Goal: Task Accomplishment & Management: Complete application form

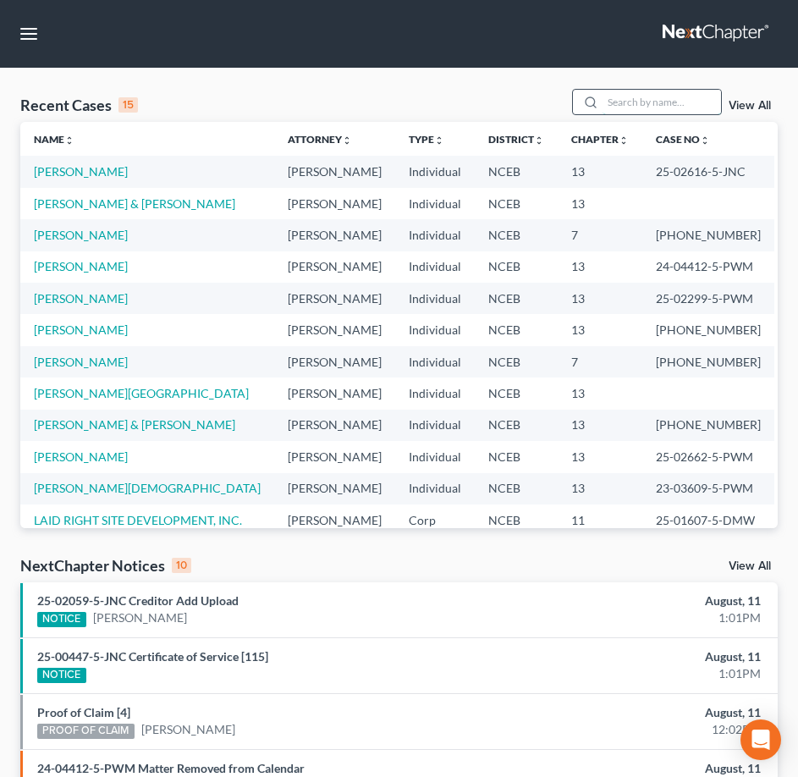
click at [676, 102] on input "search" at bounding box center [662, 102] width 119 height 25
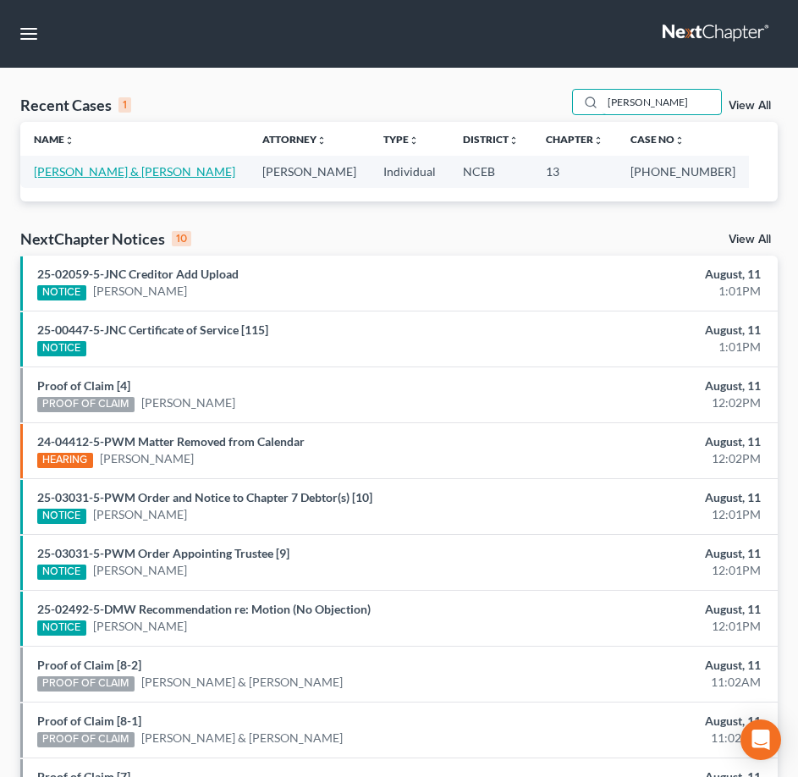
type input "[PERSON_NAME]"
click at [132, 165] on link "[PERSON_NAME] & [PERSON_NAME]" at bounding box center [135, 171] width 202 height 14
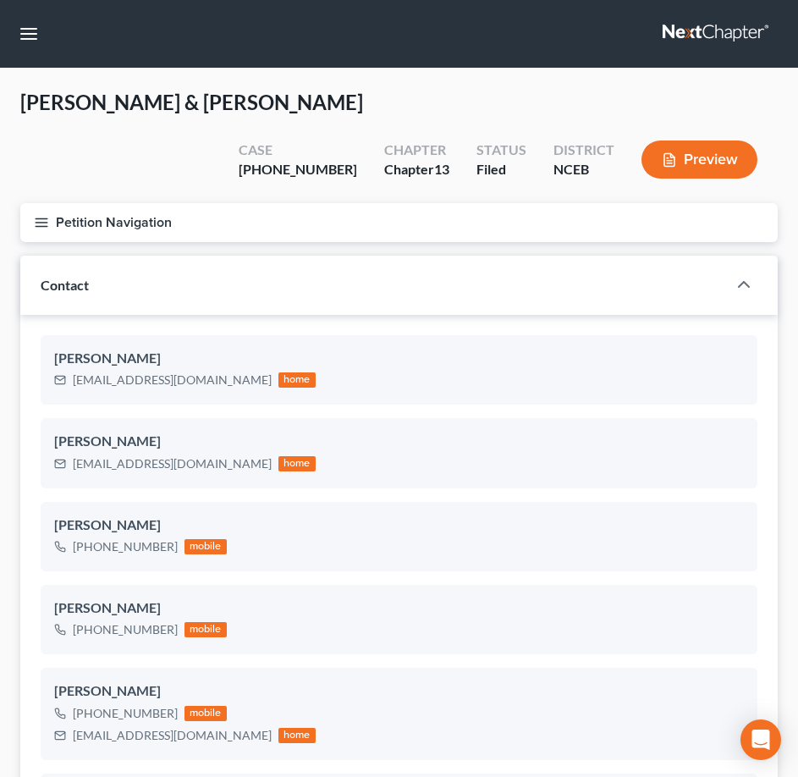
click at [44, 203] on button "Petition Navigation" at bounding box center [399, 222] width 758 height 39
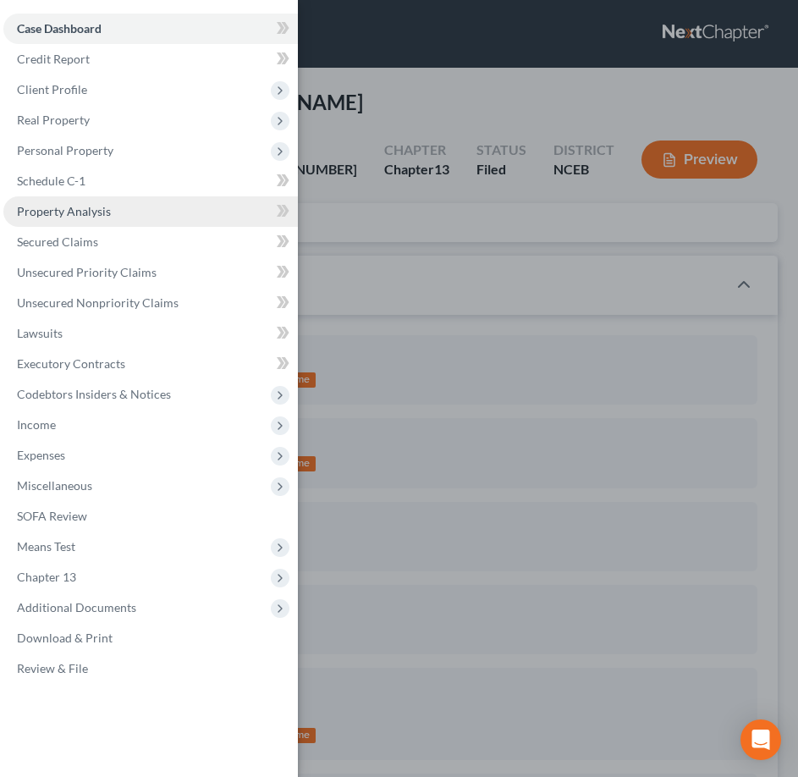
click at [74, 212] on span "Property Analysis" at bounding box center [64, 211] width 94 height 14
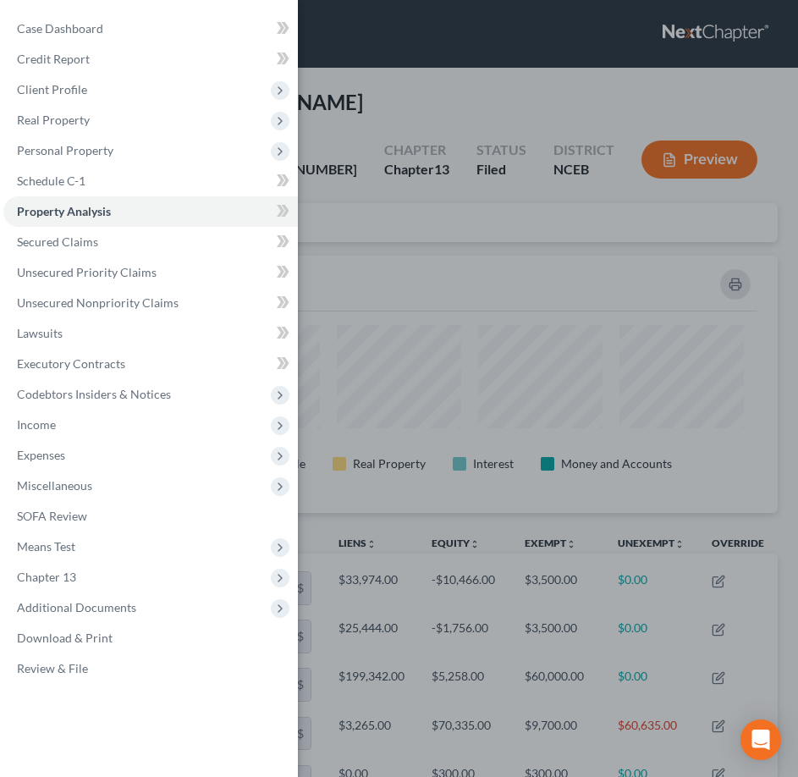
scroll to position [257, 758]
click at [445, 172] on div "Case Dashboard Payments Invoices Payments Payments Credit Report Client Profile" at bounding box center [399, 388] width 798 height 777
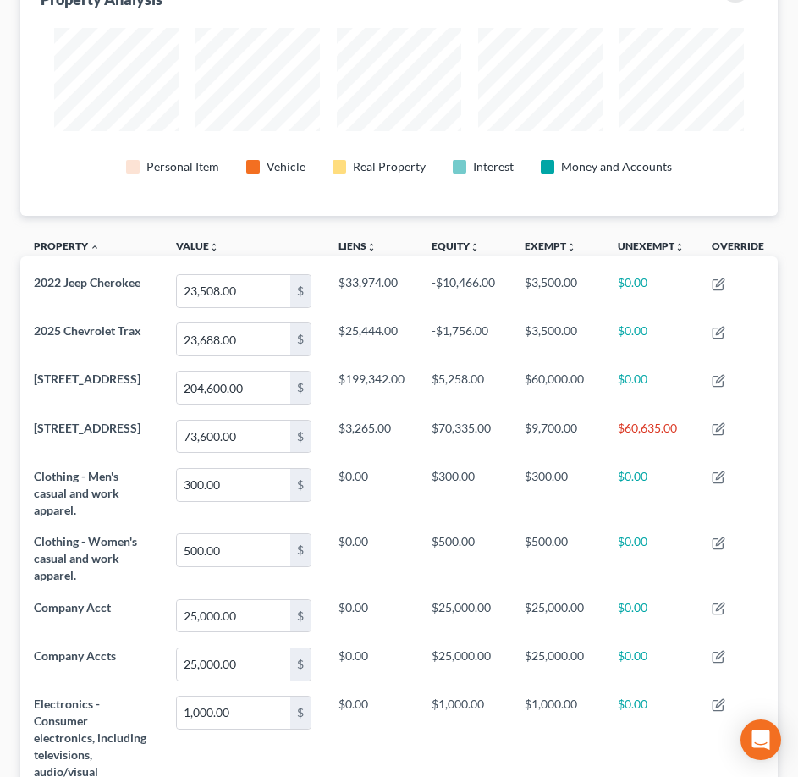
scroll to position [0, 0]
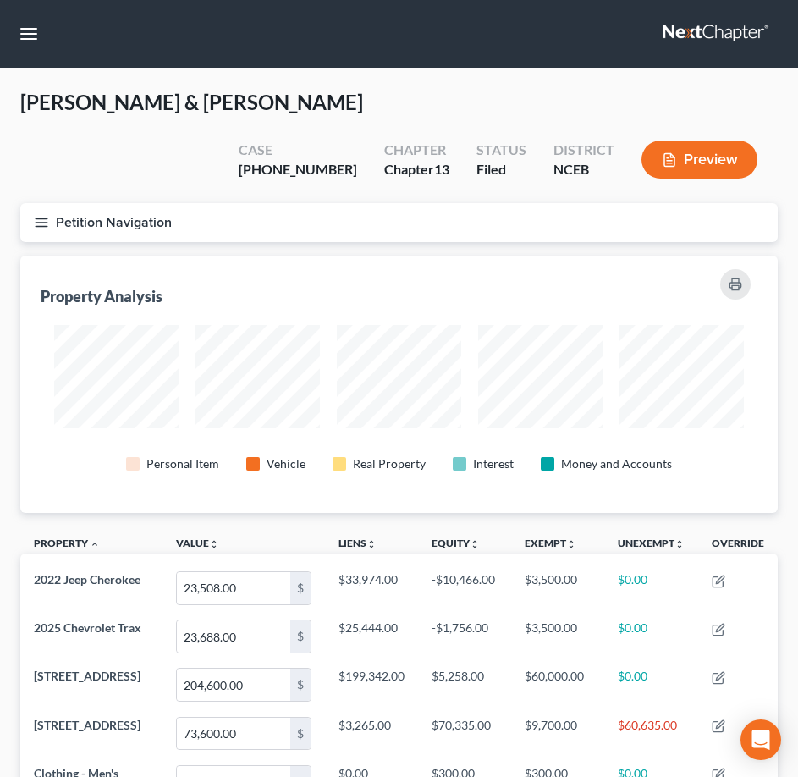
click at [42, 215] on icon "button" at bounding box center [41, 222] width 15 height 15
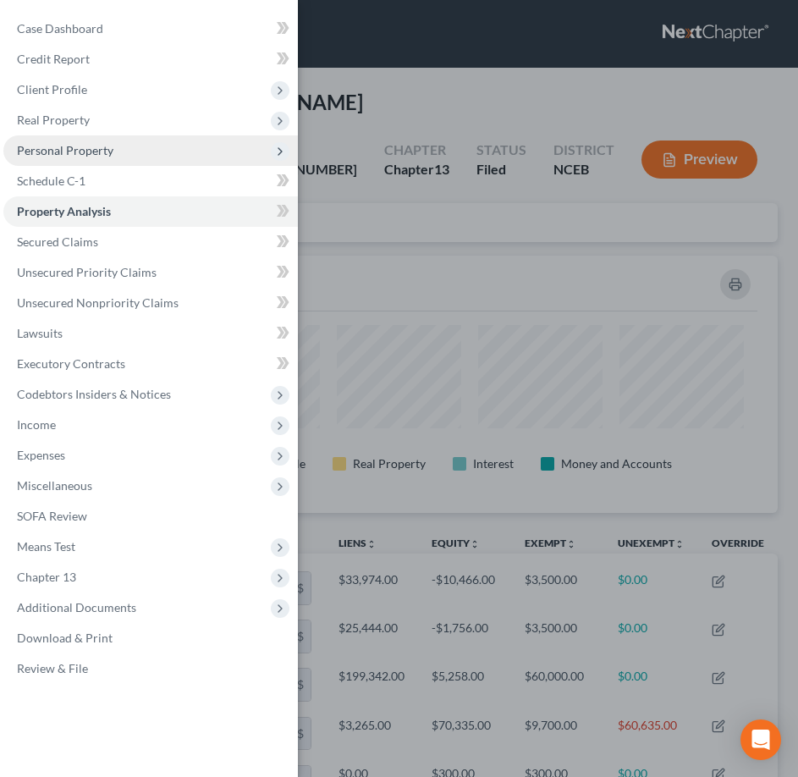
click at [88, 154] on span "Personal Property" at bounding box center [65, 150] width 97 height 14
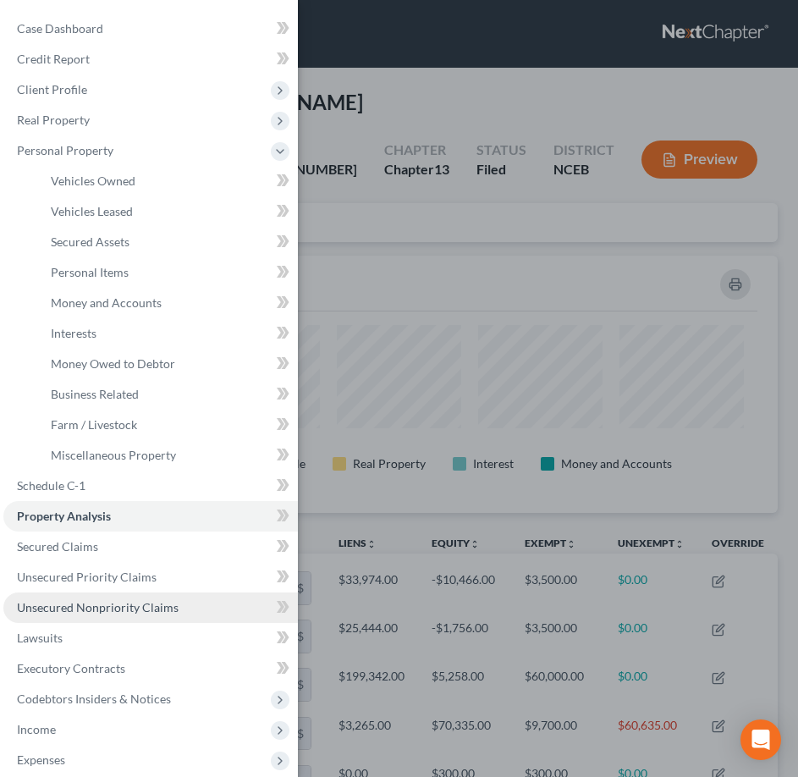
click at [69, 615] on link "Unsecured Nonpriority Claims" at bounding box center [150, 608] width 295 height 30
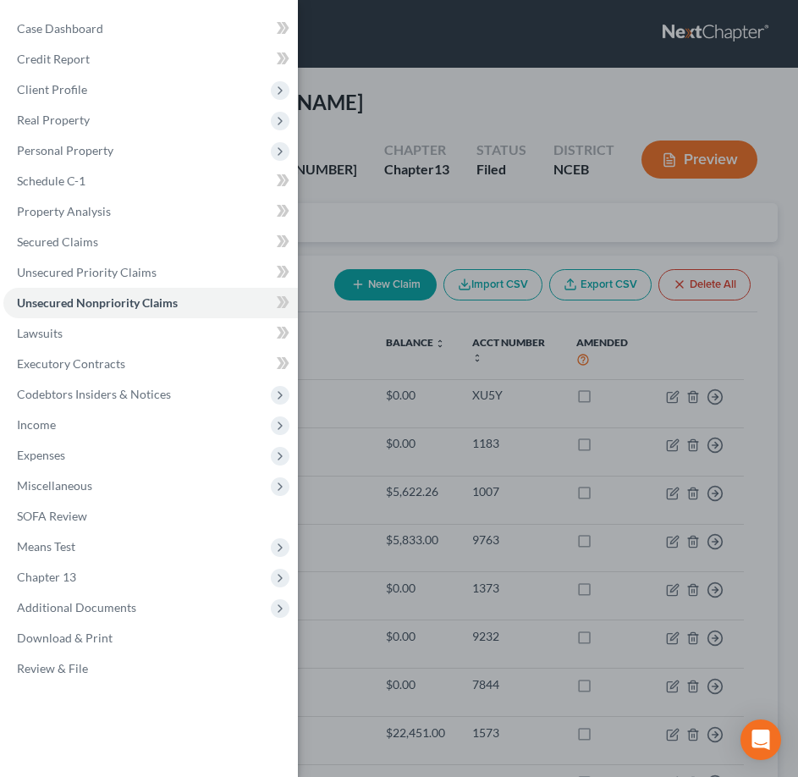
click at [310, 229] on div "Case Dashboard Payments Invoices Payments Payments Credit Report Client Profile" at bounding box center [399, 388] width 798 height 777
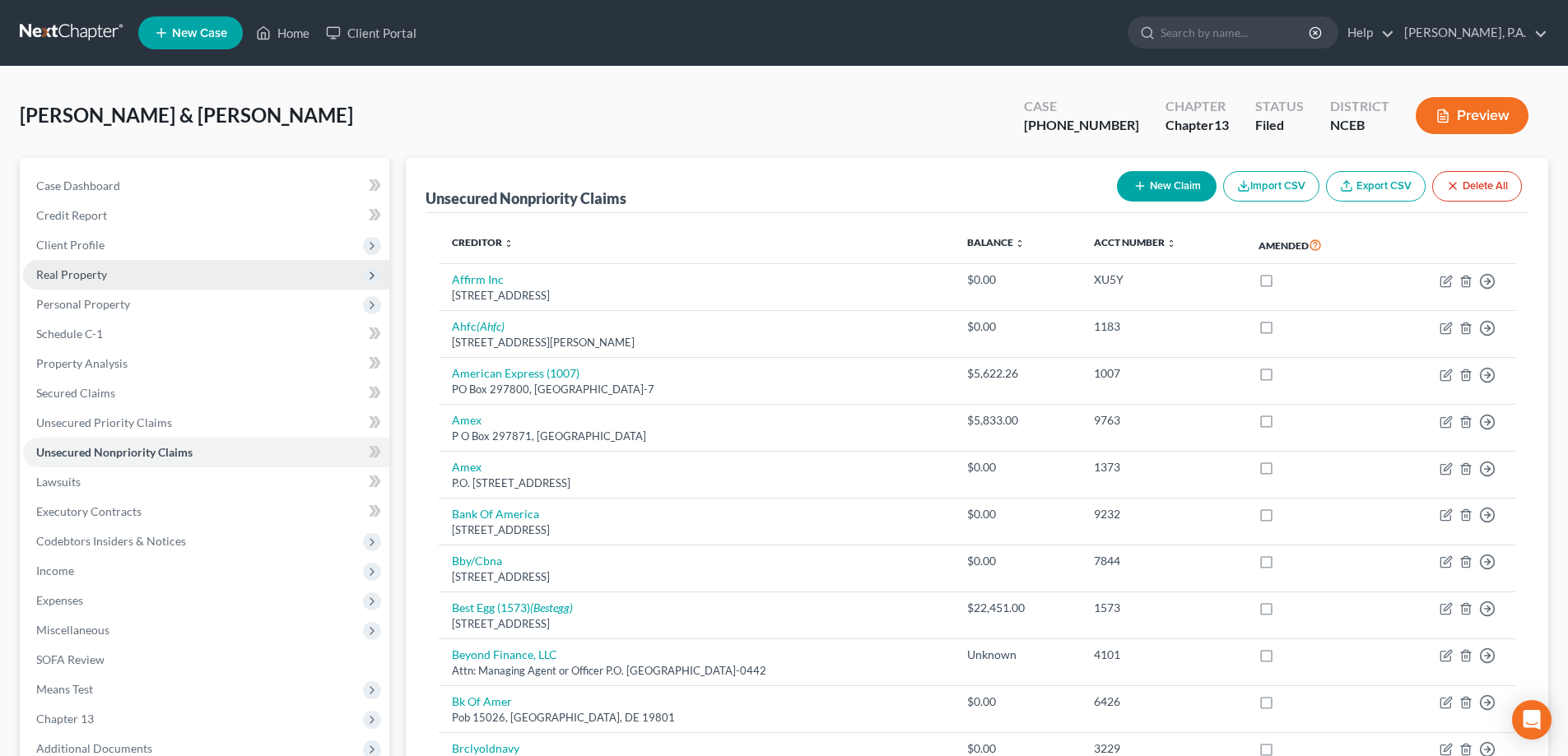
click at [105, 271] on span "Real Property" at bounding box center [71, 274] width 71 height 14
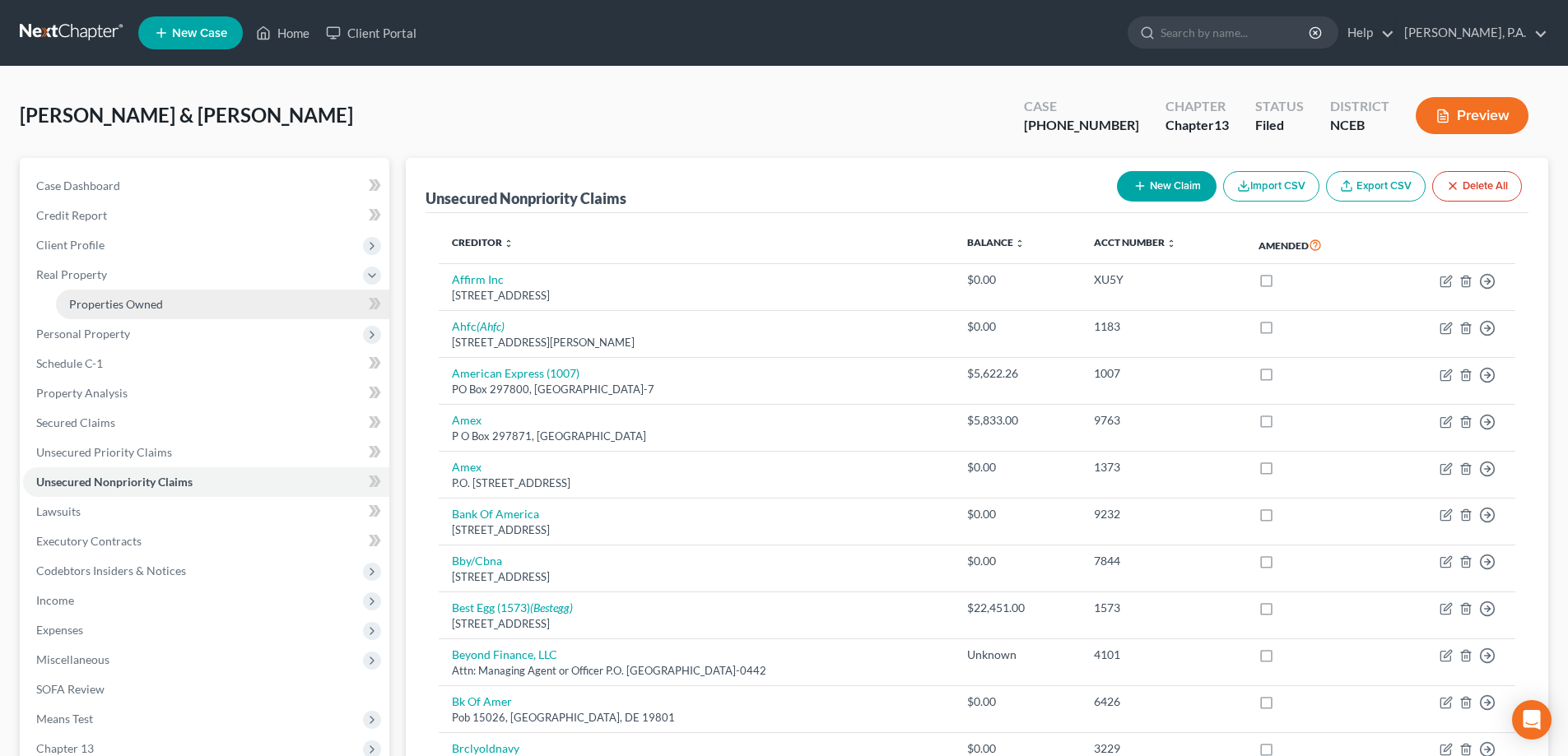
click at [136, 303] on span "Properties Owned" at bounding box center [116, 304] width 94 height 14
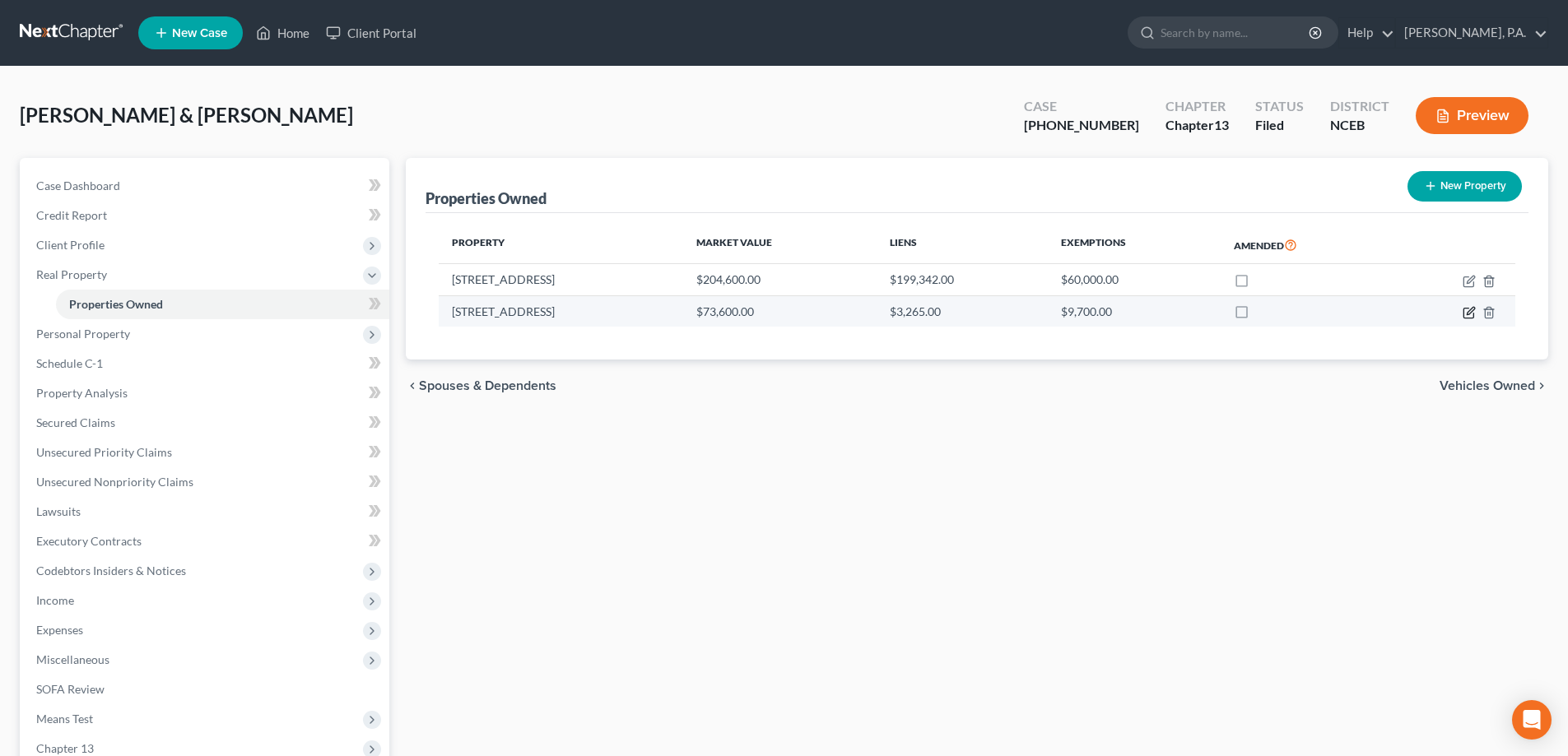
click at [776, 314] on icon "button" at bounding box center [1470, 313] width 14 height 14
select select "44"
select select "2"
select select "5"
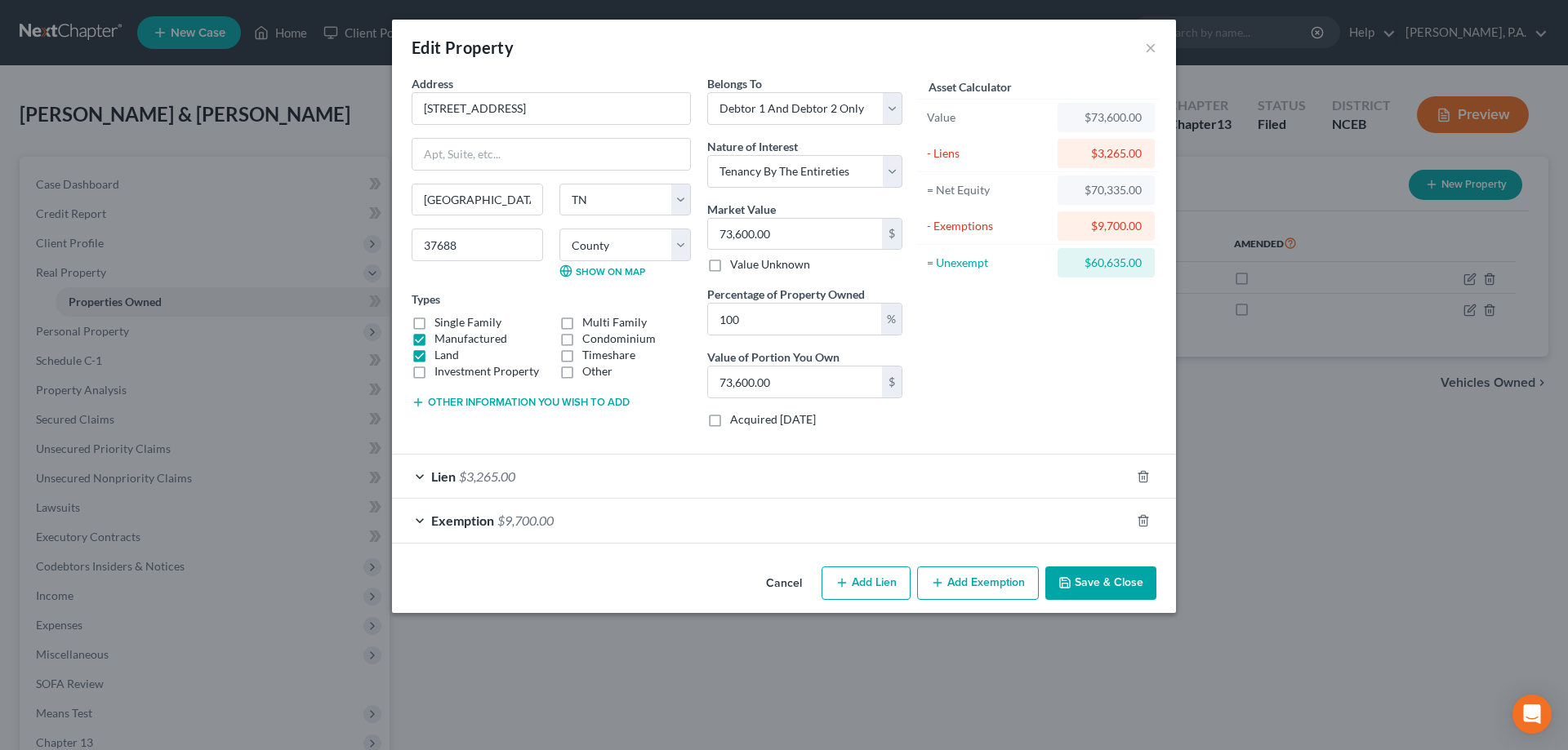
click at [770, 577] on button "Cancel" at bounding box center [784, 584] width 62 height 33
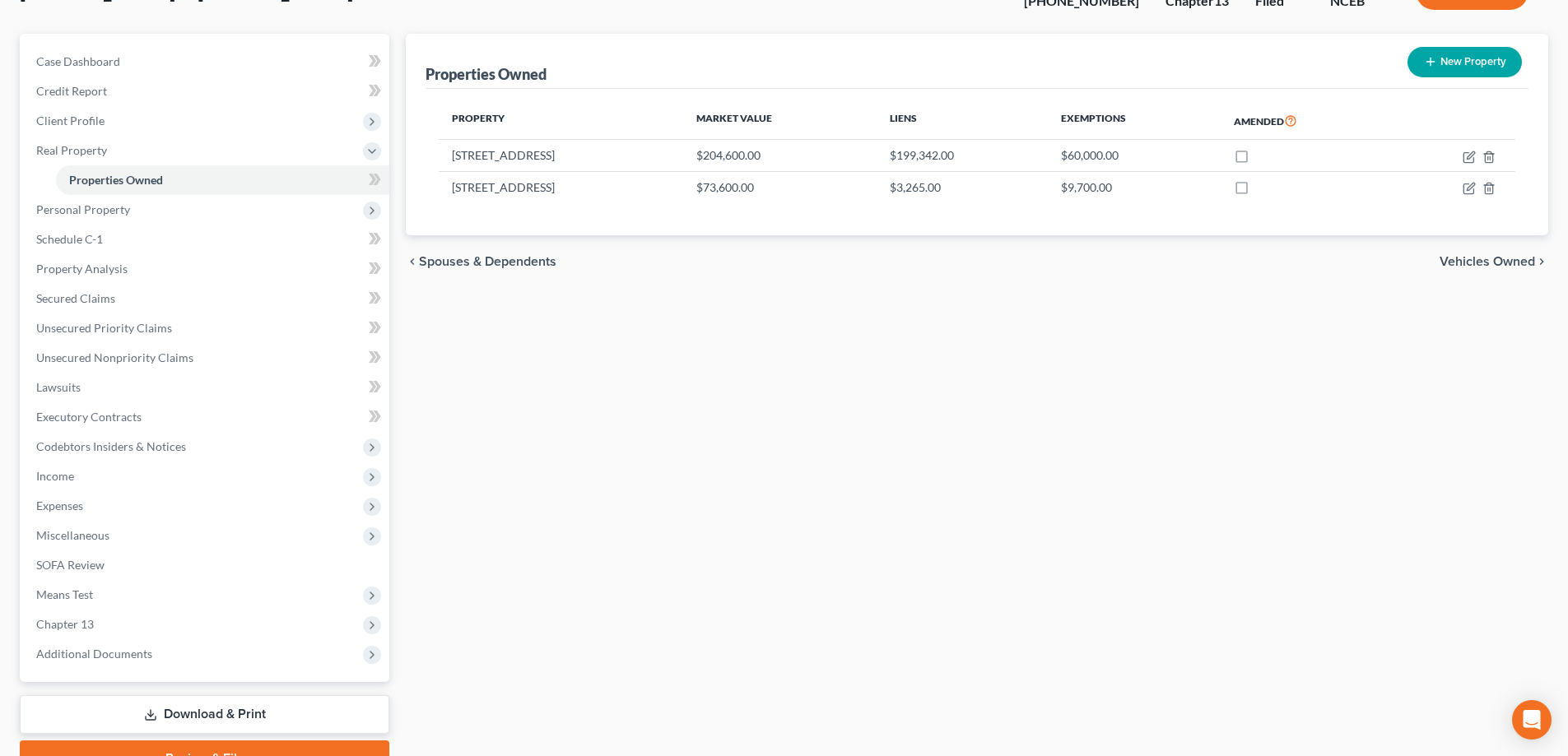
scroll to position [164, 0]
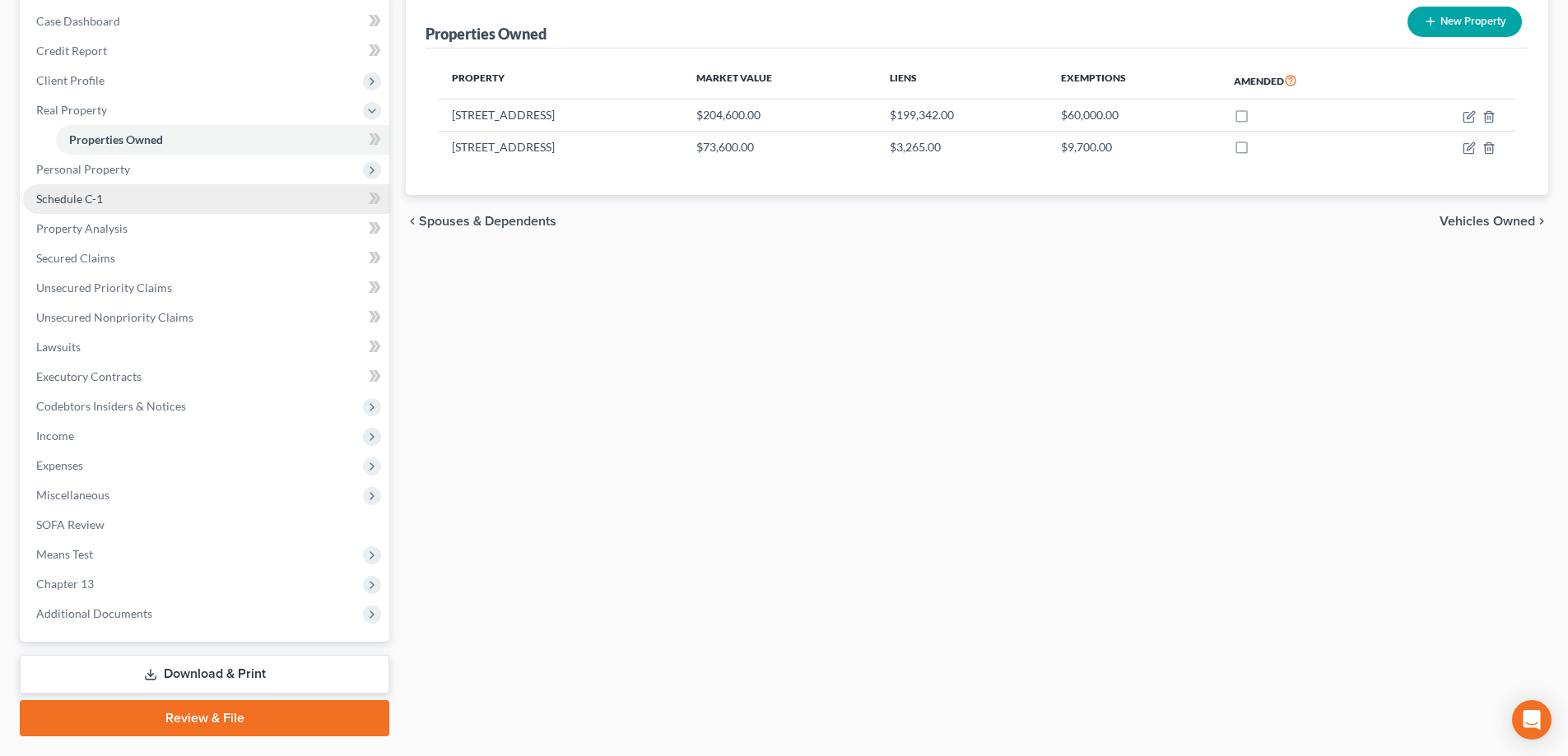
click at [333, 212] on link "Schedule C-1" at bounding box center [206, 199] width 366 height 29
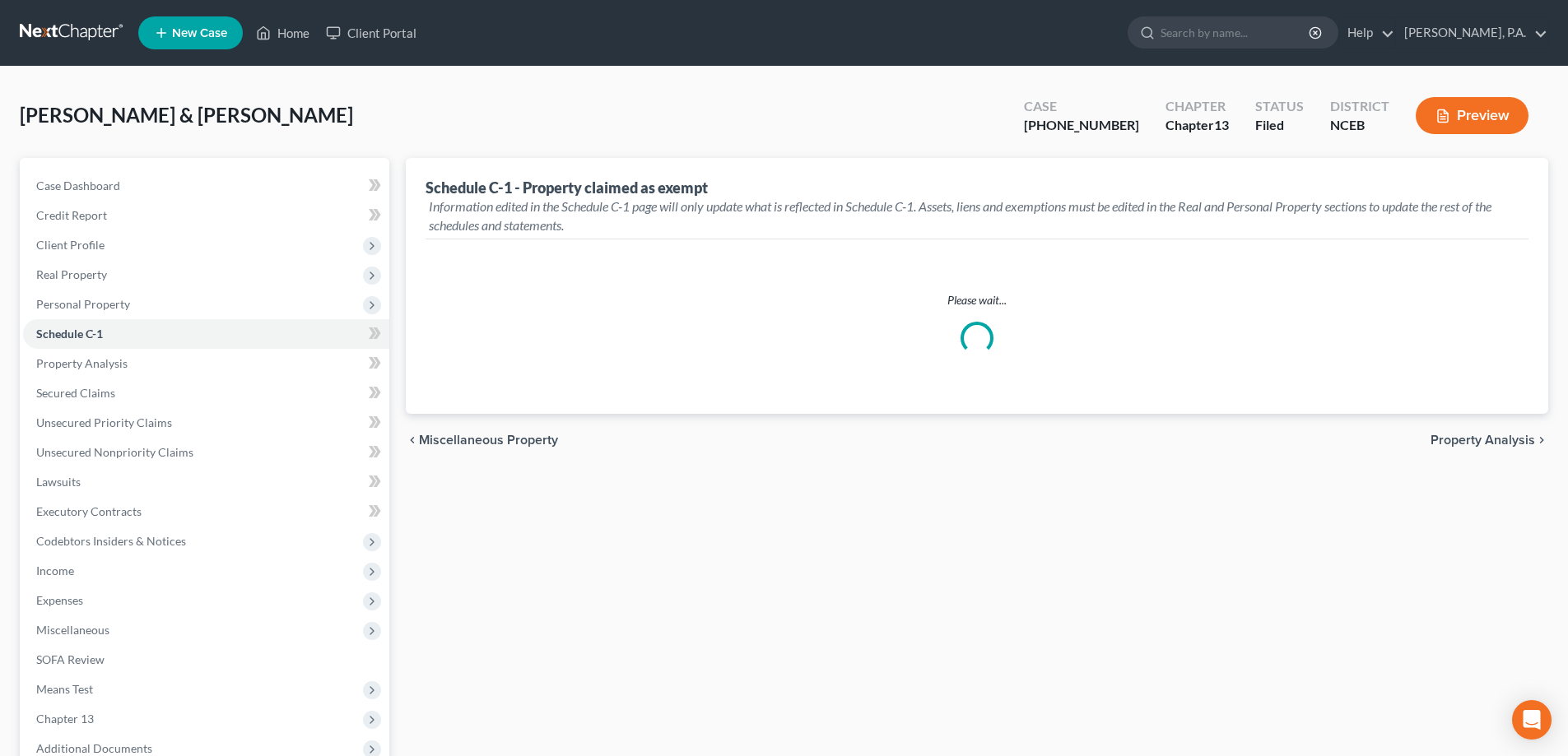
select select "2"
select select "Greenville"
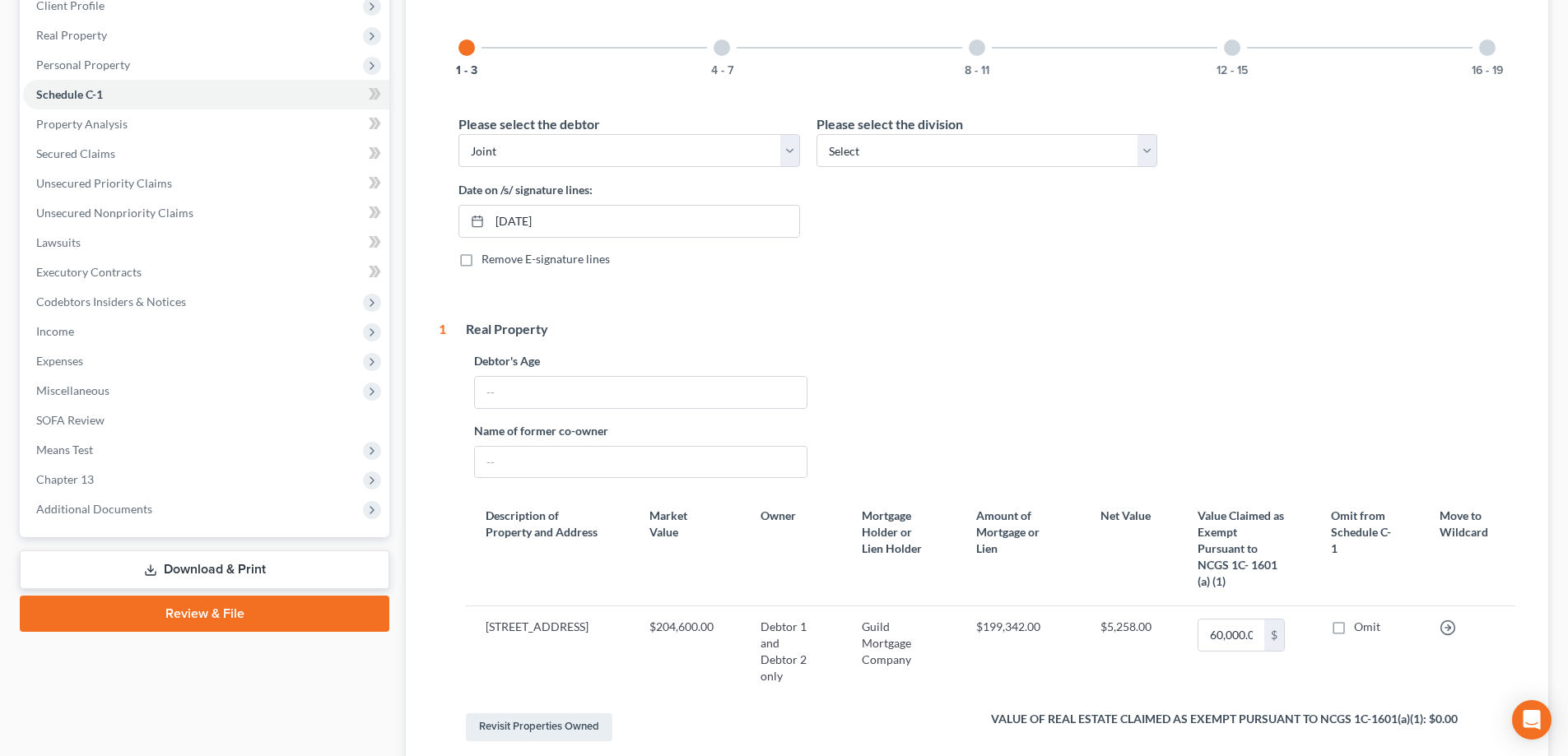
scroll to position [75, 0]
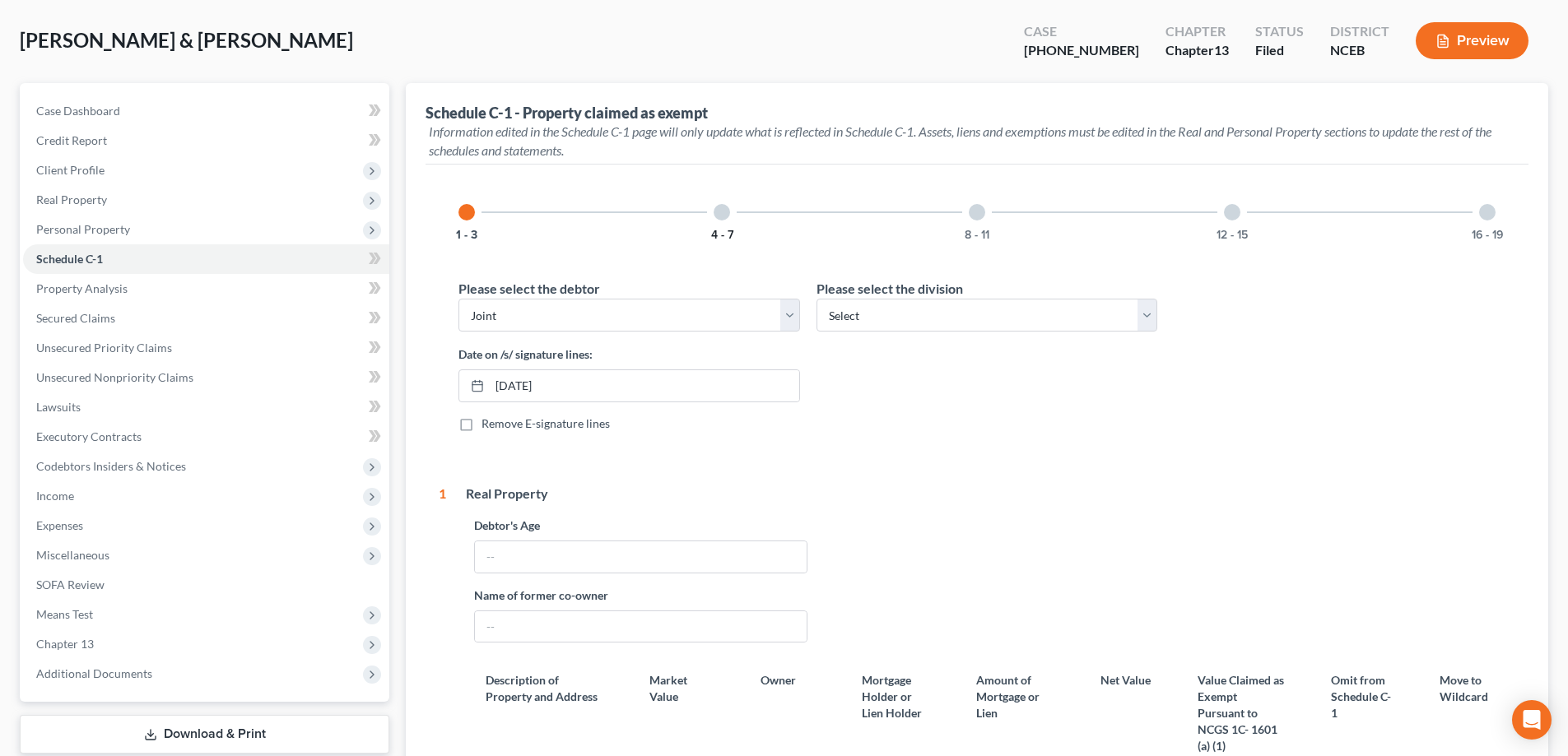
click at [725, 229] on button "4 - 7" at bounding box center [722, 235] width 22 height 12
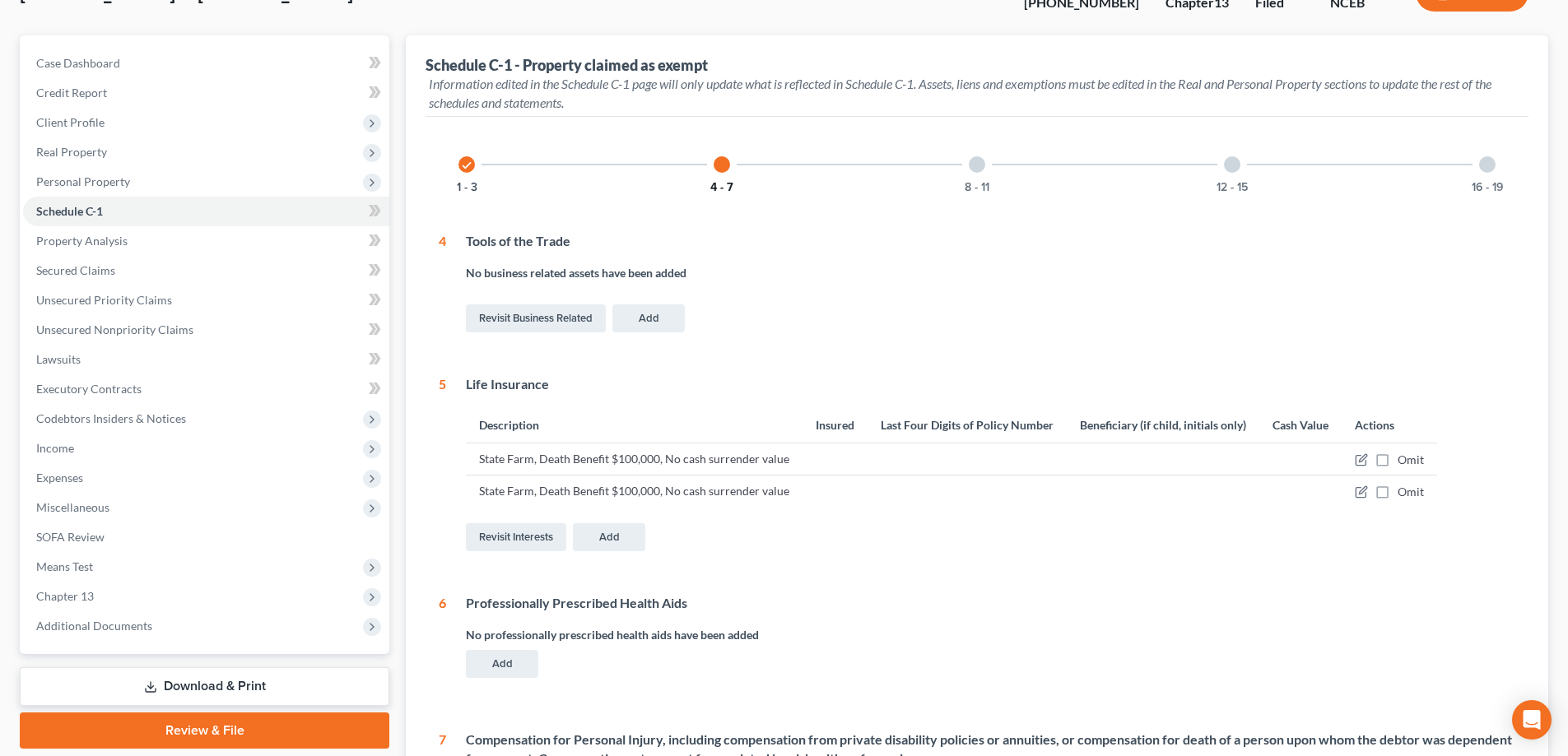
scroll to position [58, 0]
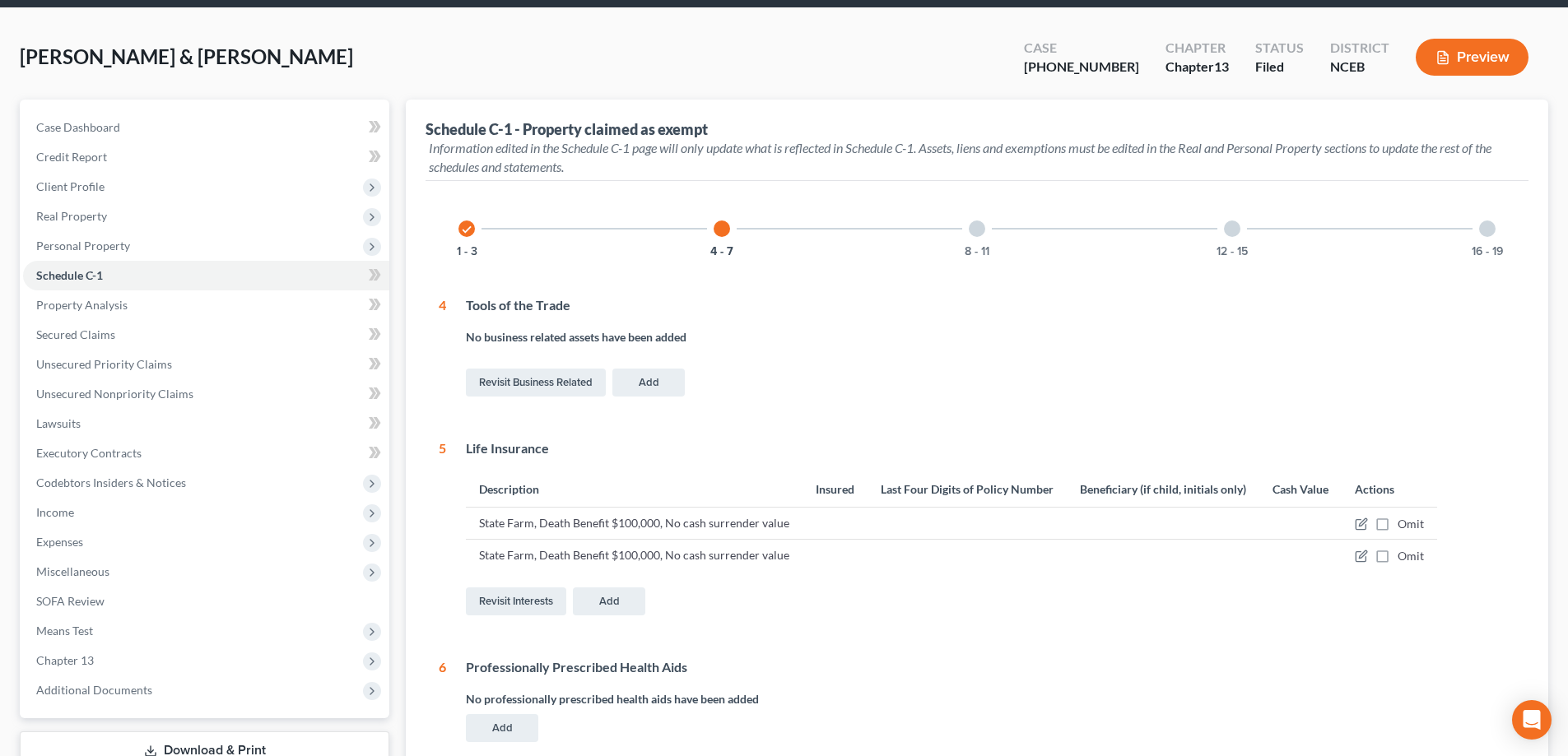
click at [776, 239] on div "8 - 11" at bounding box center [977, 229] width 56 height 56
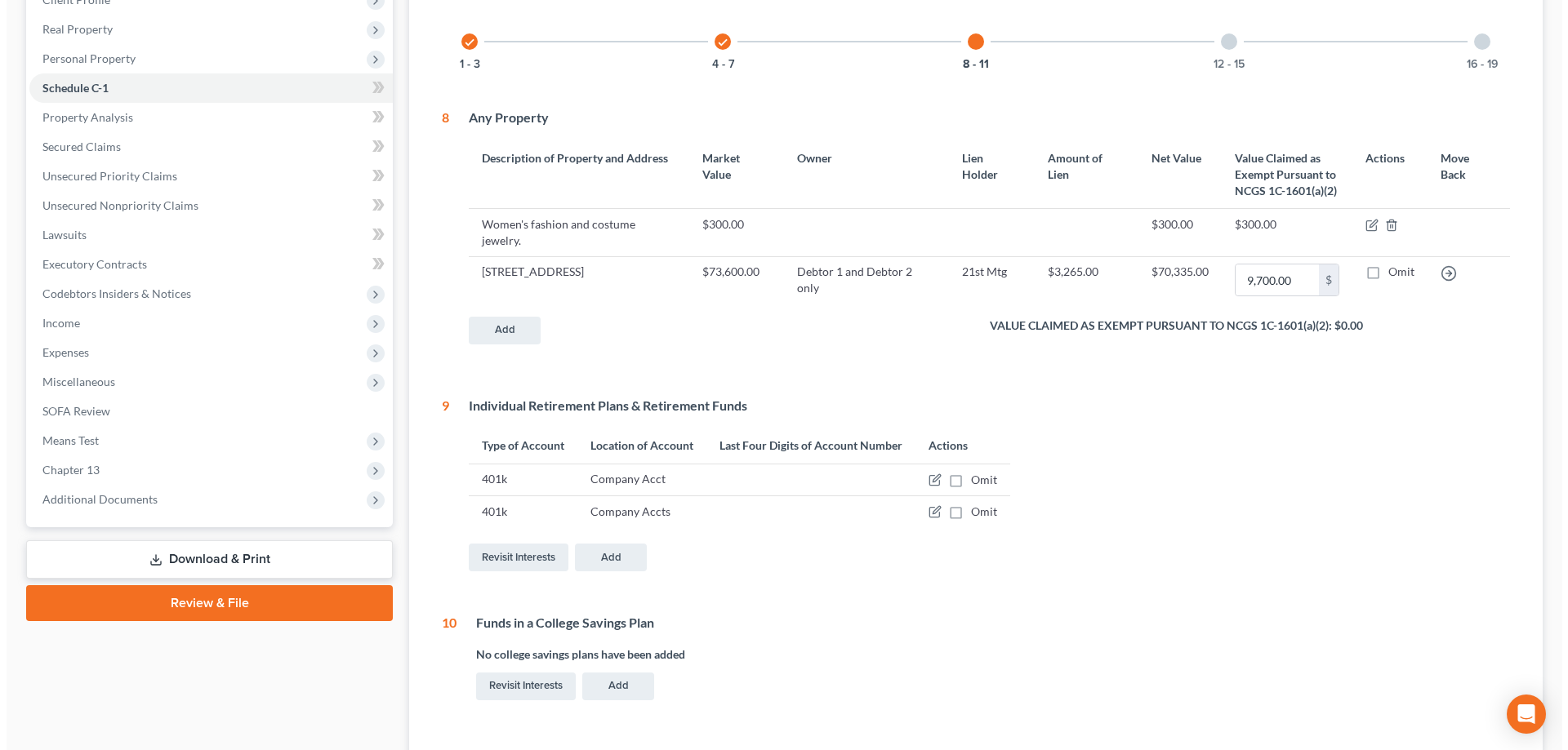
scroll to position [182, 0]
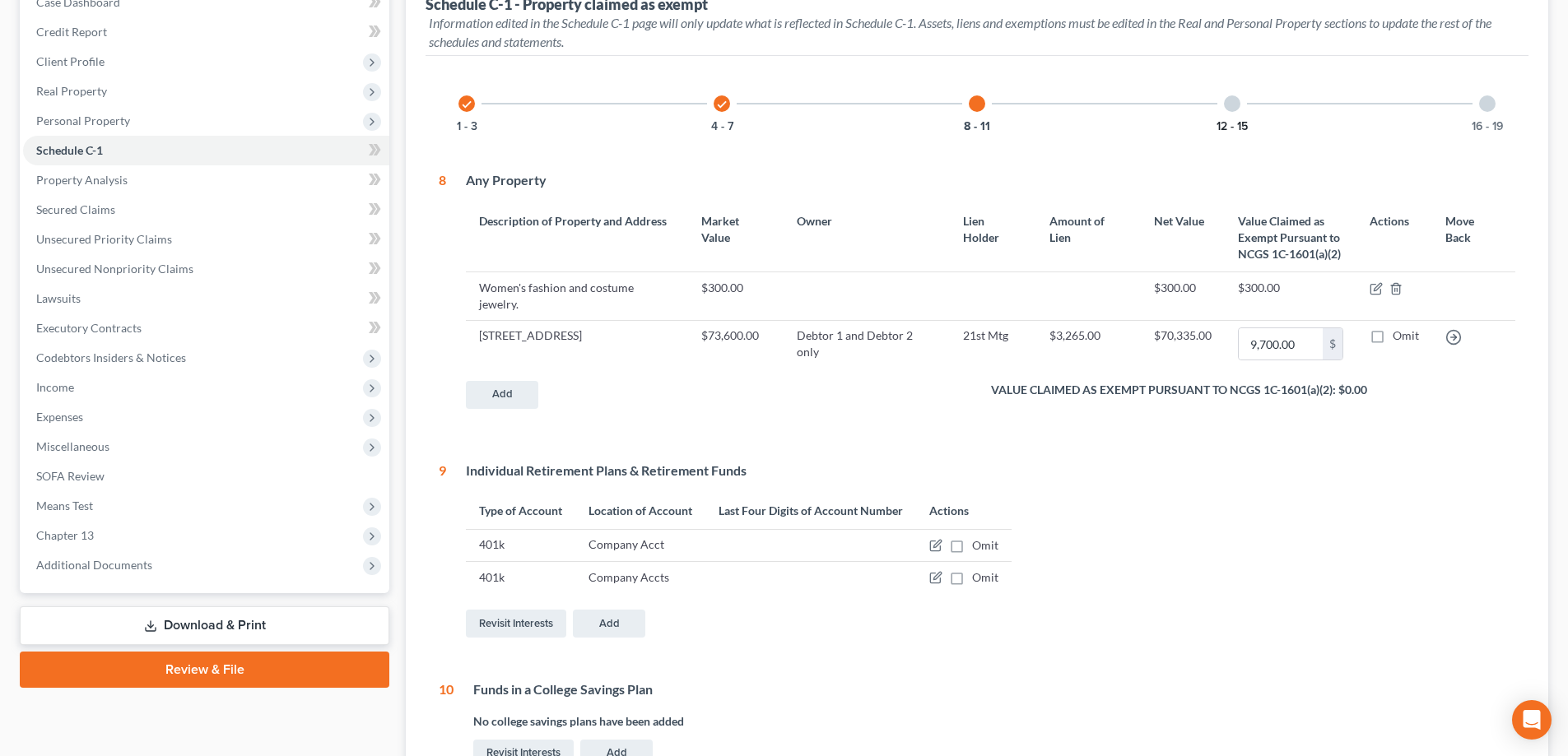
click at [776, 124] on button "12 - 15" at bounding box center [1232, 126] width 31 height 12
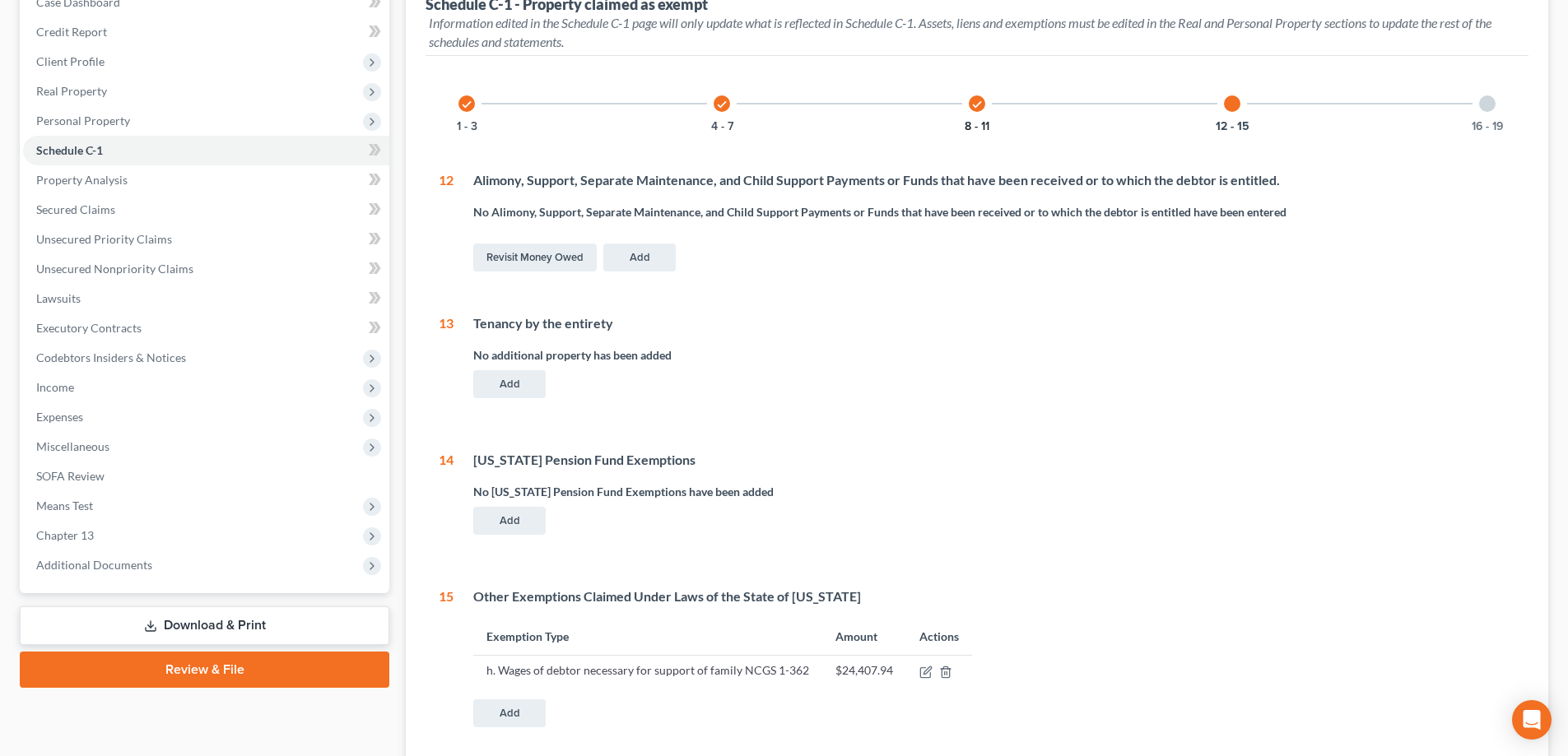
click at [776, 121] on button "8 - 11" at bounding box center [976, 126] width 24 height 12
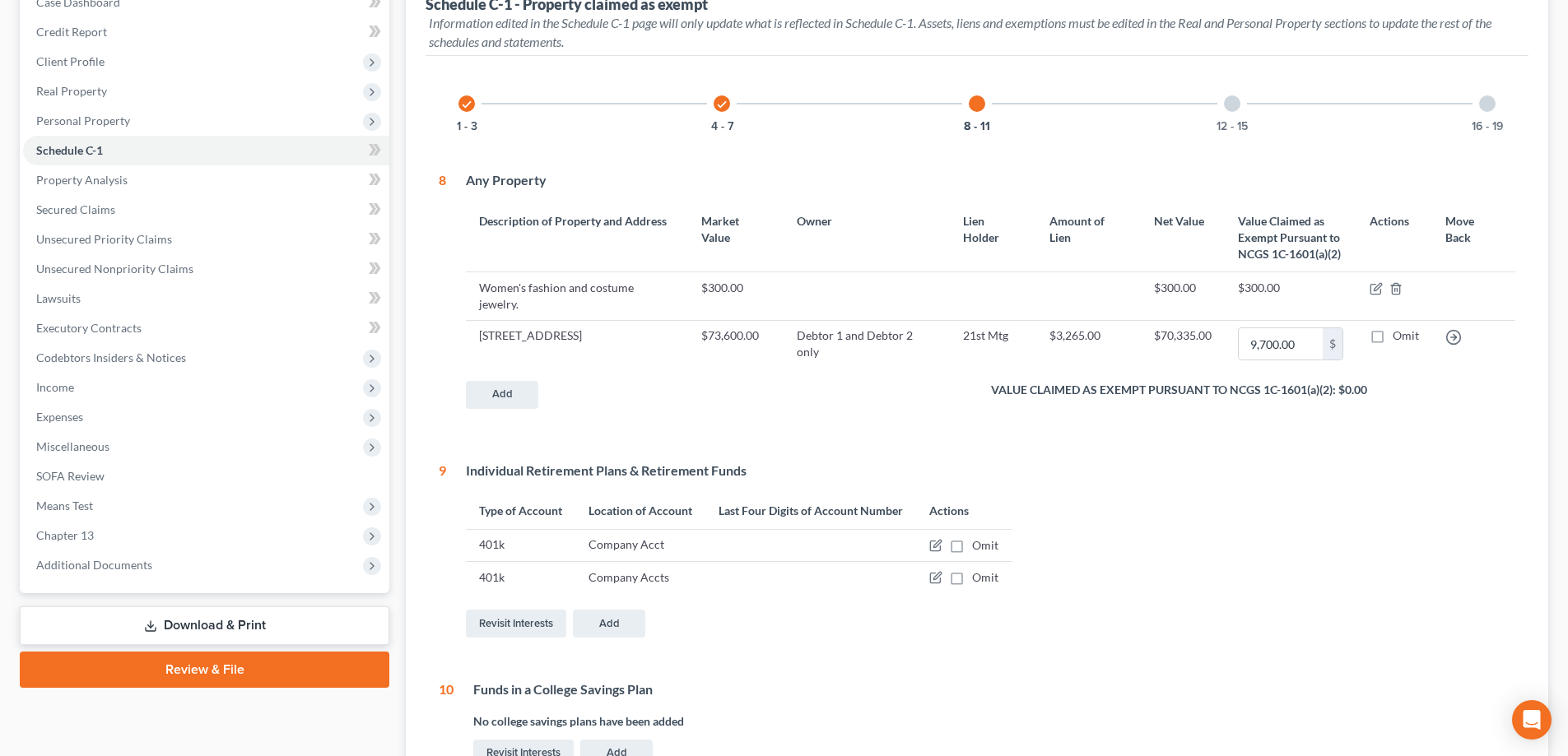
drag, startPoint x: 480, startPoint y: 319, endPoint x: 530, endPoint y: 339, distance: 53.9
click at [530, 339] on td "577 Brickyard Branch Road, Shady Valley, TN 37688" at bounding box center [576, 343] width 223 height 48
copy td "577 Brickyard Branch Road, Shady Valley, TN 37688"
click at [776, 121] on button "12 - 15" at bounding box center [1232, 126] width 31 height 12
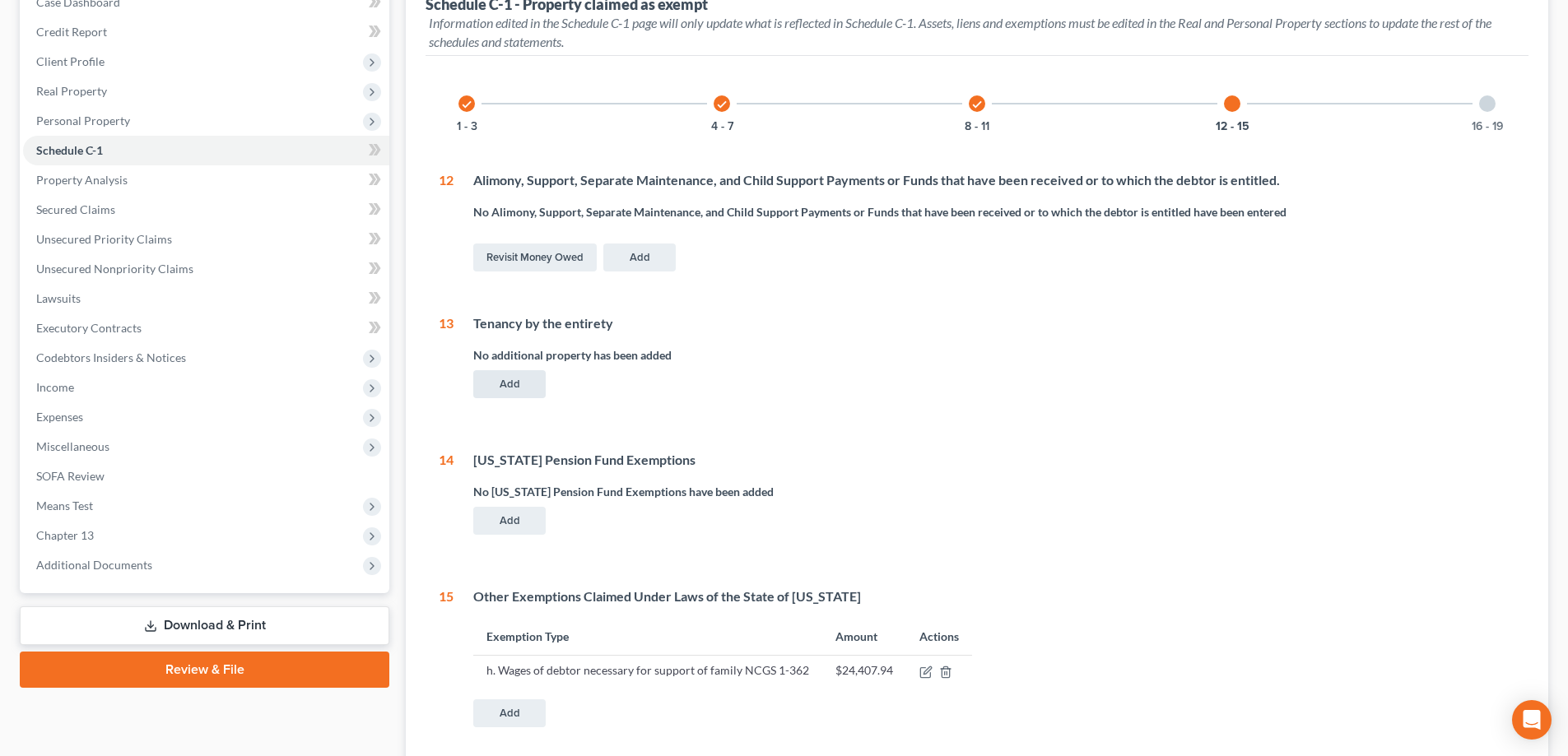
click at [522, 390] on button "Add" at bounding box center [509, 384] width 73 height 28
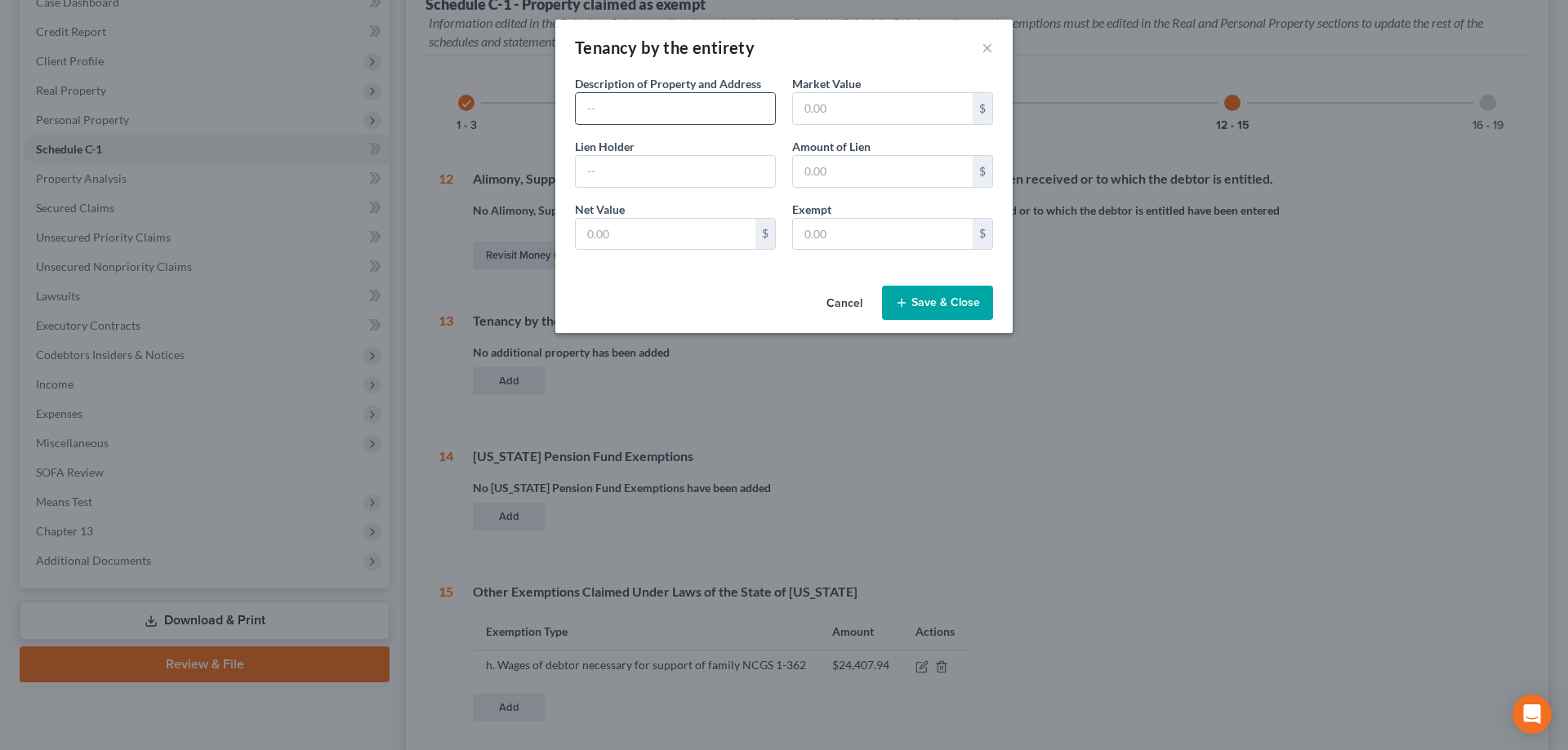
click at [686, 108] on input "text" at bounding box center [675, 109] width 200 height 31
paste input "577 Brickyard Branch Road, Shady Valley, TN 37688"
type input "577 Brickyard Branch Road, Shady Valley, TN 37688"
click at [770, 101] on input "text" at bounding box center [882, 109] width 179 height 31
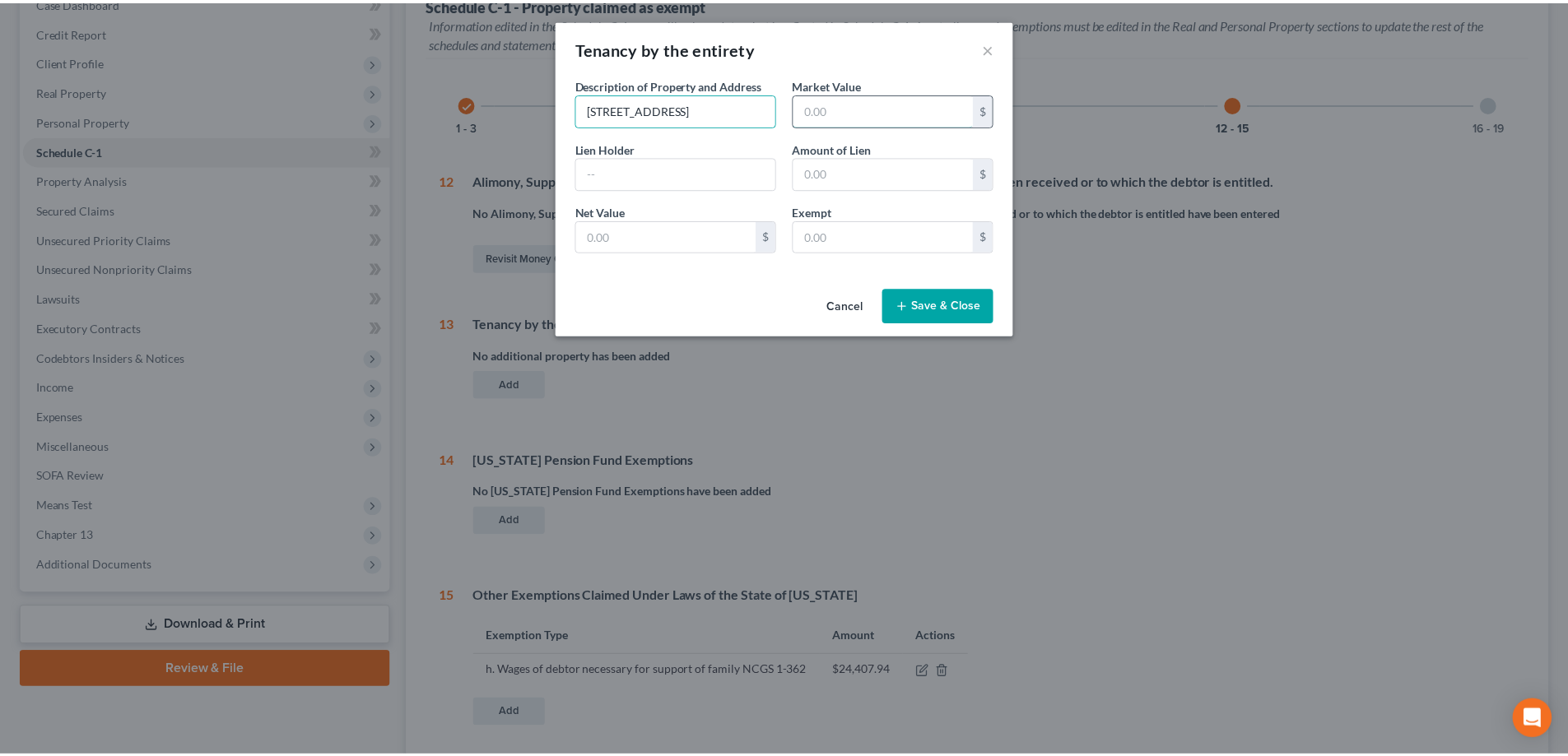
scroll to position [0, 0]
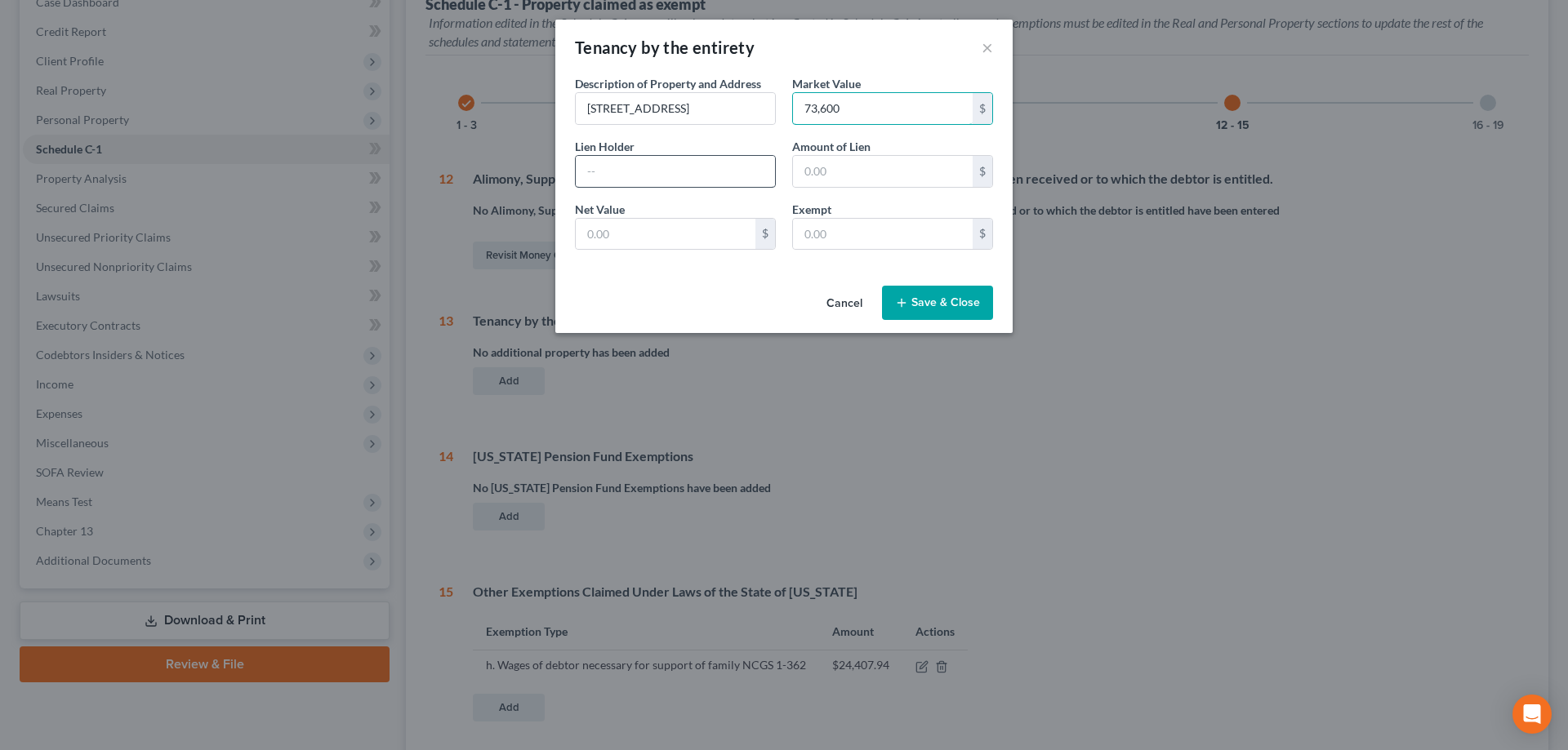
type input "73,600"
click at [716, 172] on input "text" at bounding box center [675, 172] width 200 height 31
type input "21st Mtg"
type input "2,378"
click at [728, 234] on input "text" at bounding box center [665, 234] width 179 height 31
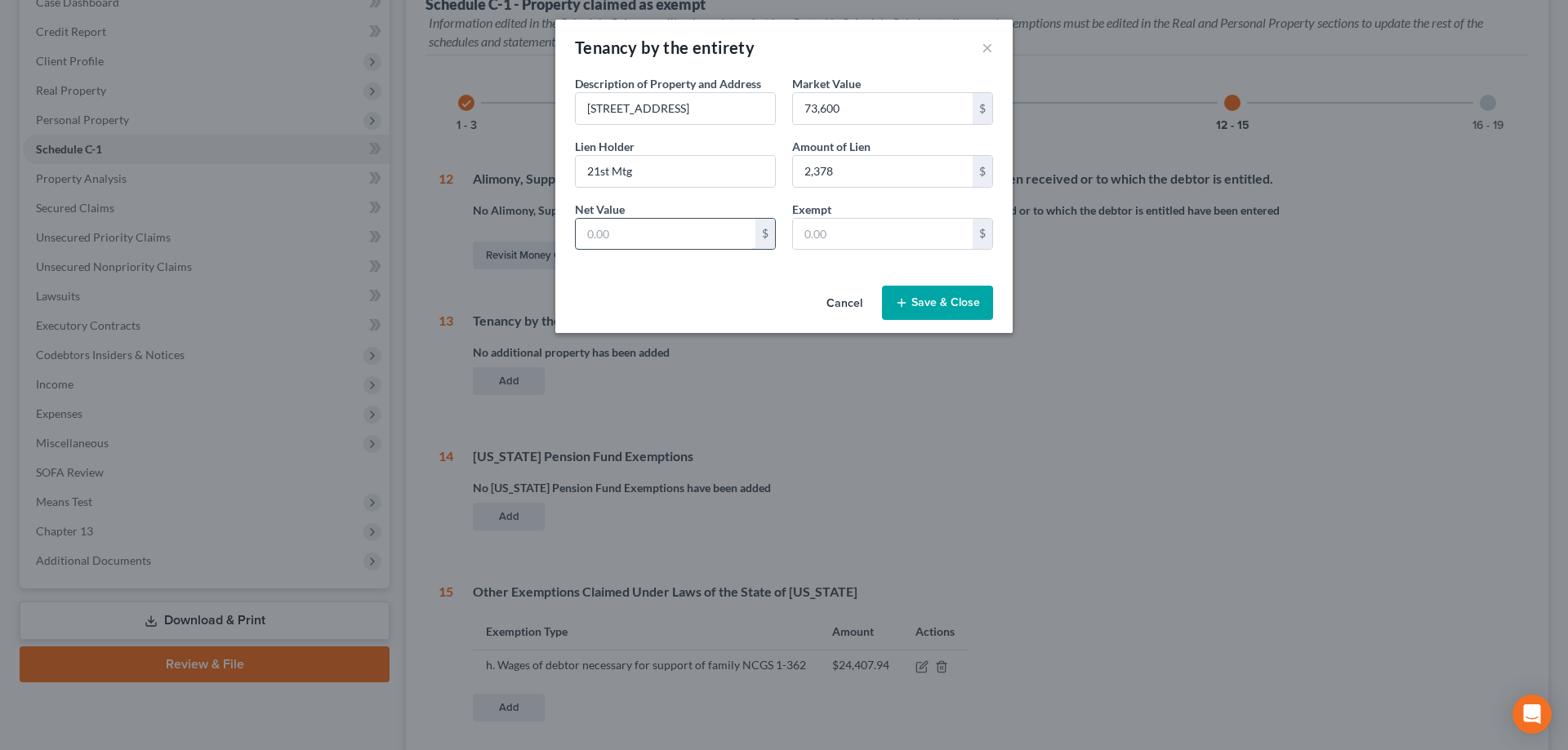
click at [696, 236] on input "text" at bounding box center [665, 234] width 179 height 31
paste input "71,222"
type input "71,222"
click at [770, 238] on input "text" at bounding box center [882, 234] width 179 height 31
type input "73,600"
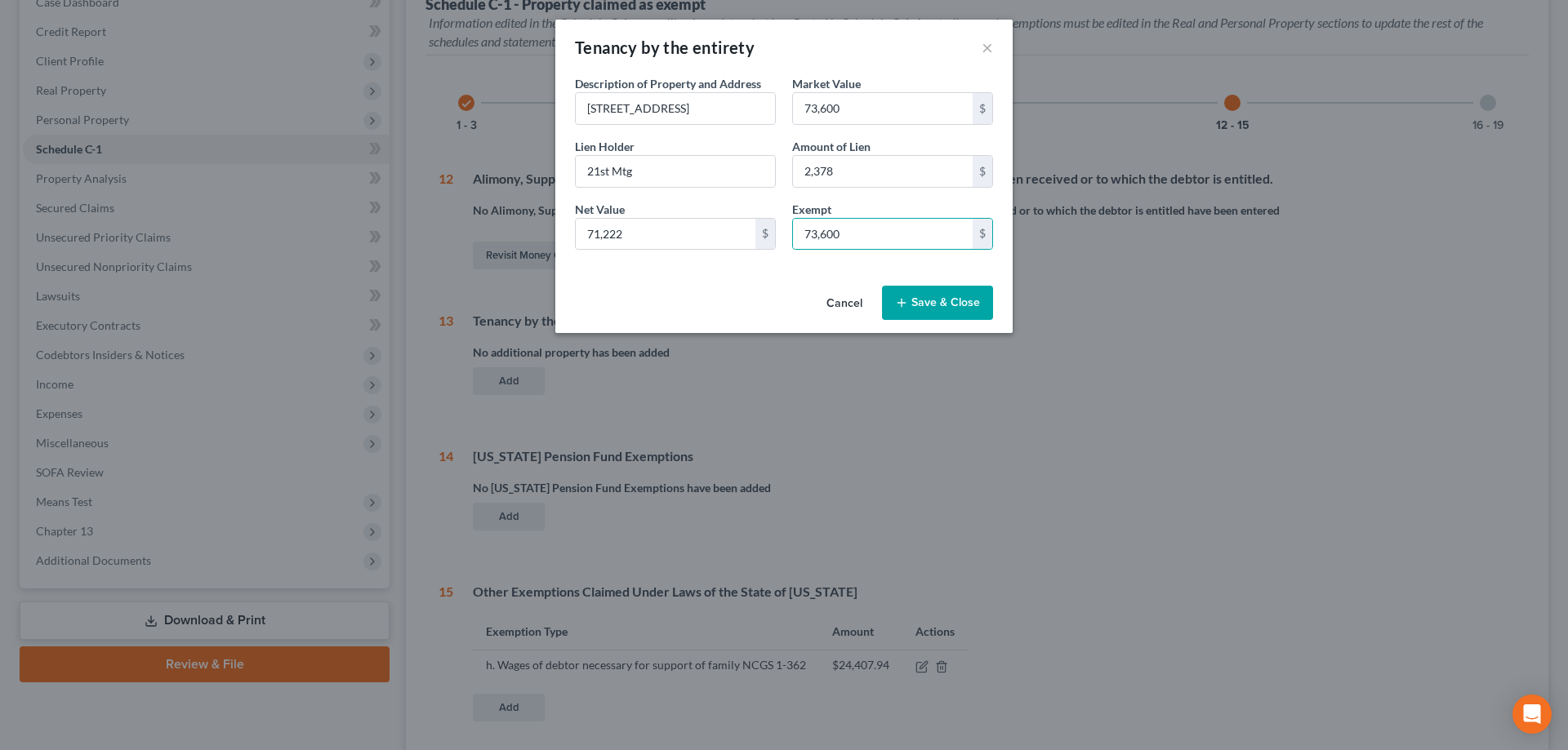
click at [770, 300] on button "Save & Close" at bounding box center [936, 303] width 111 height 35
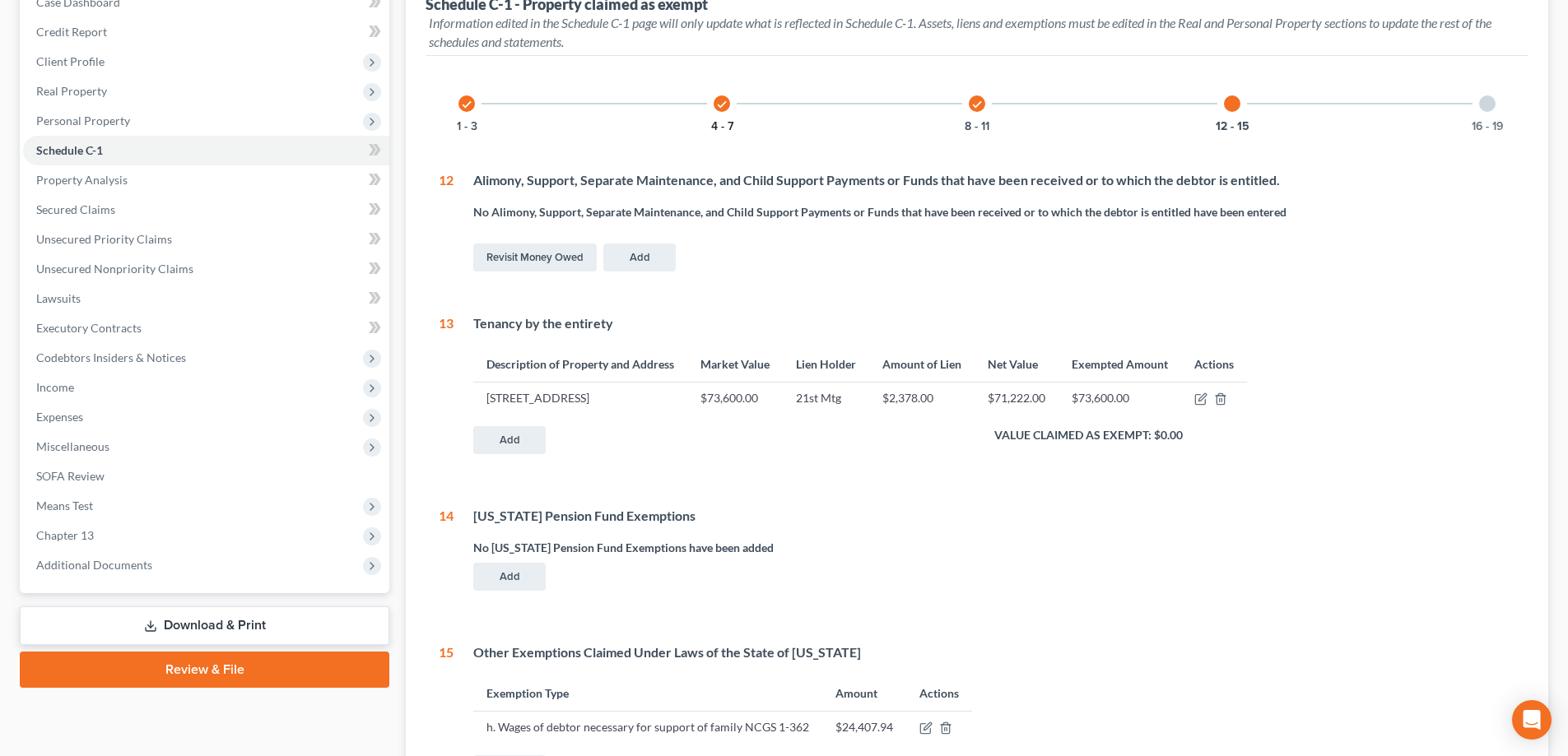
click at [722, 124] on button "4 - 7" at bounding box center [722, 126] width 22 height 12
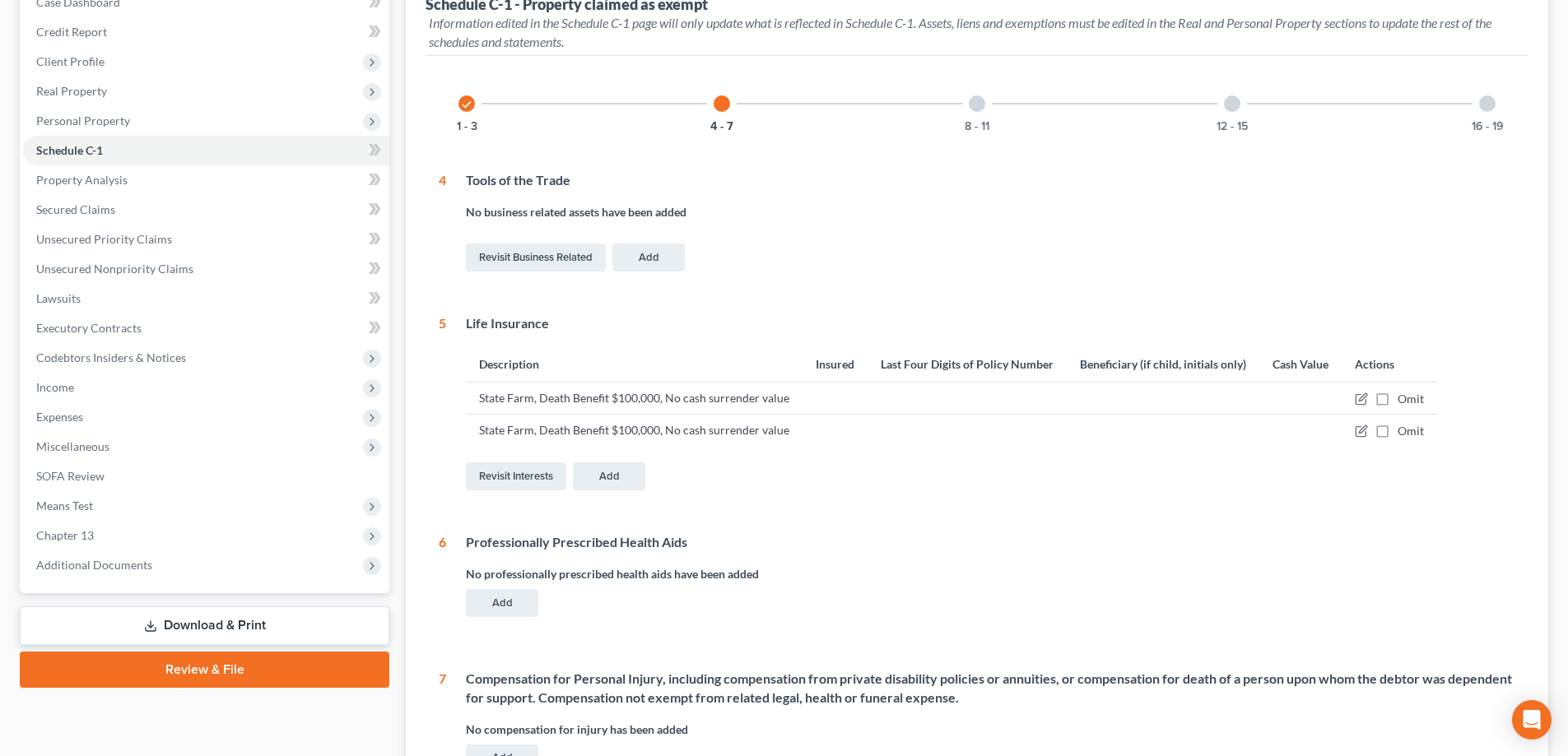
click at [480, 120] on div "check 1 - 3" at bounding box center [467, 104] width 56 height 56
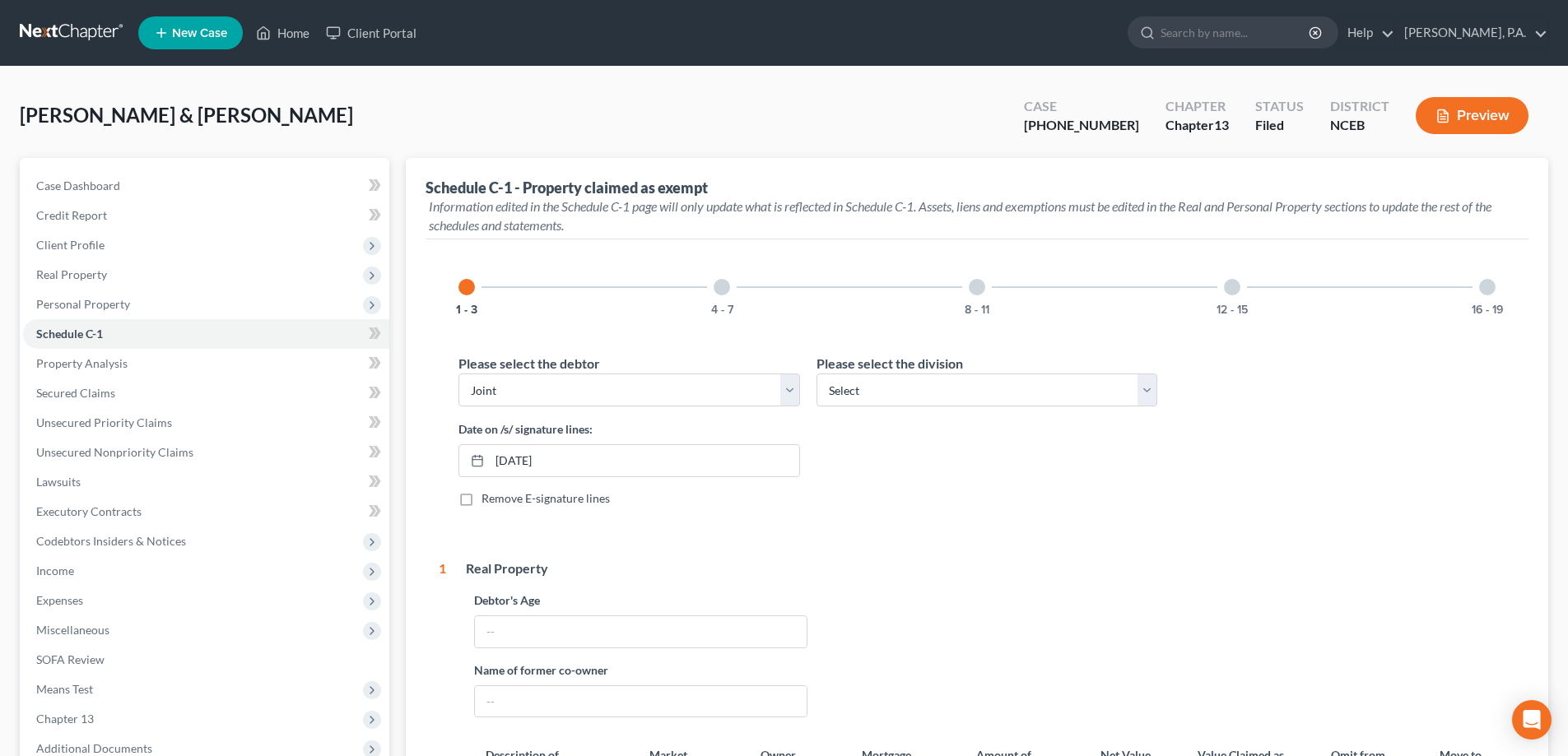
click at [718, 294] on div at bounding box center [721, 287] width 17 height 17
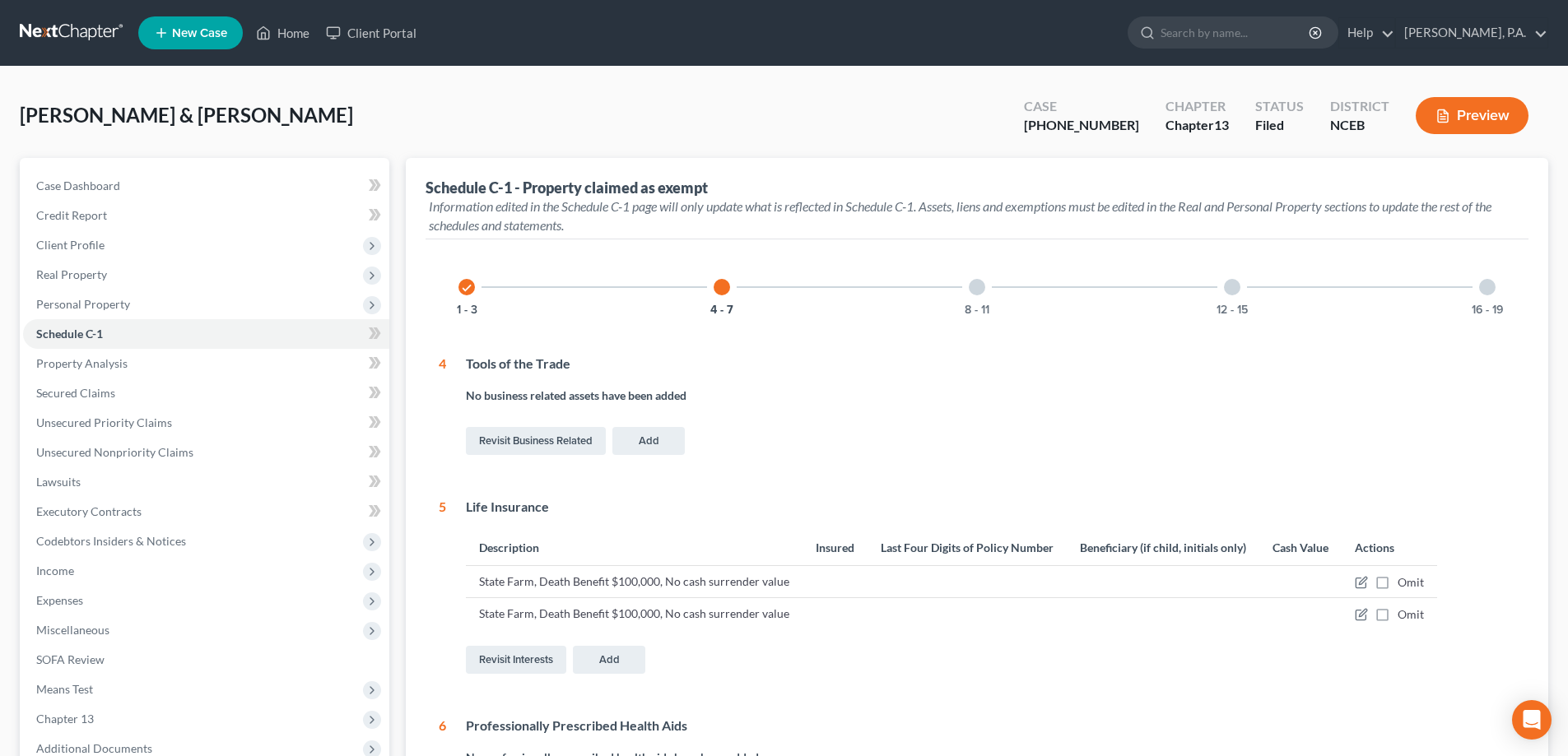
click at [776, 303] on div "8 - 11" at bounding box center [977, 288] width 56 height 56
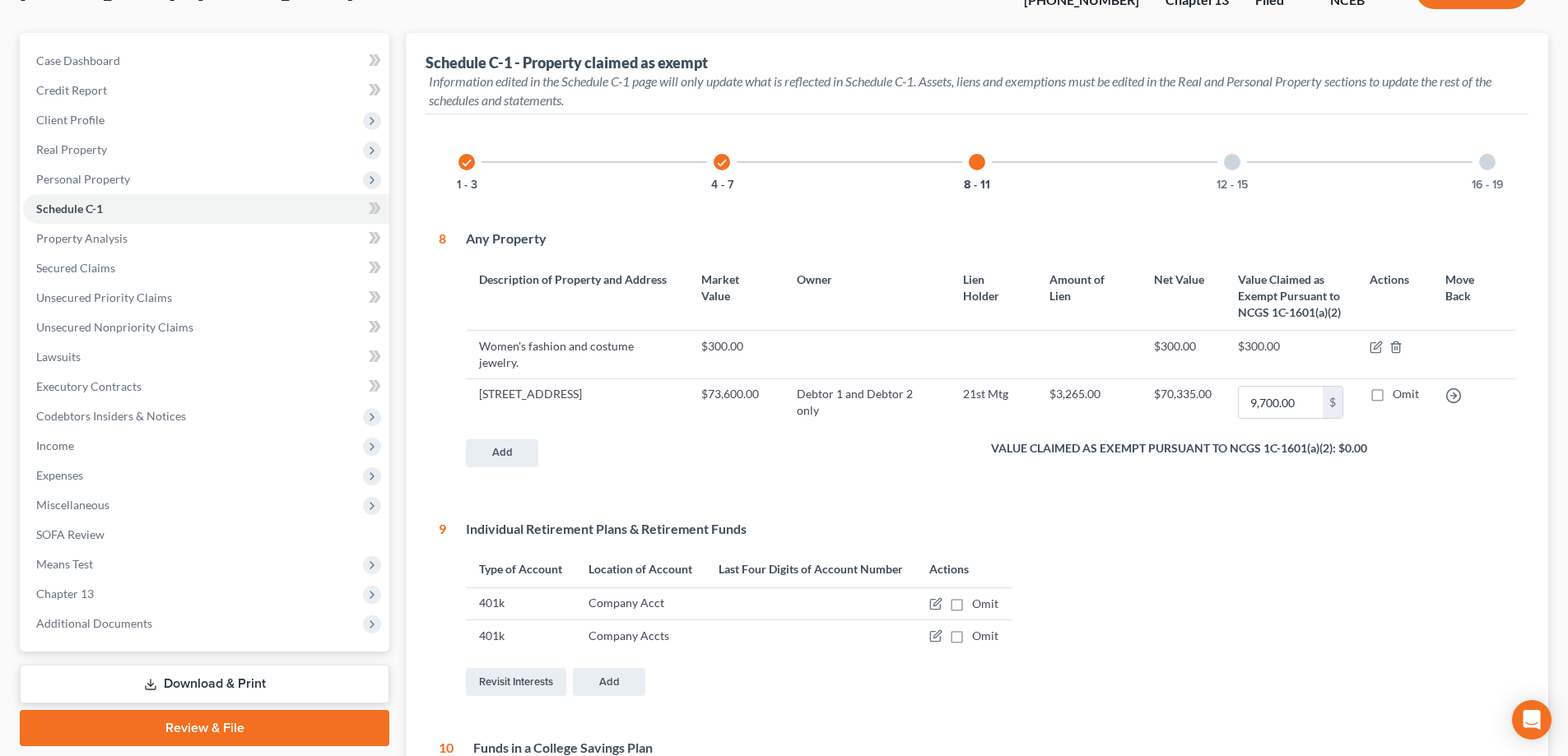
scroll to position [164, 0]
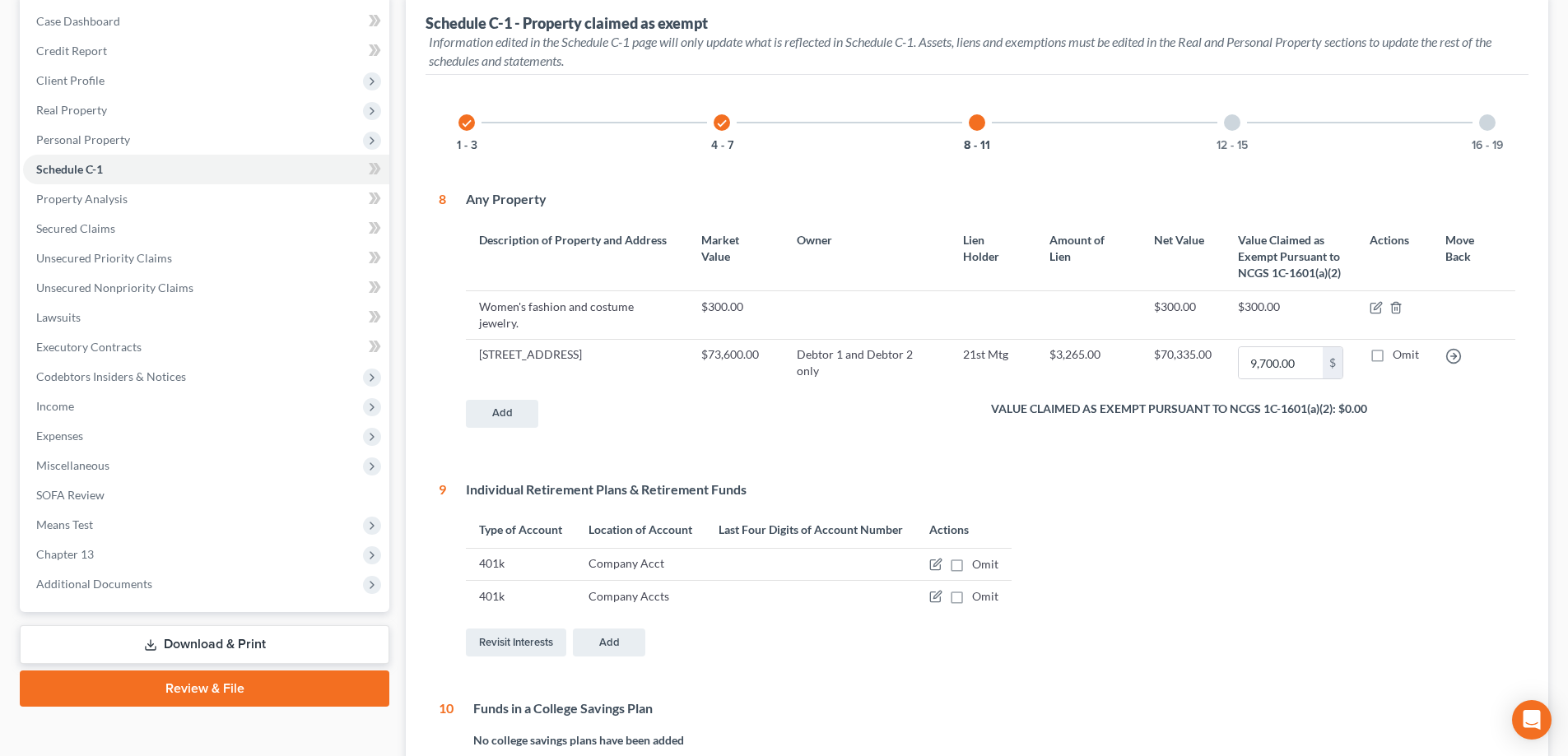
click at [651, 345] on td "577 Brickyard Branch Road, Shady Valley, TN 37688" at bounding box center [576, 362] width 223 height 48
click at [776, 306] on td "$300.00" at bounding box center [1290, 315] width 131 height 48
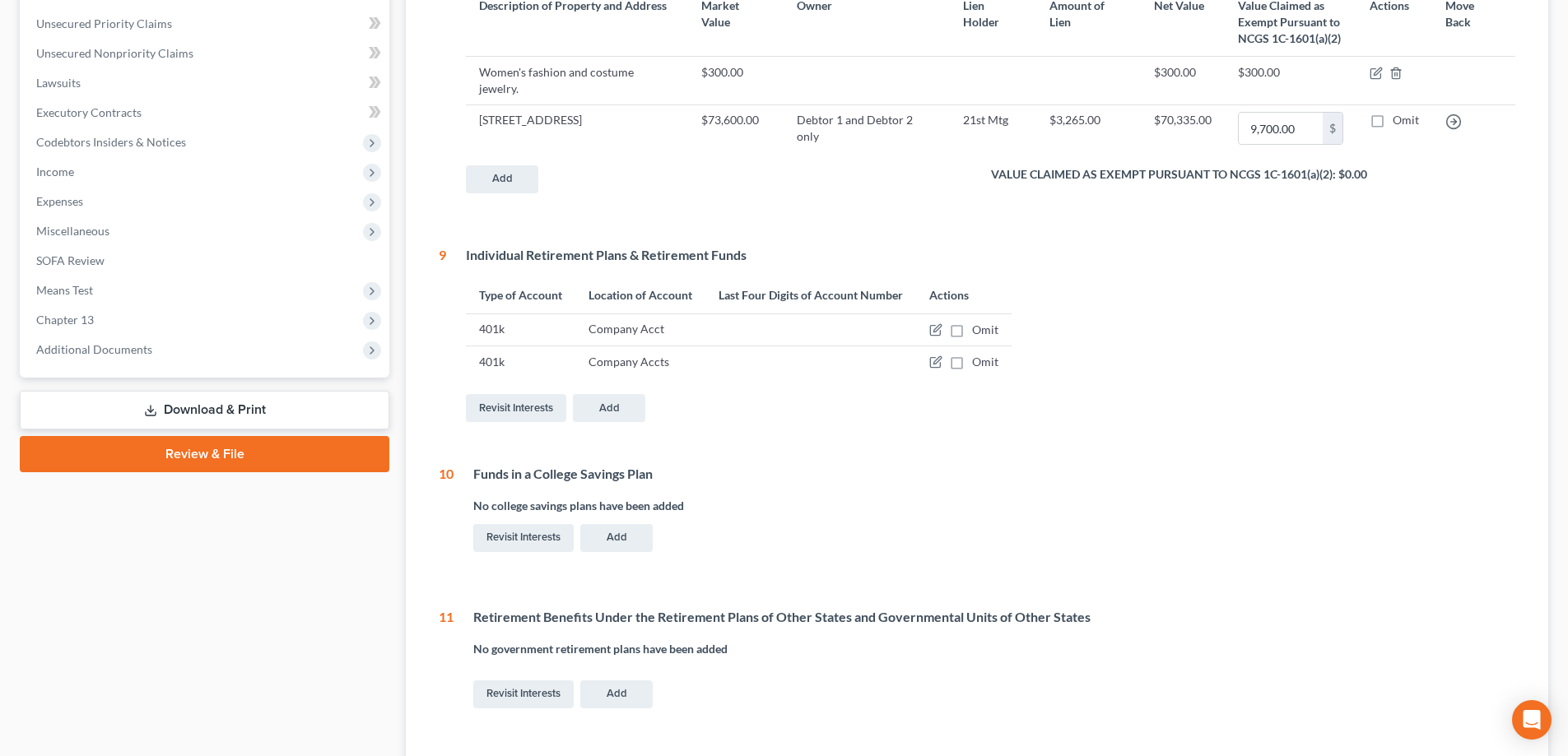
scroll to position [494, 0]
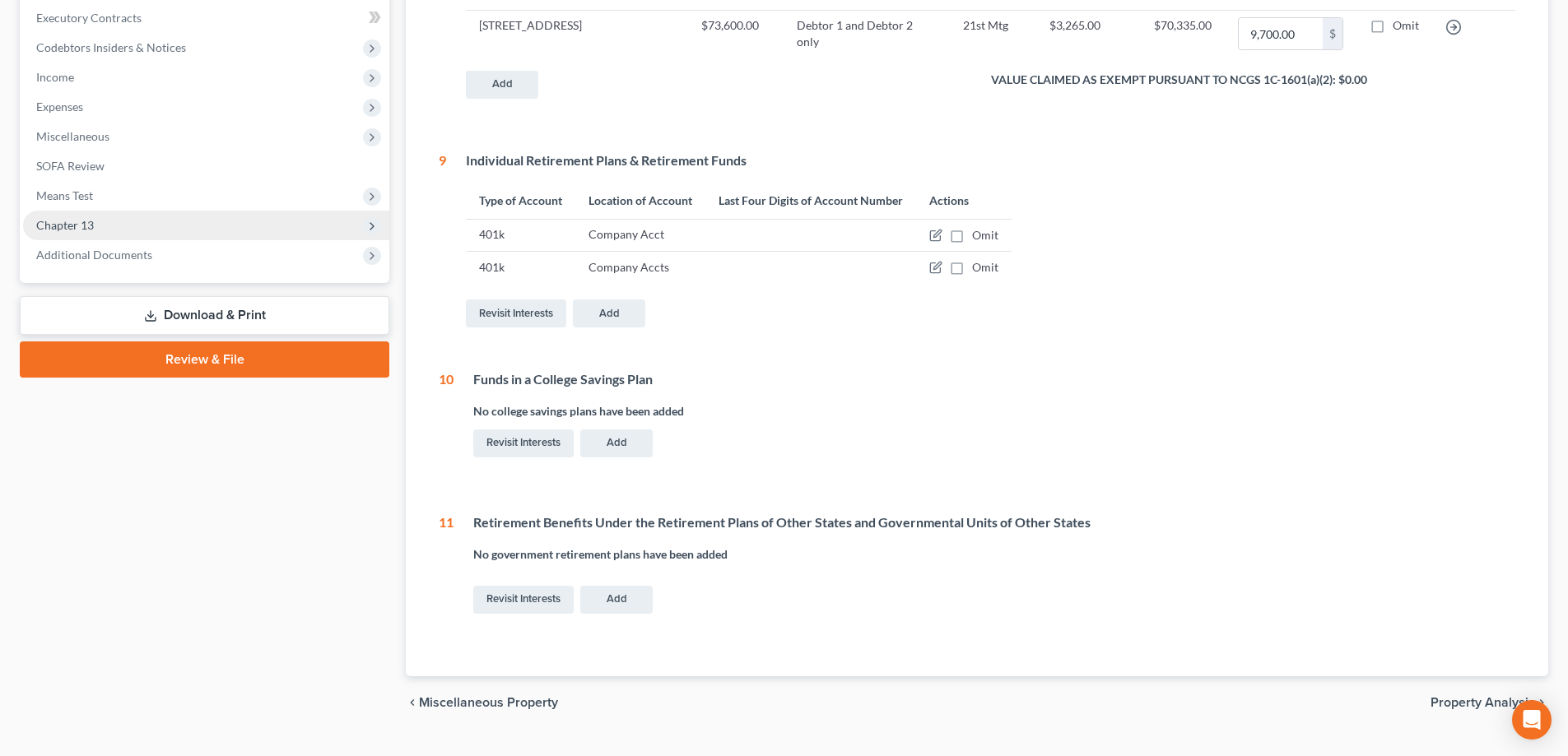
click at [297, 233] on span "Chapter 13" at bounding box center [206, 225] width 366 height 29
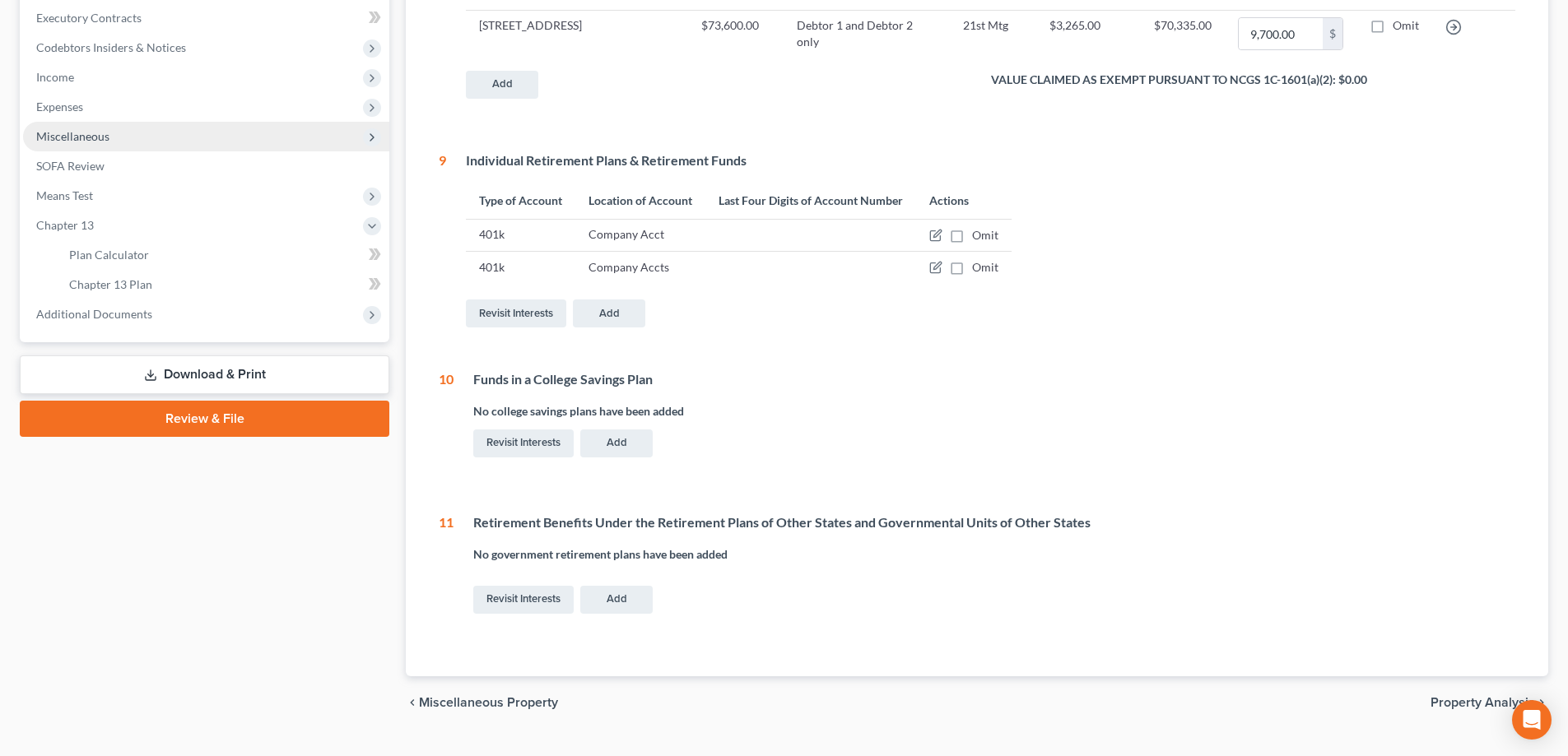
click at [223, 137] on span "Miscellaneous" at bounding box center [206, 136] width 366 height 29
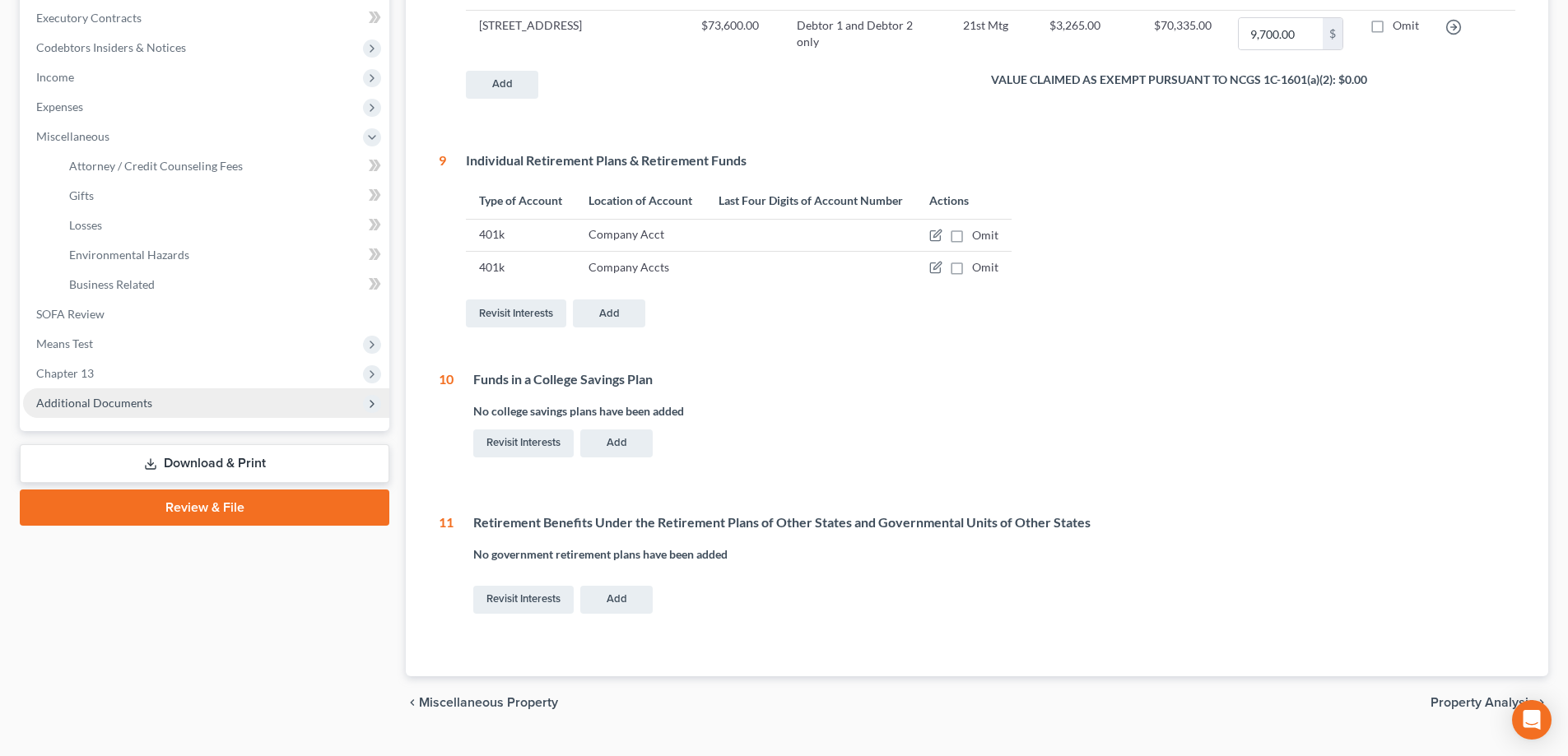
click at [210, 395] on span "Additional Documents" at bounding box center [206, 403] width 366 height 29
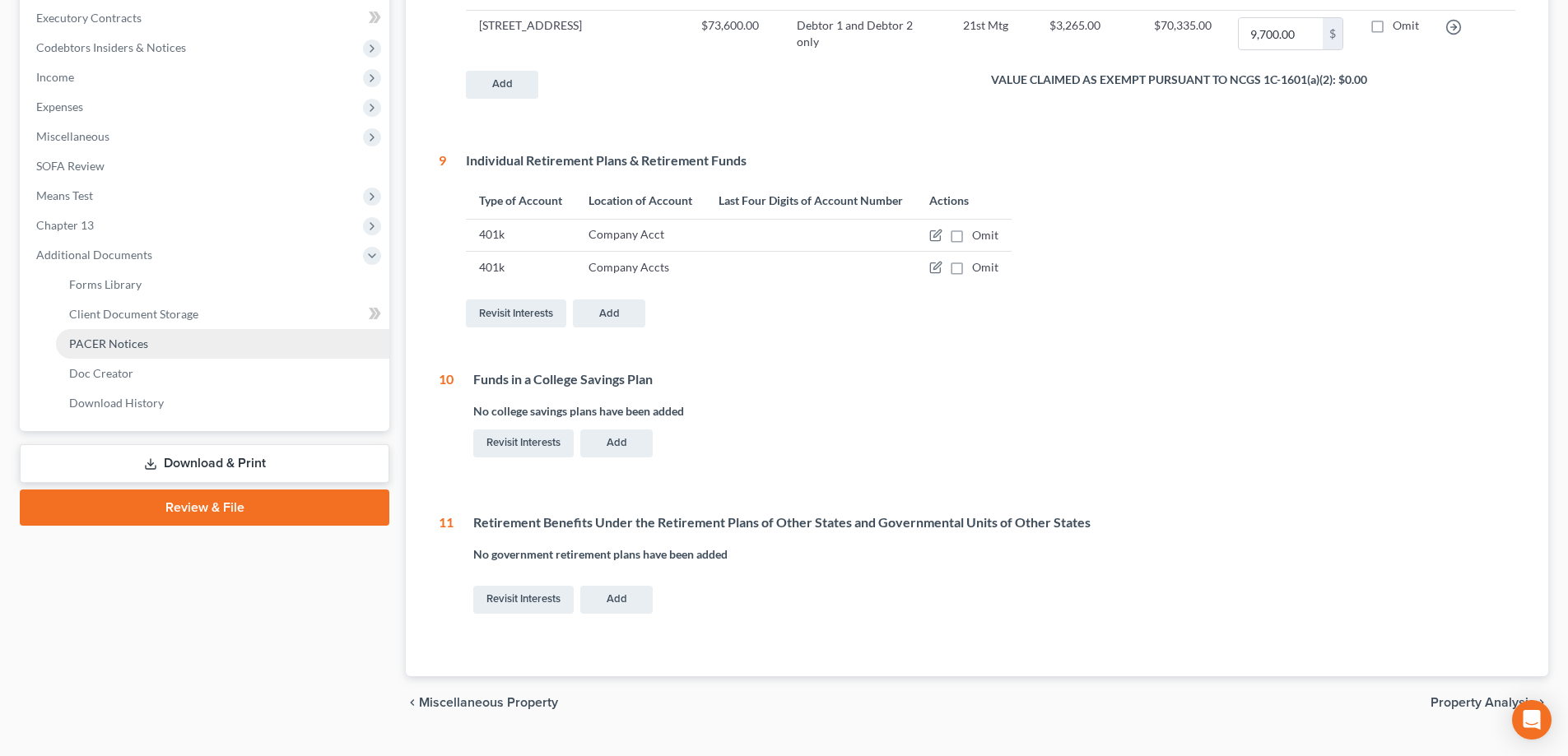
click at [228, 339] on link "PACER Notices" at bounding box center [223, 344] width 333 height 29
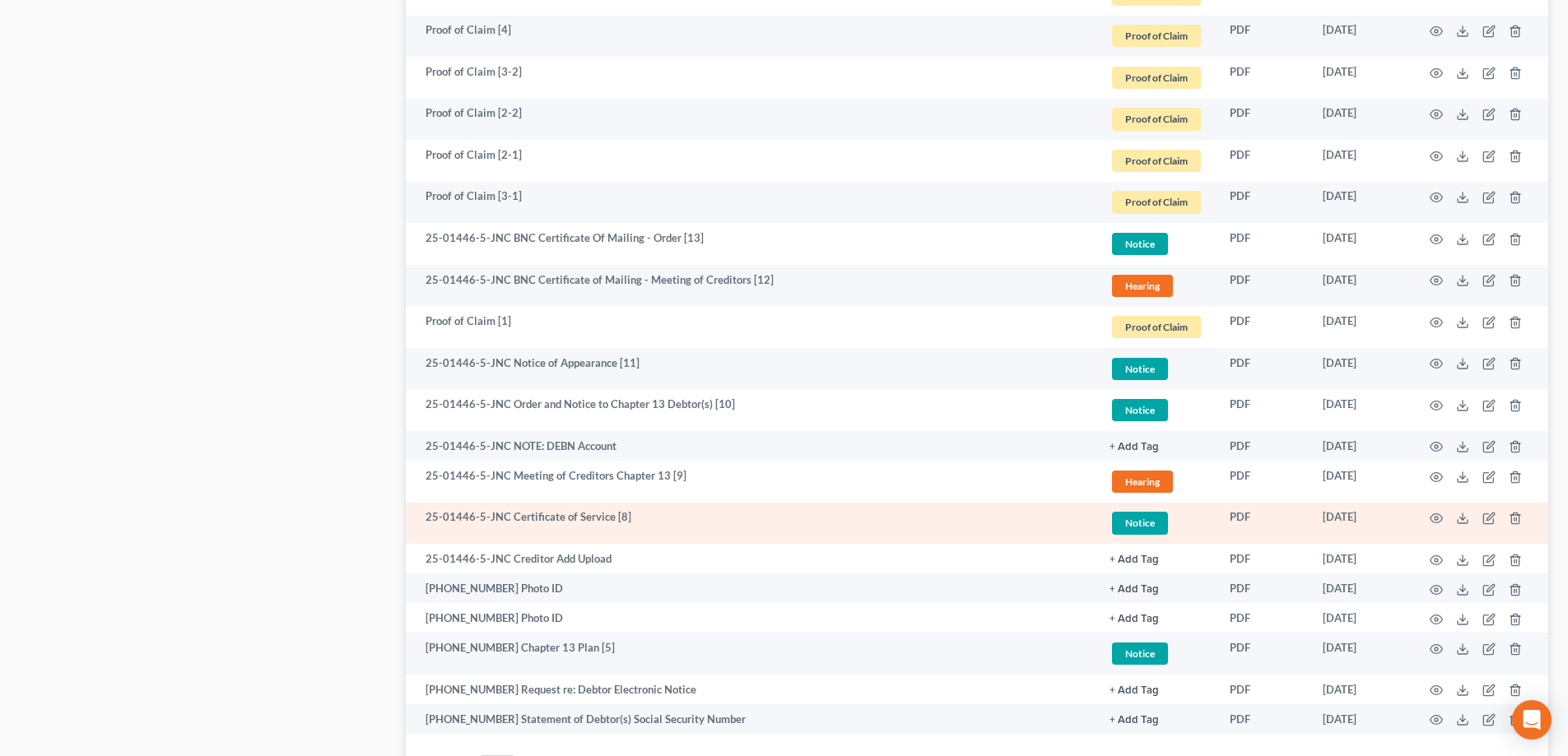
scroll to position [2528, 0]
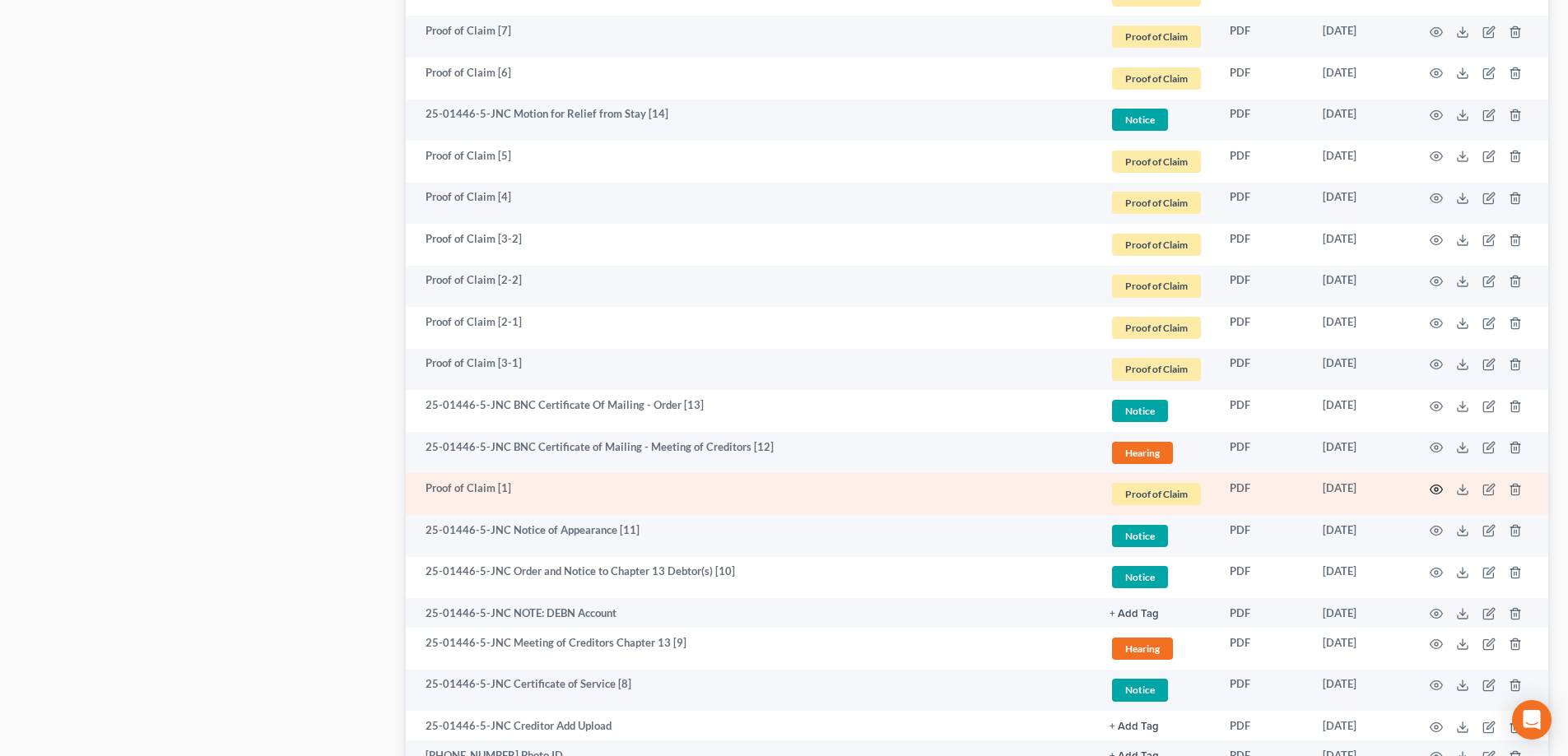
click at [776, 487] on icon "button" at bounding box center [1437, 490] width 14 height 14
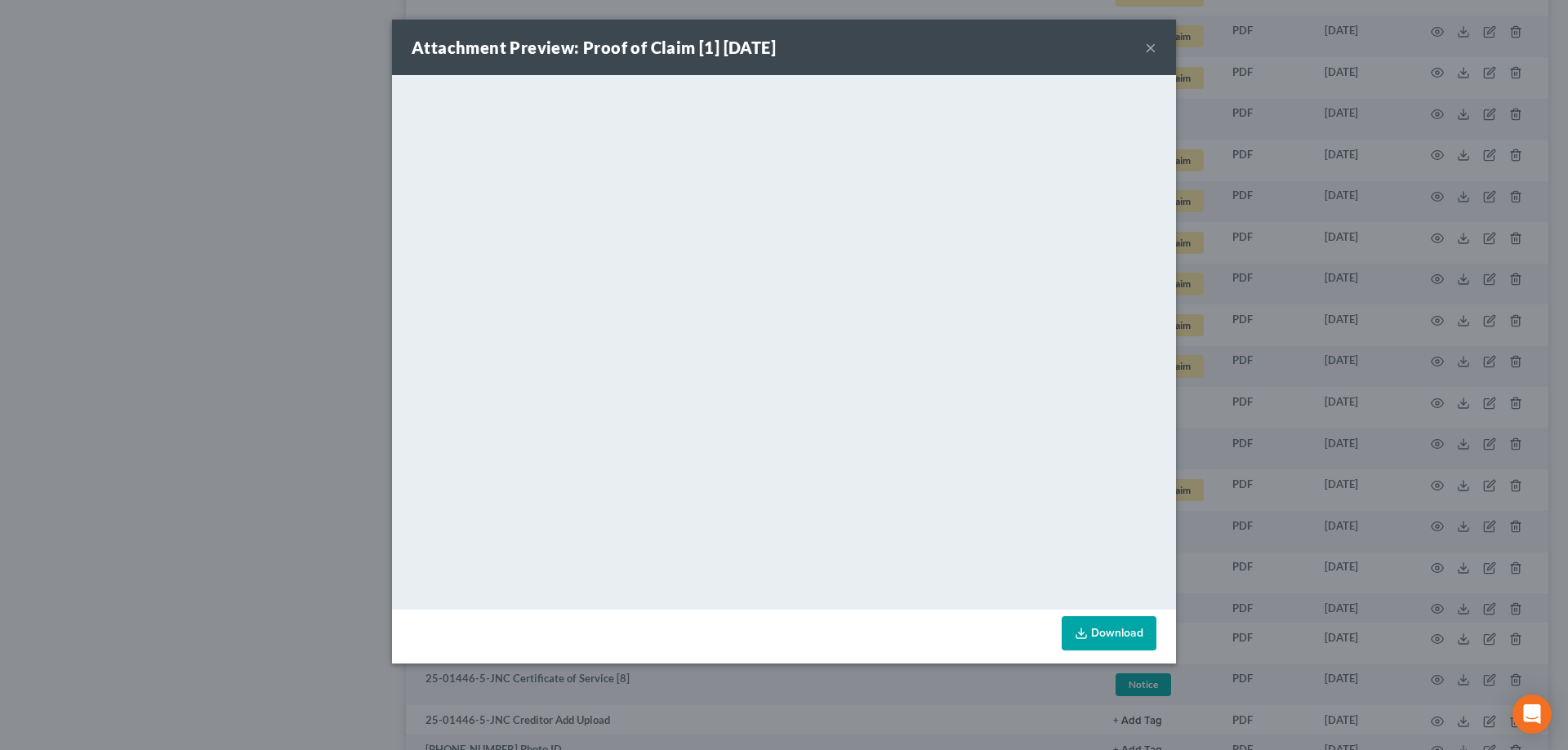
click at [770, 55] on button "×" at bounding box center [1150, 47] width 12 height 19
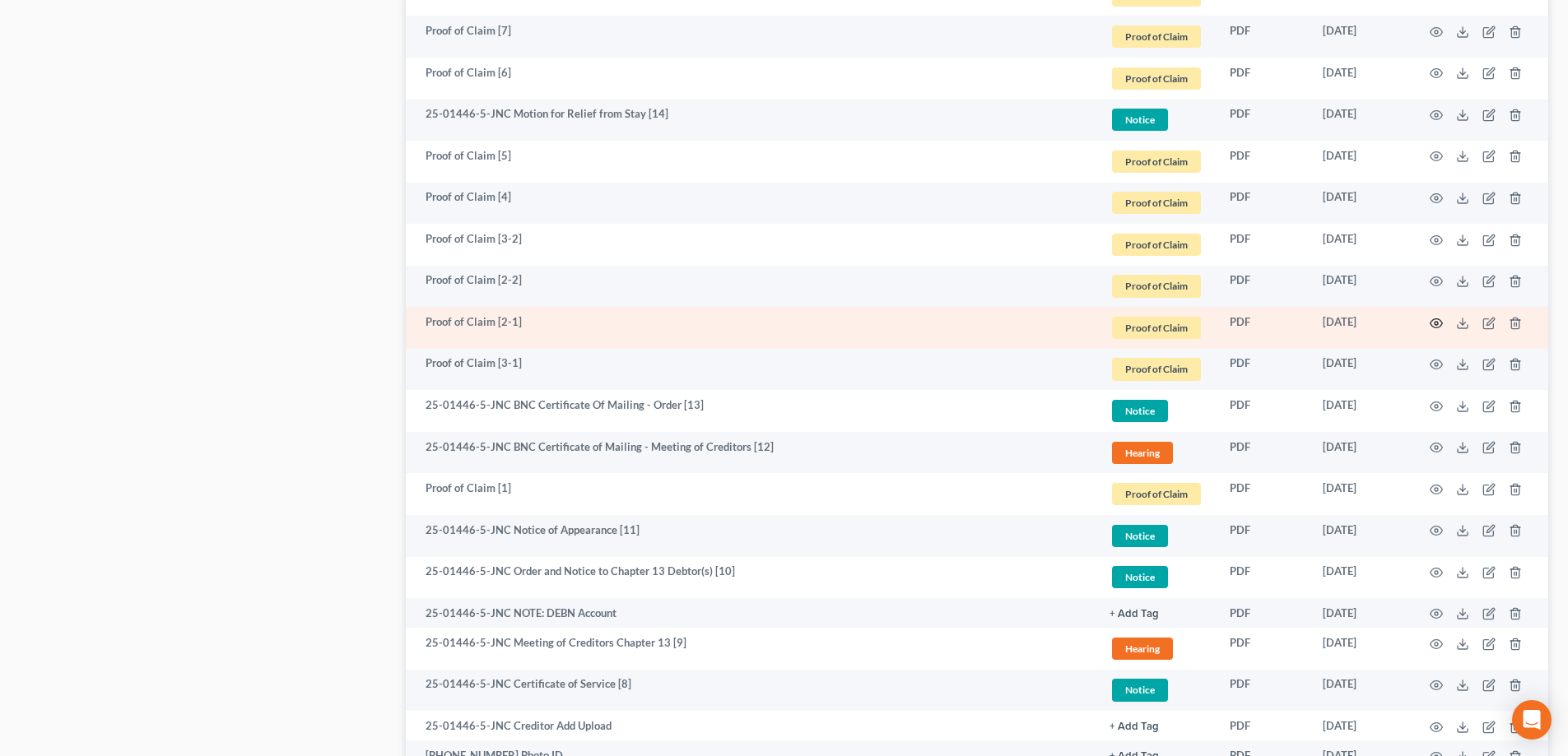
click at [776, 323] on icon "button" at bounding box center [1437, 324] width 14 height 14
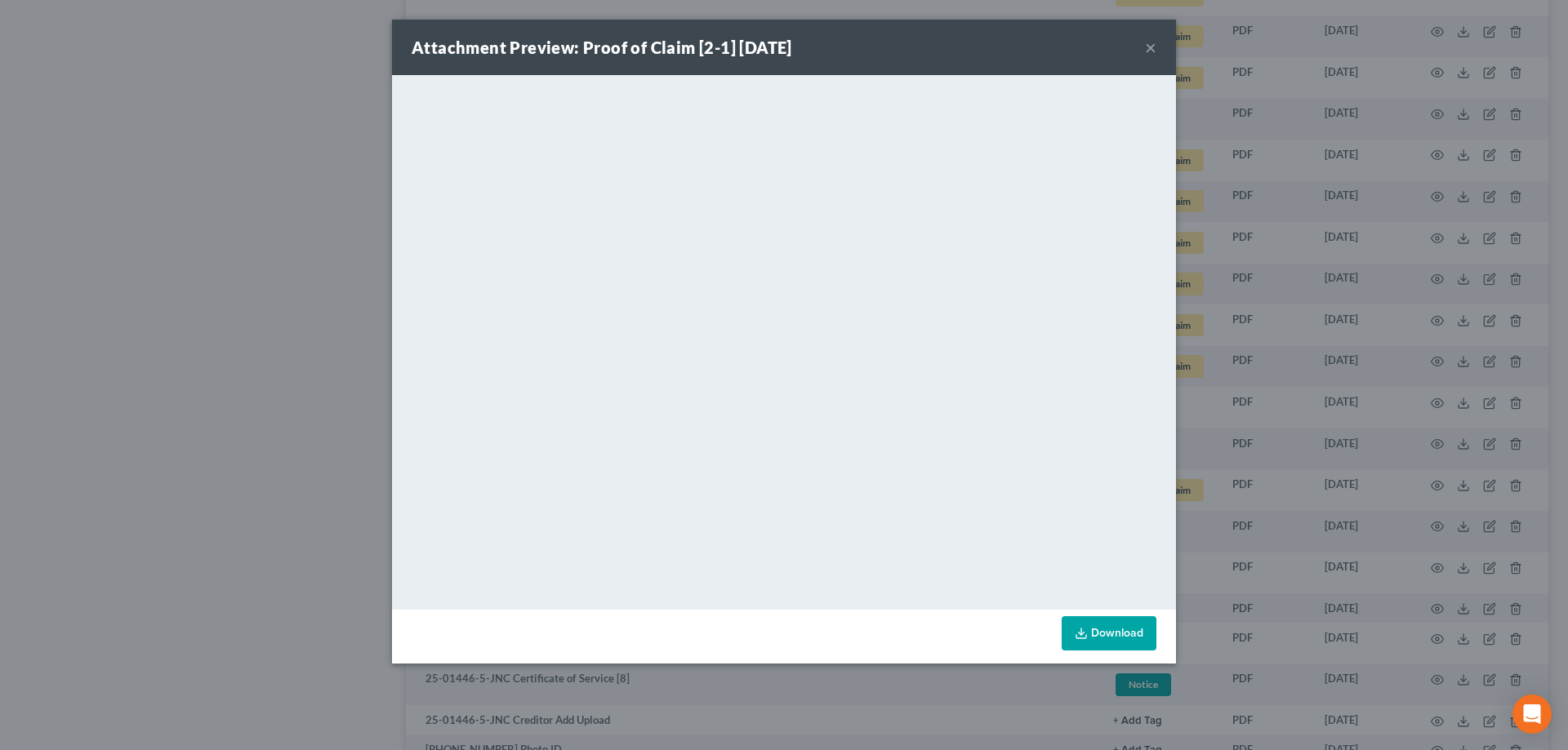
click at [770, 50] on button "×" at bounding box center [1150, 47] width 12 height 19
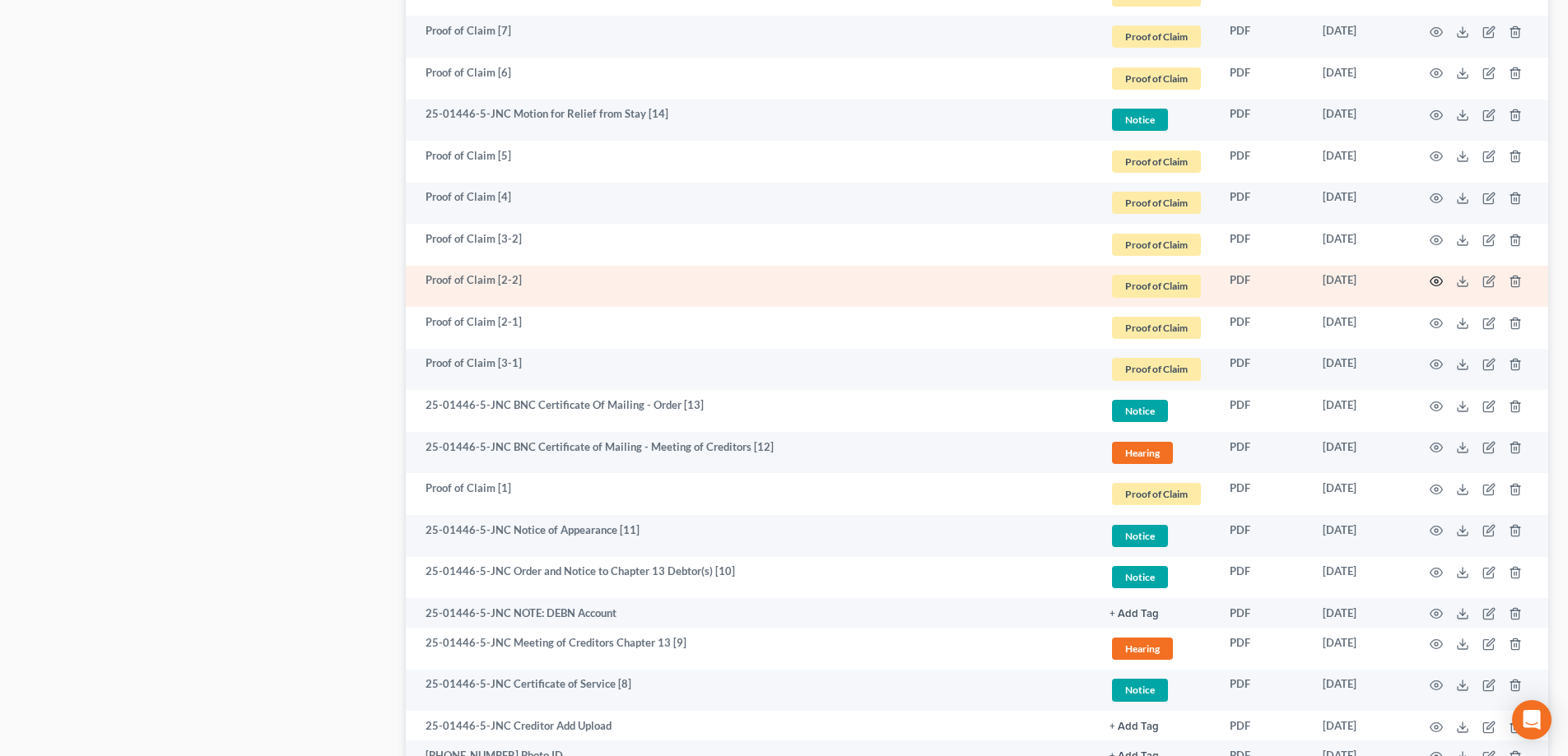
click at [776, 282] on icon "button" at bounding box center [1437, 282] width 14 height 14
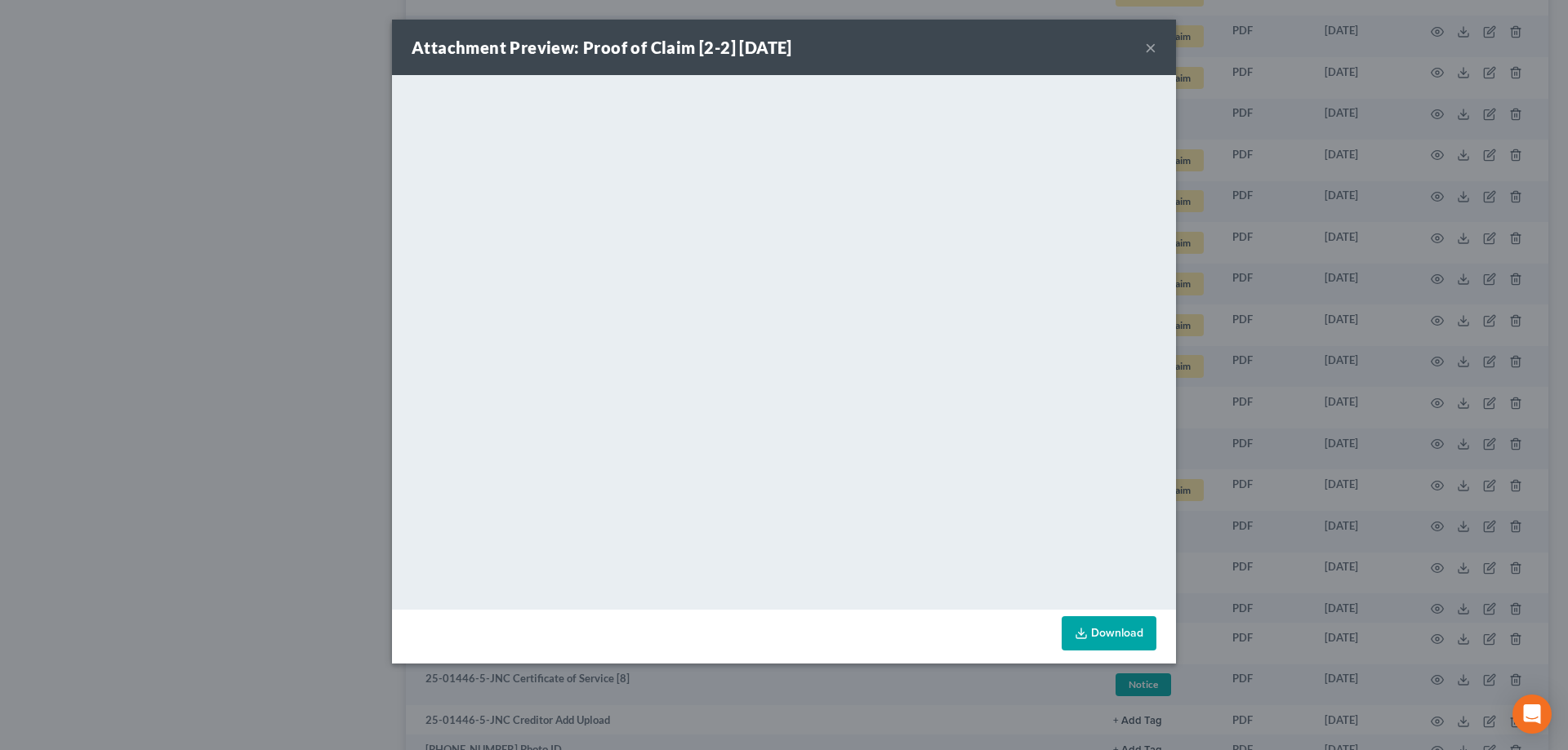
click at [770, 45] on button "×" at bounding box center [1150, 47] width 12 height 19
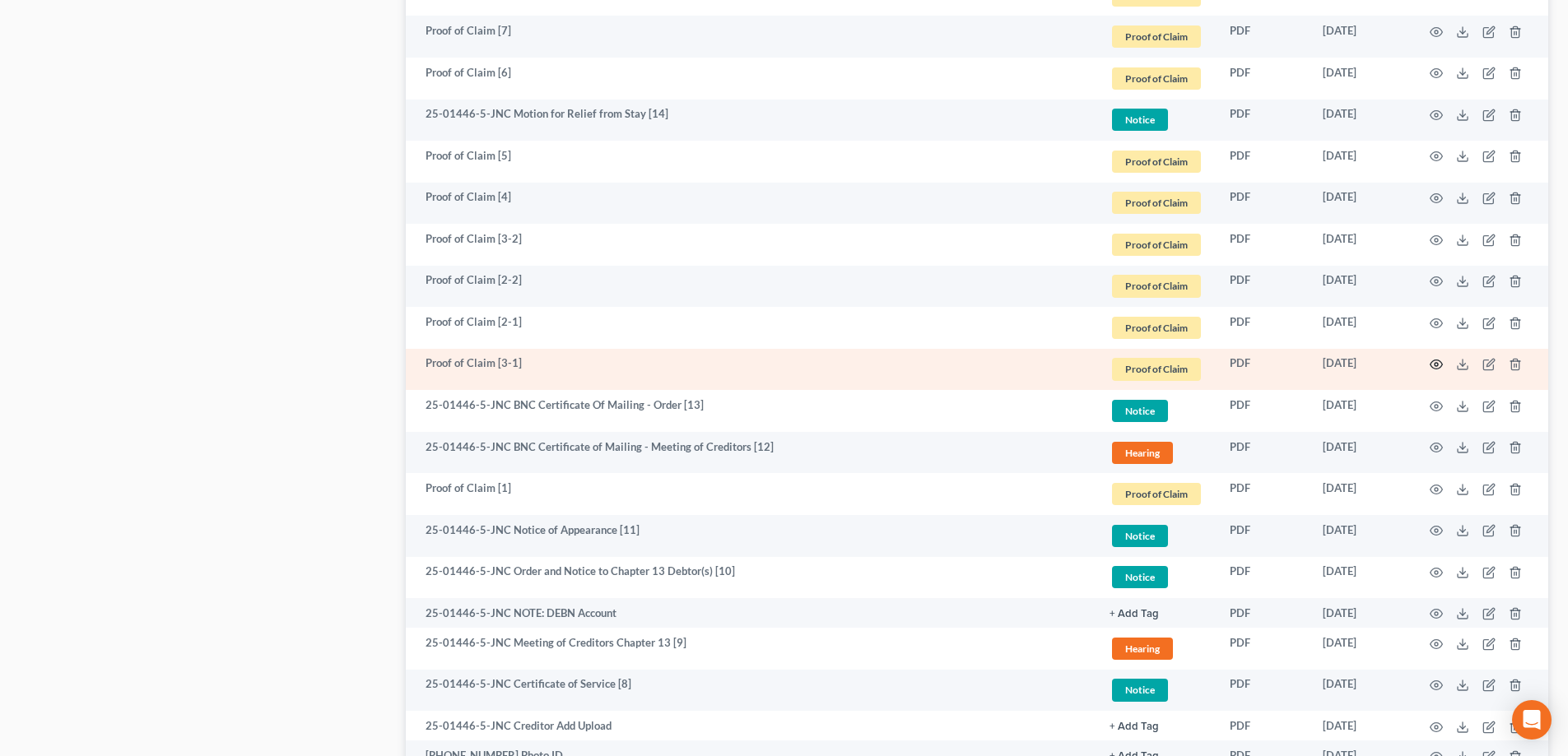
click at [776, 361] on icon "button" at bounding box center [1437, 364] width 13 height 9
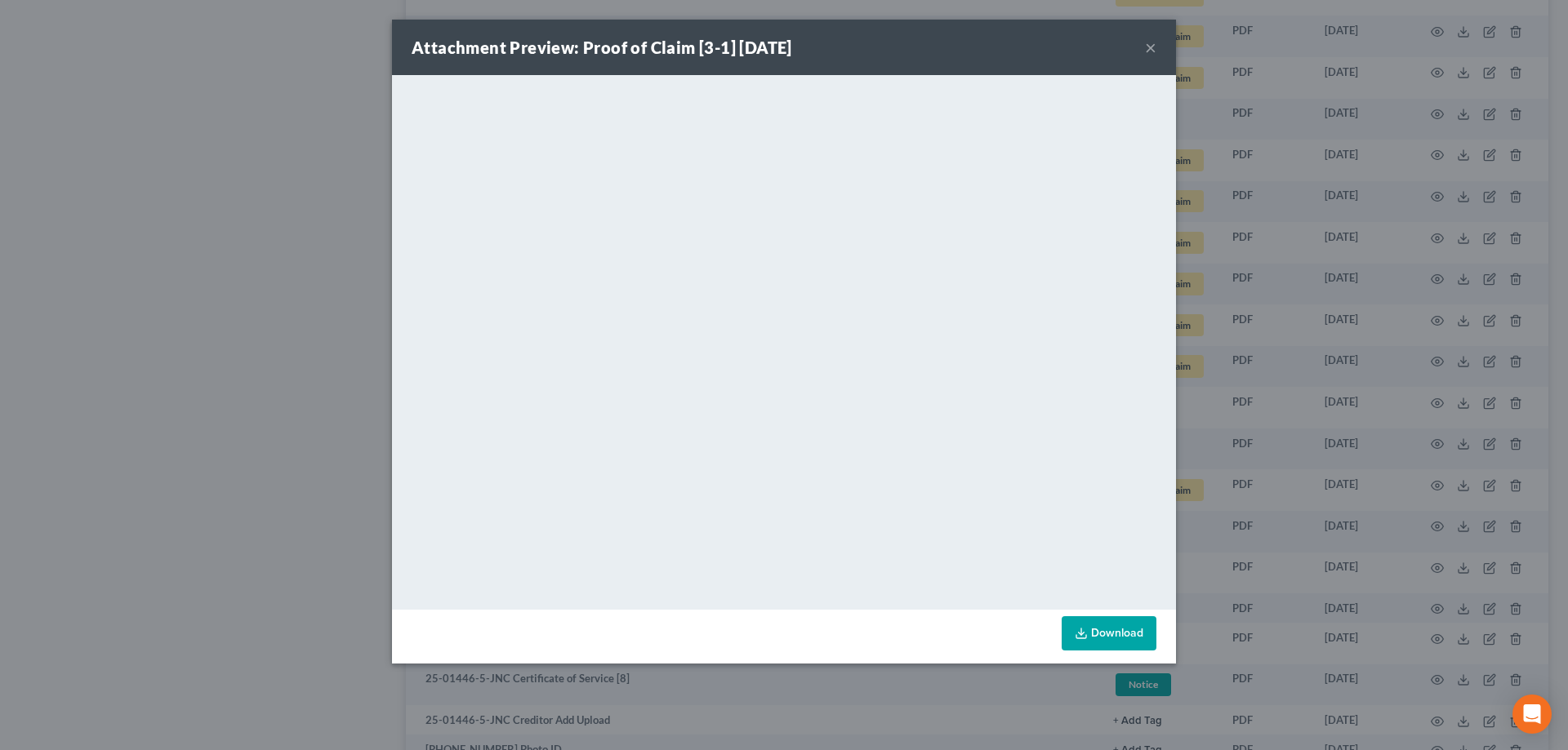
click at [770, 51] on button "×" at bounding box center [1150, 47] width 12 height 19
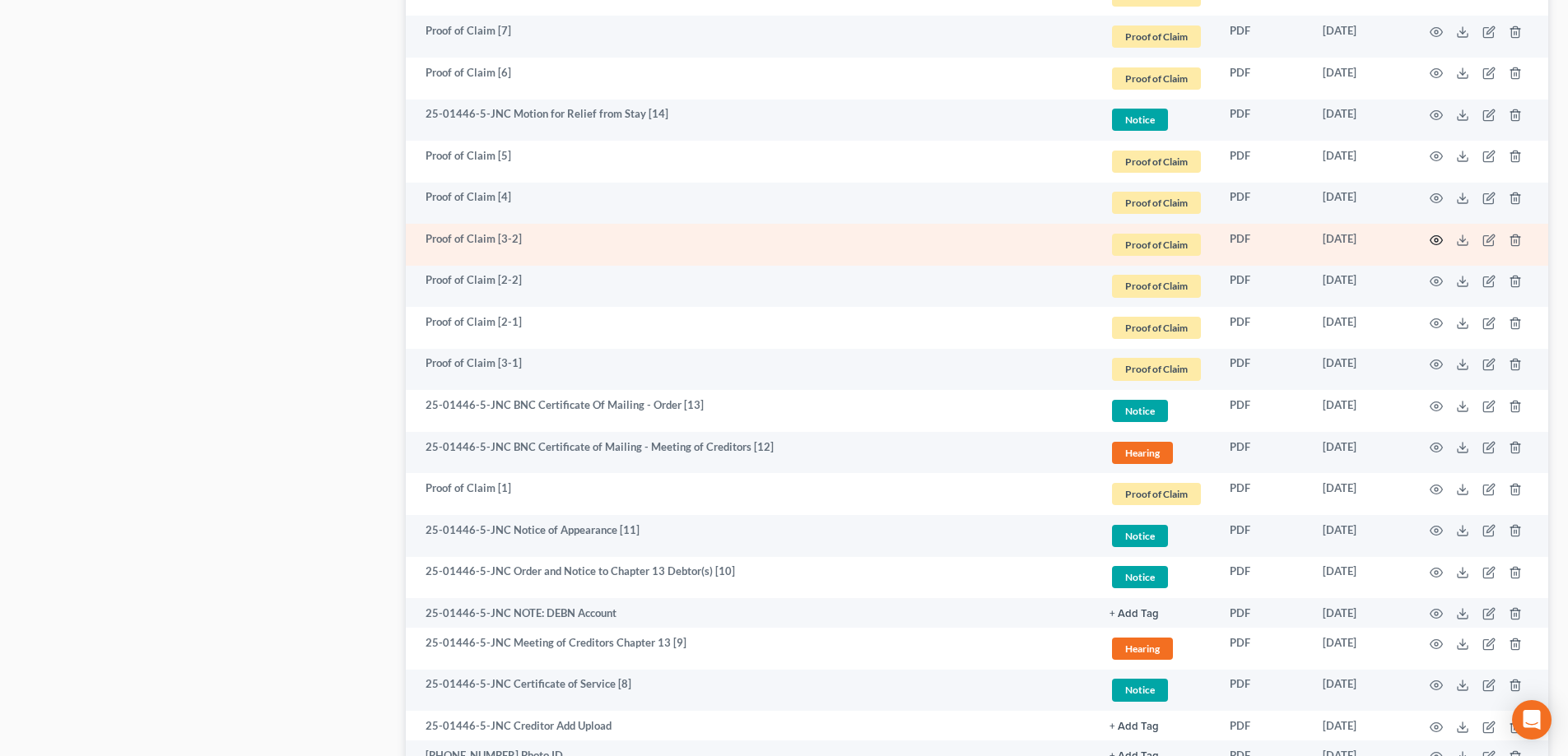
click at [776, 239] on icon "button" at bounding box center [1437, 240] width 14 height 14
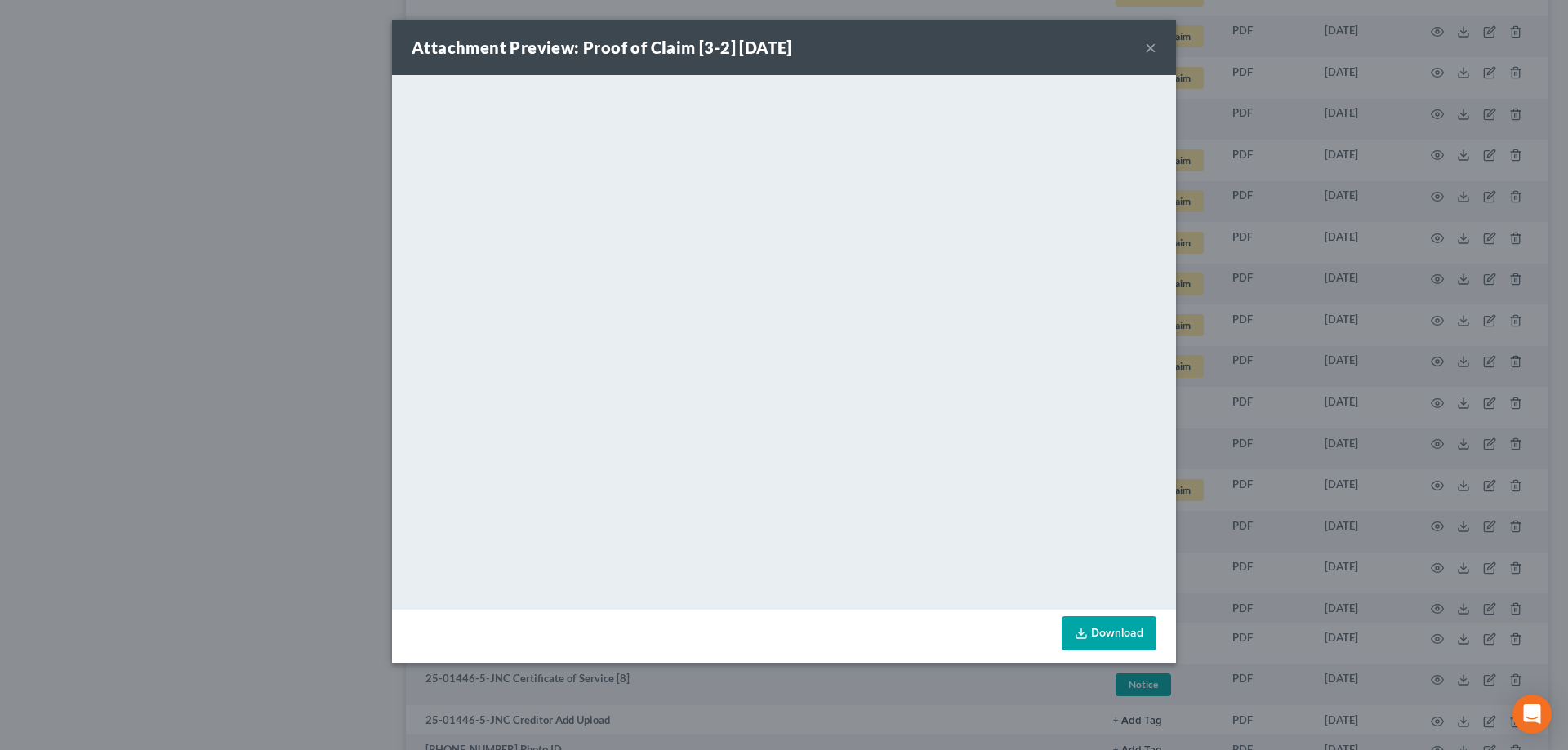
click at [770, 47] on button "×" at bounding box center [1150, 47] width 12 height 19
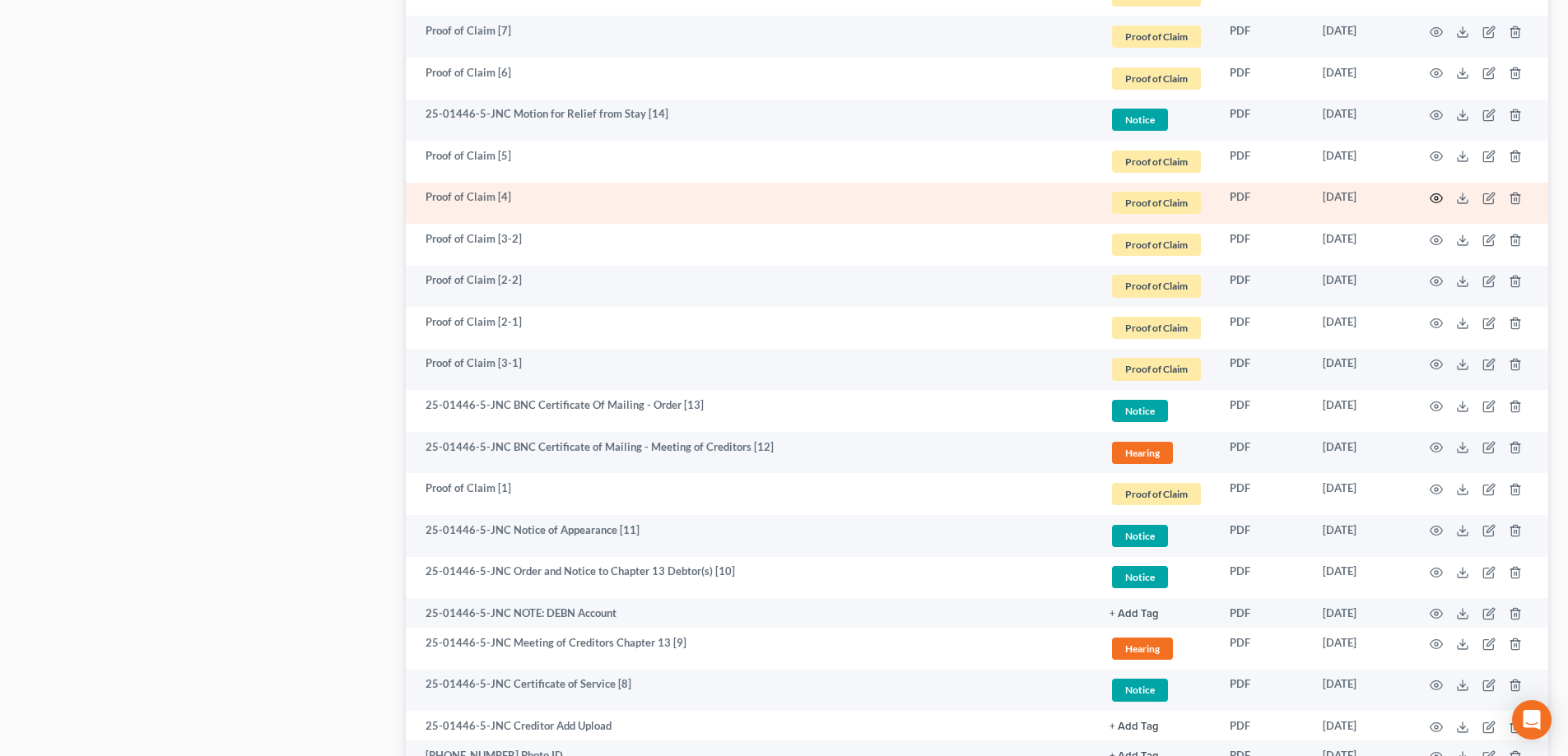
click at [776, 198] on icon "button" at bounding box center [1437, 198] width 13 height 9
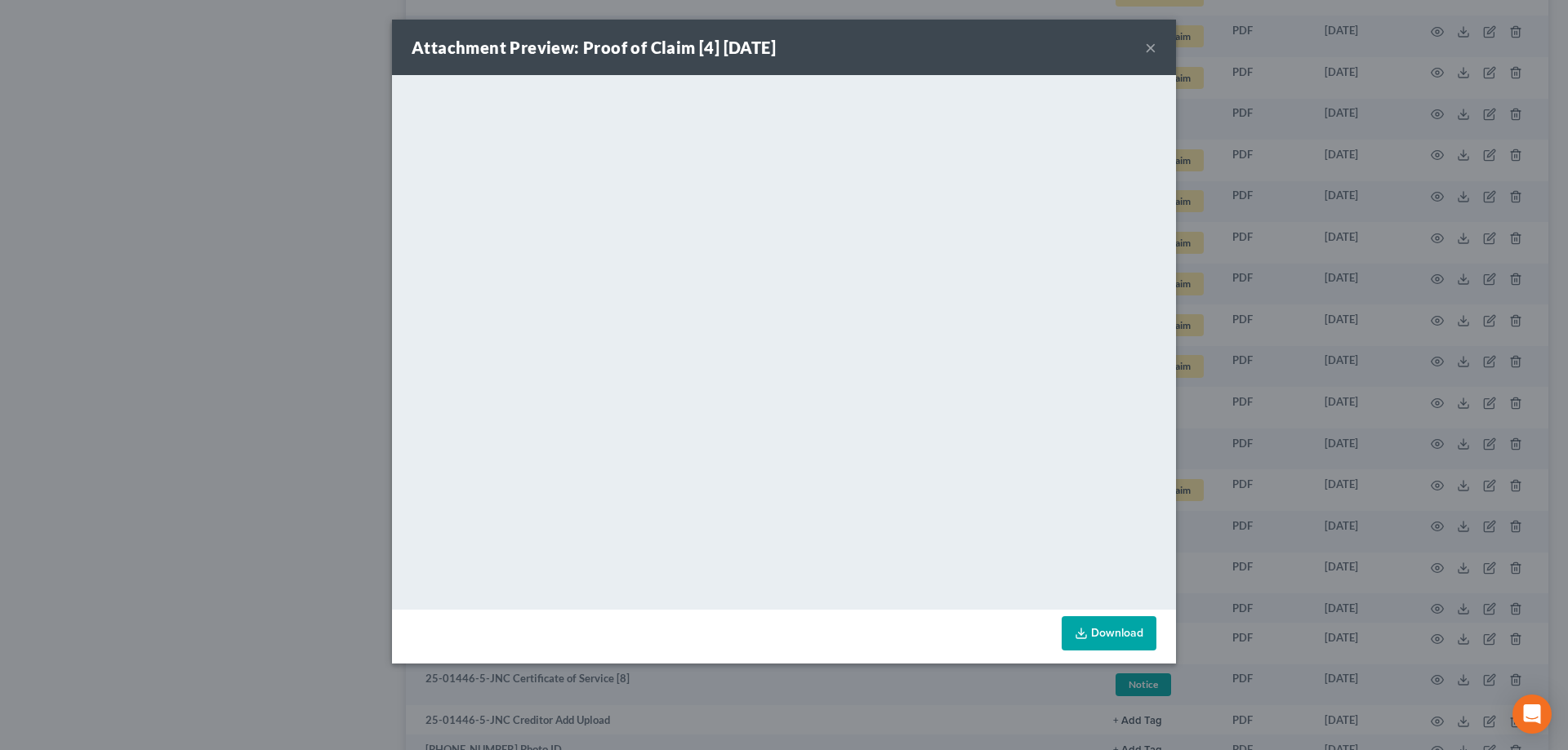
click at [770, 45] on button "×" at bounding box center [1150, 47] width 12 height 19
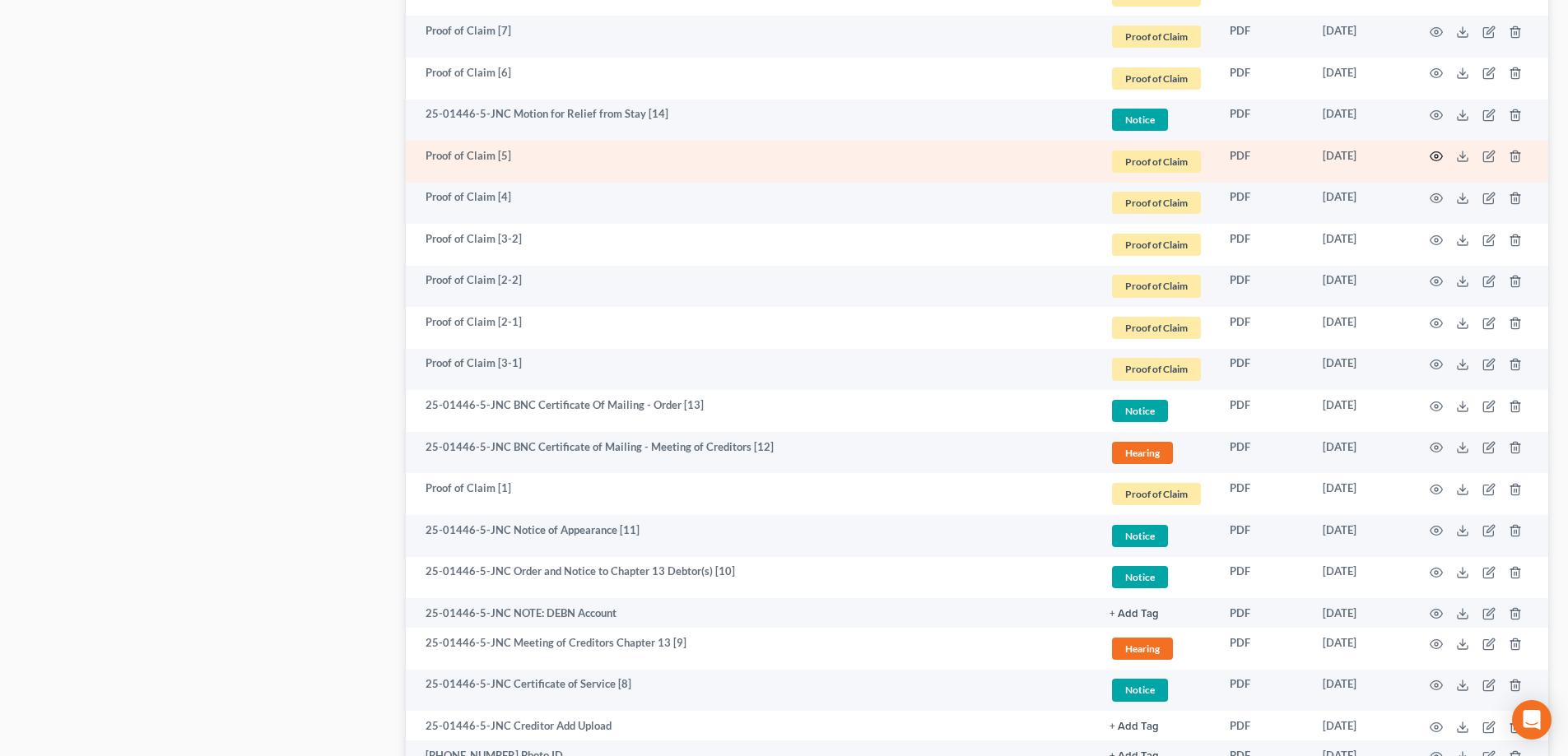
click at [776, 156] on icon "button" at bounding box center [1437, 156] width 14 height 14
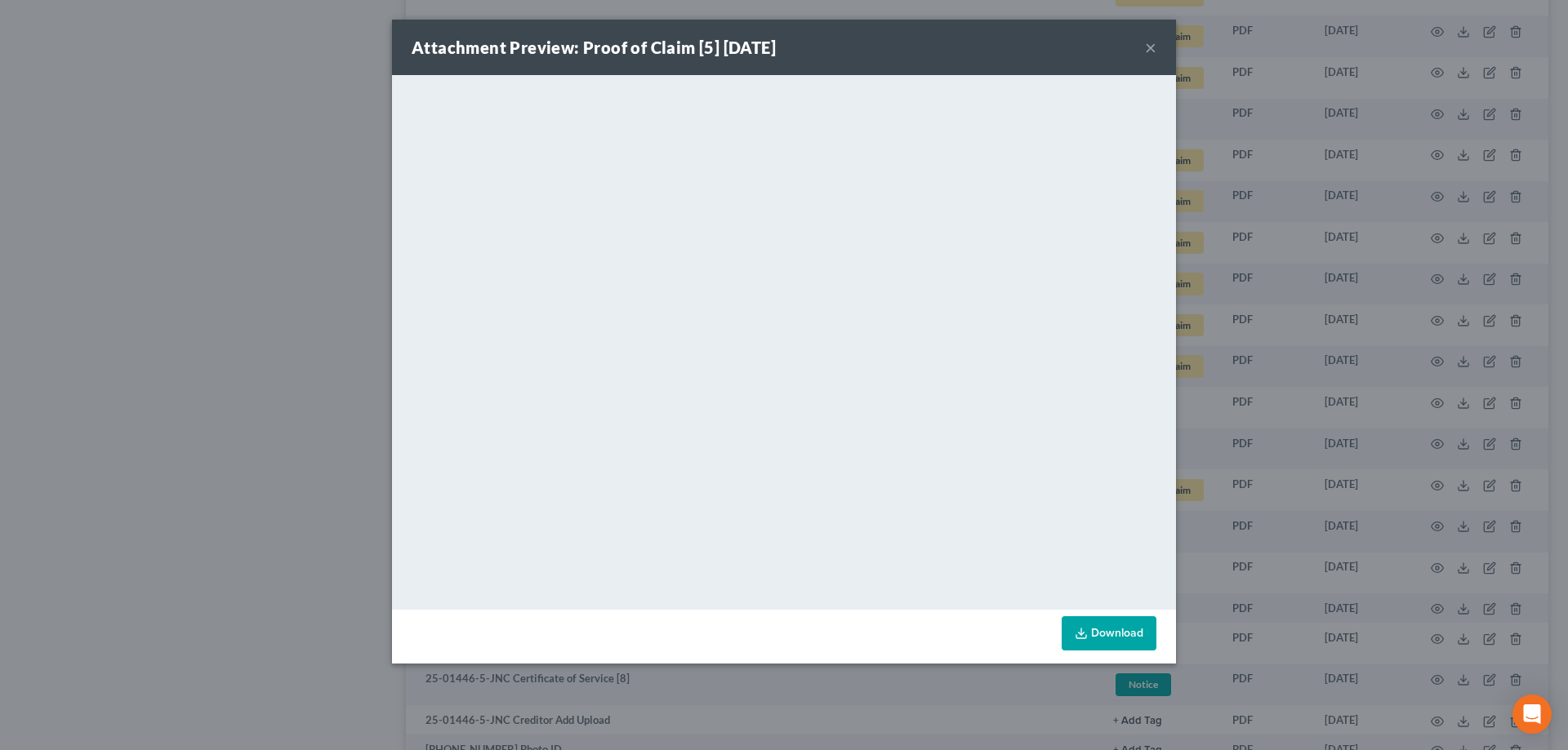
click at [770, 48] on button "×" at bounding box center [1150, 47] width 12 height 19
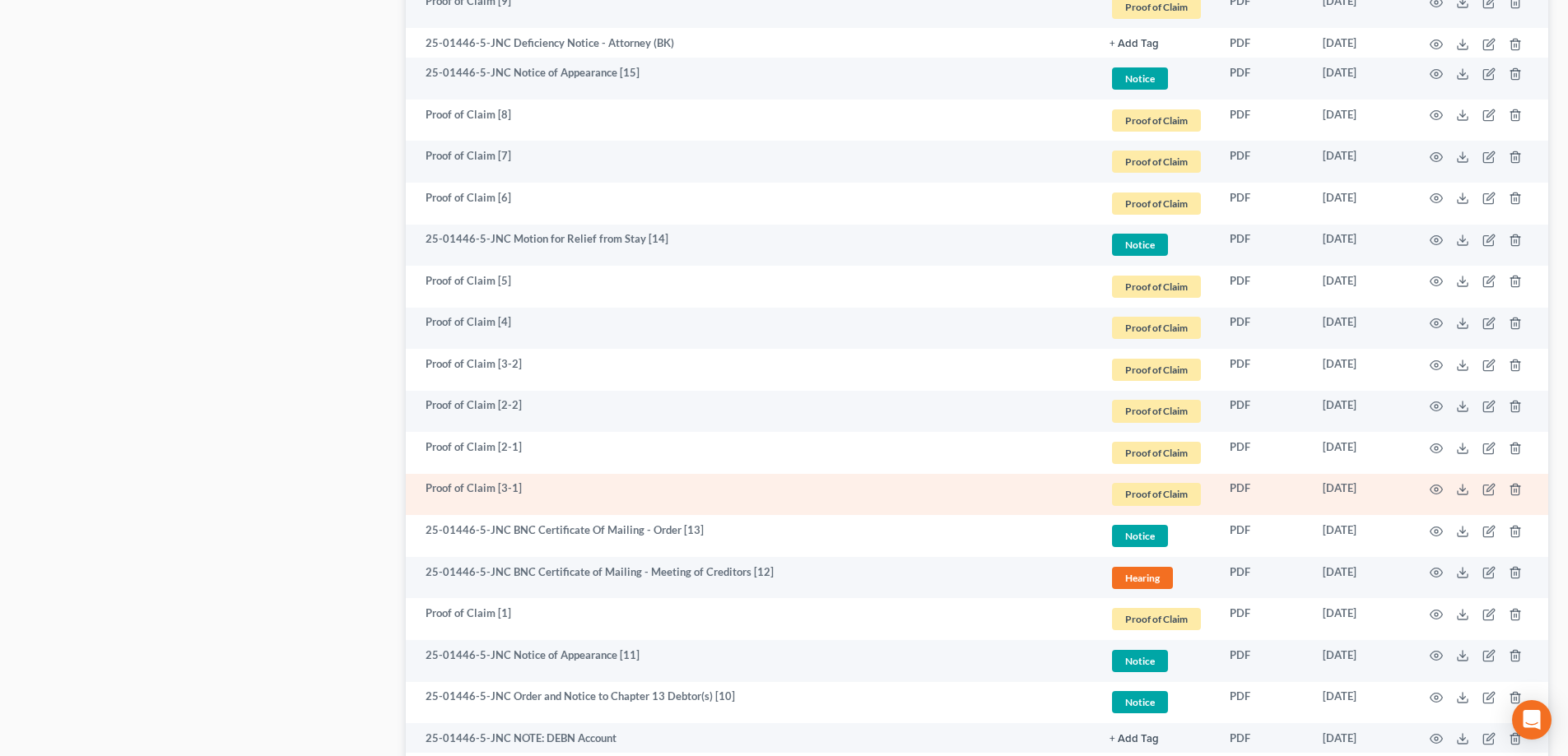
scroll to position [2364, 0]
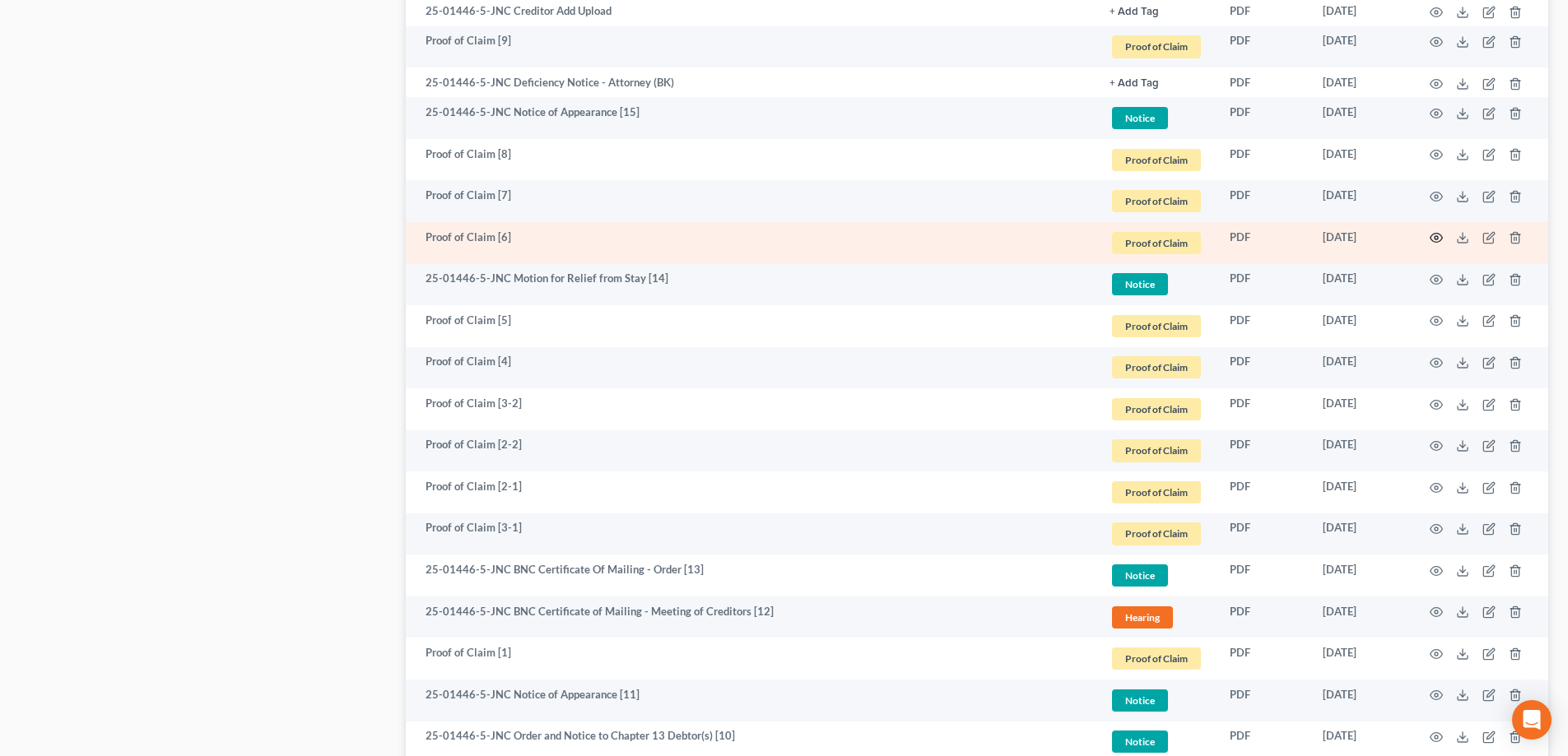
click at [776, 236] on icon "button" at bounding box center [1437, 238] width 14 height 14
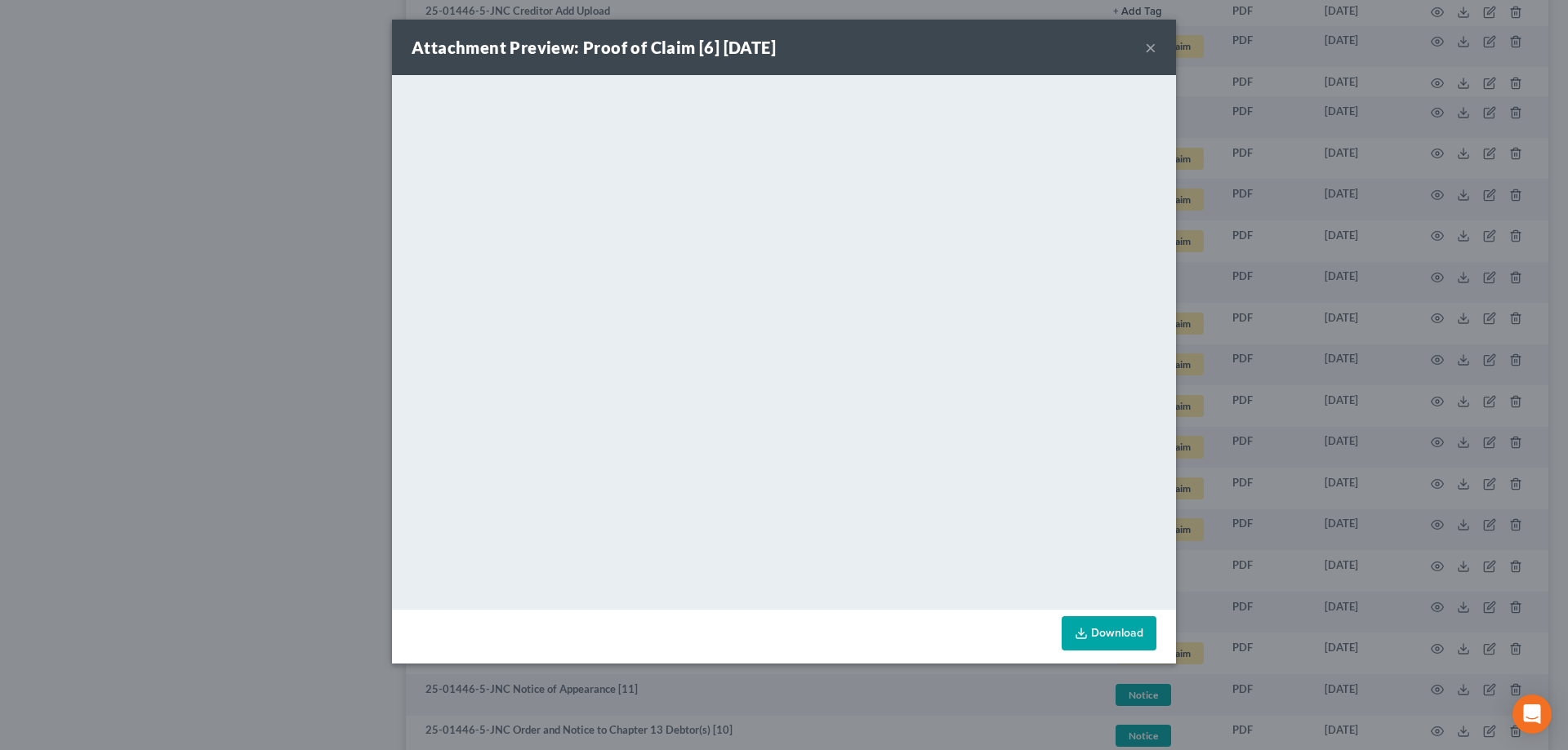
click at [770, 50] on button "×" at bounding box center [1150, 47] width 12 height 19
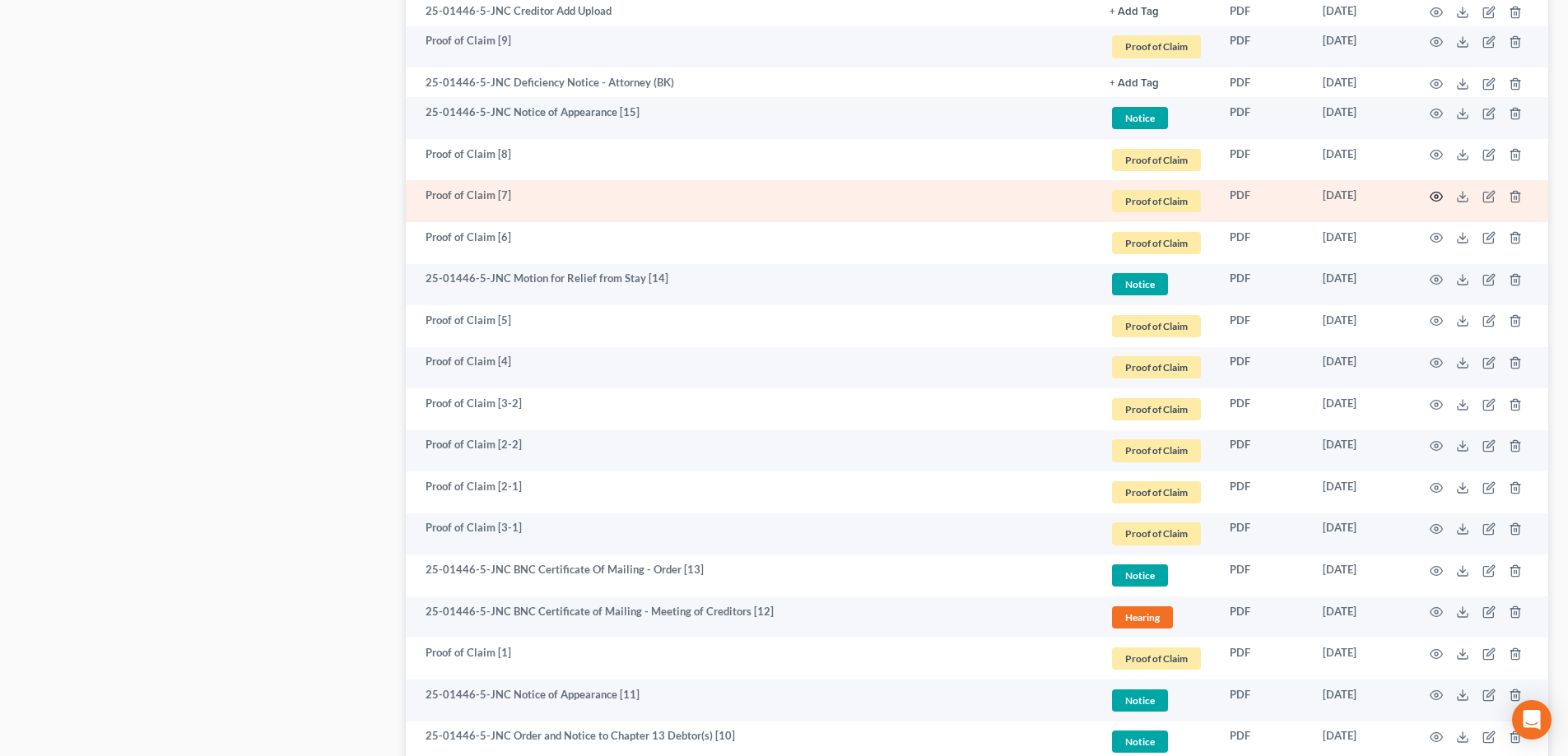
click at [776, 195] on icon "button" at bounding box center [1437, 197] width 14 height 14
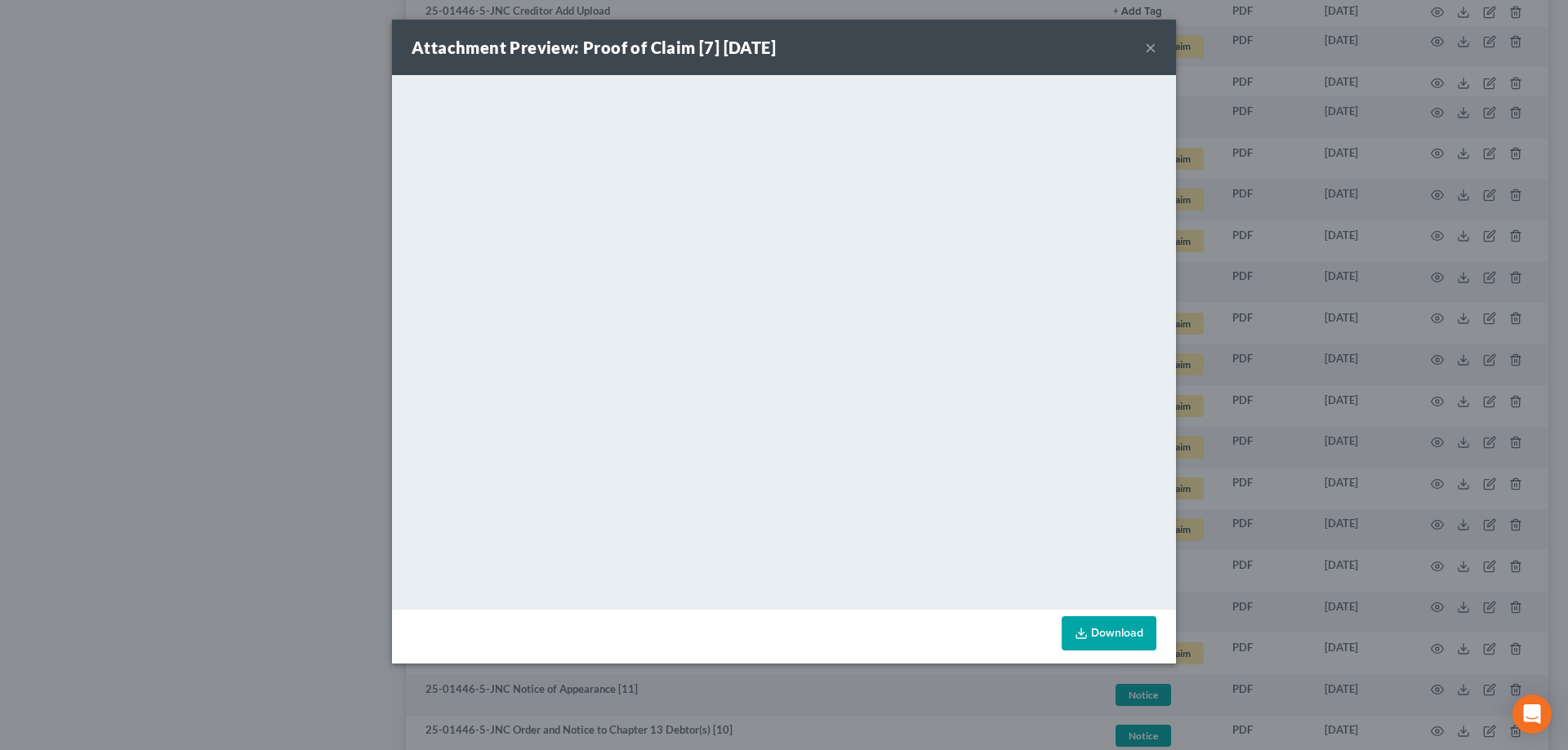
click at [770, 45] on button "×" at bounding box center [1150, 47] width 12 height 19
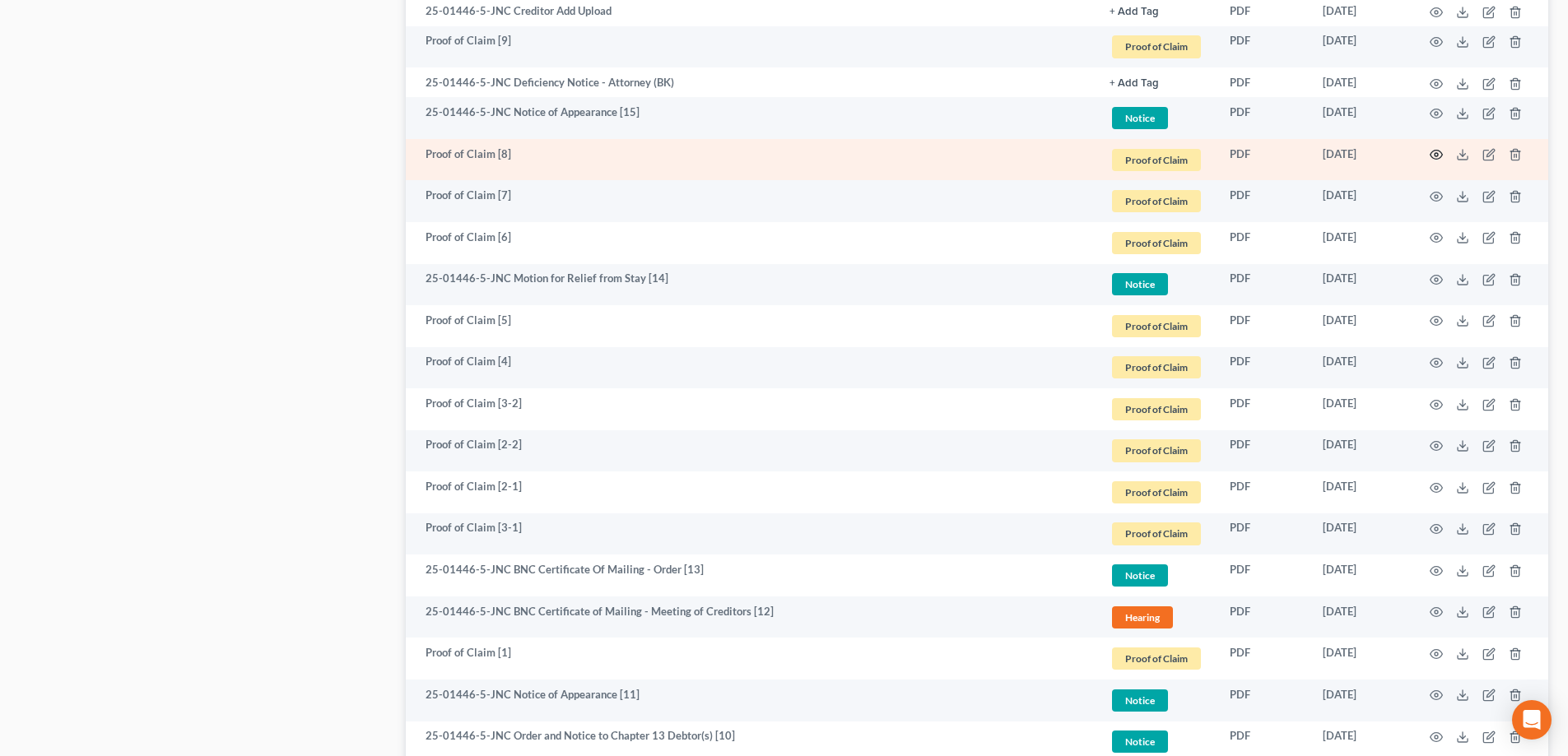
click at [776, 155] on icon "button" at bounding box center [1437, 155] width 13 height 9
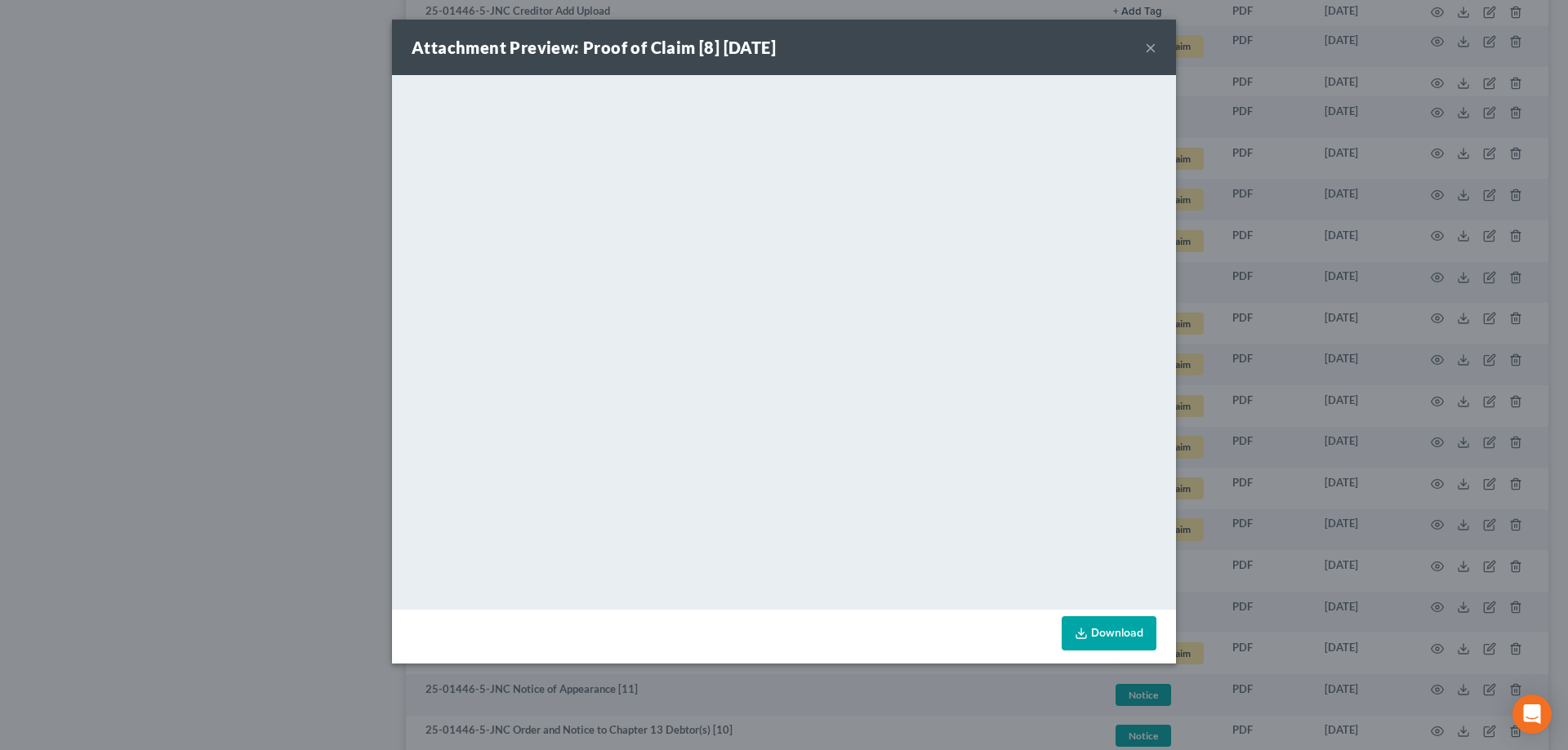
click at [770, 51] on button "×" at bounding box center [1150, 47] width 12 height 19
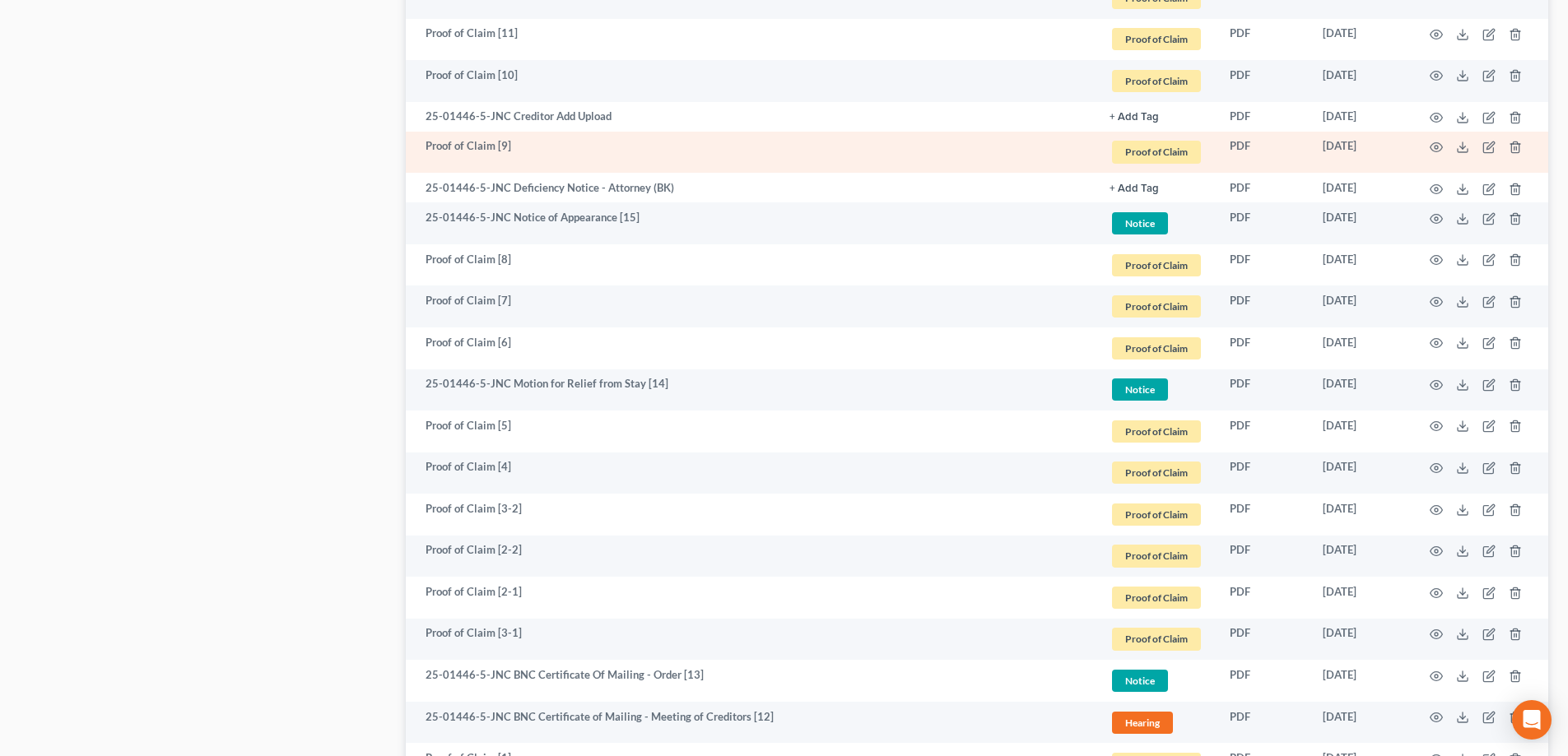
scroll to position [2199, 0]
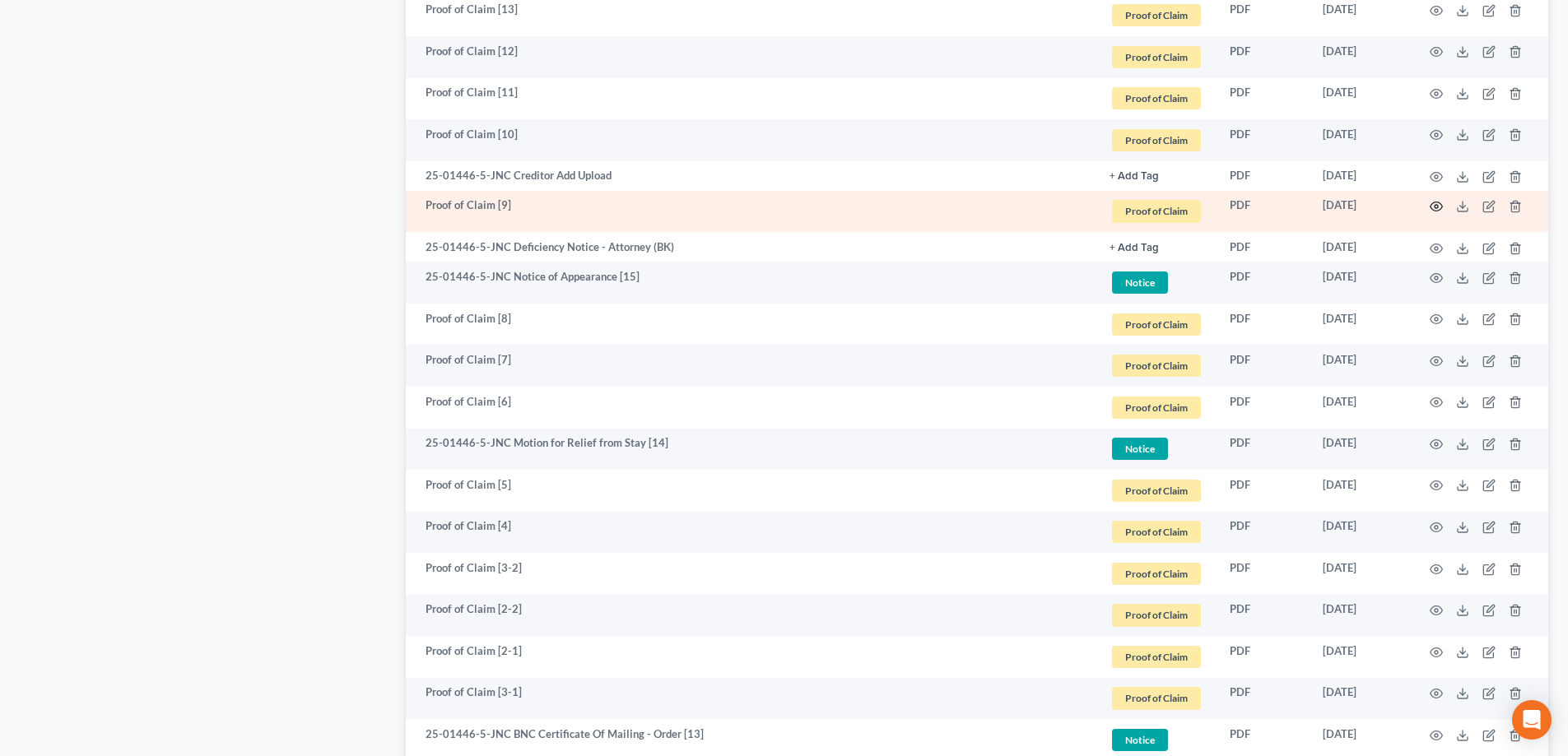
click at [776, 206] on icon "button" at bounding box center [1437, 207] width 14 height 14
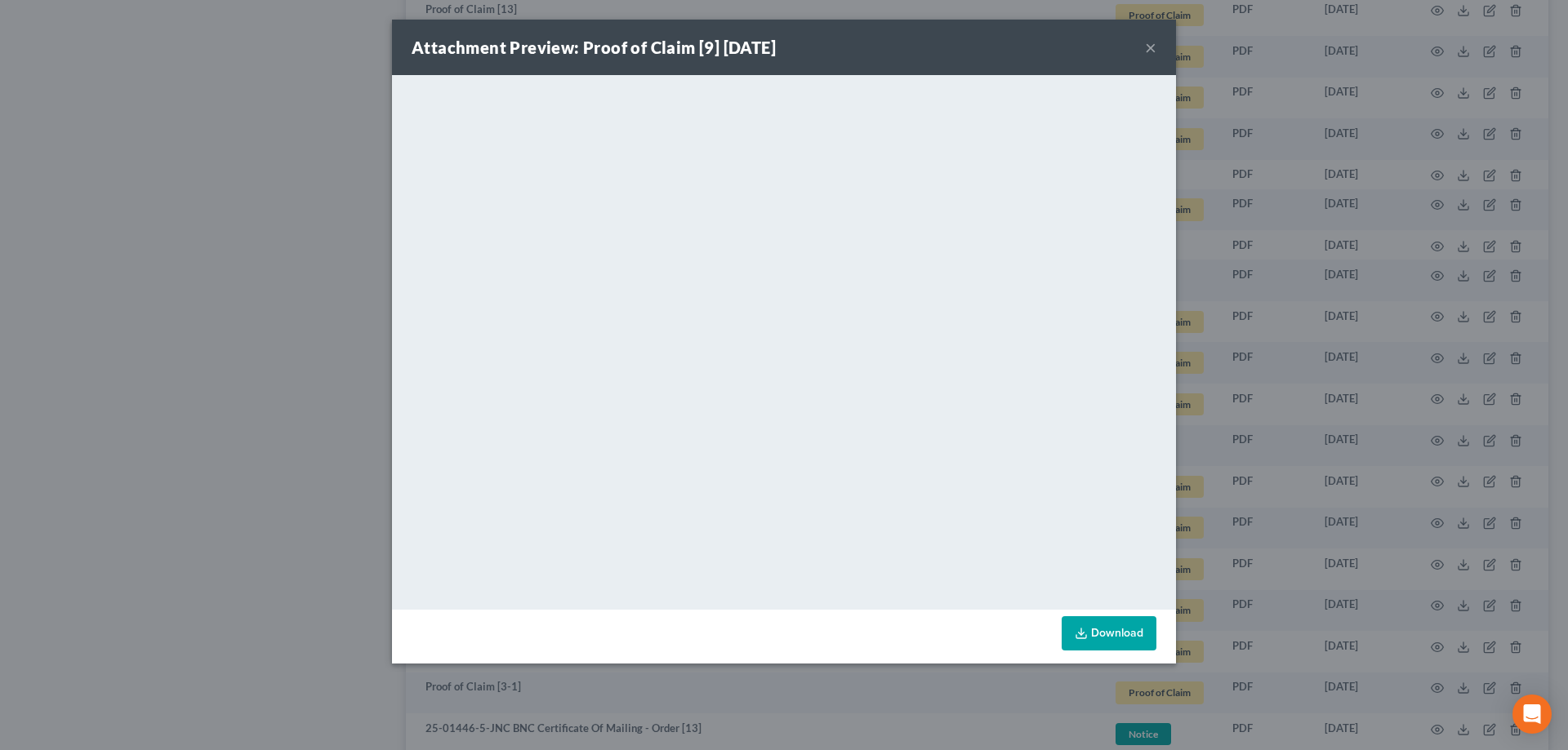
click at [770, 45] on button "×" at bounding box center [1150, 47] width 12 height 19
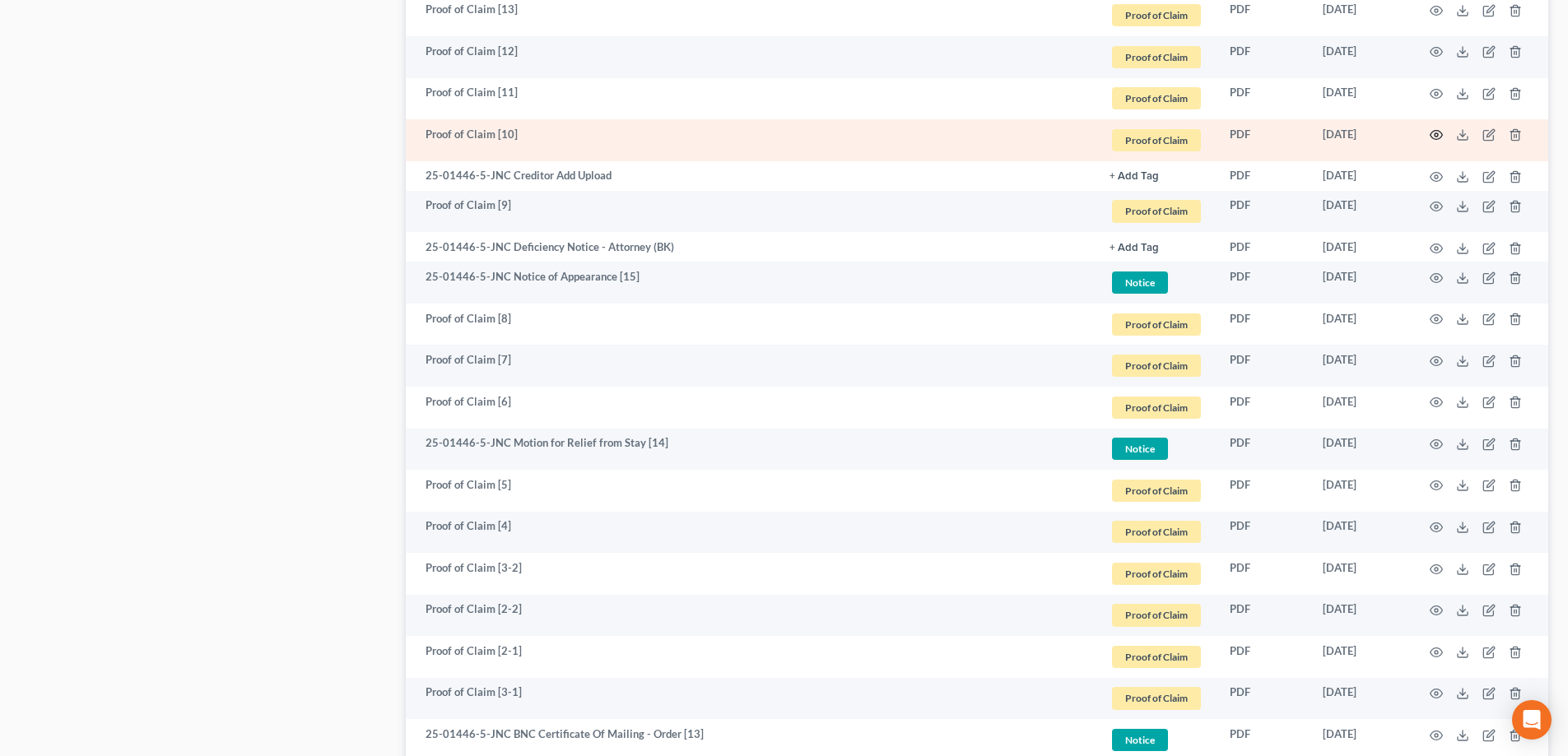
click at [776, 134] on icon "button" at bounding box center [1437, 135] width 14 height 14
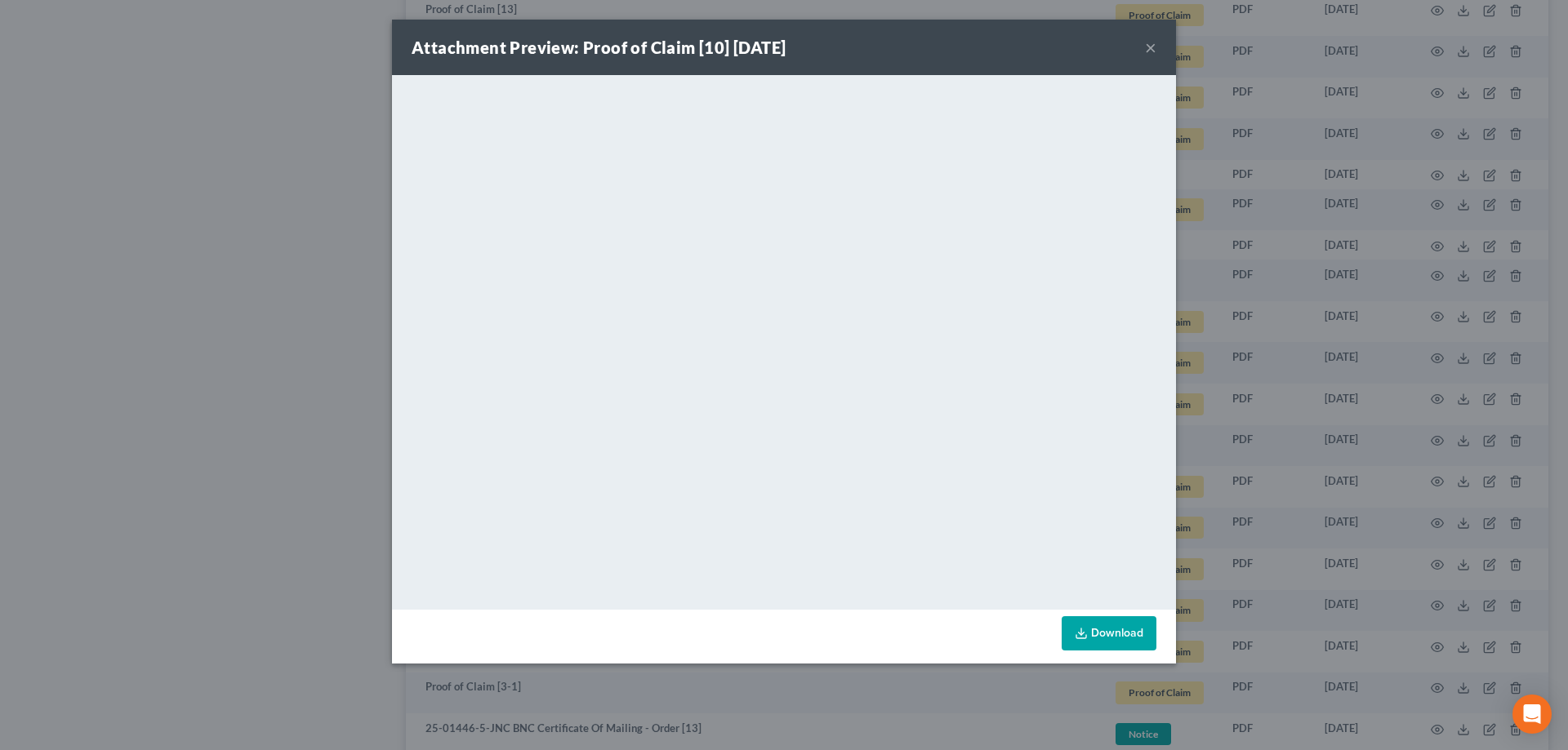
click at [770, 45] on button "×" at bounding box center [1150, 47] width 12 height 19
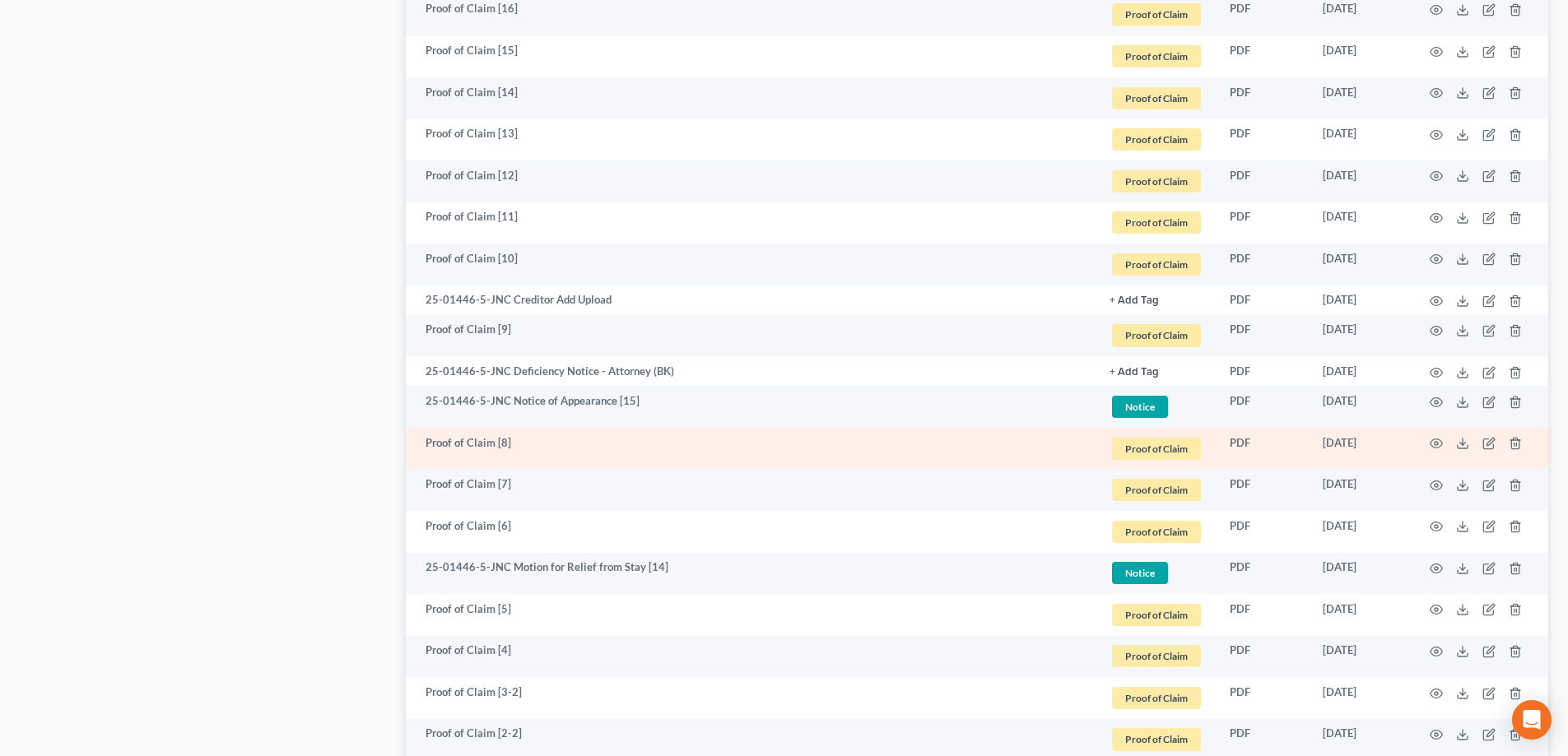
scroll to position [2035, 0]
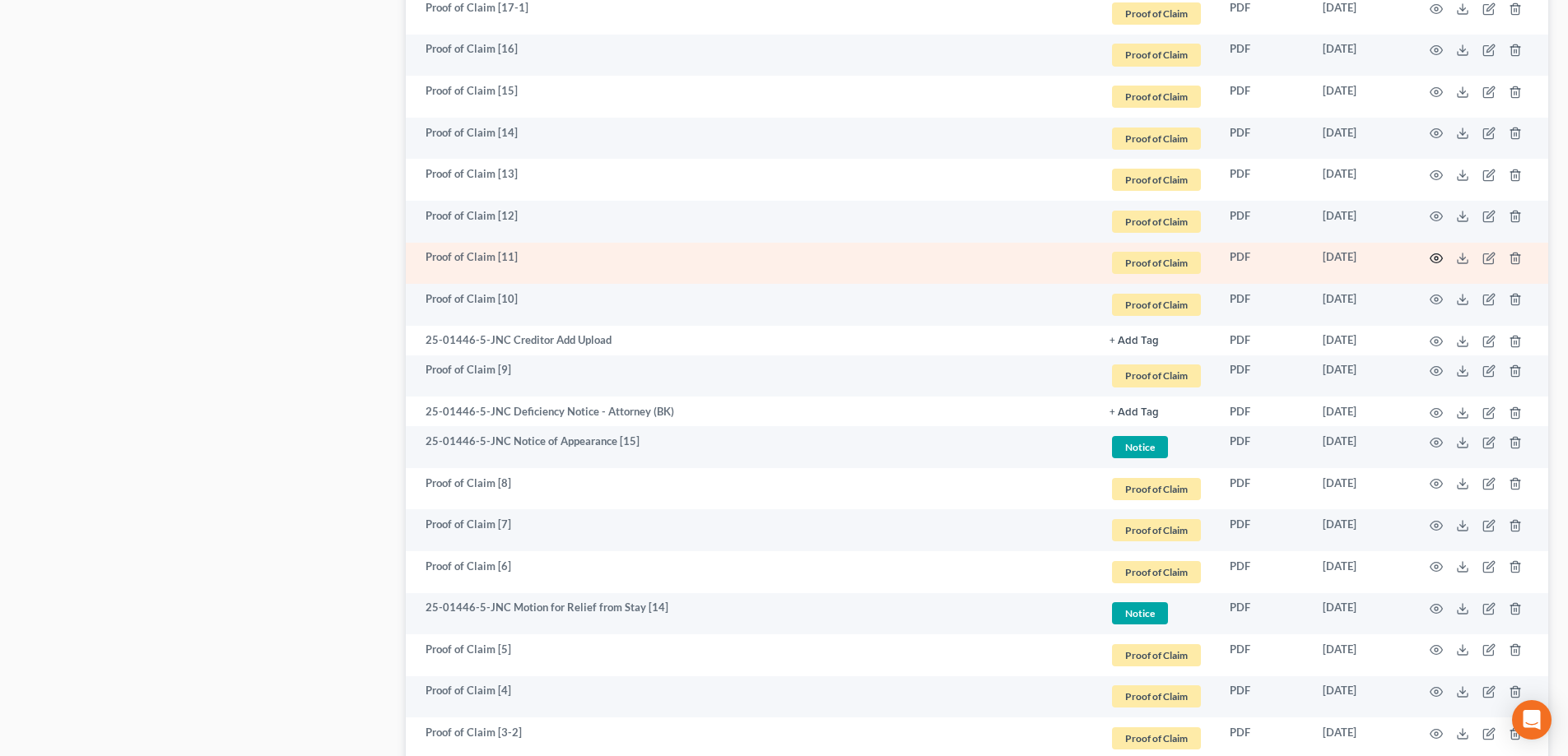
click at [776, 256] on icon "button" at bounding box center [1437, 258] width 14 height 14
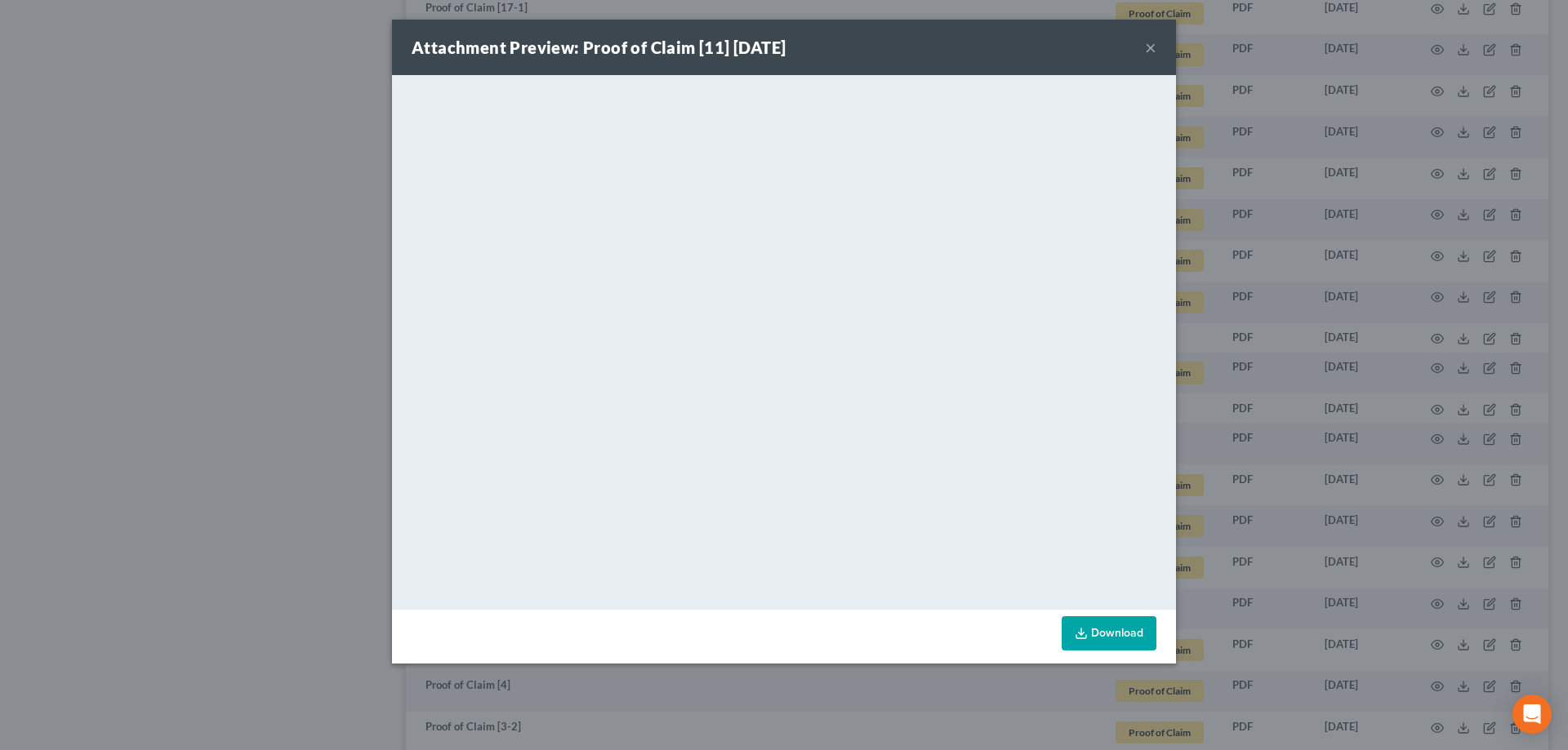
click at [770, 45] on button "×" at bounding box center [1150, 47] width 12 height 19
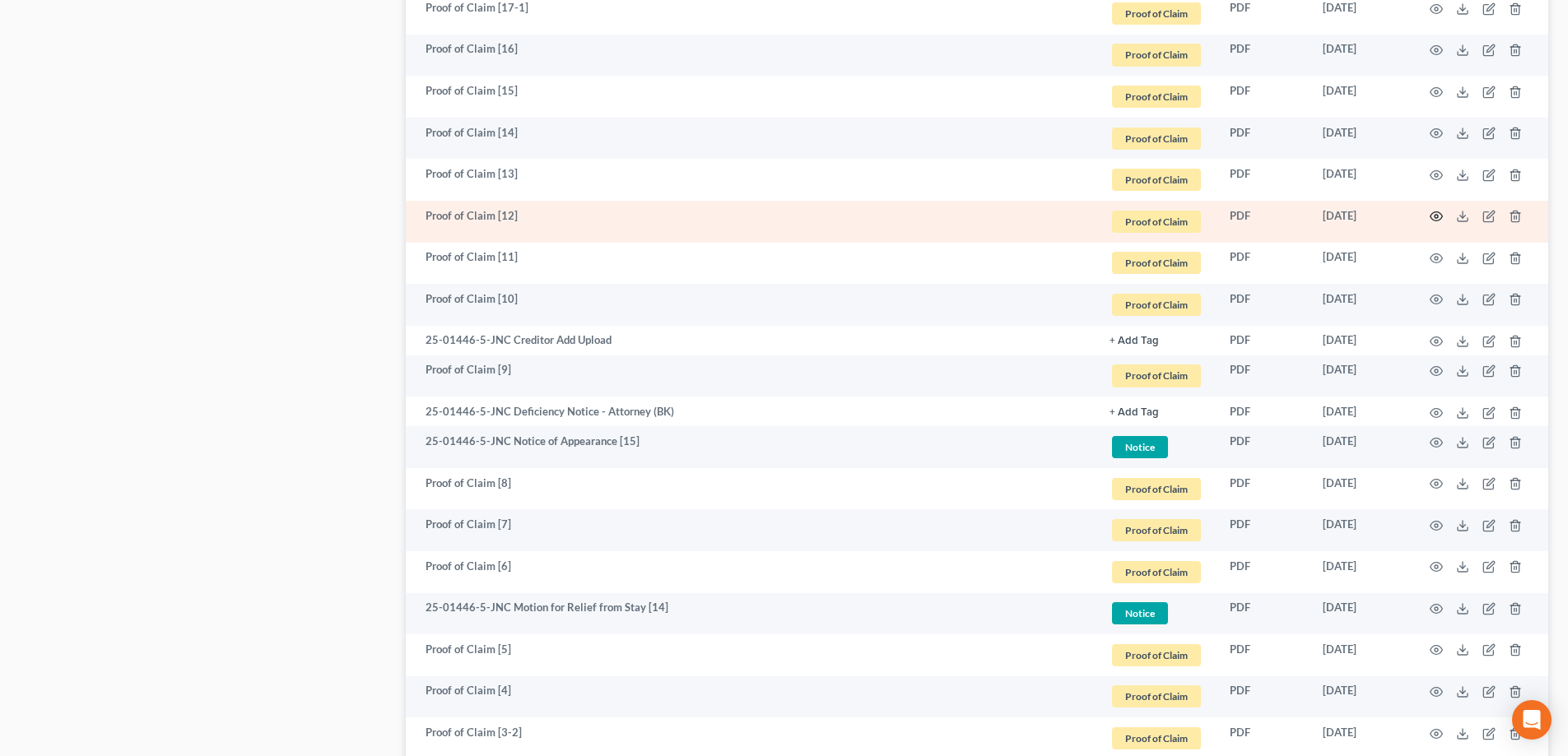
click at [776, 212] on icon "button" at bounding box center [1437, 217] width 14 height 14
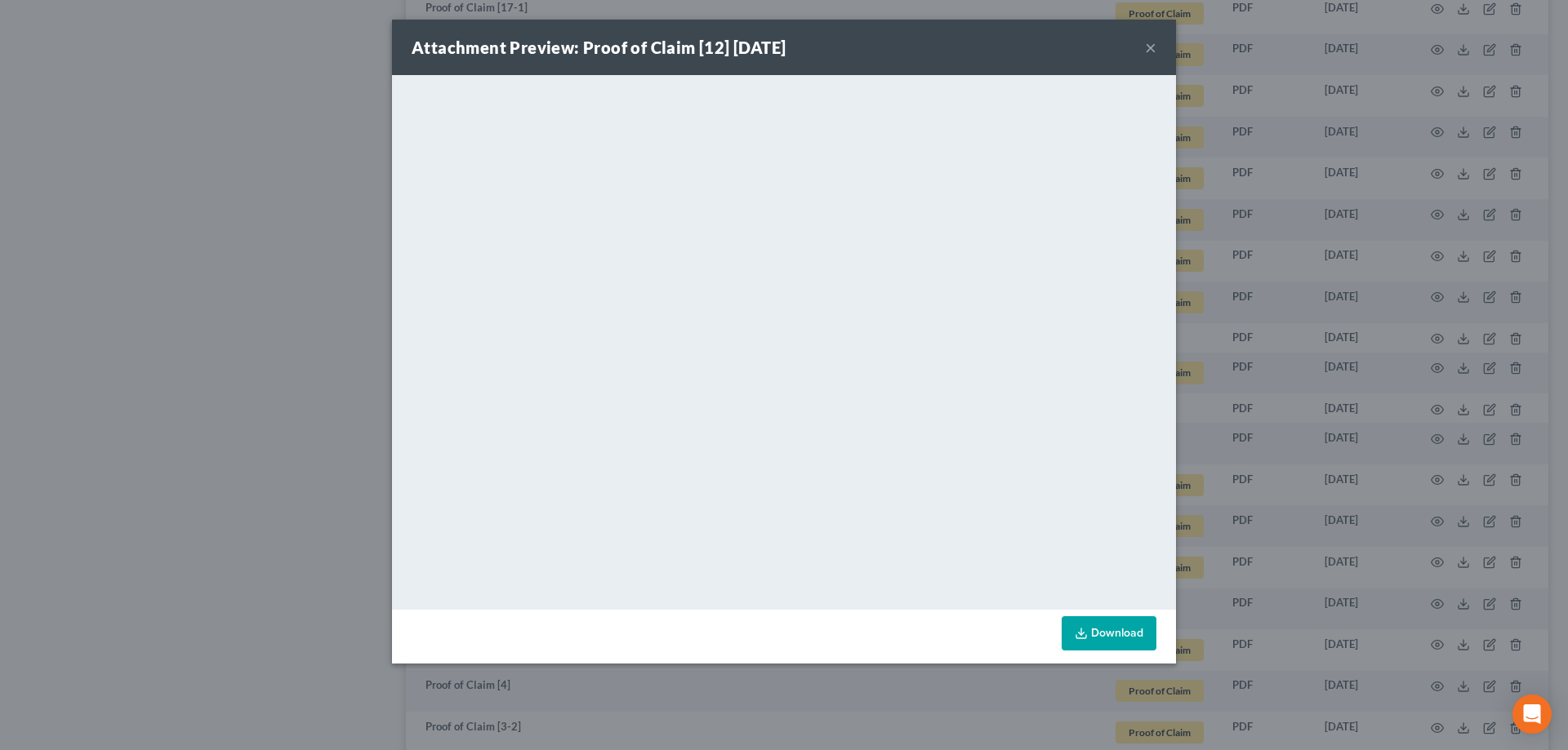
click at [770, 46] on button "×" at bounding box center [1150, 47] width 12 height 19
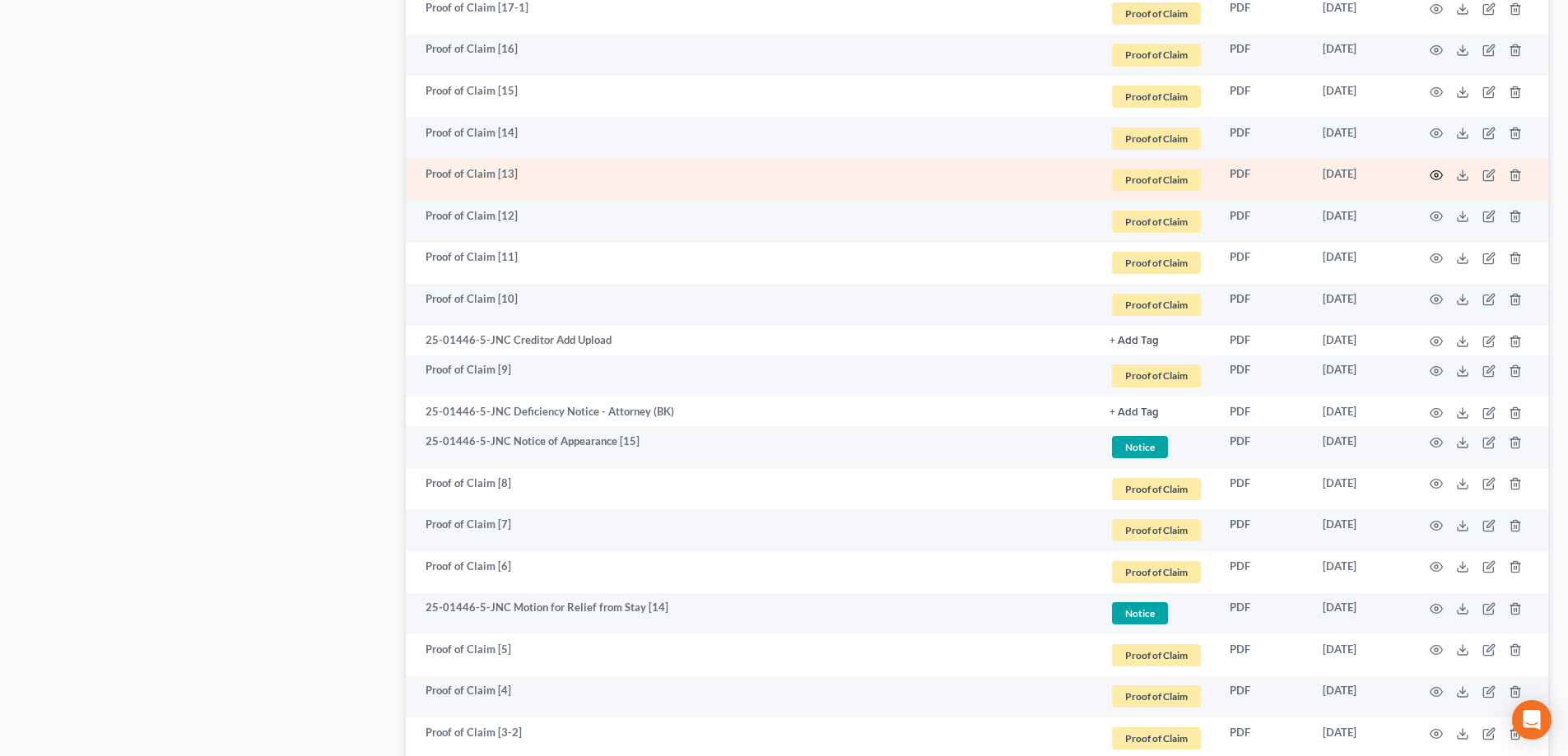
click at [776, 172] on icon "button" at bounding box center [1437, 176] width 14 height 14
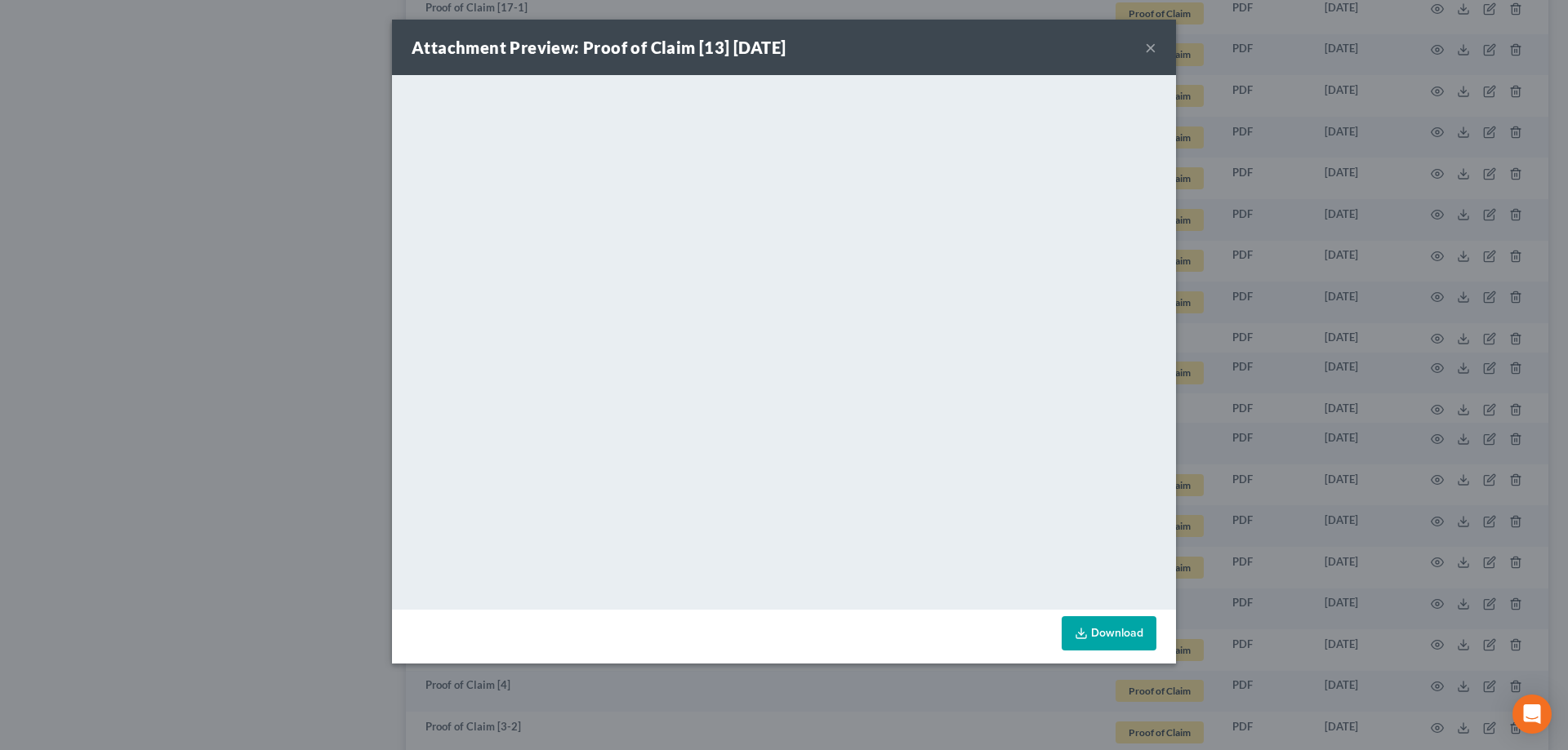
click at [770, 47] on button "×" at bounding box center [1150, 47] width 12 height 19
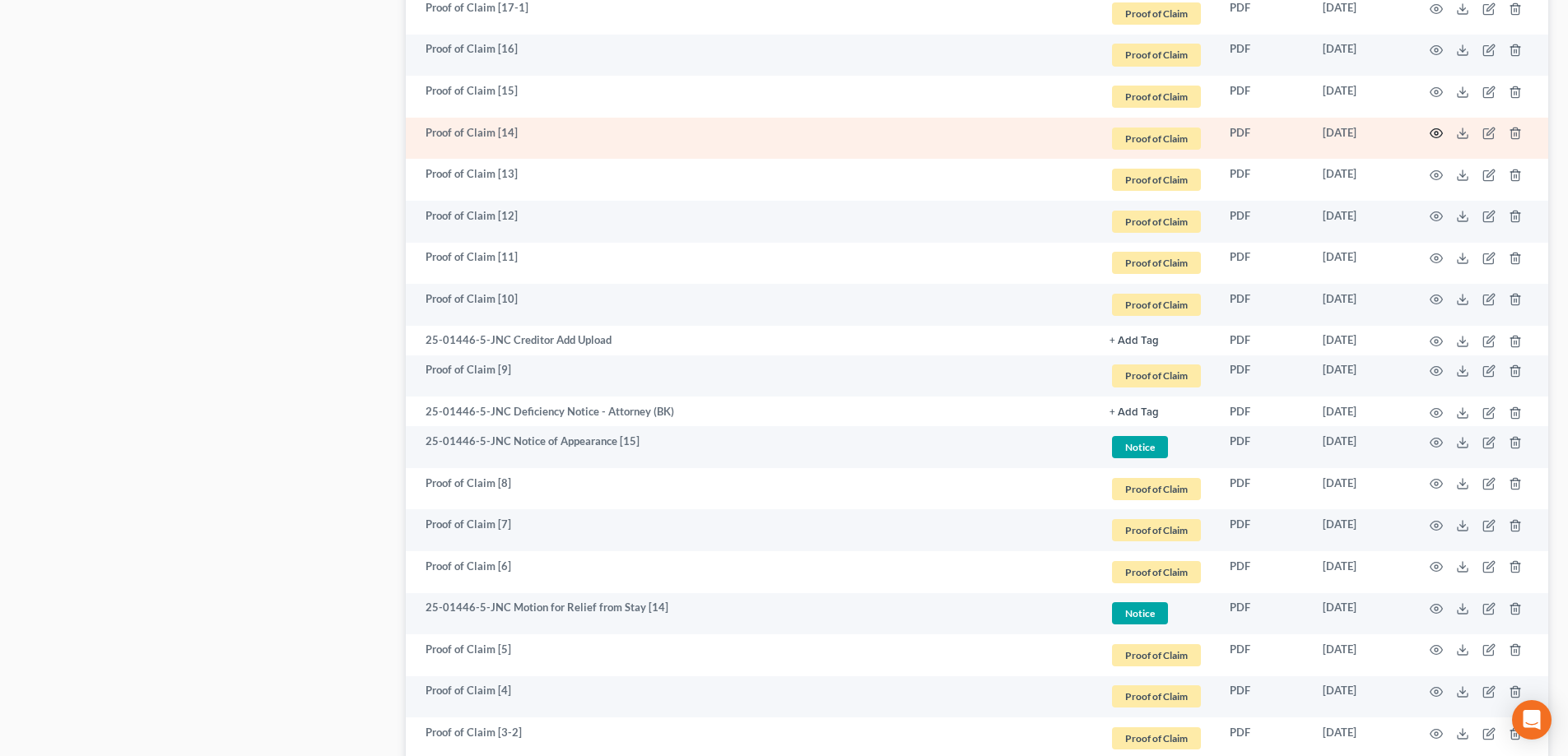
click at [776, 131] on circle "button" at bounding box center [1436, 132] width 3 height 3
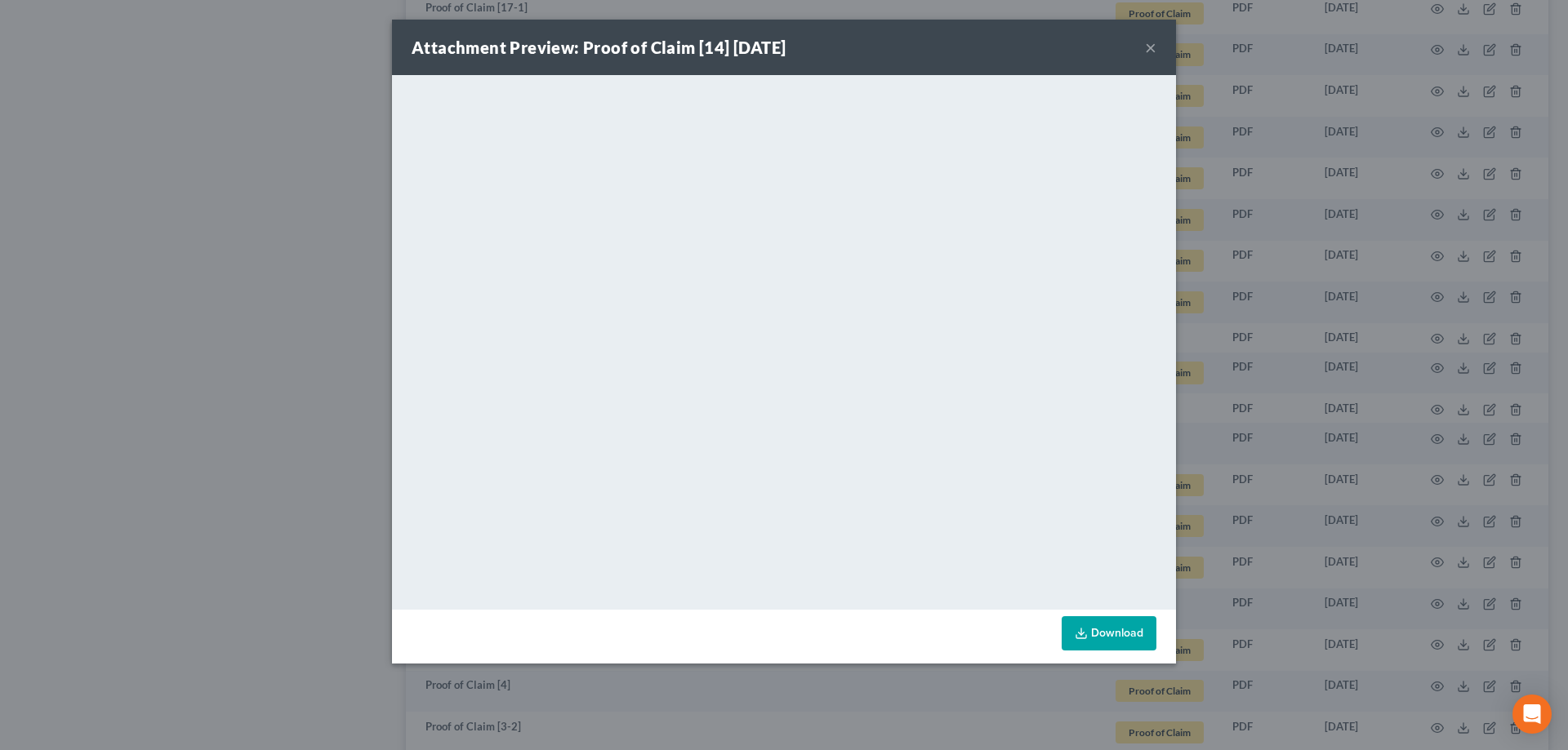
click at [770, 49] on button "×" at bounding box center [1150, 47] width 12 height 19
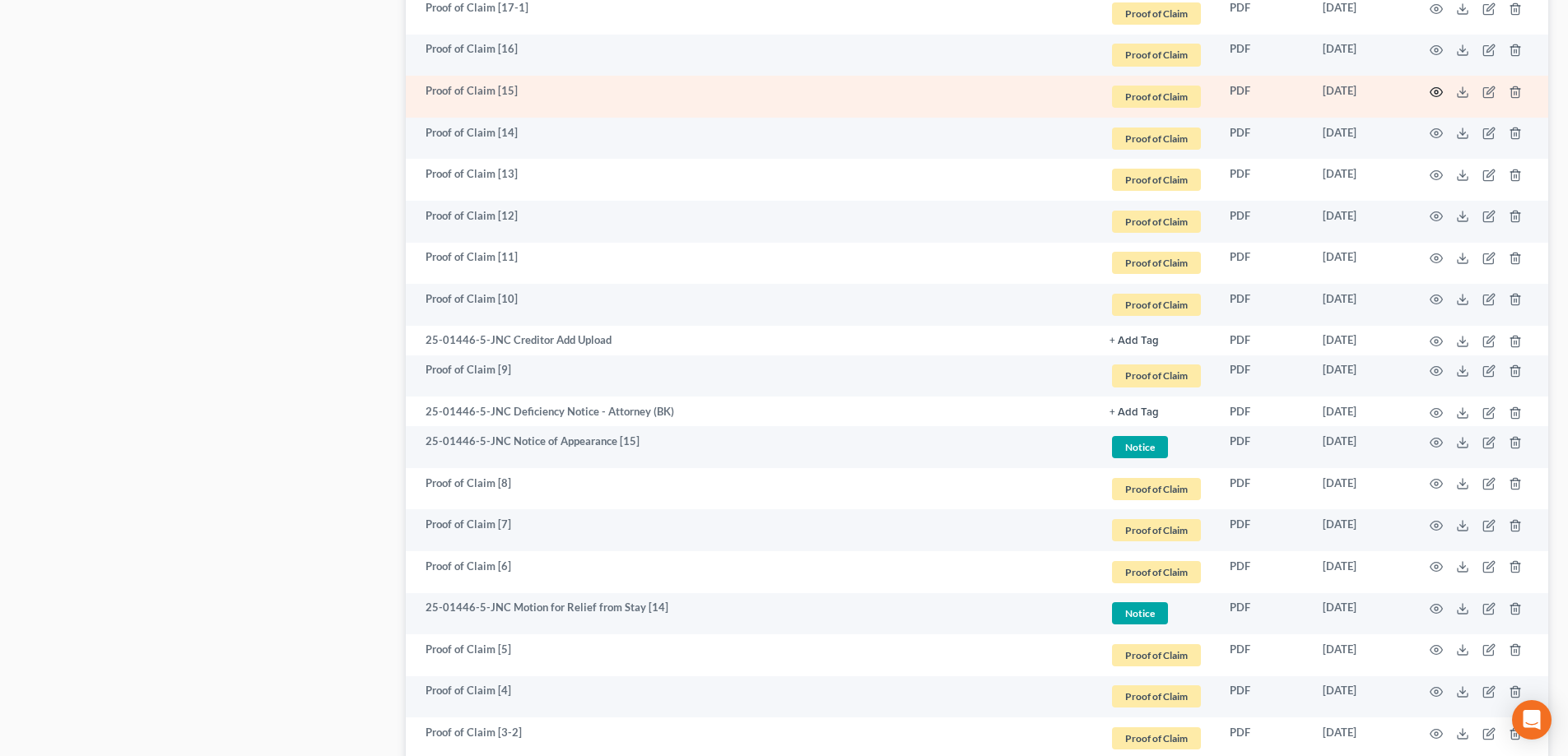
click at [776, 96] on icon "button" at bounding box center [1437, 92] width 14 height 14
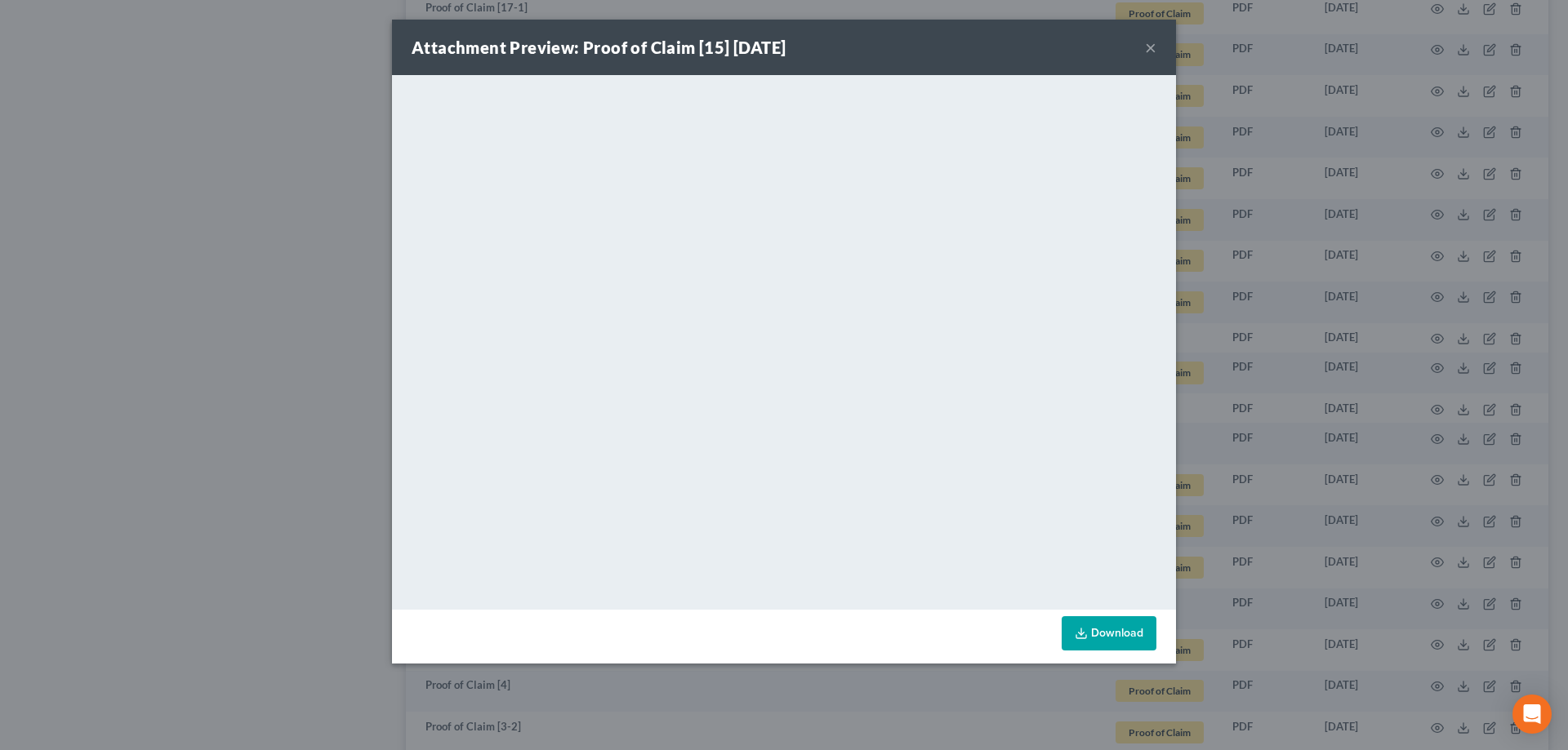
click at [770, 49] on button "×" at bounding box center [1150, 47] width 12 height 19
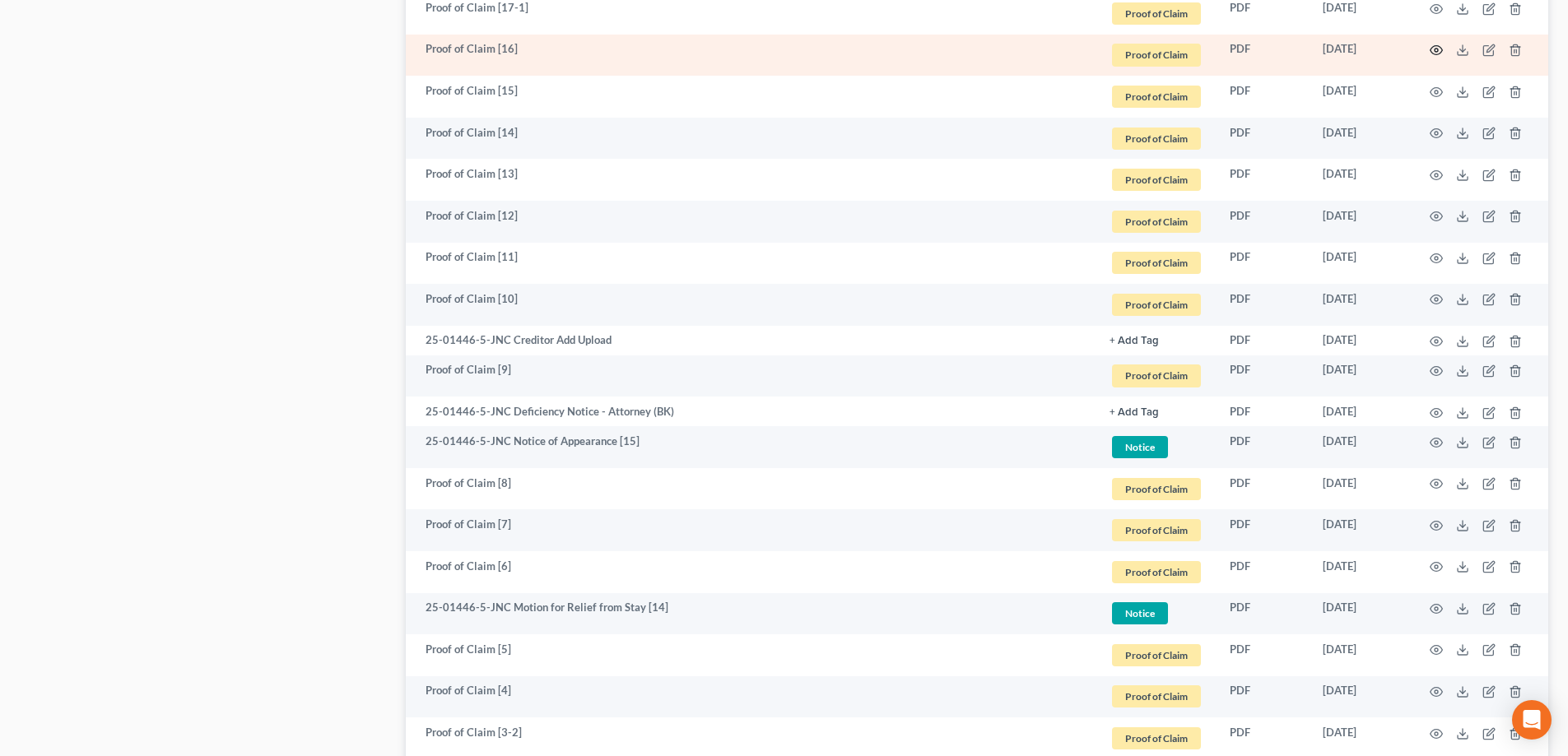
click at [776, 46] on icon "button" at bounding box center [1437, 50] width 13 height 9
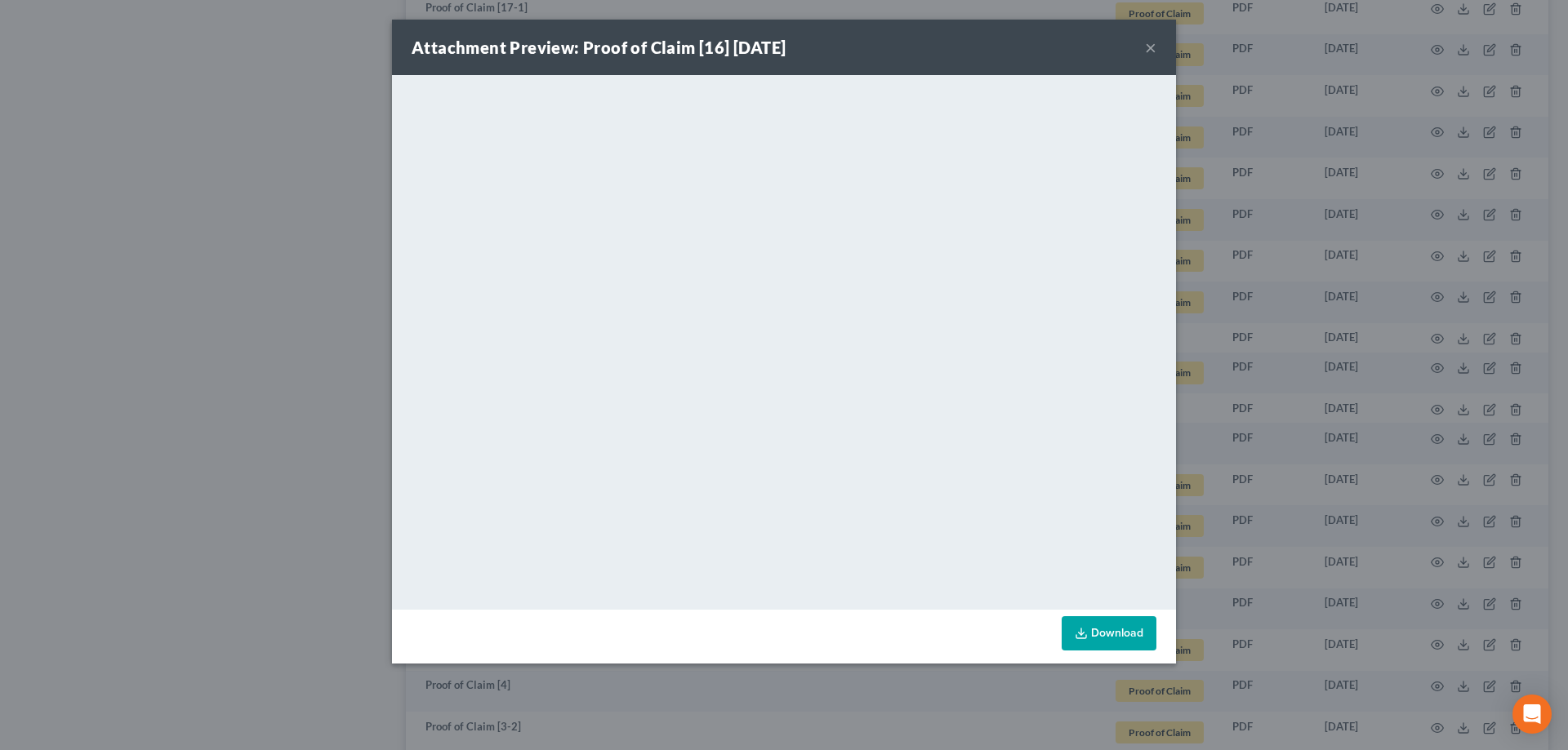
click at [770, 51] on button "×" at bounding box center [1150, 47] width 12 height 19
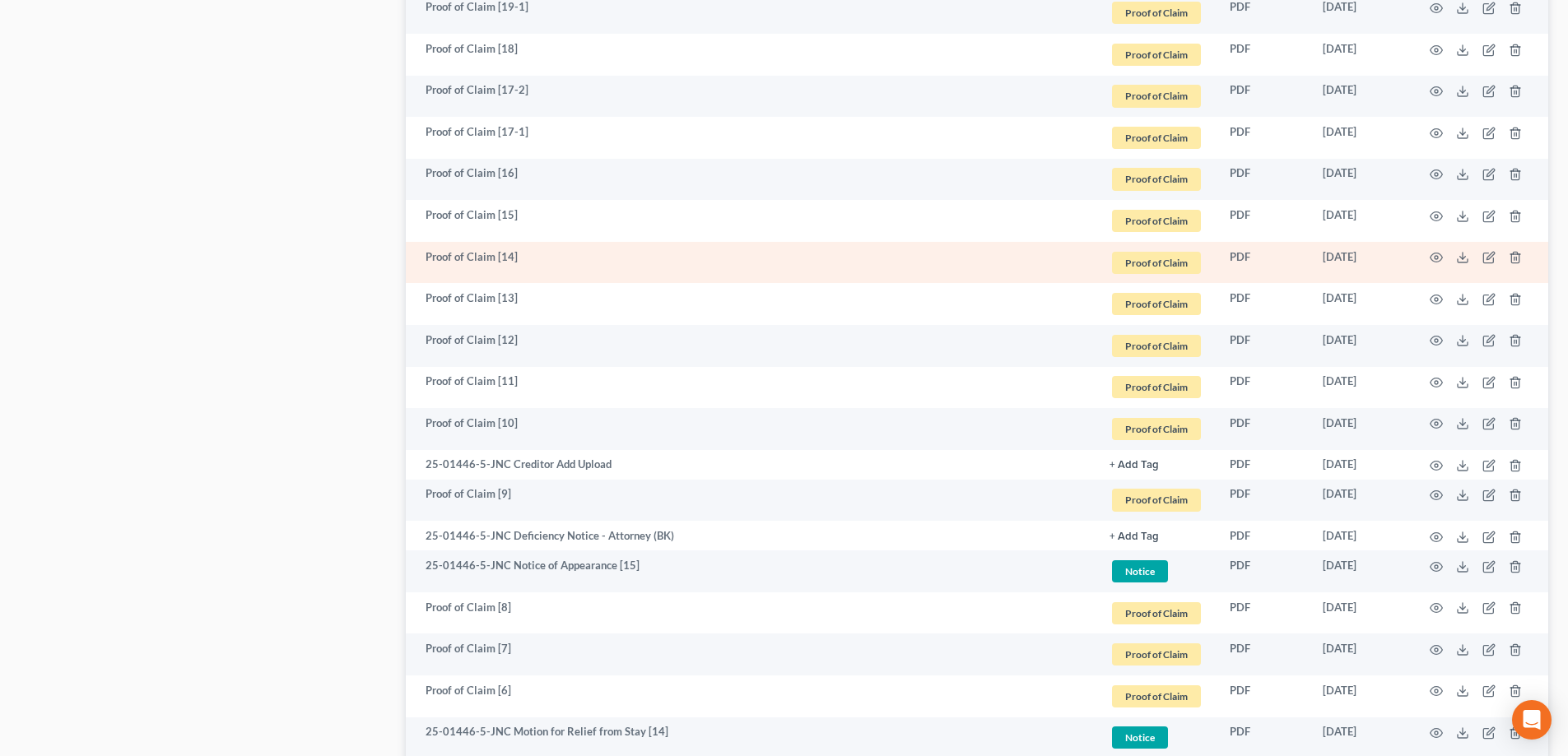
scroll to position [1871, 0]
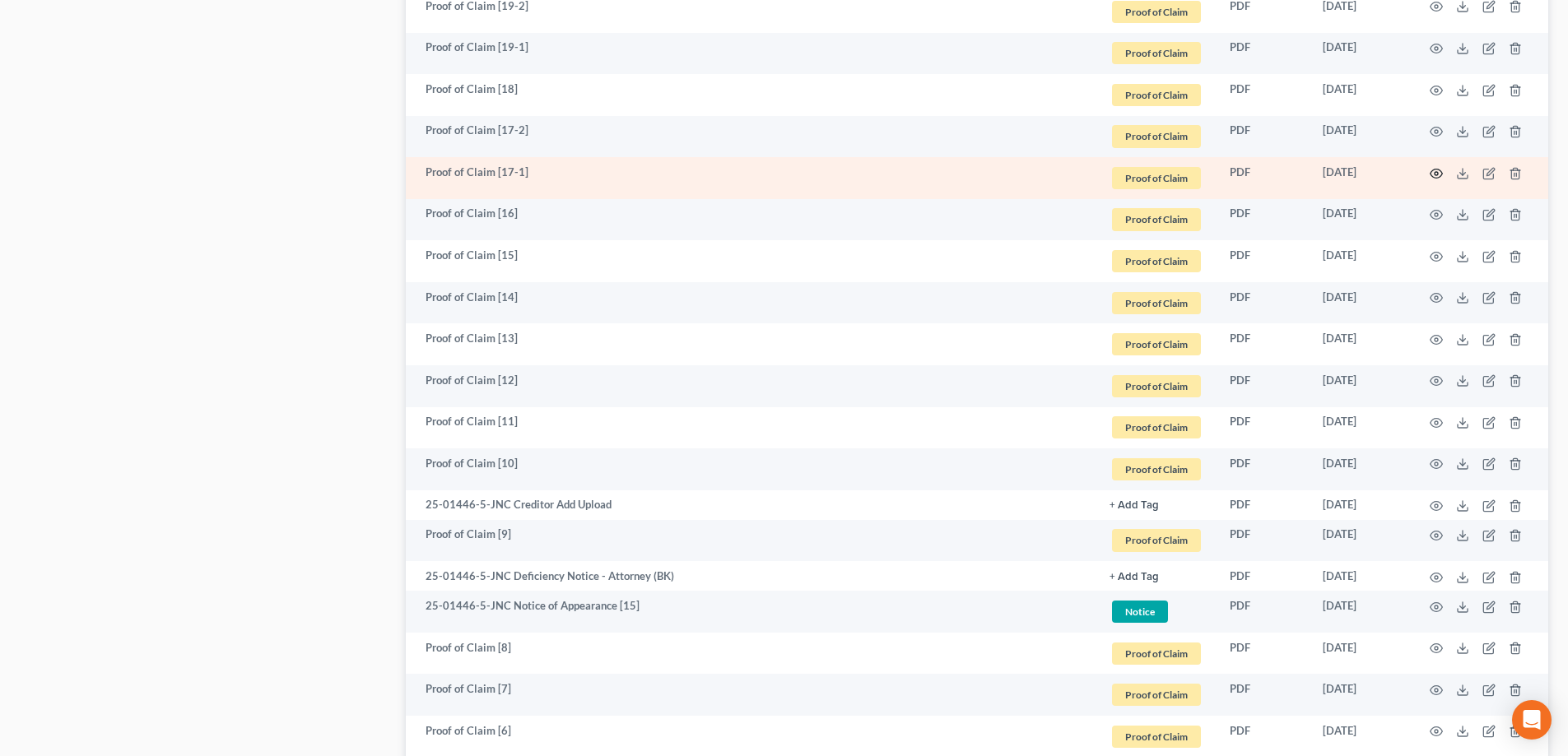
click at [776, 174] on icon "button" at bounding box center [1437, 174] width 14 height 14
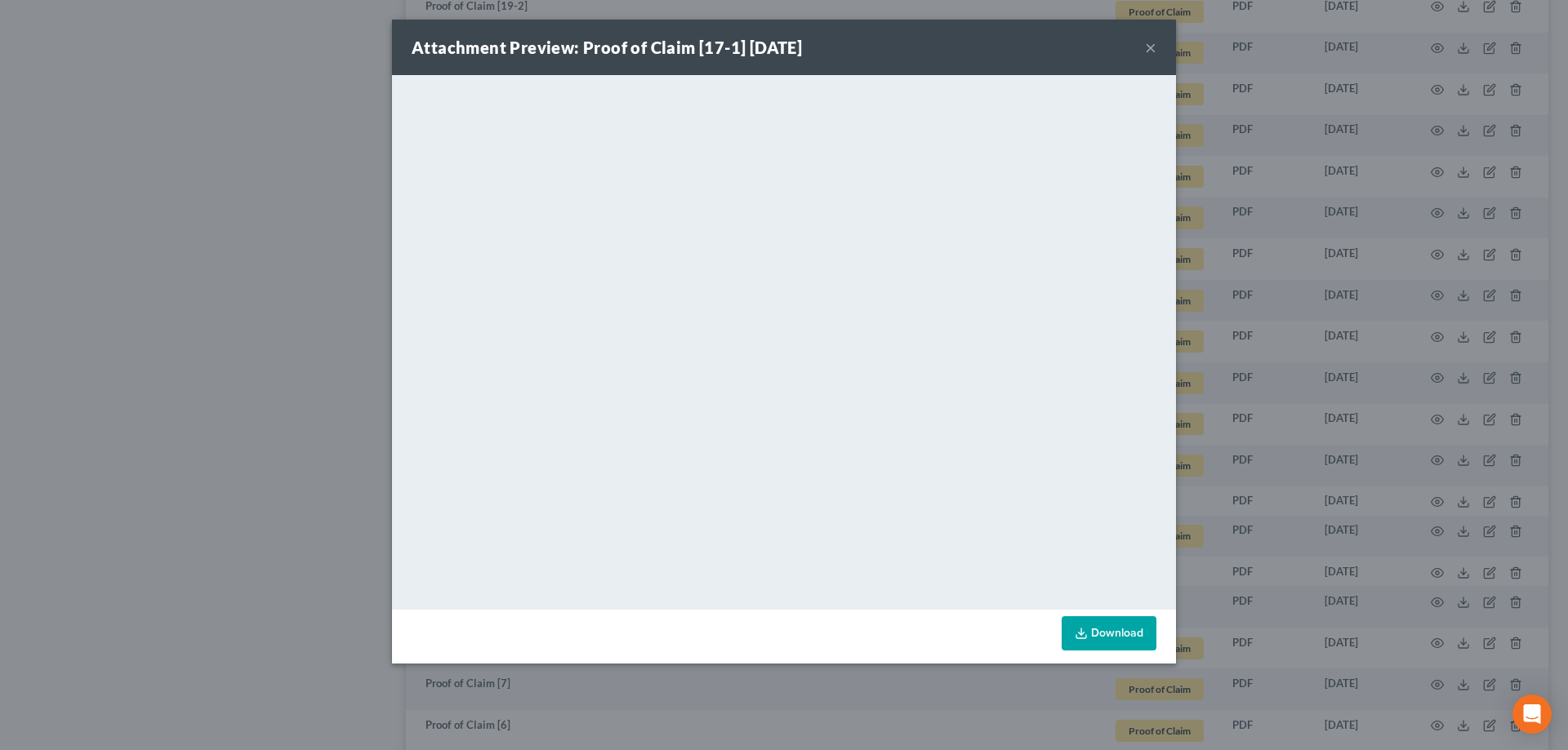
click at [770, 50] on button "×" at bounding box center [1150, 47] width 12 height 19
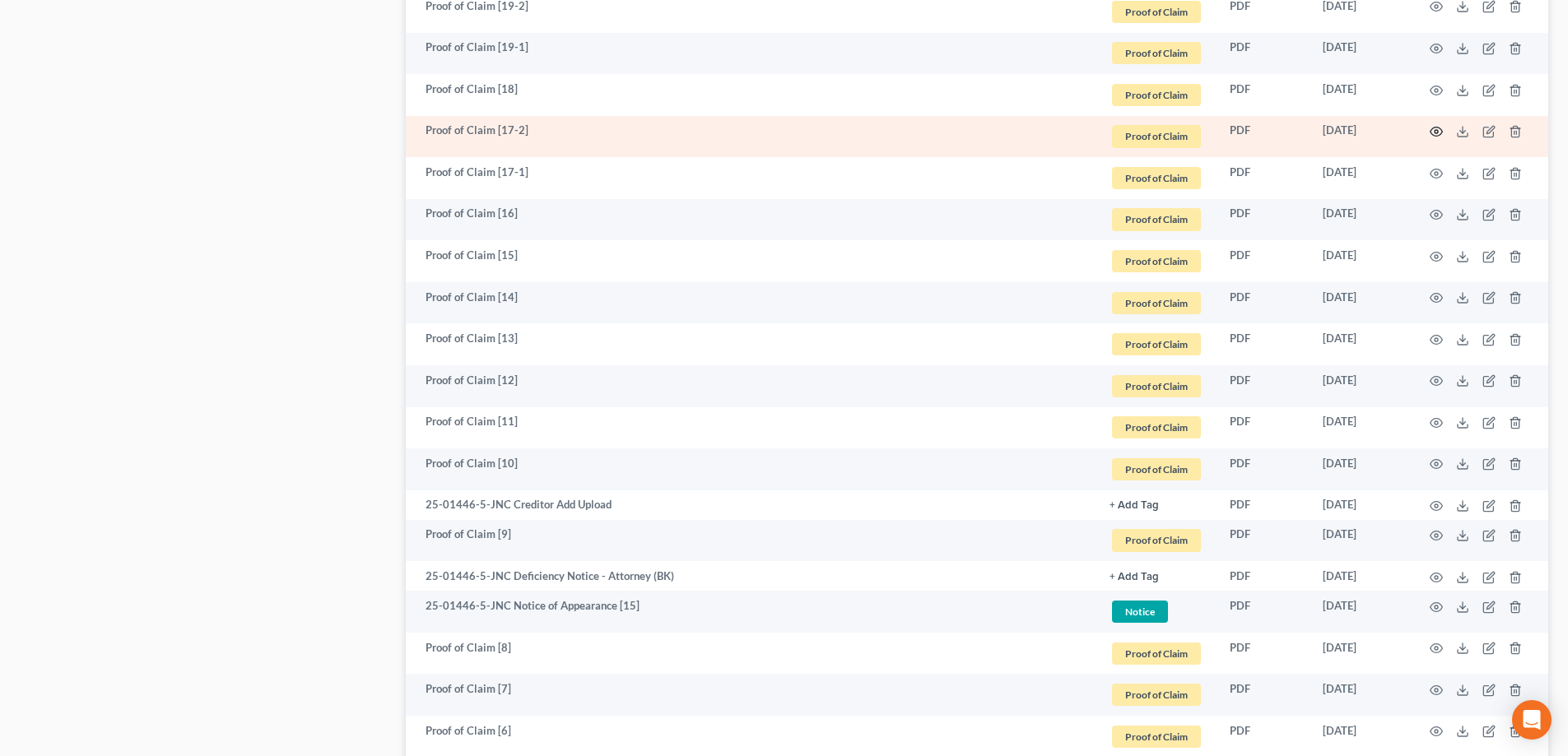
click at [776, 134] on icon "button" at bounding box center [1437, 132] width 14 height 14
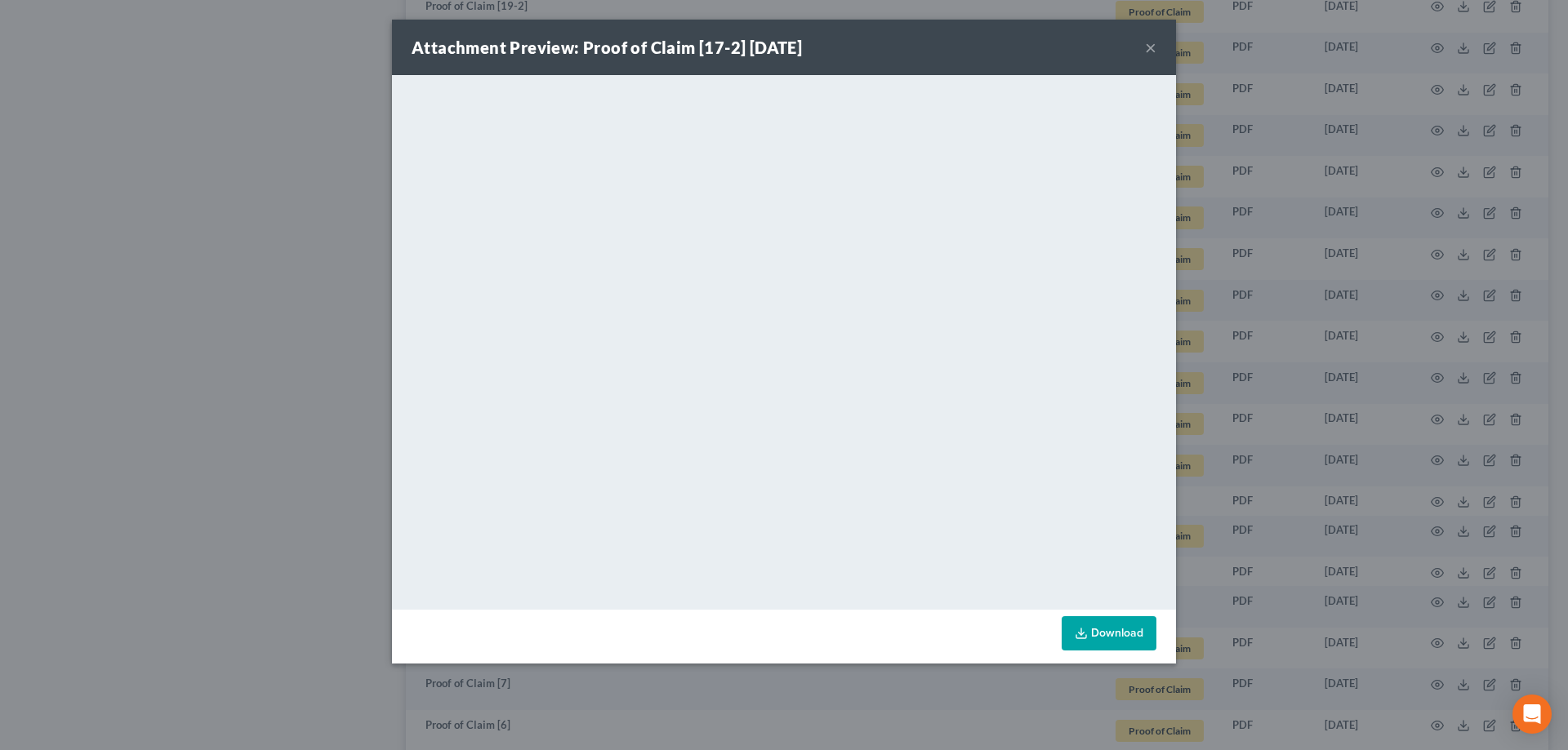
click at [770, 46] on button "×" at bounding box center [1150, 47] width 12 height 19
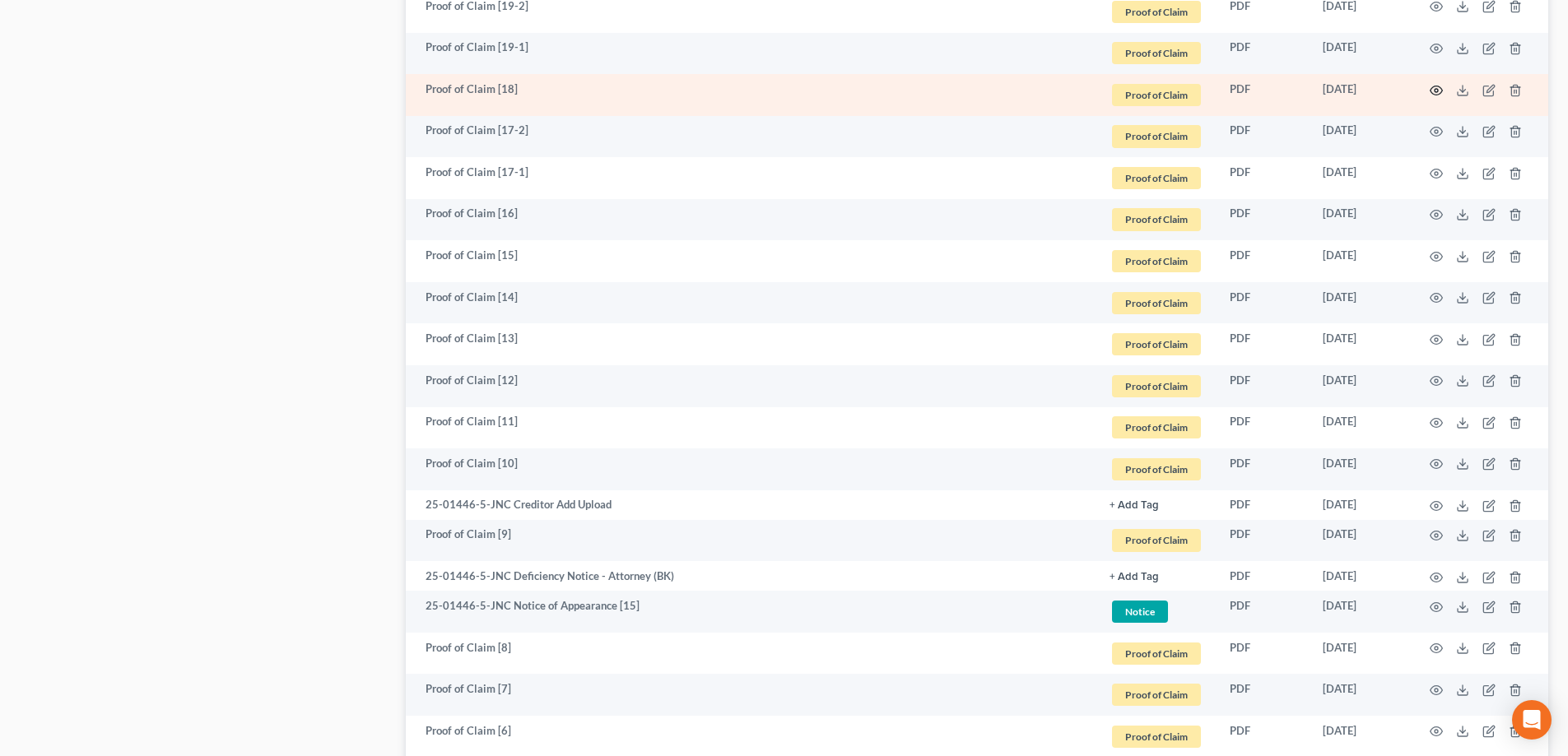
click at [776, 90] on circle "button" at bounding box center [1436, 89] width 3 height 3
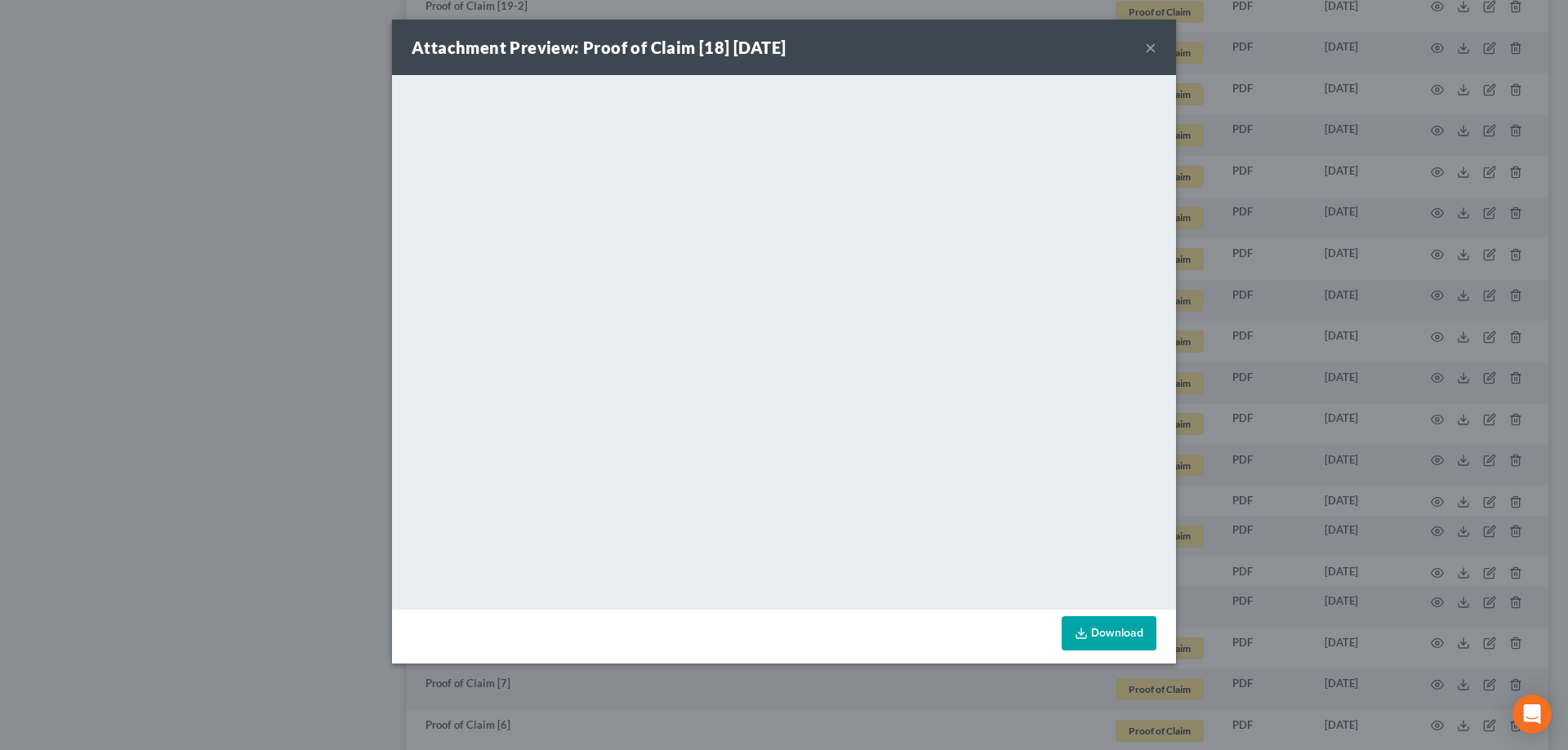
click at [770, 46] on button "×" at bounding box center [1150, 47] width 12 height 19
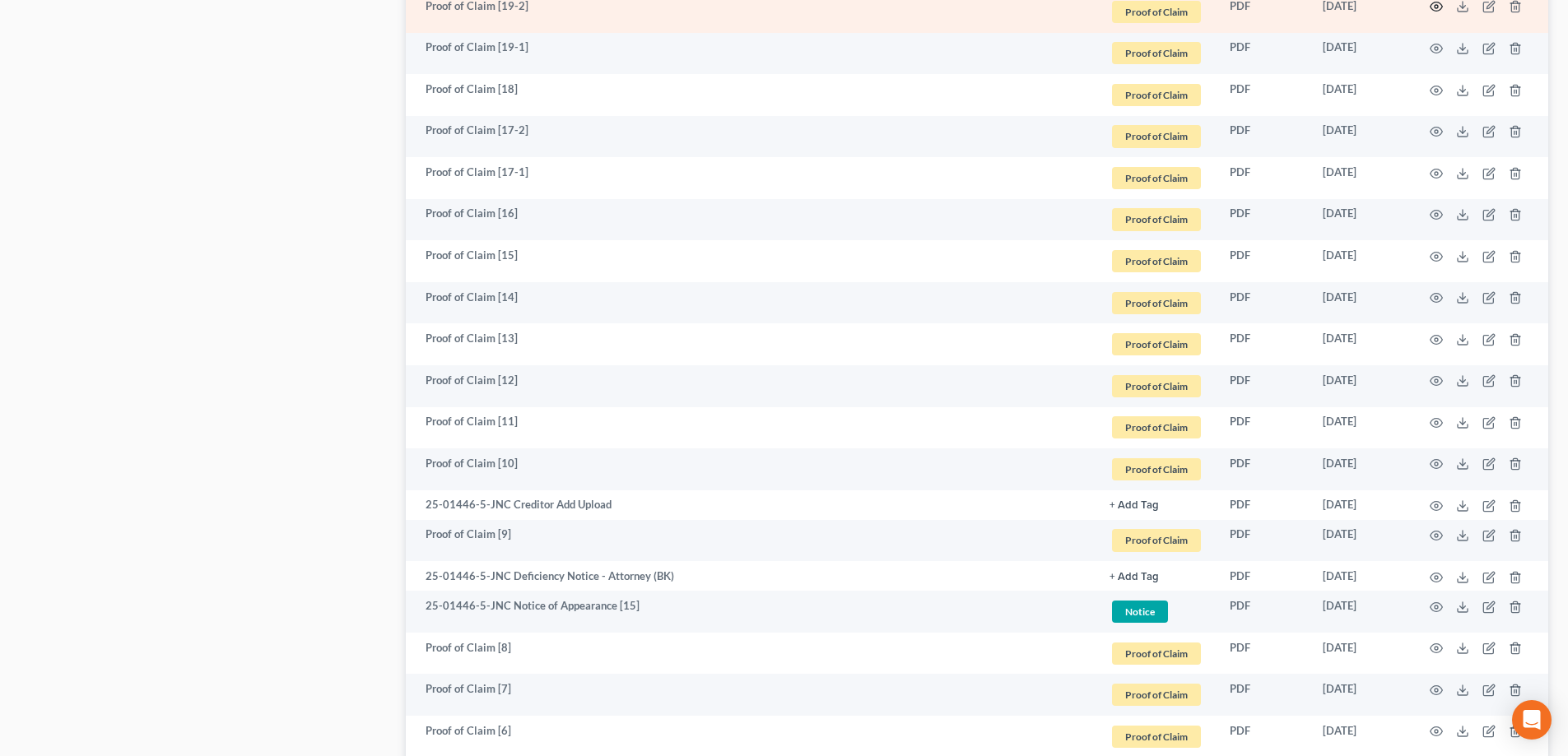
click at [776, 3] on icon "button" at bounding box center [1437, 7] width 13 height 9
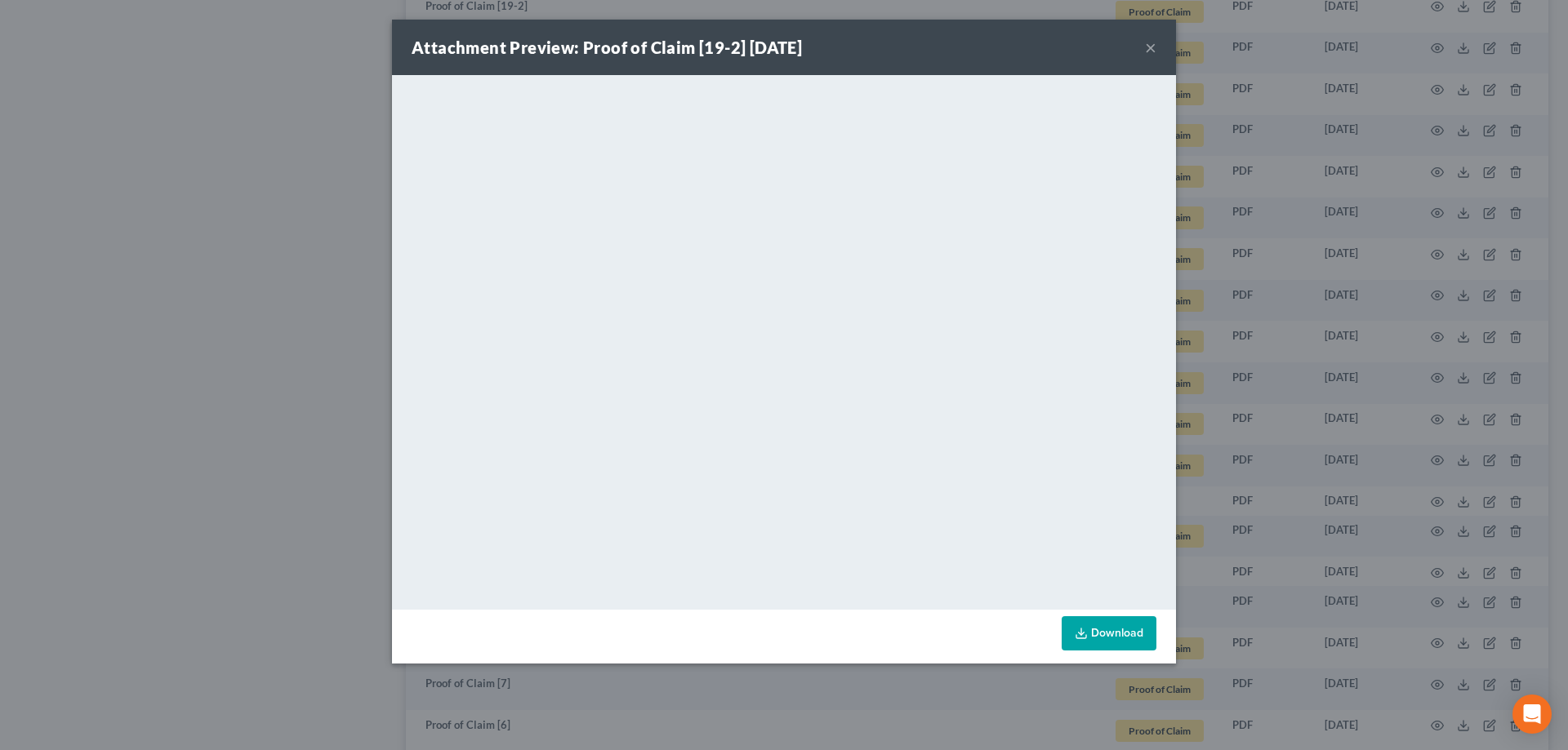
click at [770, 50] on button "×" at bounding box center [1150, 47] width 12 height 19
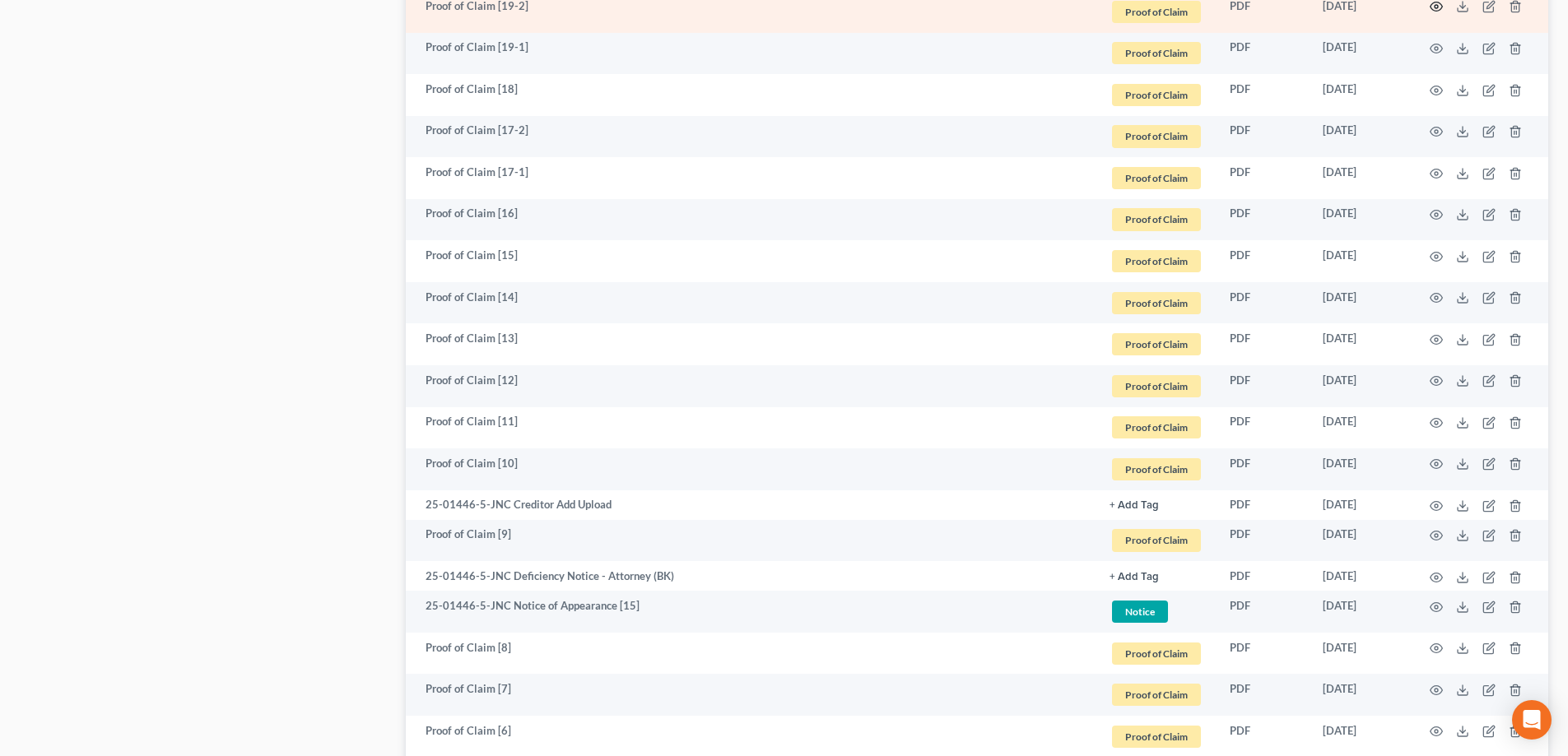
click at [776, 7] on icon "button" at bounding box center [1437, 7] width 14 height 14
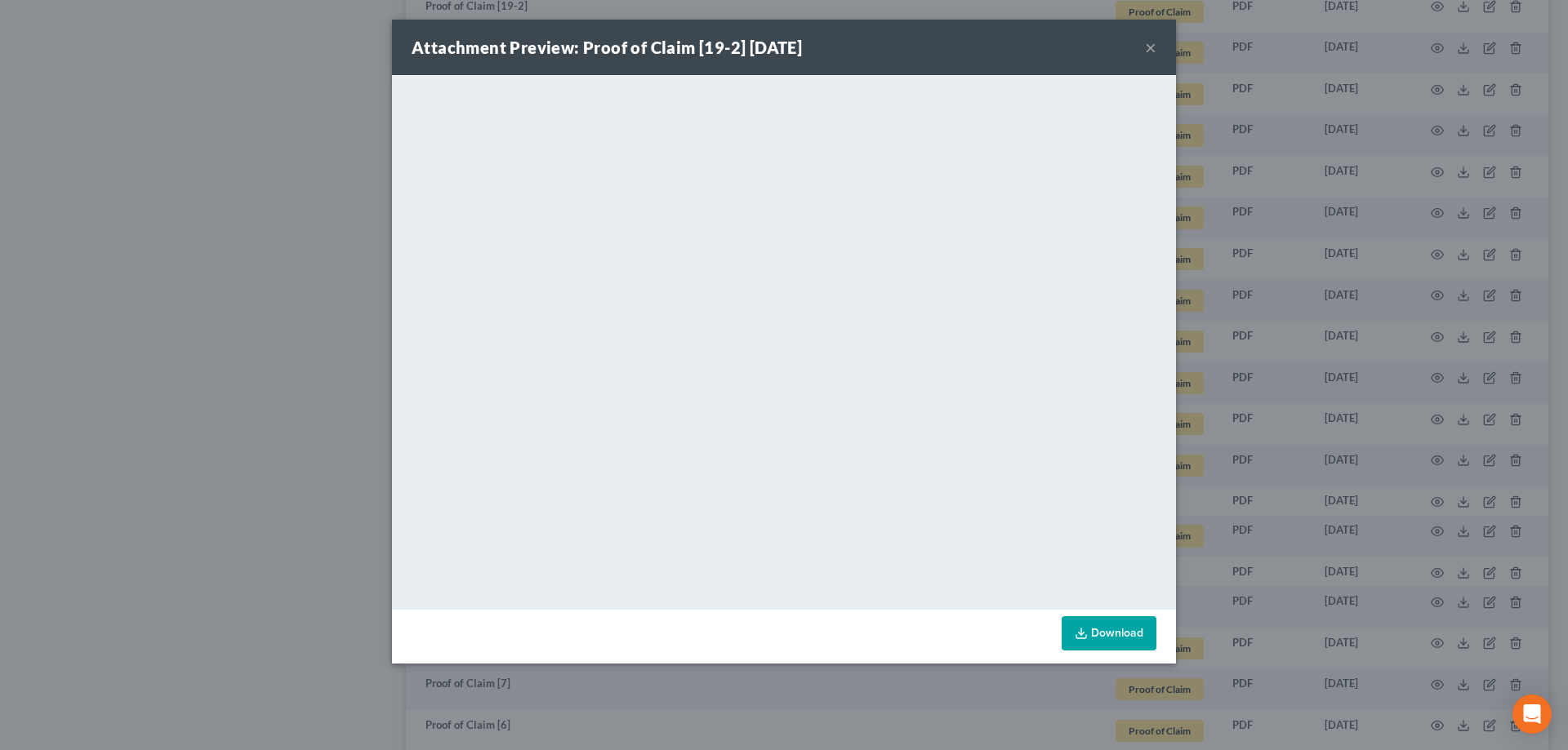
click at [770, 51] on button "×" at bounding box center [1150, 47] width 12 height 19
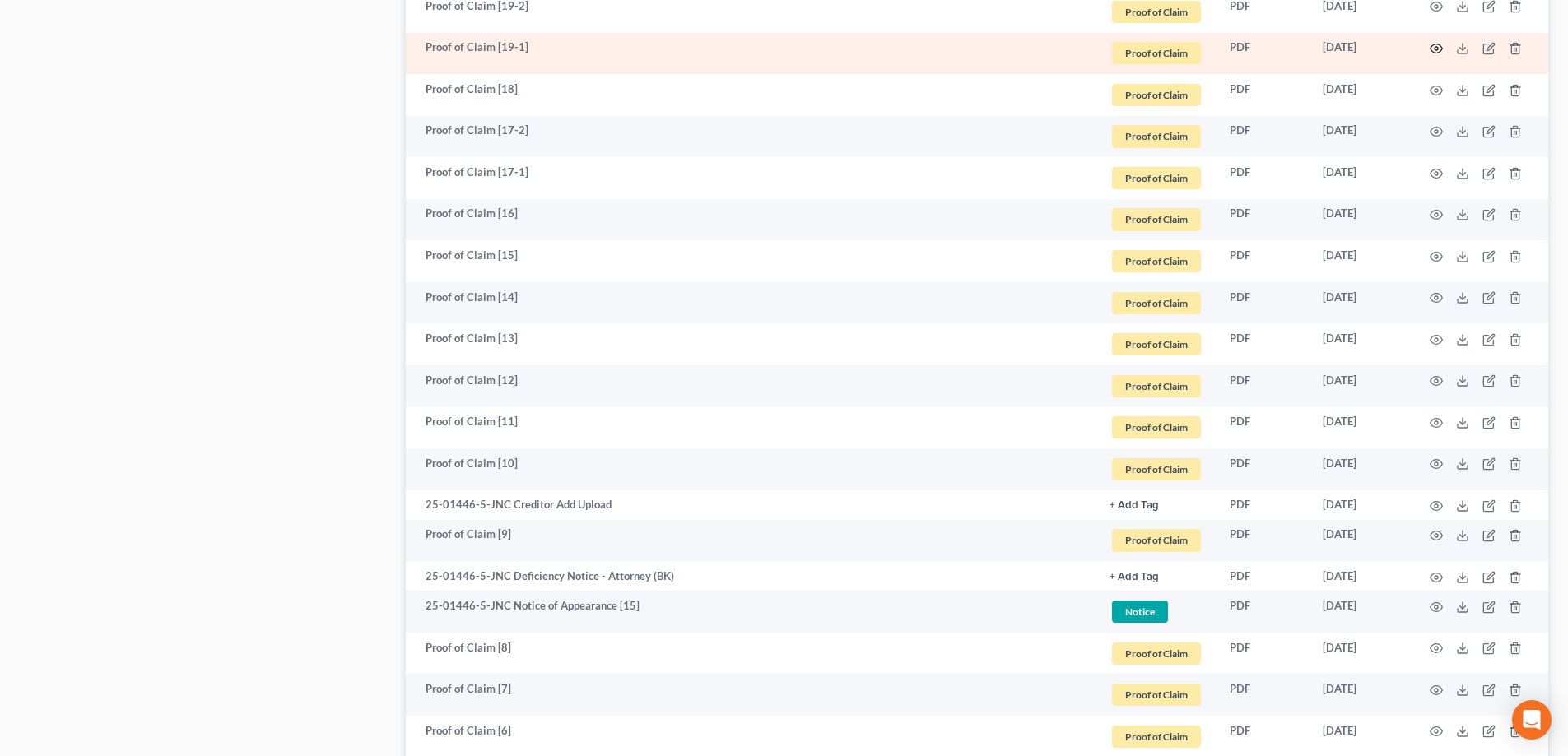
click at [776, 46] on icon "button" at bounding box center [1437, 49] width 13 height 9
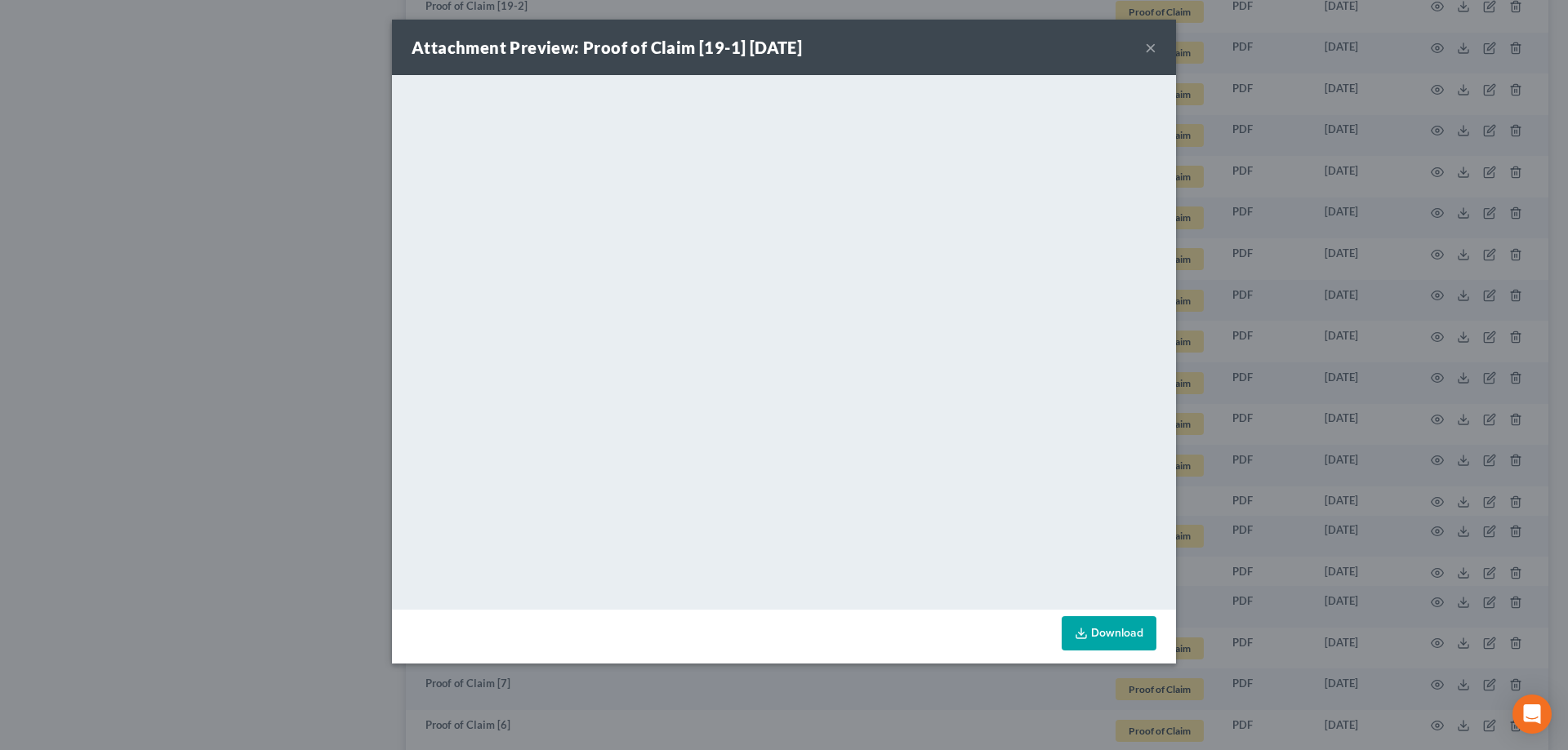
click at [770, 50] on button "×" at bounding box center [1150, 47] width 12 height 19
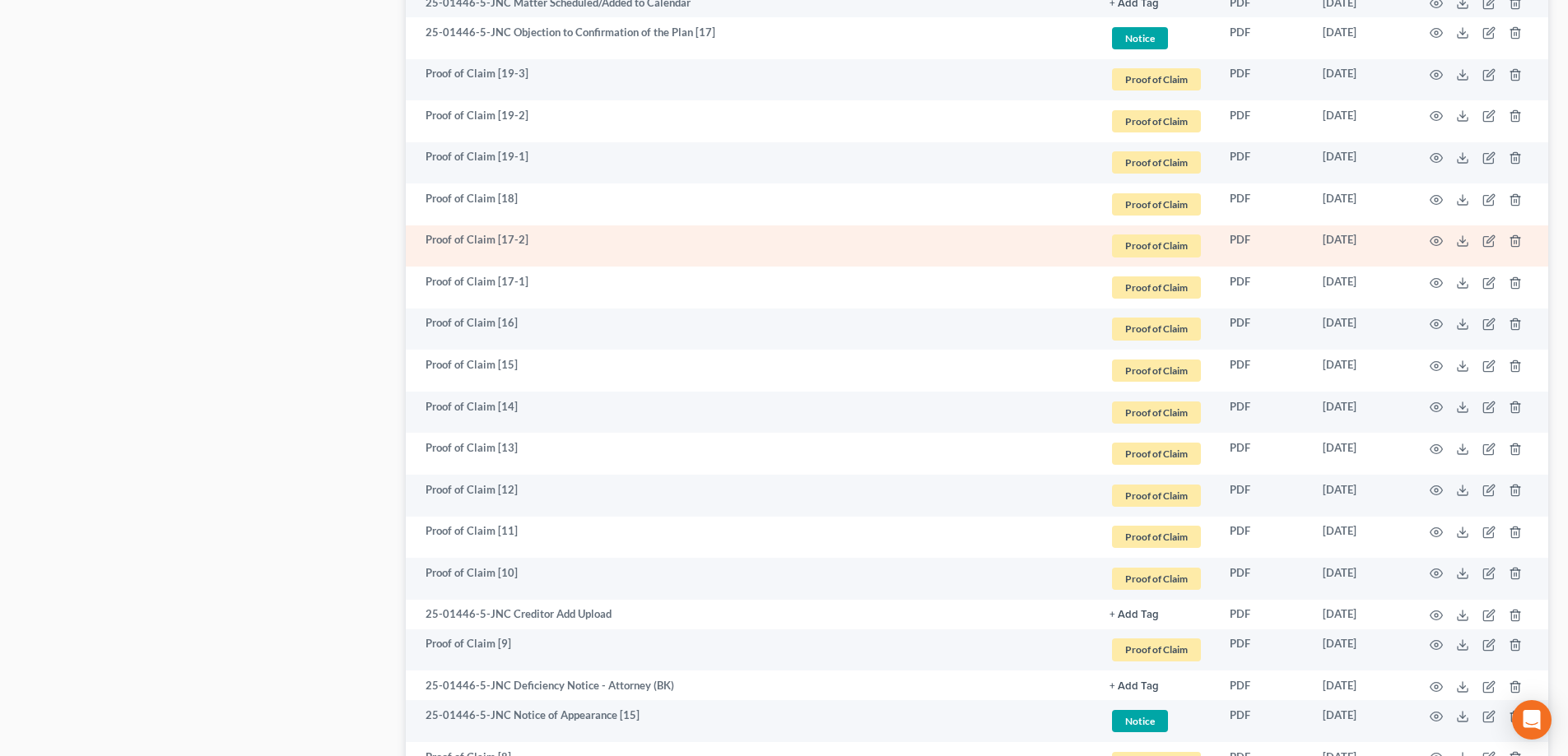
scroll to position [1705, 0]
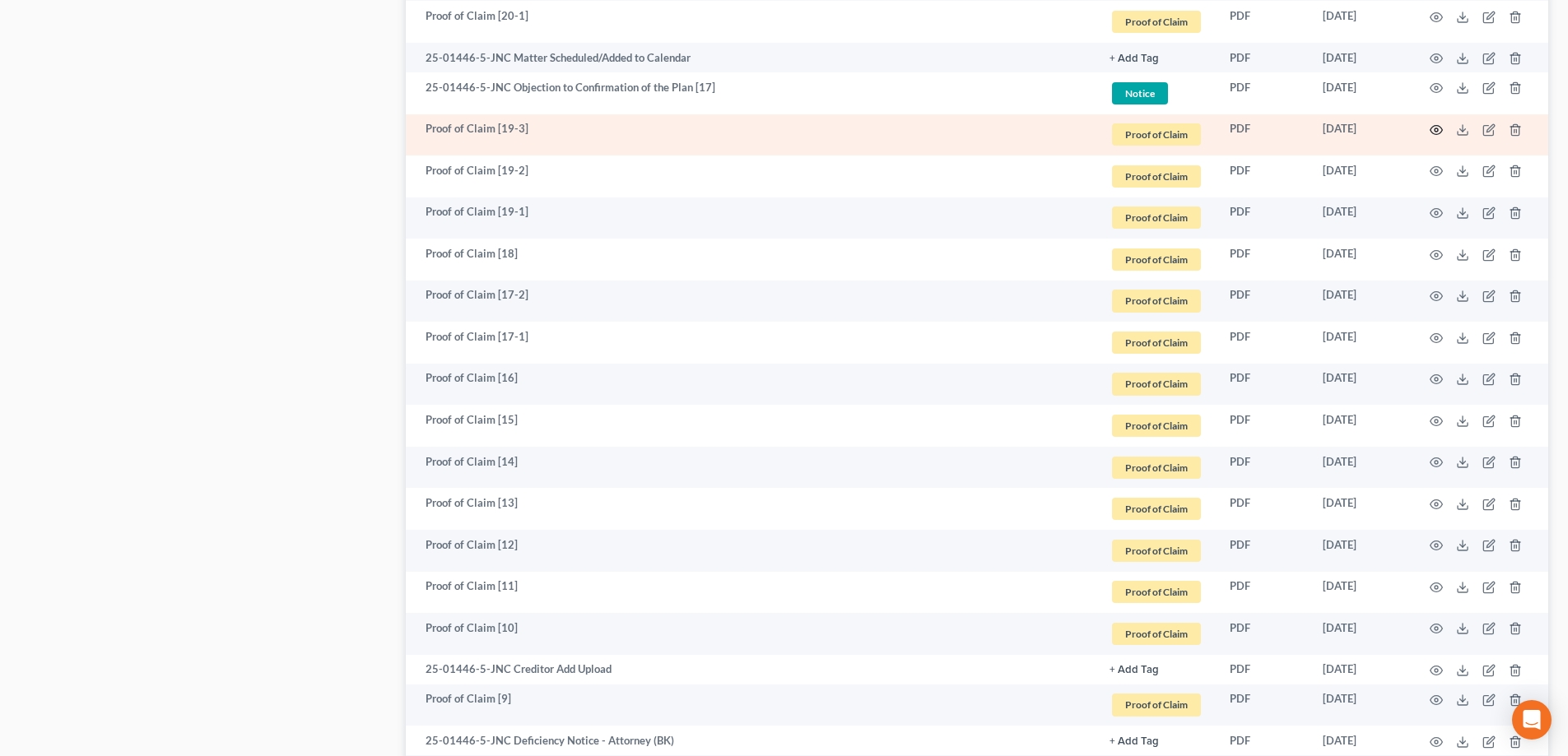
click at [776, 130] on icon "button" at bounding box center [1437, 130] width 14 height 14
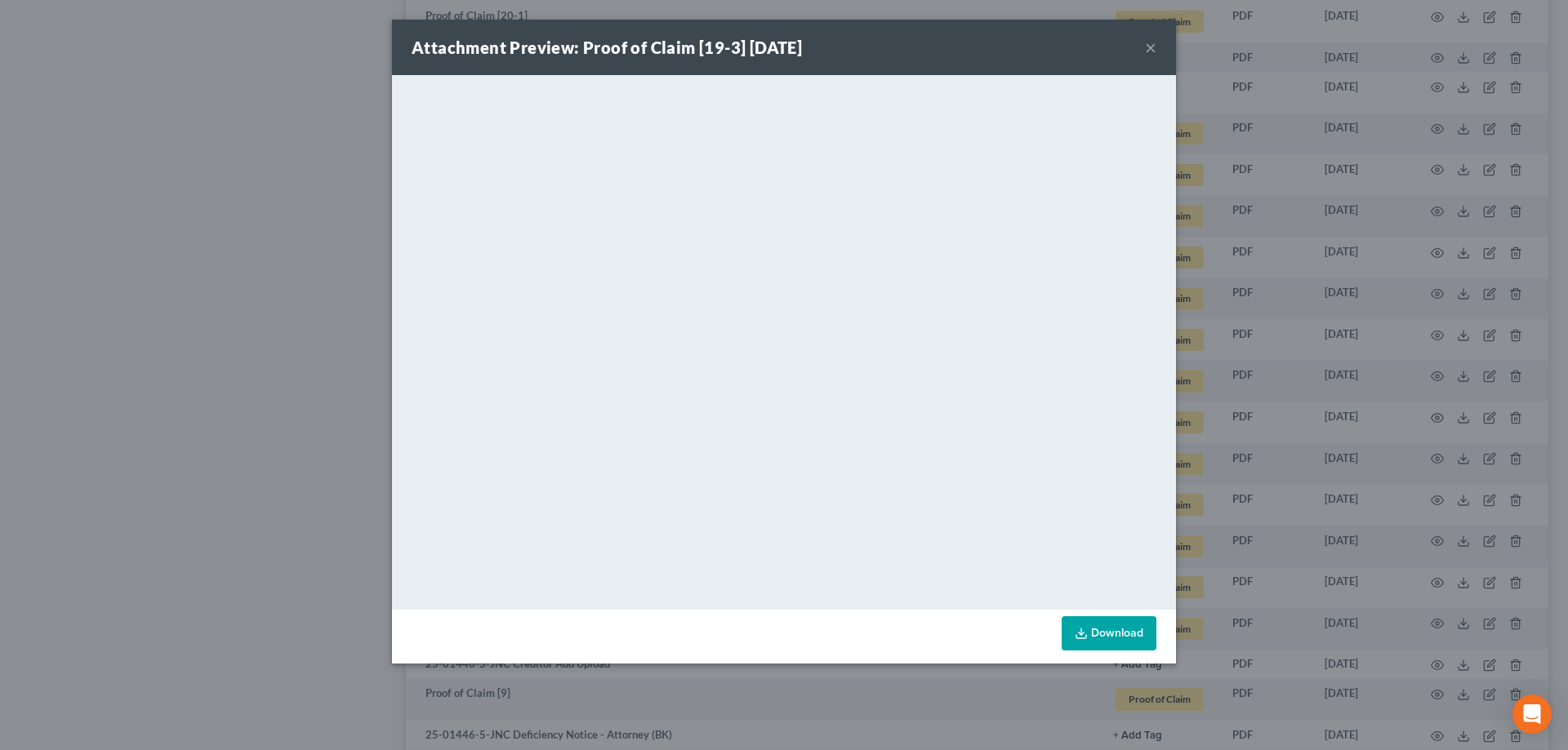
click at [770, 50] on button "×" at bounding box center [1150, 47] width 12 height 19
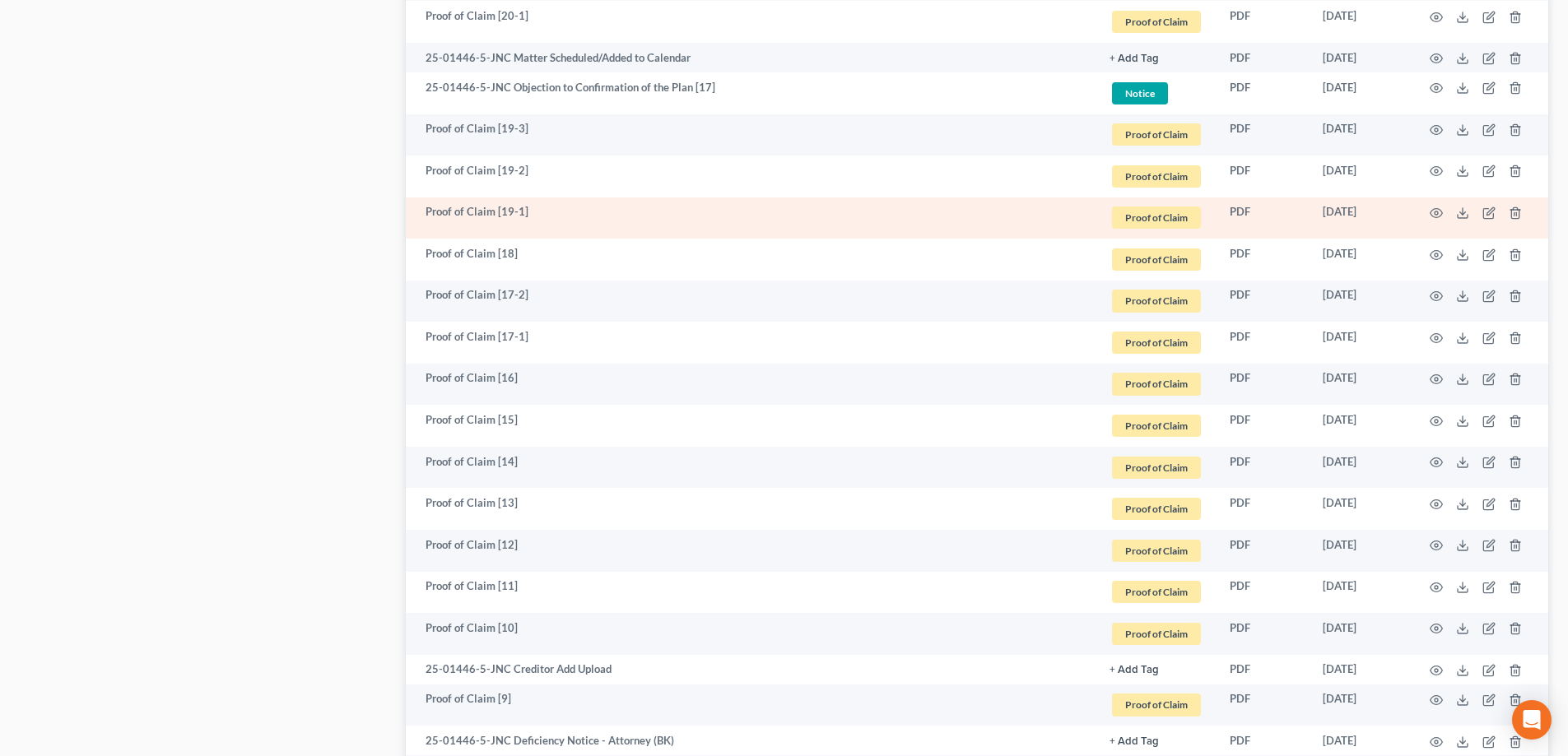
scroll to position [1377, 0]
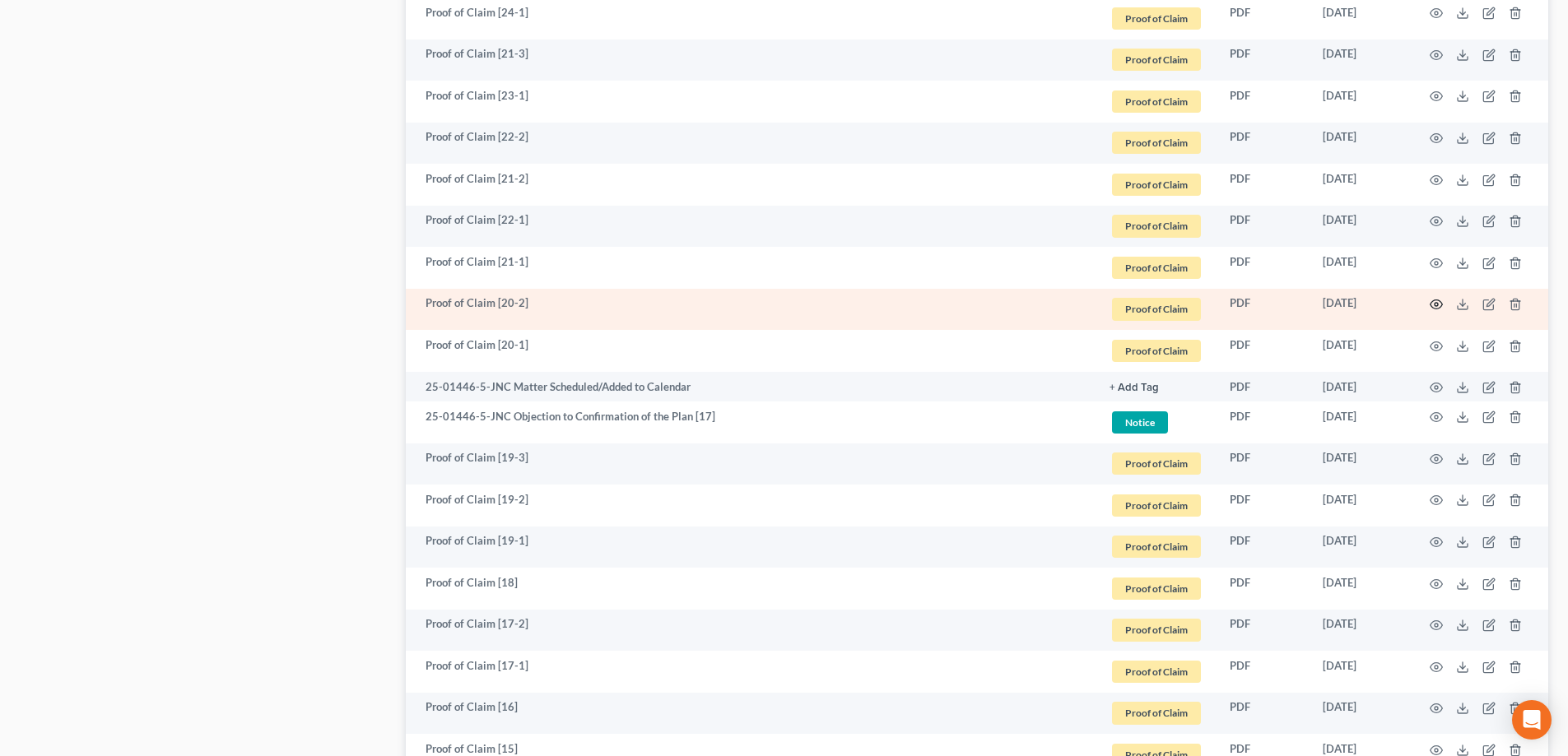
click at [776, 299] on icon "button" at bounding box center [1437, 305] width 14 height 14
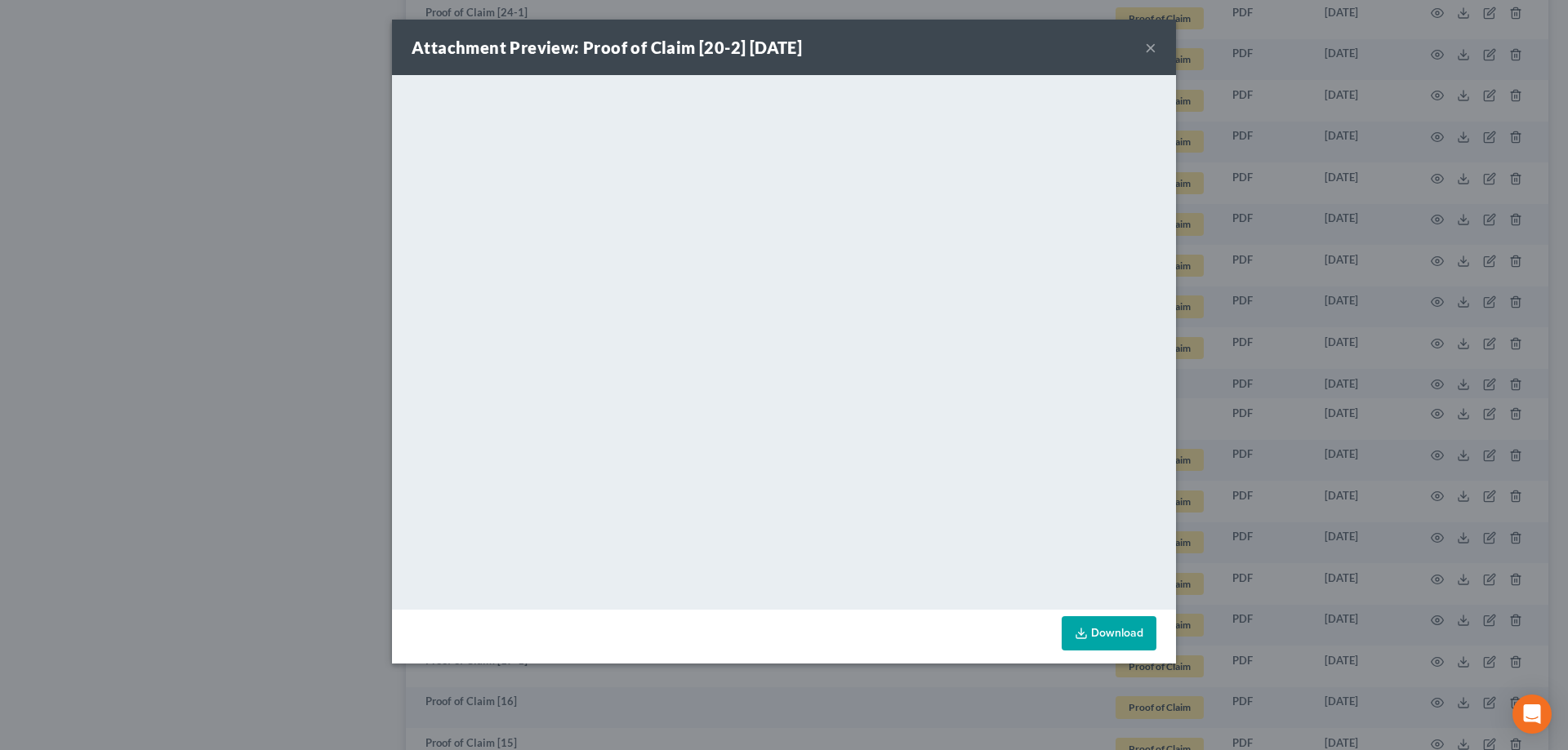
click at [770, 48] on button "×" at bounding box center [1150, 47] width 12 height 19
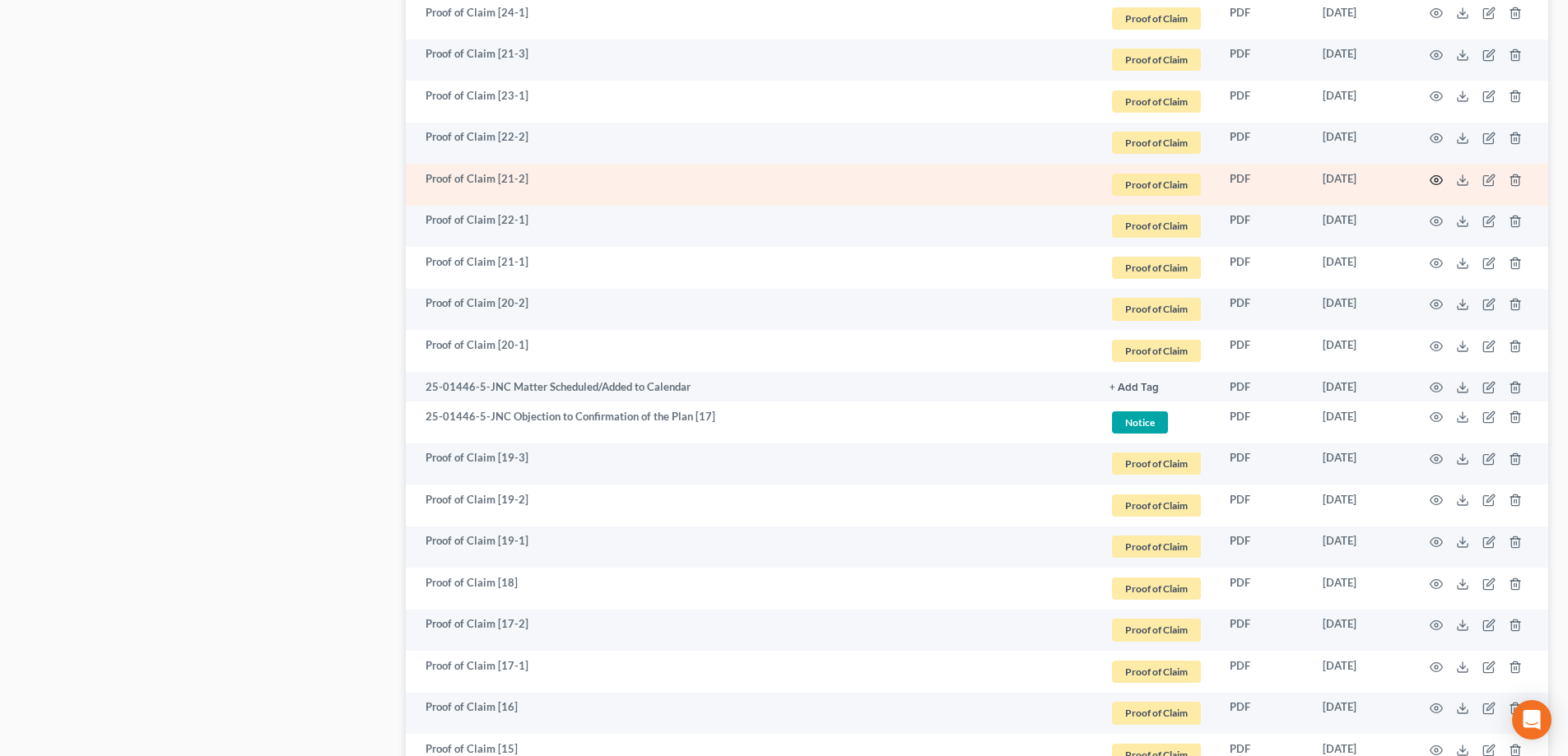
click at [776, 179] on icon "button" at bounding box center [1437, 181] width 14 height 14
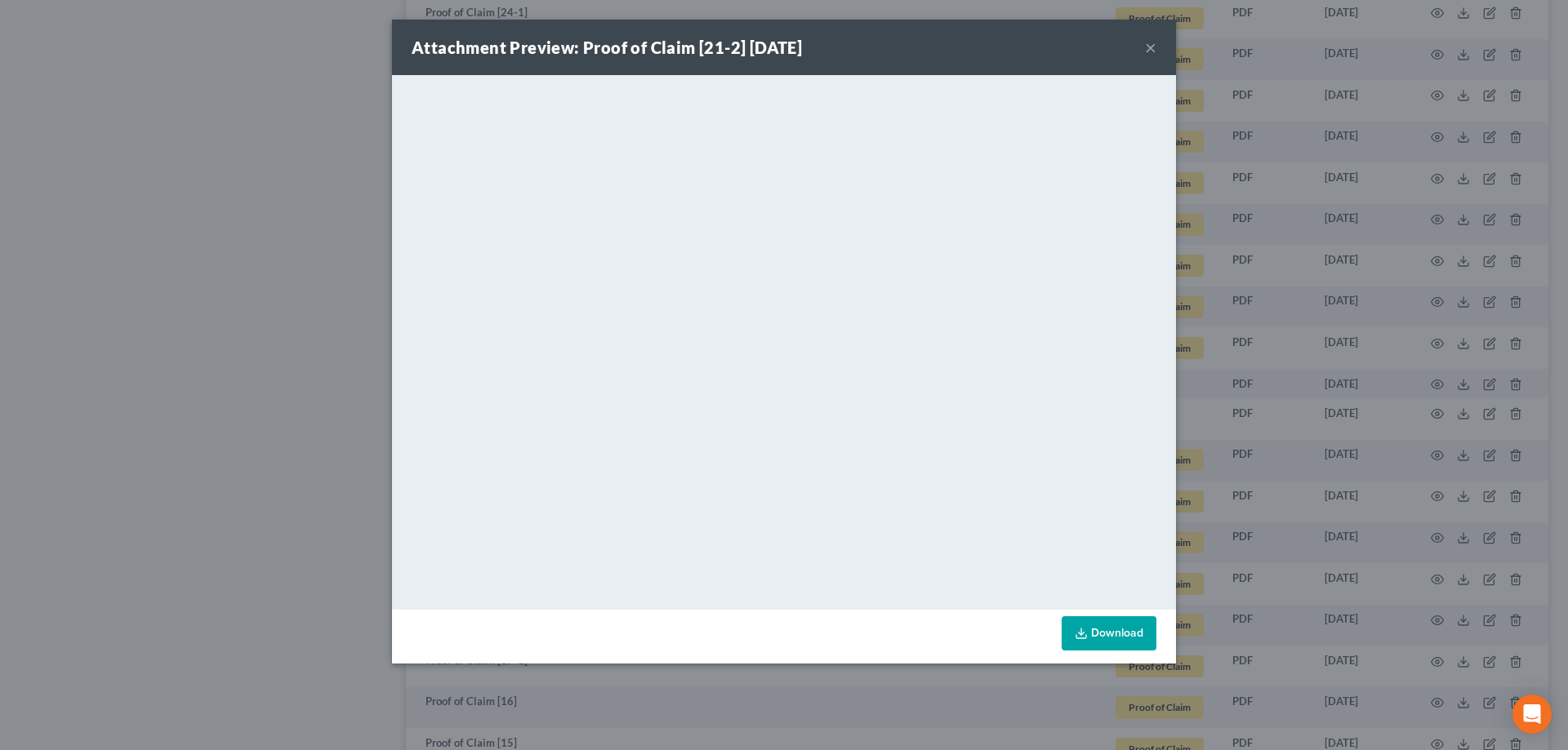
click at [770, 48] on button "×" at bounding box center [1150, 47] width 12 height 19
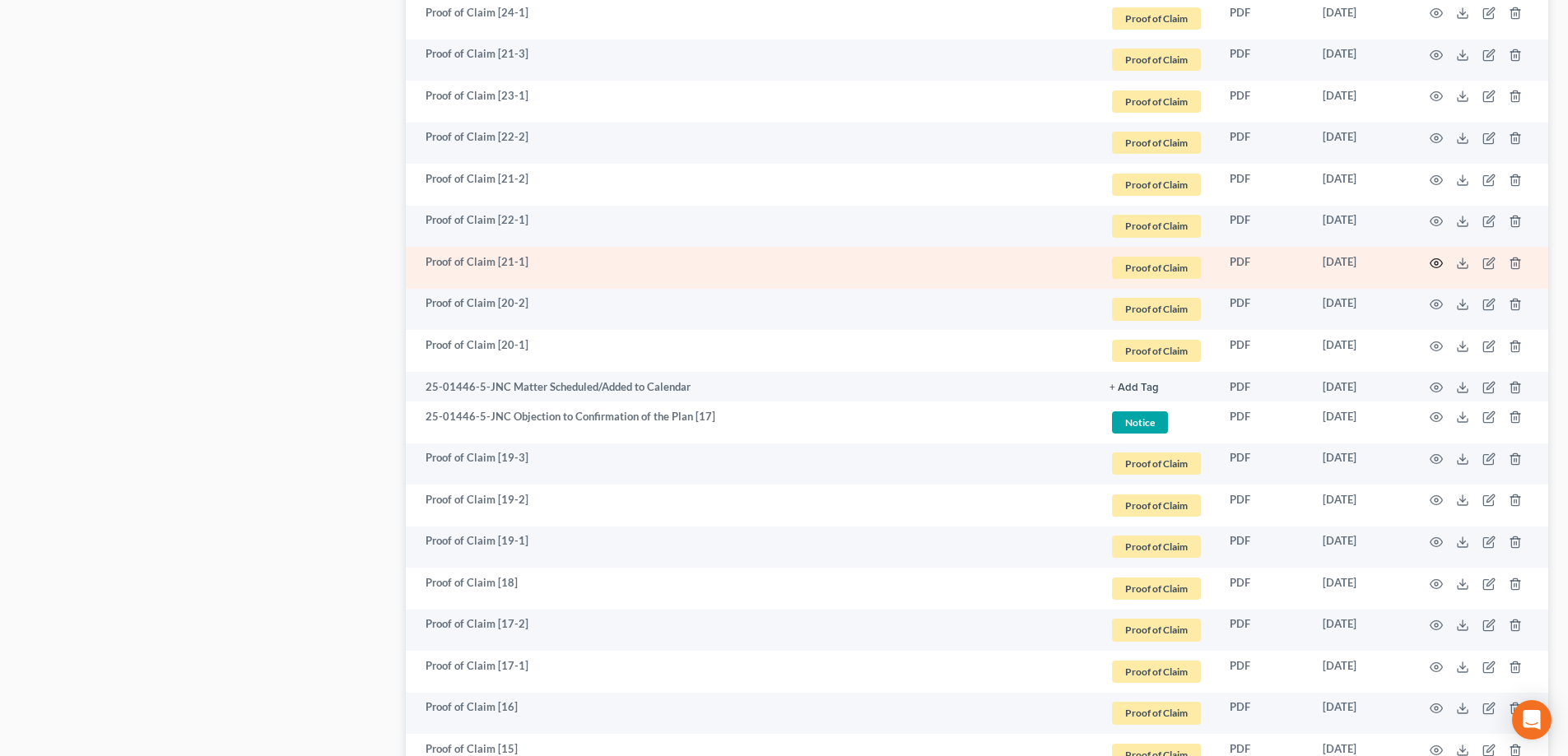
click at [776, 265] on icon "button" at bounding box center [1437, 263] width 14 height 14
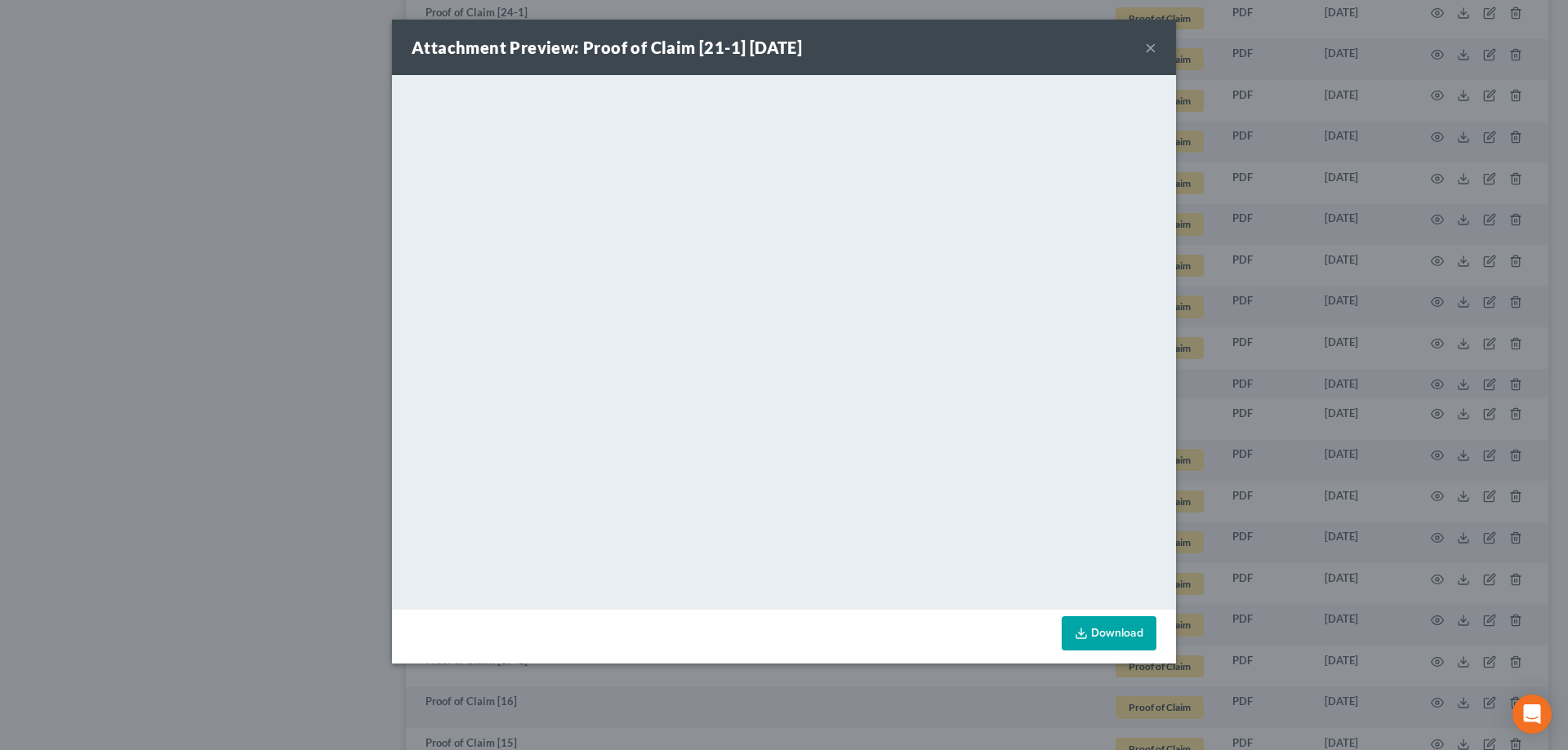
click at [770, 45] on button "×" at bounding box center [1150, 47] width 12 height 19
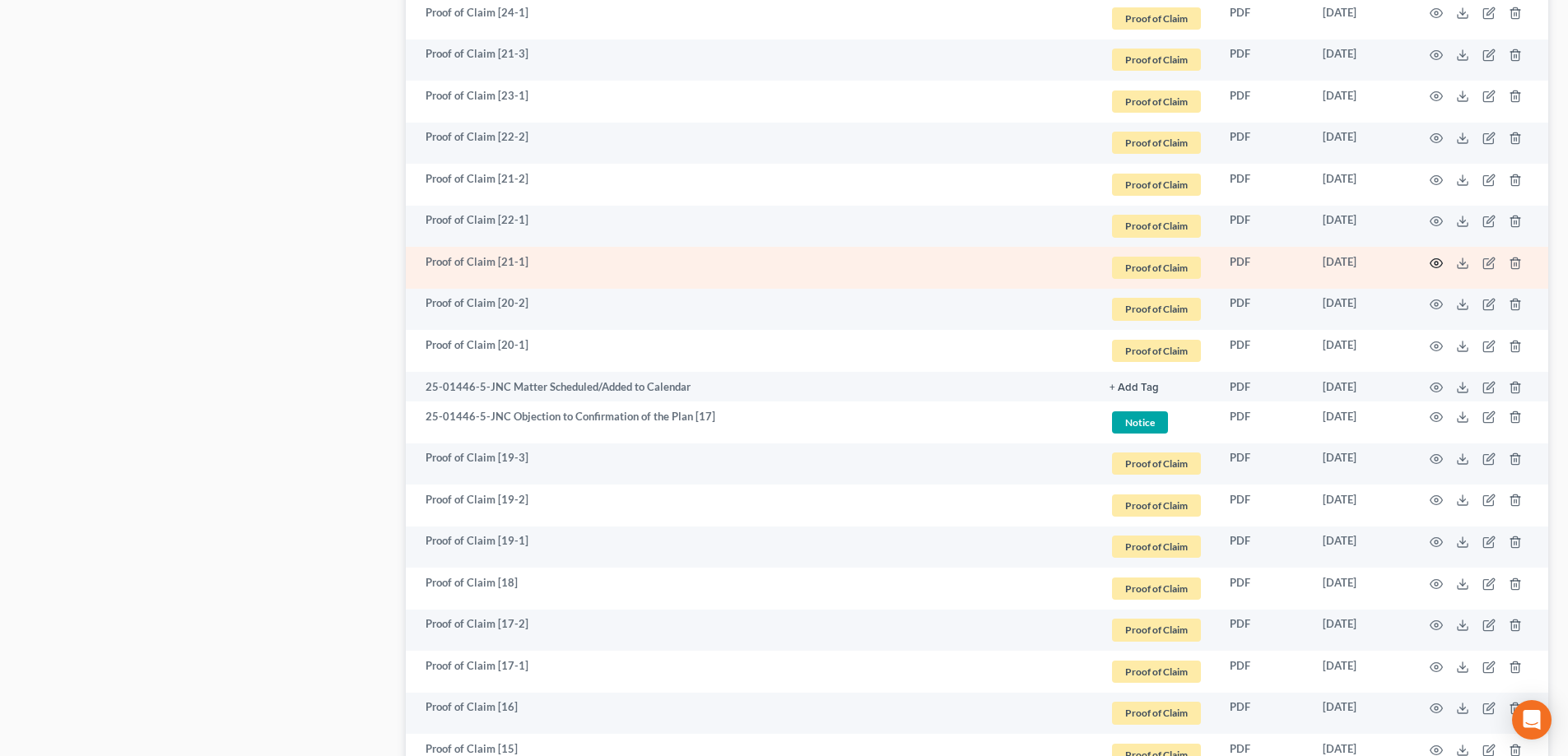
click at [776, 261] on circle "button" at bounding box center [1436, 262] width 3 height 3
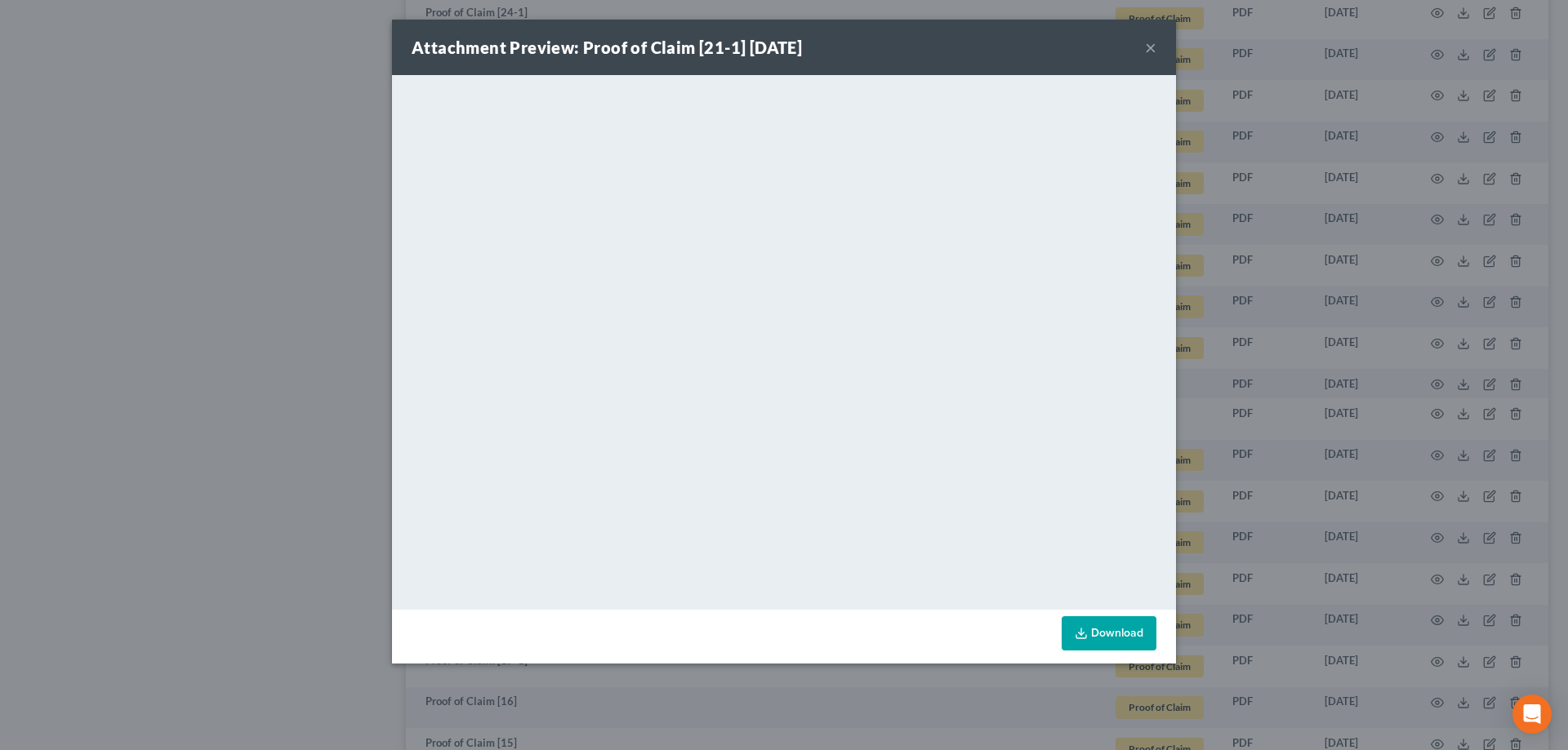
click at [770, 50] on button "×" at bounding box center [1150, 47] width 12 height 19
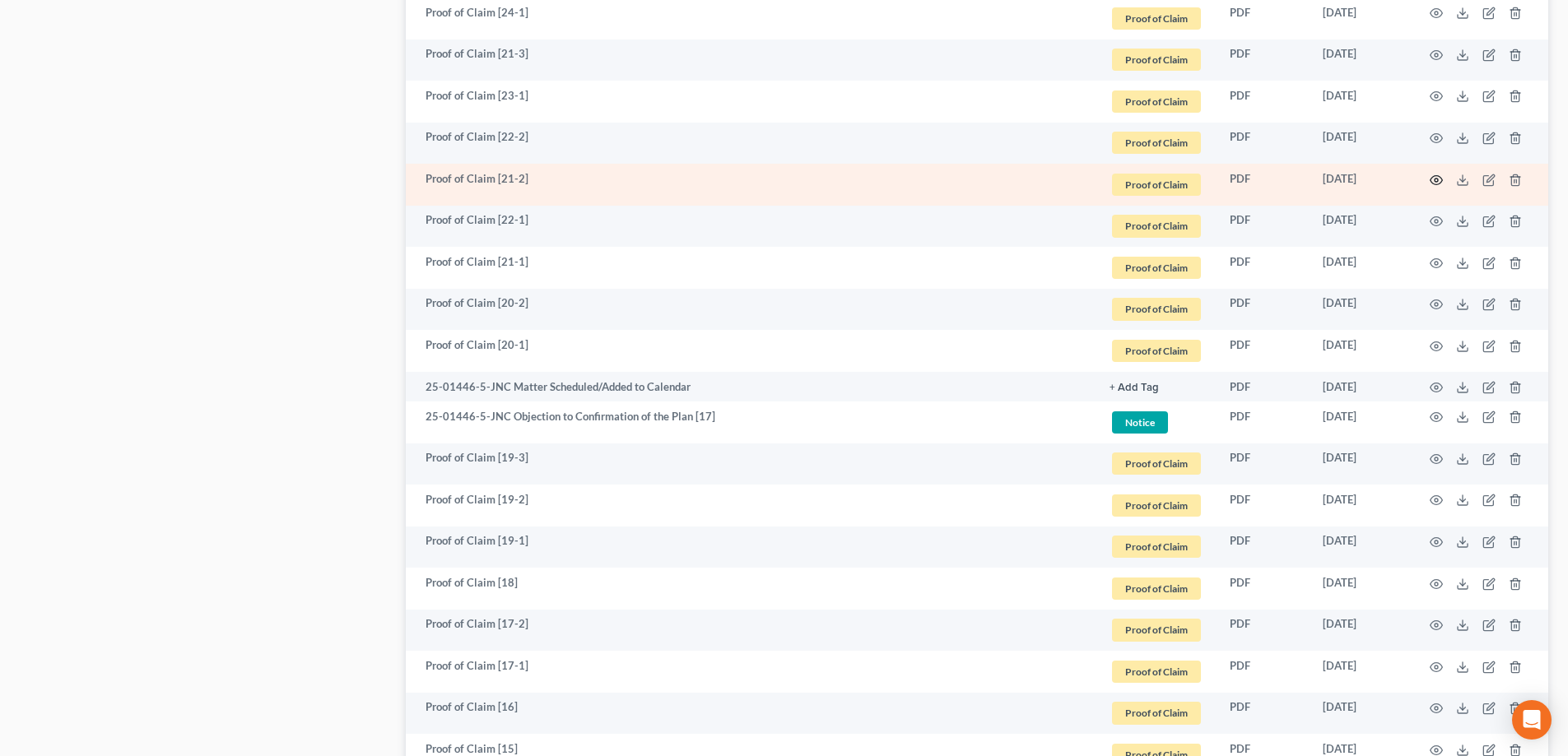
click at [776, 180] on icon "button" at bounding box center [1437, 181] width 14 height 14
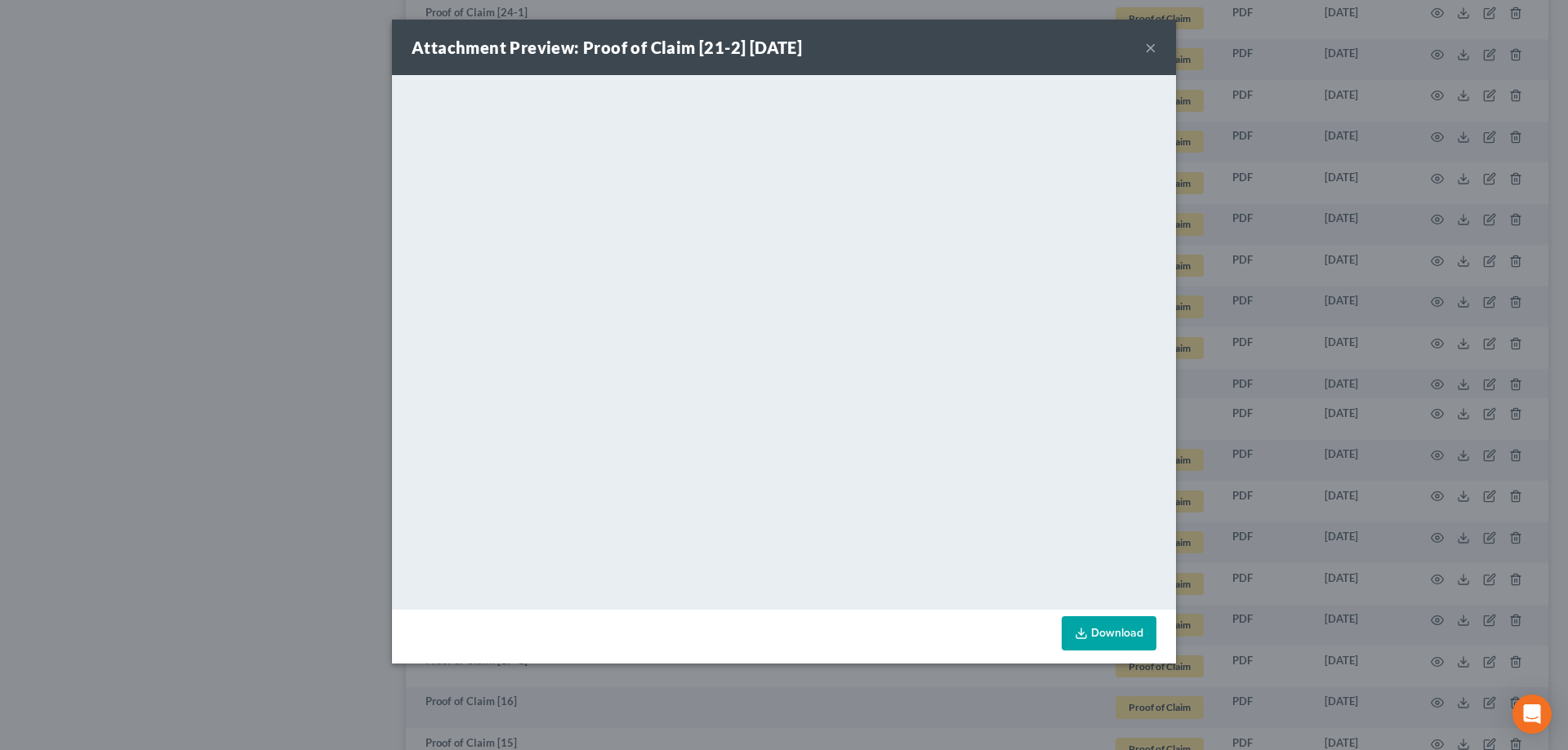
click at [770, 51] on button "×" at bounding box center [1150, 47] width 12 height 19
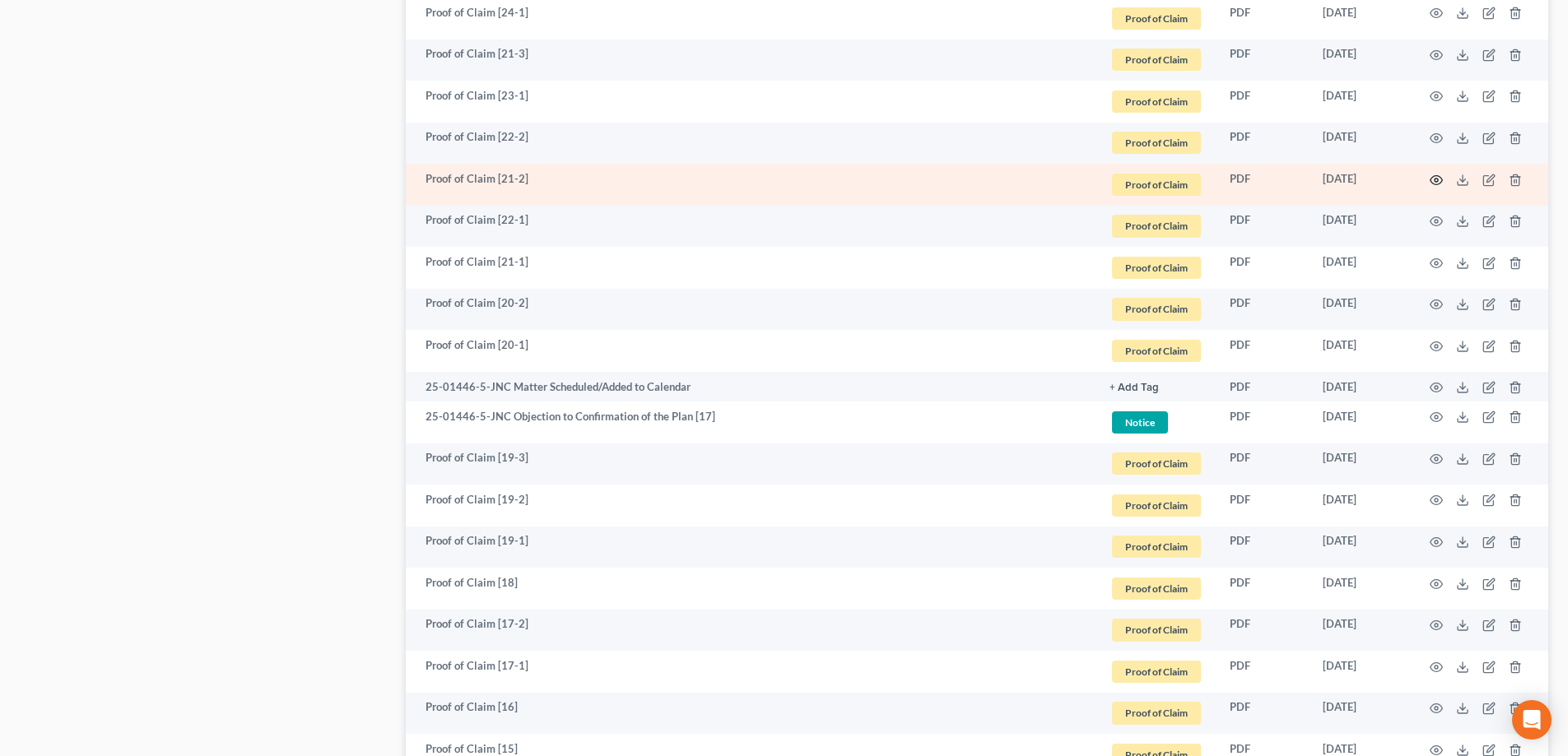
click at [776, 183] on icon "button" at bounding box center [1437, 179] width 13 height 9
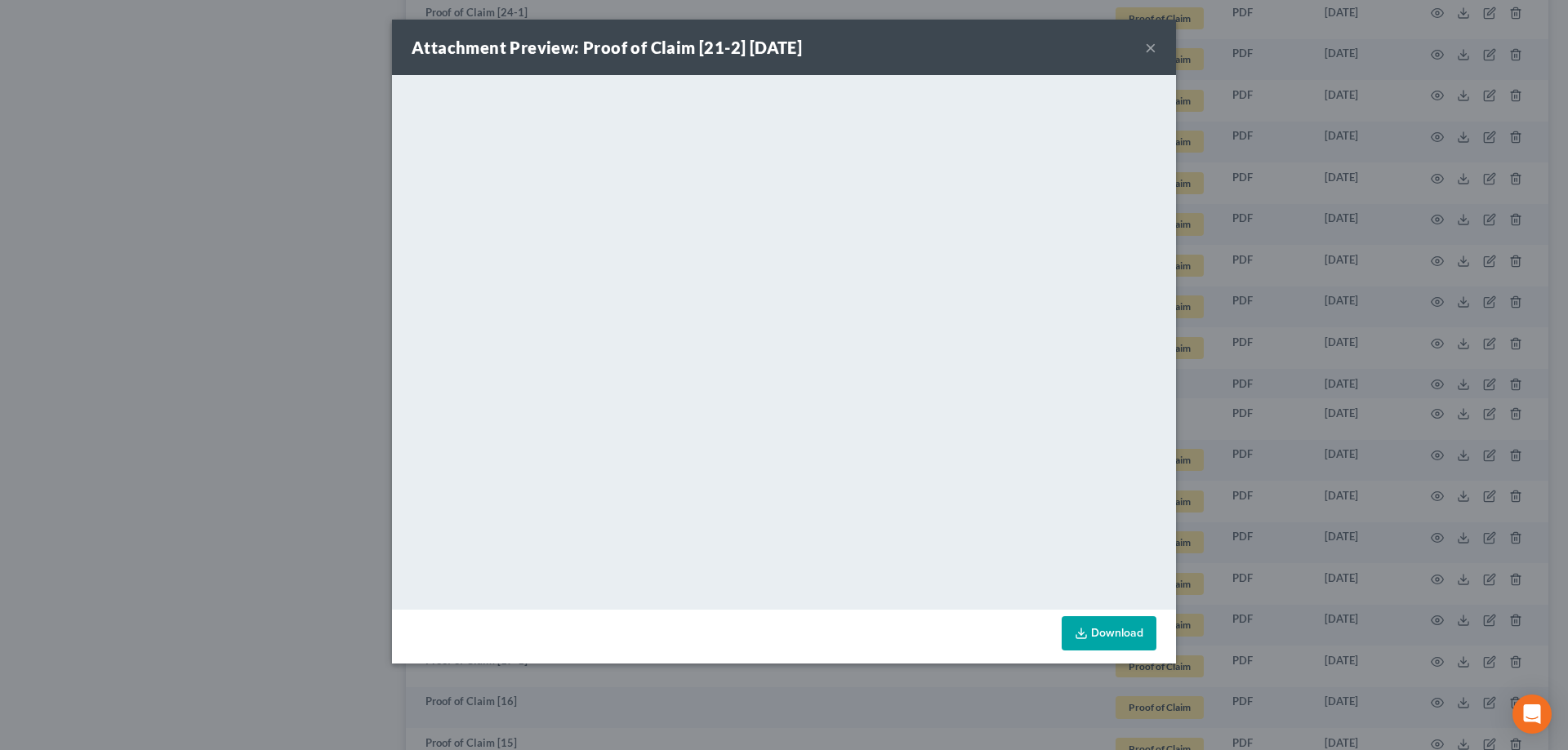
click at [770, 41] on button "×" at bounding box center [1150, 47] width 12 height 19
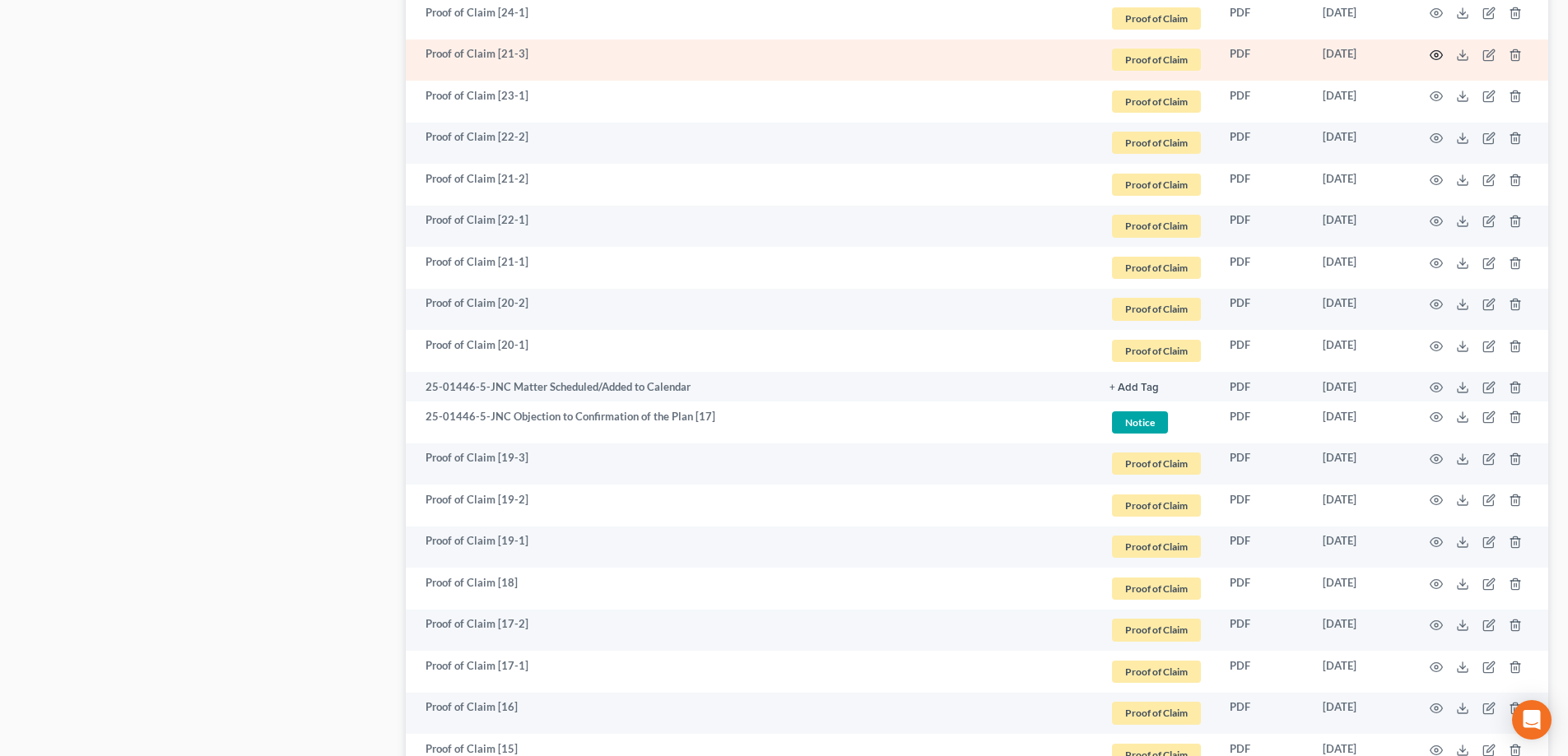
click at [776, 57] on icon "button" at bounding box center [1437, 55] width 14 height 14
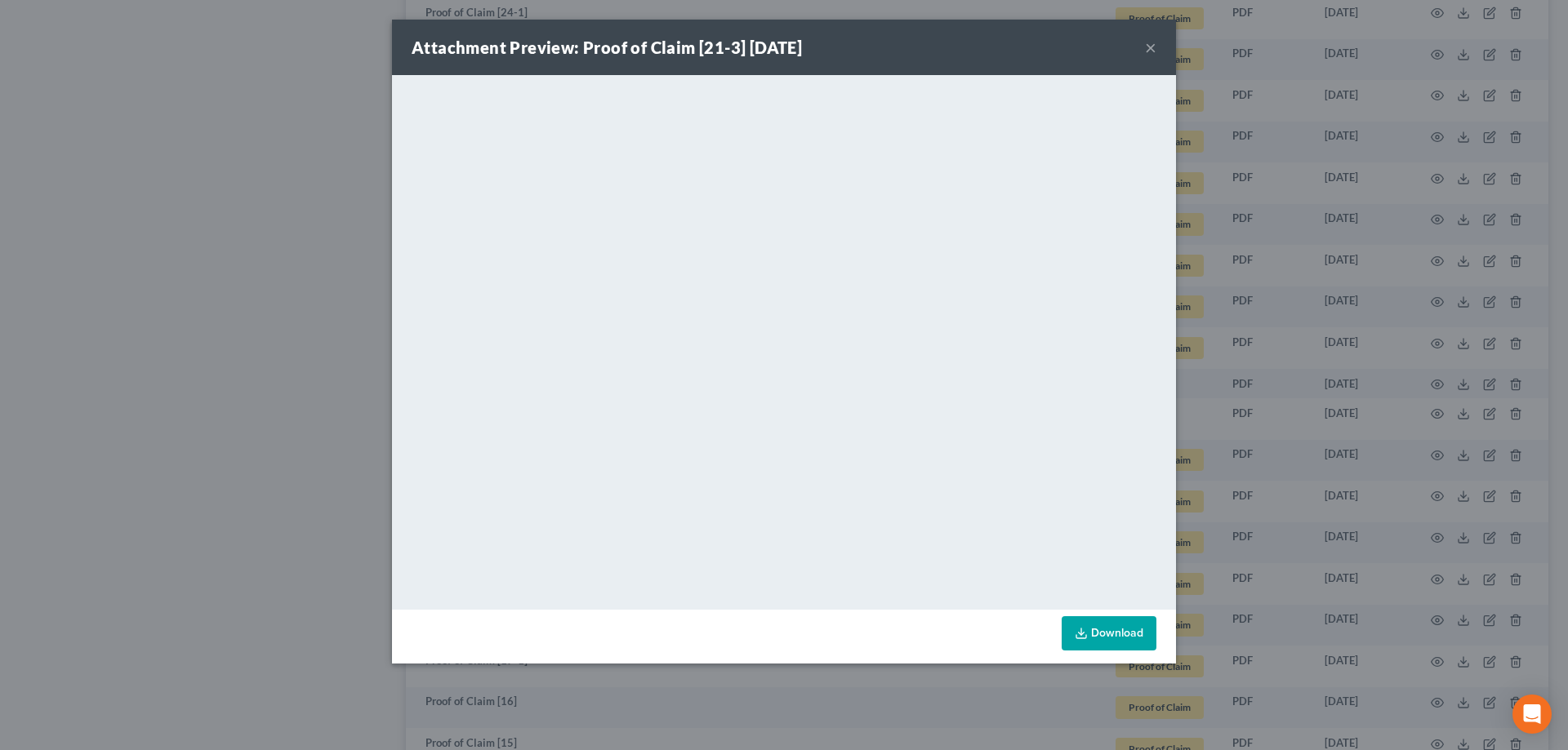
click at [770, 48] on button "×" at bounding box center [1150, 47] width 12 height 19
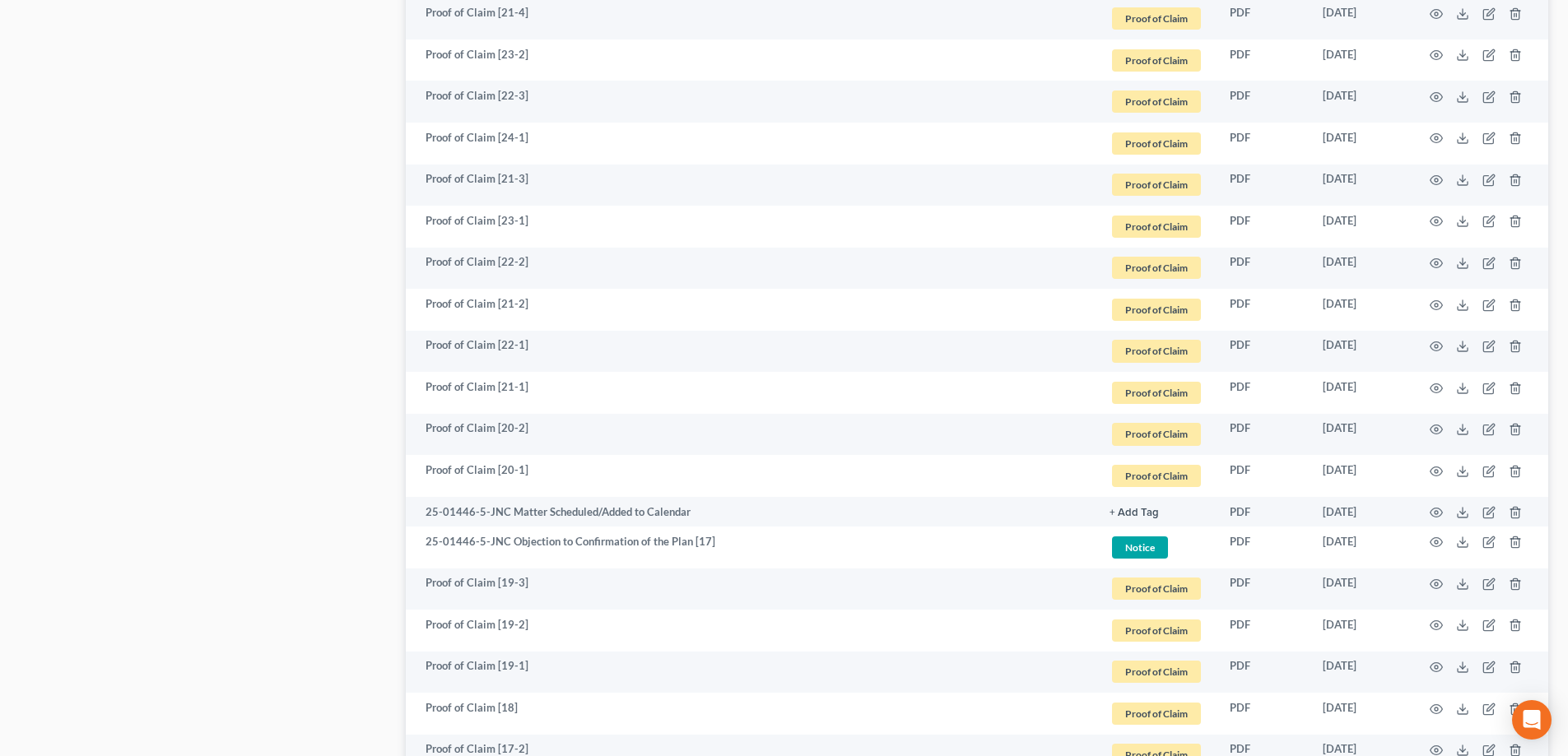
scroll to position [1212, 0]
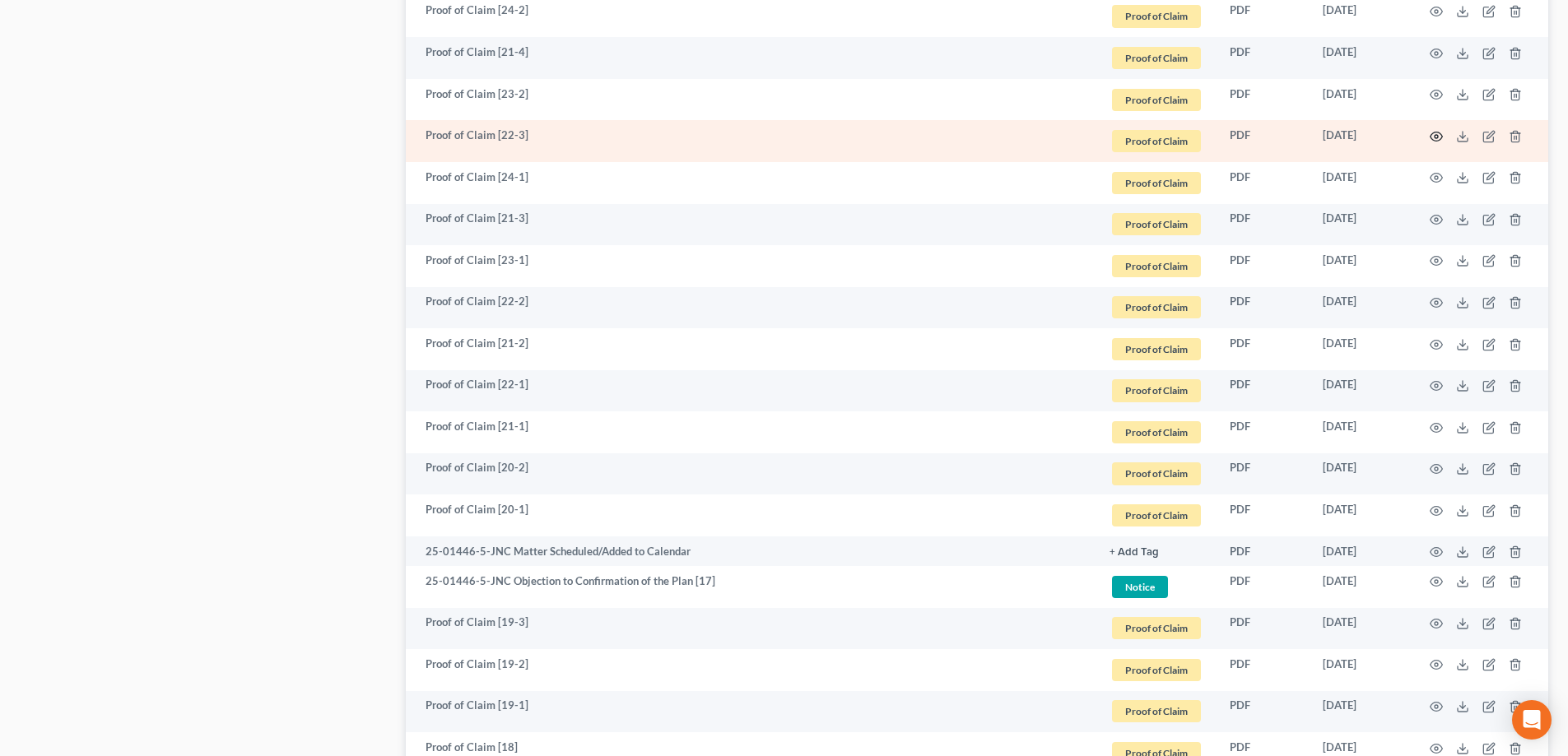
click at [776, 137] on icon "button" at bounding box center [1437, 137] width 14 height 14
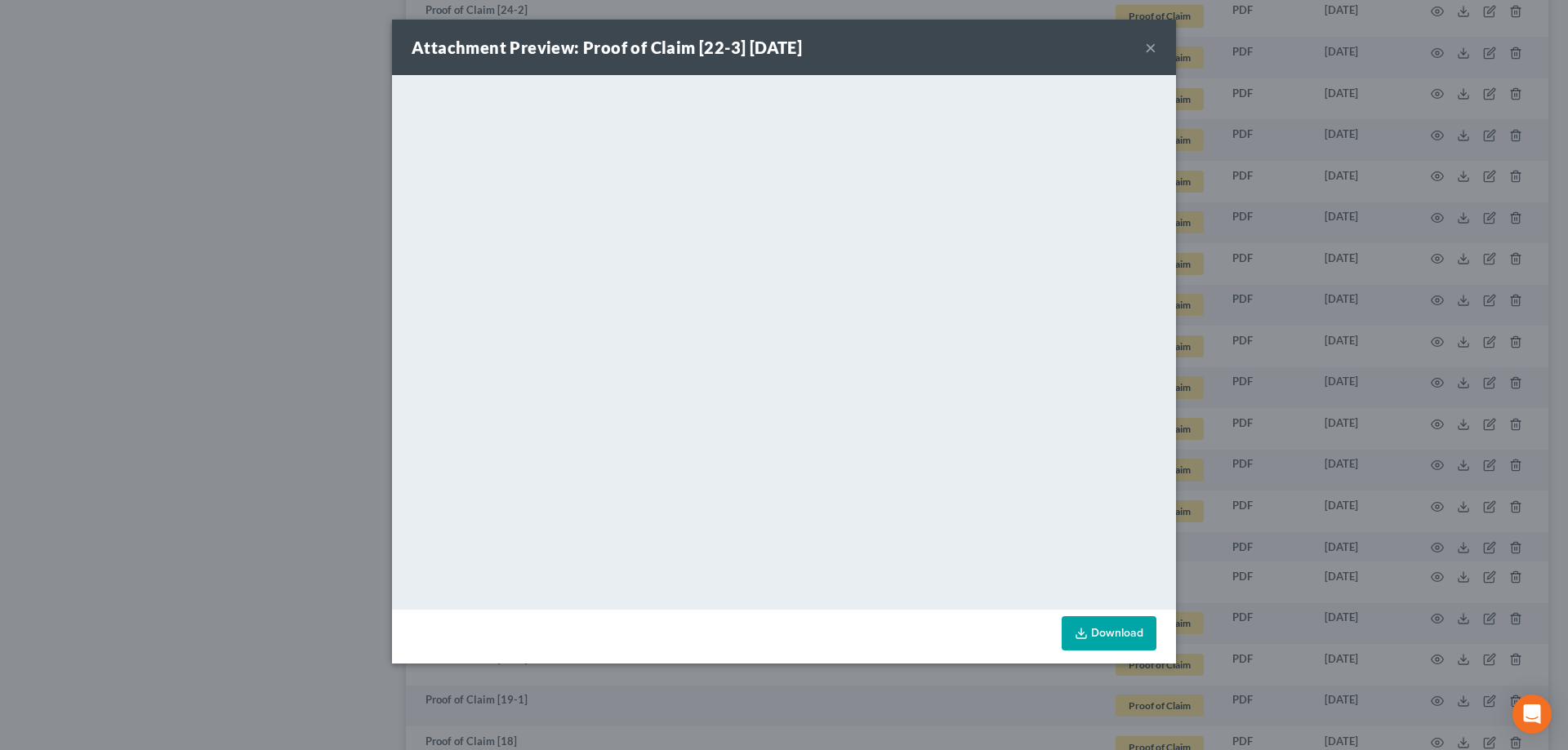
click at [770, 49] on button "×" at bounding box center [1150, 47] width 12 height 19
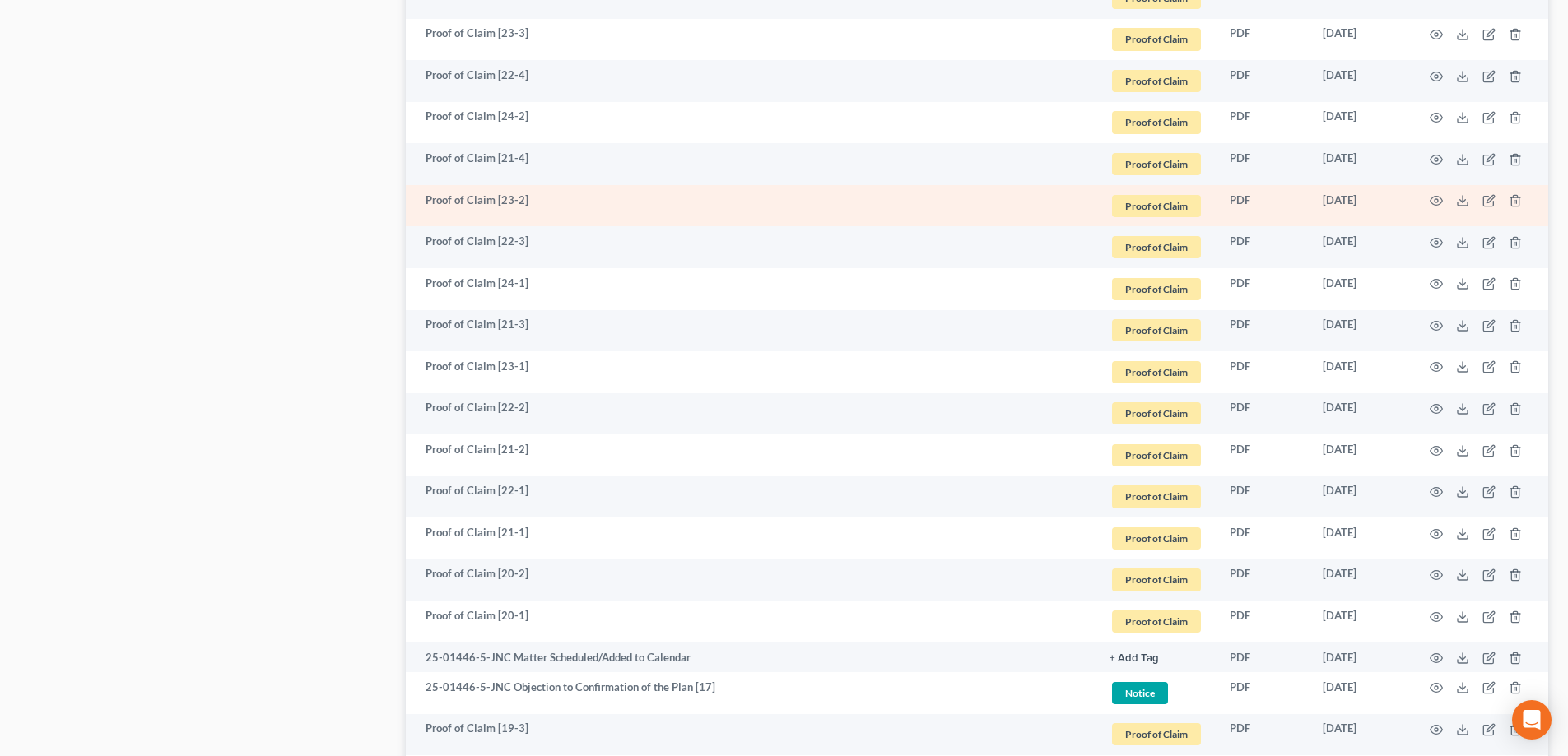
scroll to position [1048, 0]
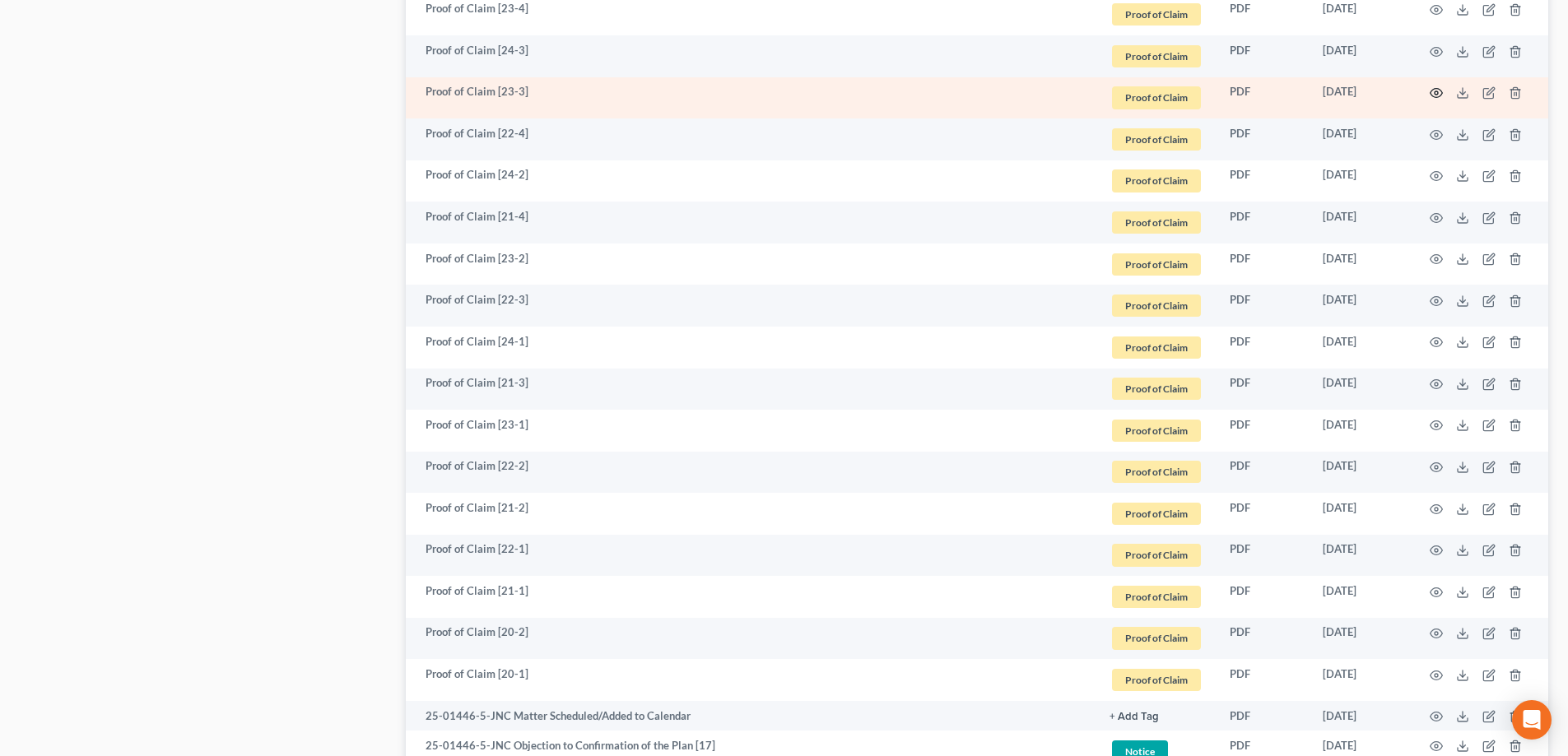
click at [776, 95] on icon "button" at bounding box center [1437, 93] width 14 height 14
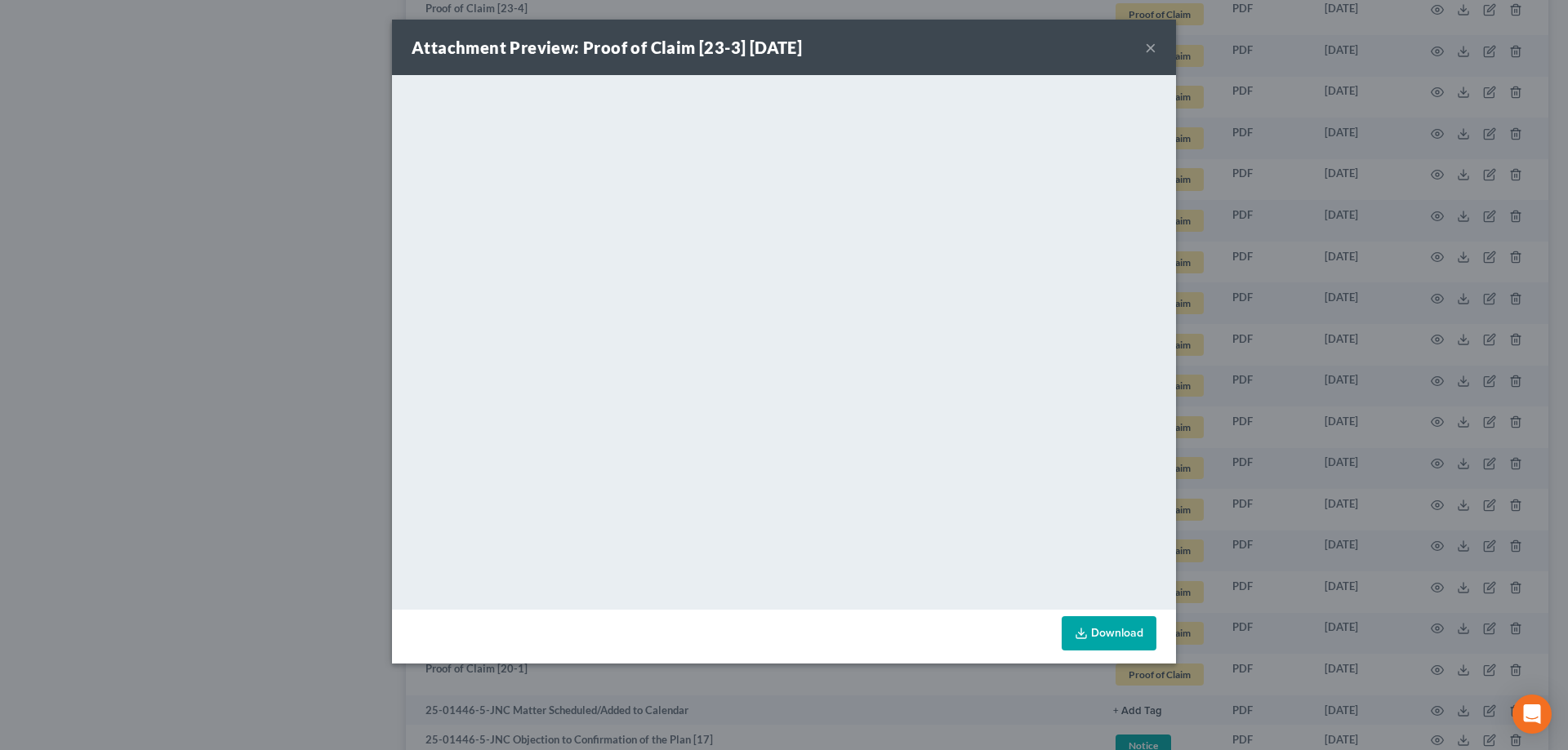
click at [770, 49] on button "×" at bounding box center [1150, 47] width 12 height 19
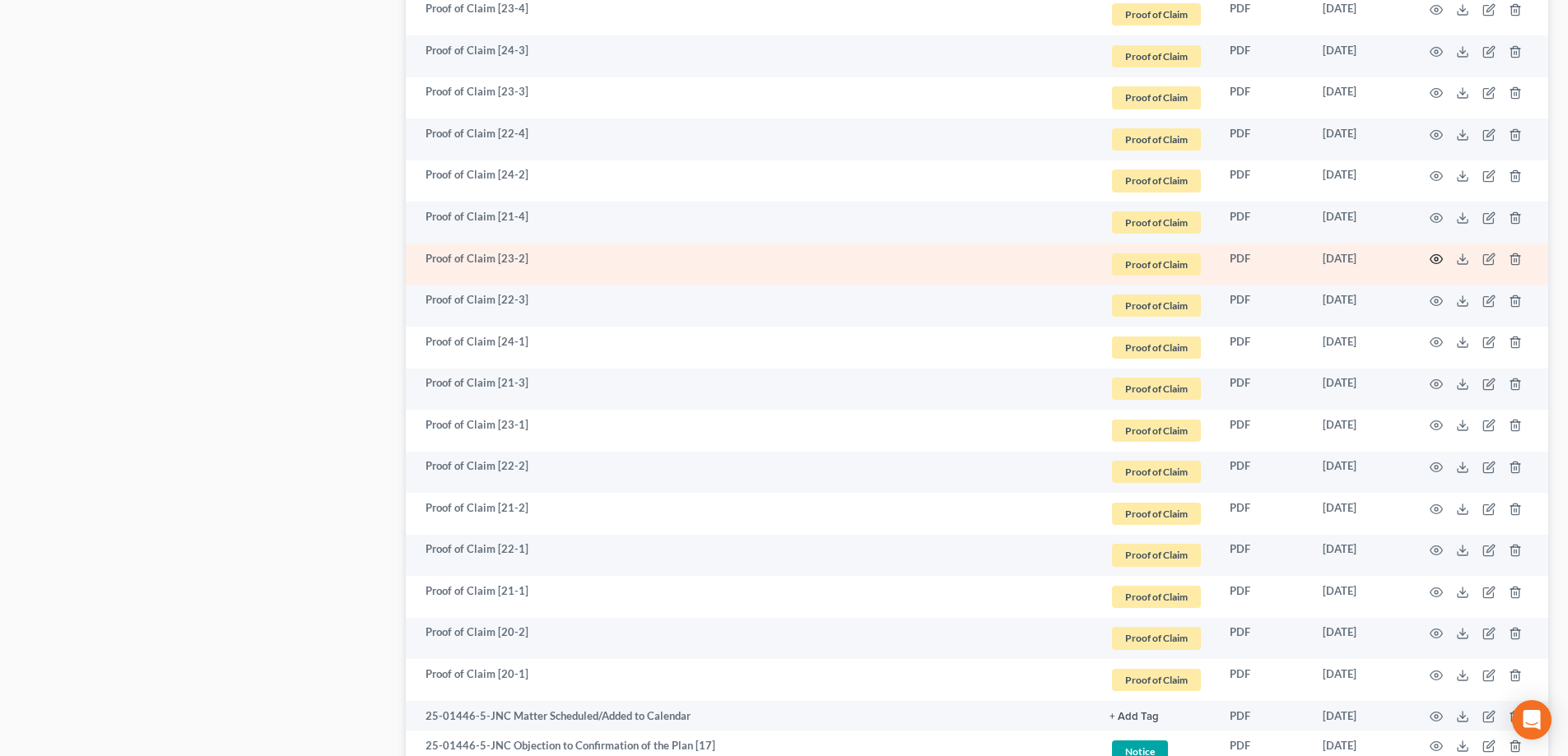
click at [776, 258] on circle "button" at bounding box center [1436, 258] width 3 height 3
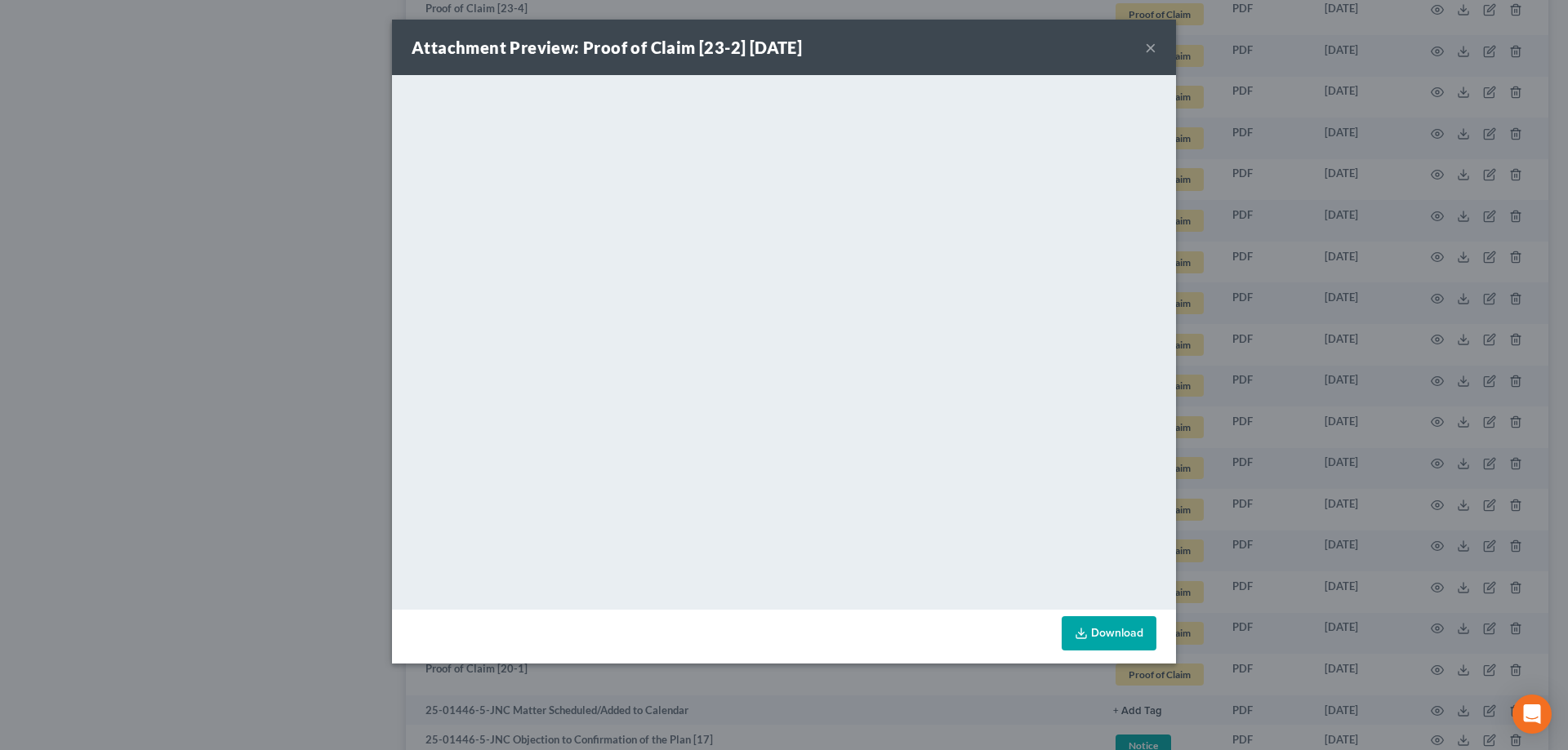
click at [770, 50] on button "×" at bounding box center [1150, 47] width 12 height 19
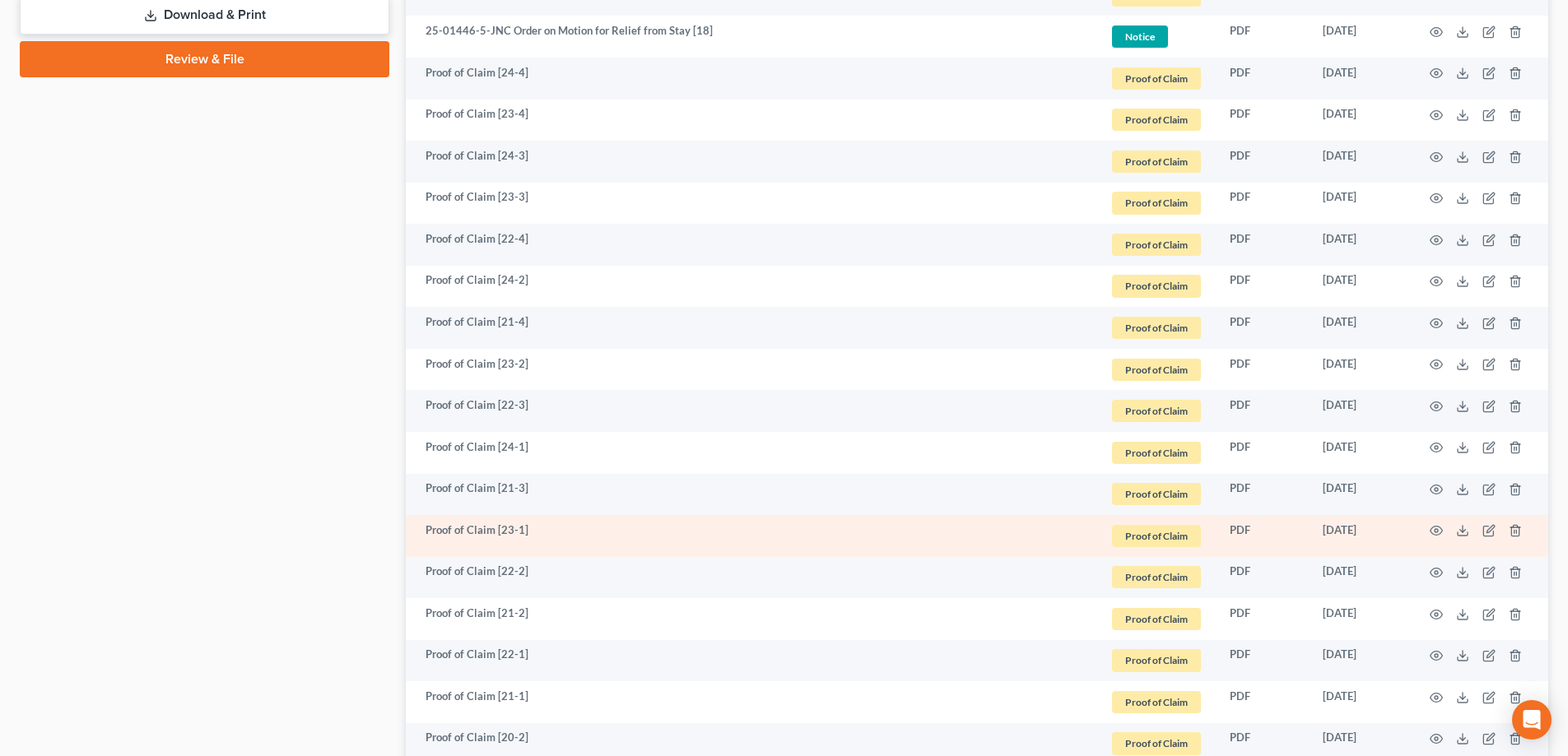
scroll to position [883, 0]
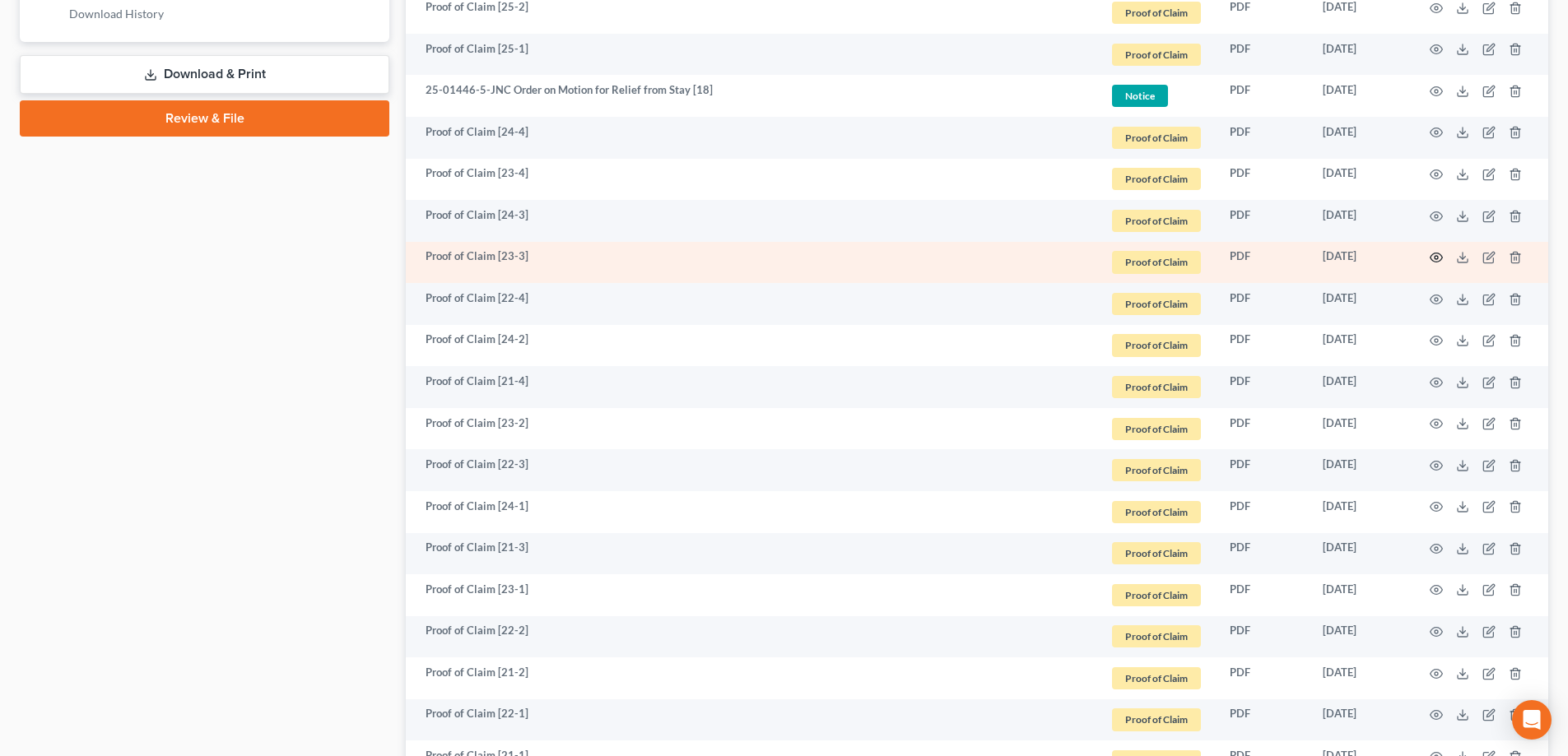
click at [776, 256] on icon "button" at bounding box center [1437, 258] width 14 height 14
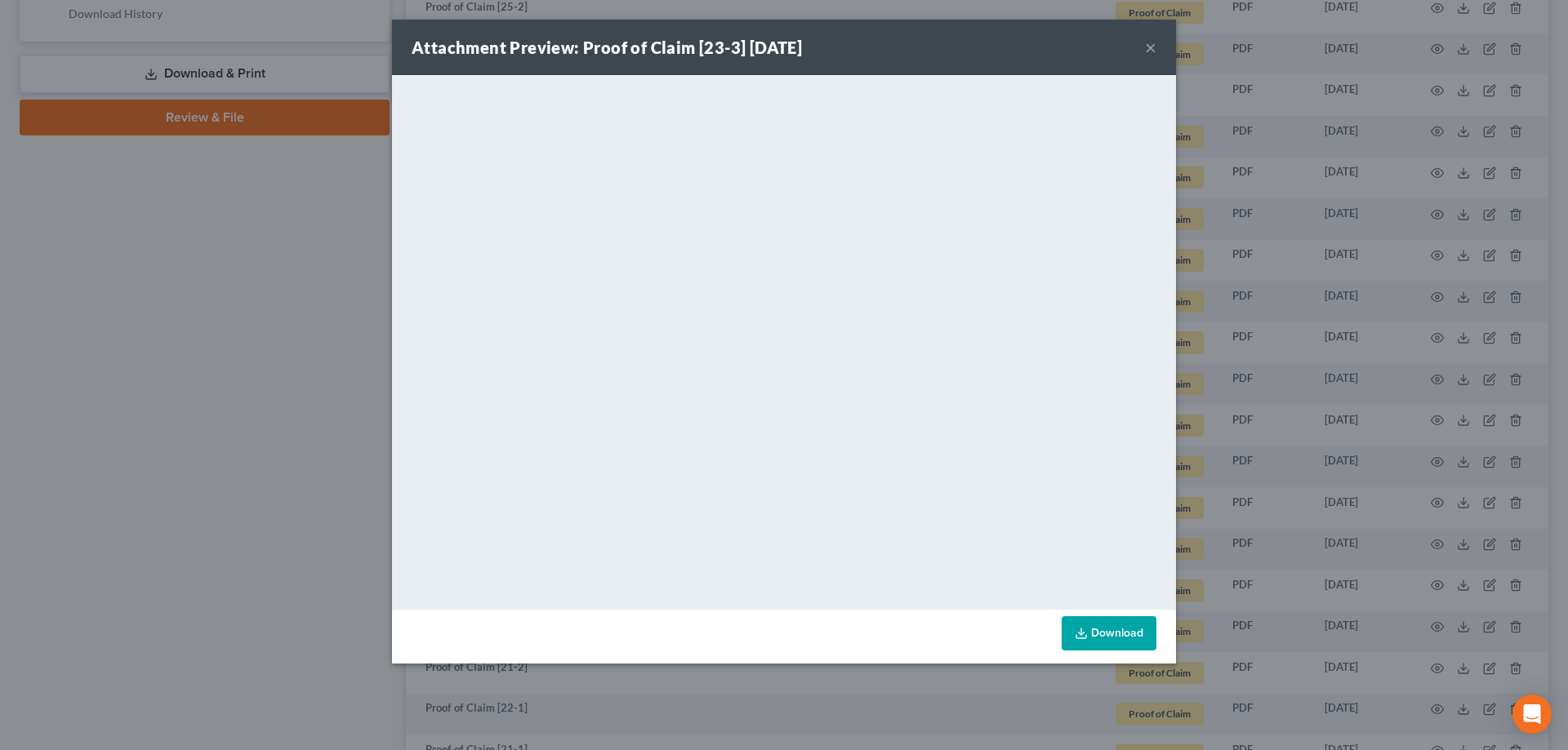
click at [770, 40] on button "×" at bounding box center [1150, 47] width 12 height 19
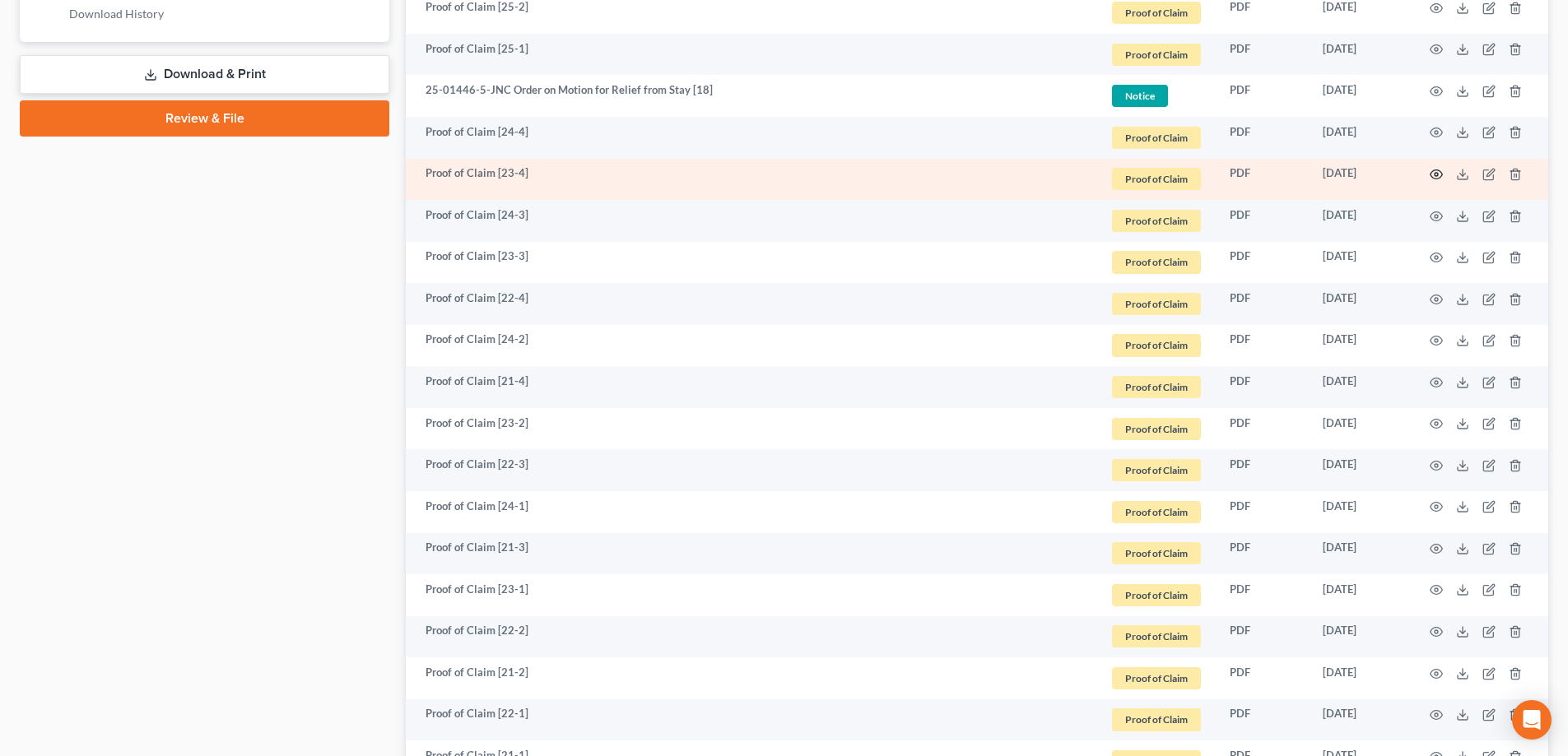
click at [776, 178] on icon "button" at bounding box center [1437, 174] width 13 height 9
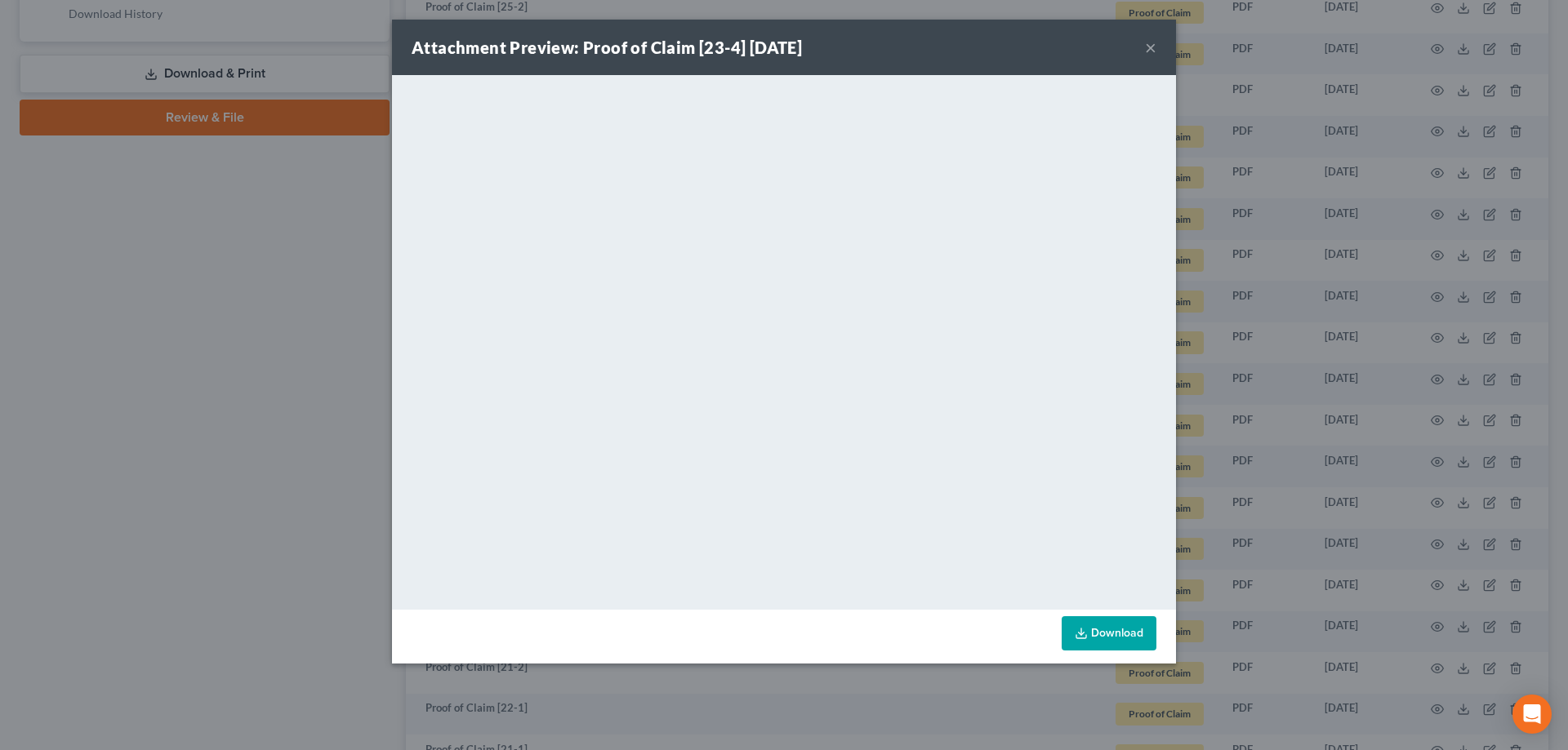
click at [770, 46] on button "×" at bounding box center [1150, 47] width 12 height 19
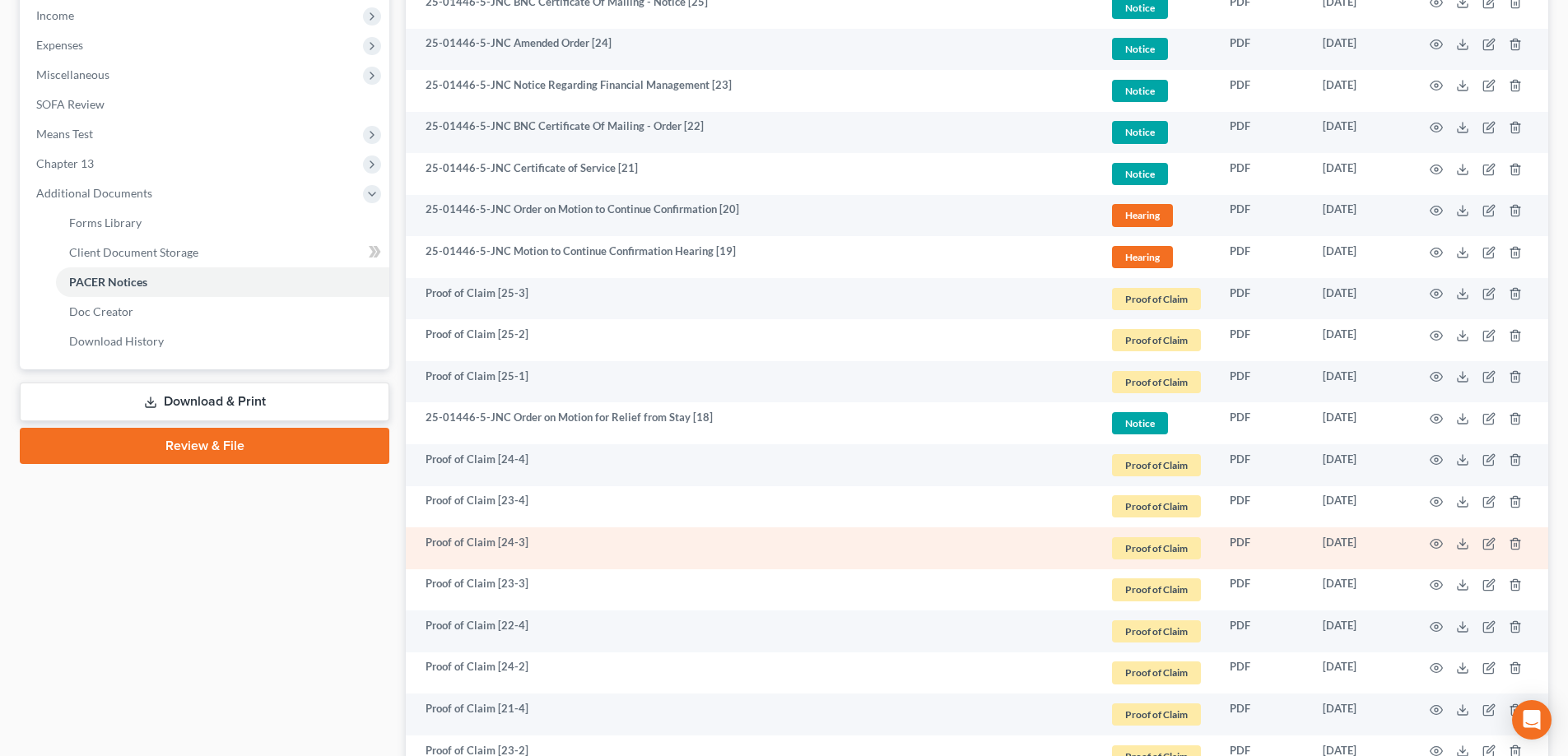
scroll to position [554, 0]
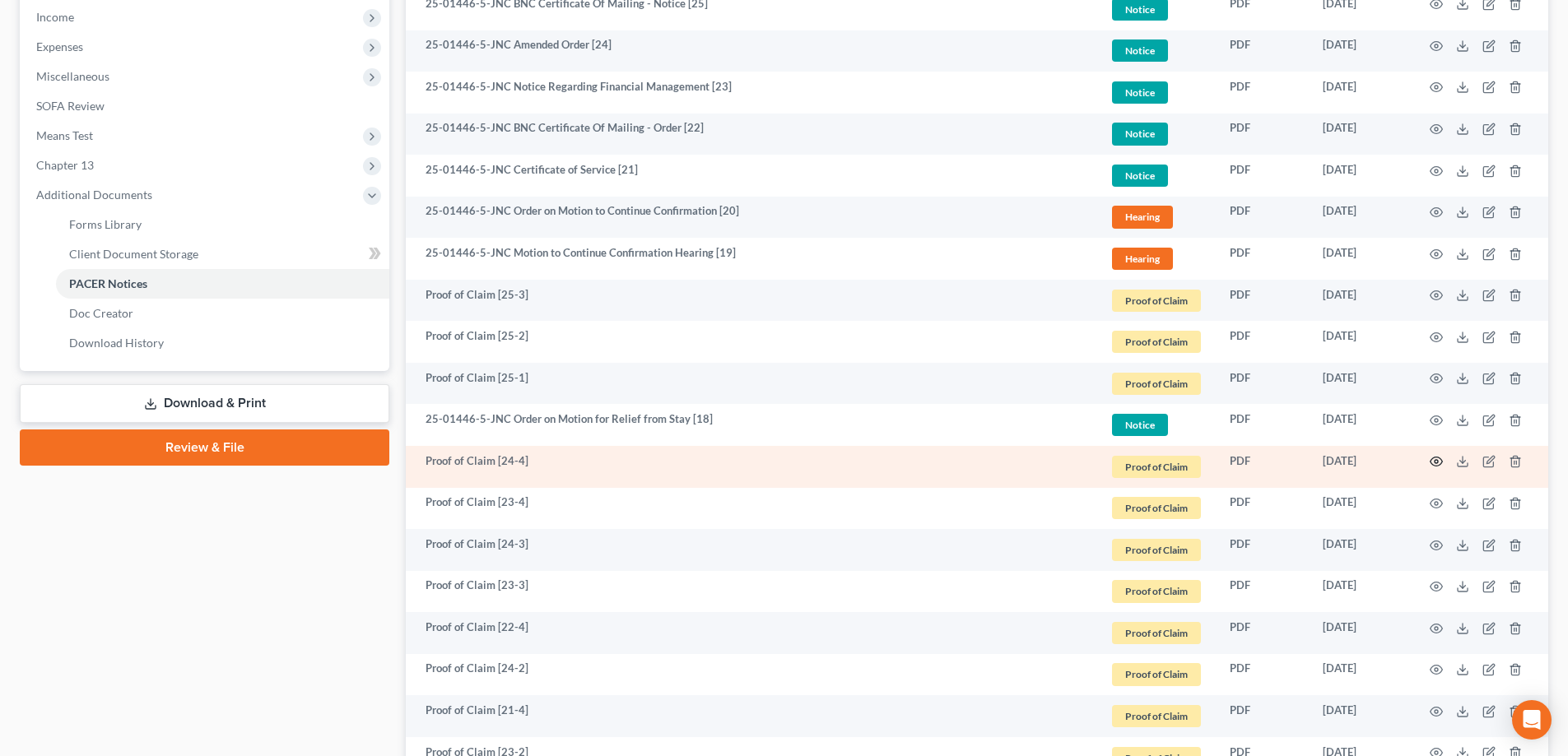
click at [776, 459] on icon "button" at bounding box center [1437, 462] width 13 height 9
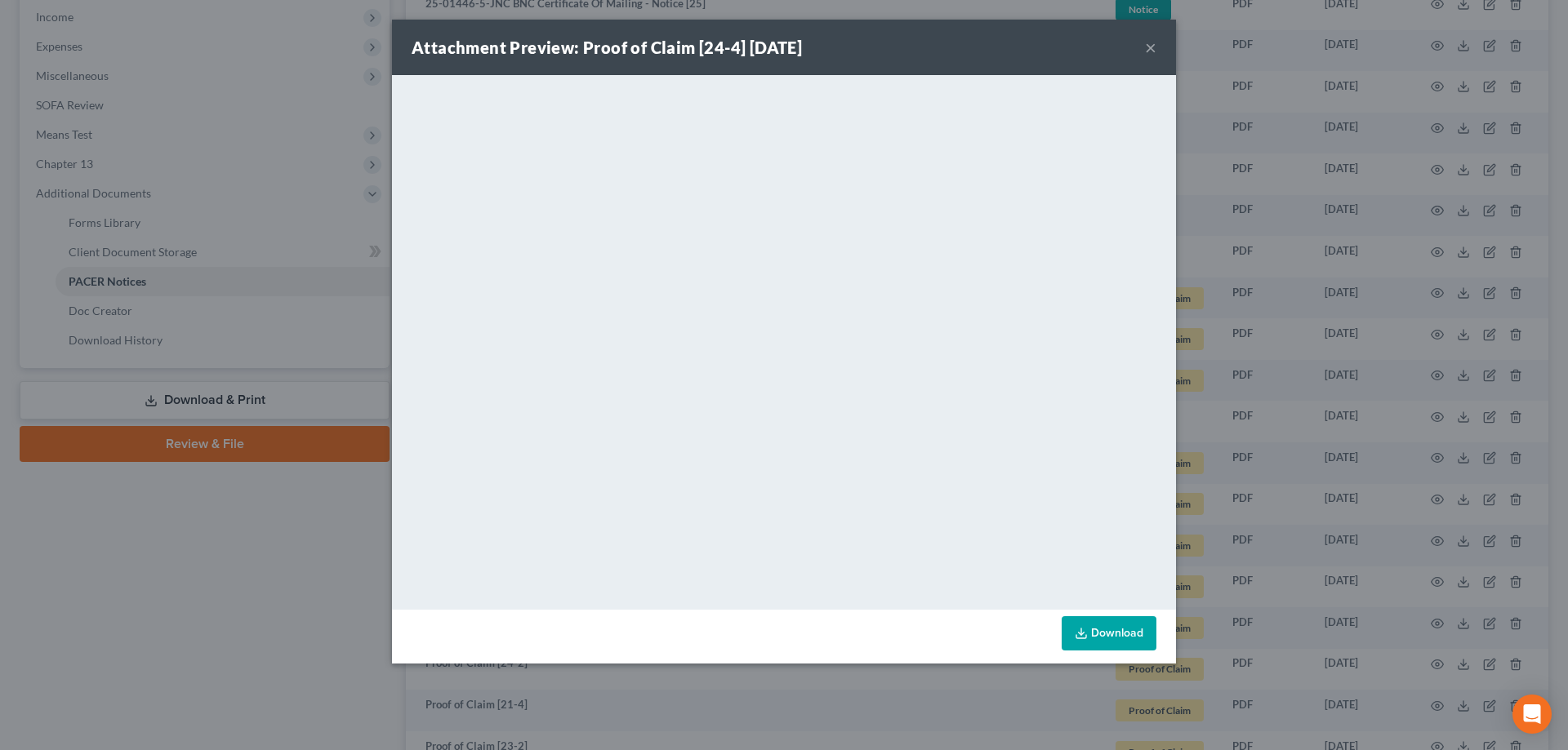
click at [770, 48] on button "×" at bounding box center [1150, 47] width 12 height 19
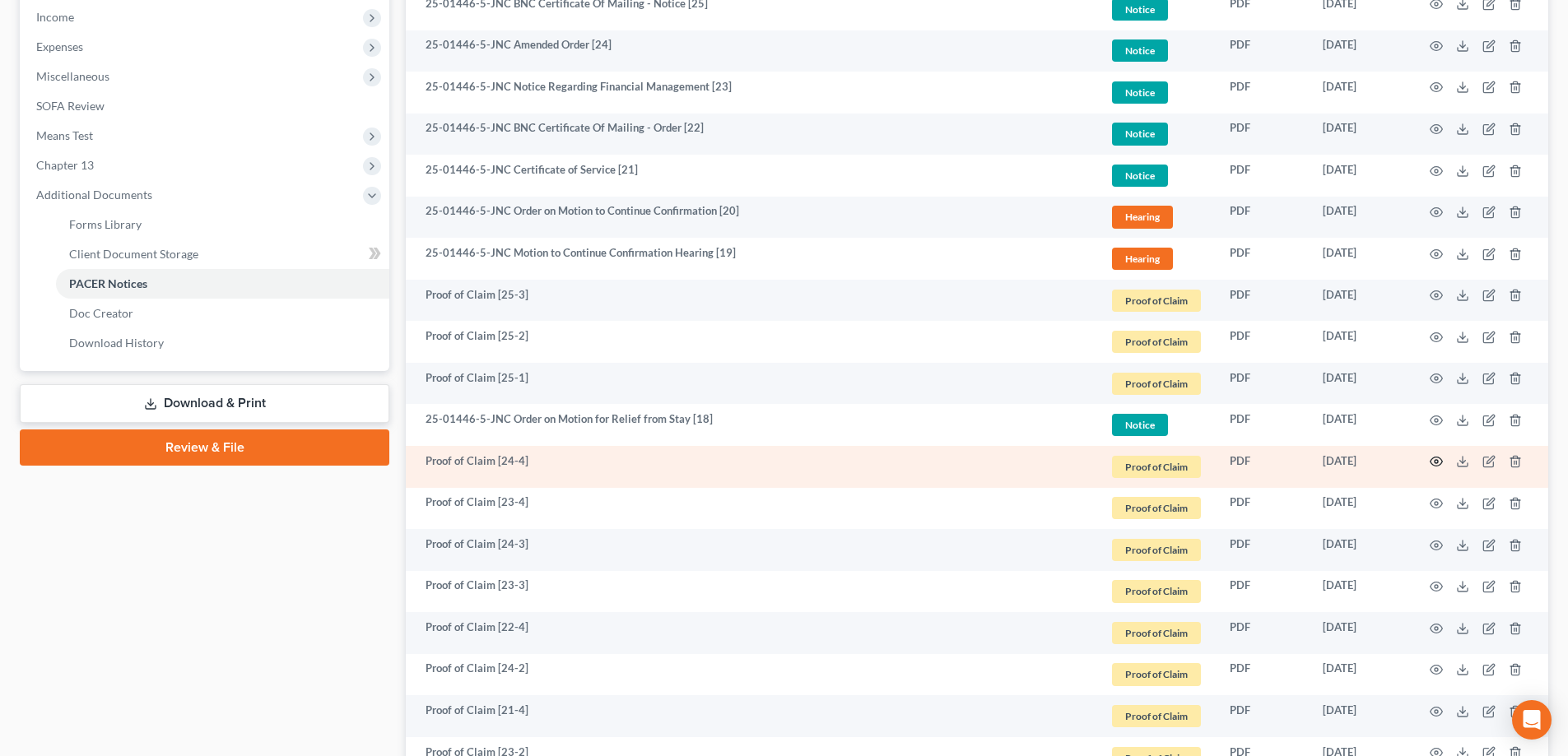
click at [776, 465] on icon "button" at bounding box center [1437, 462] width 13 height 9
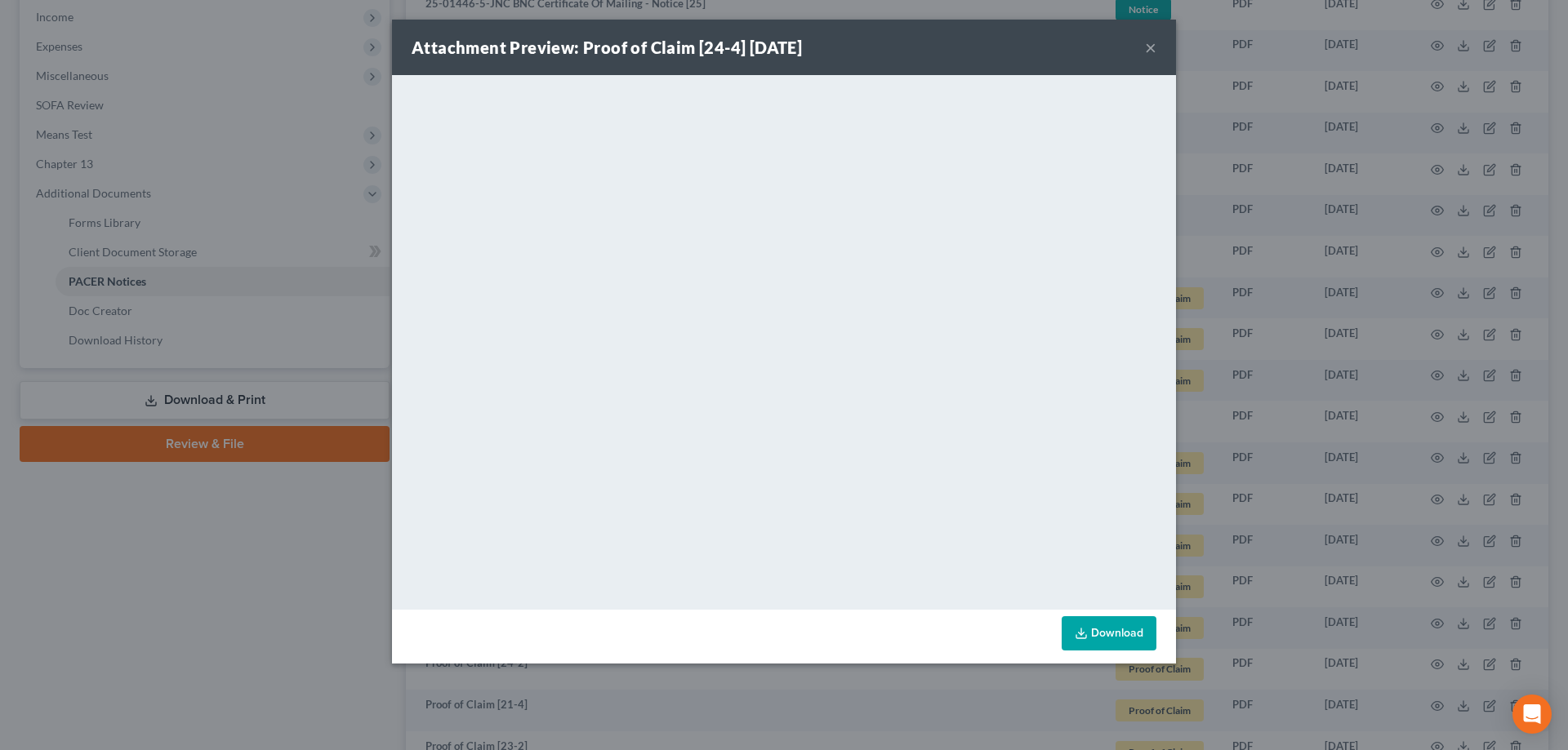
click at [770, 47] on button "×" at bounding box center [1150, 47] width 12 height 19
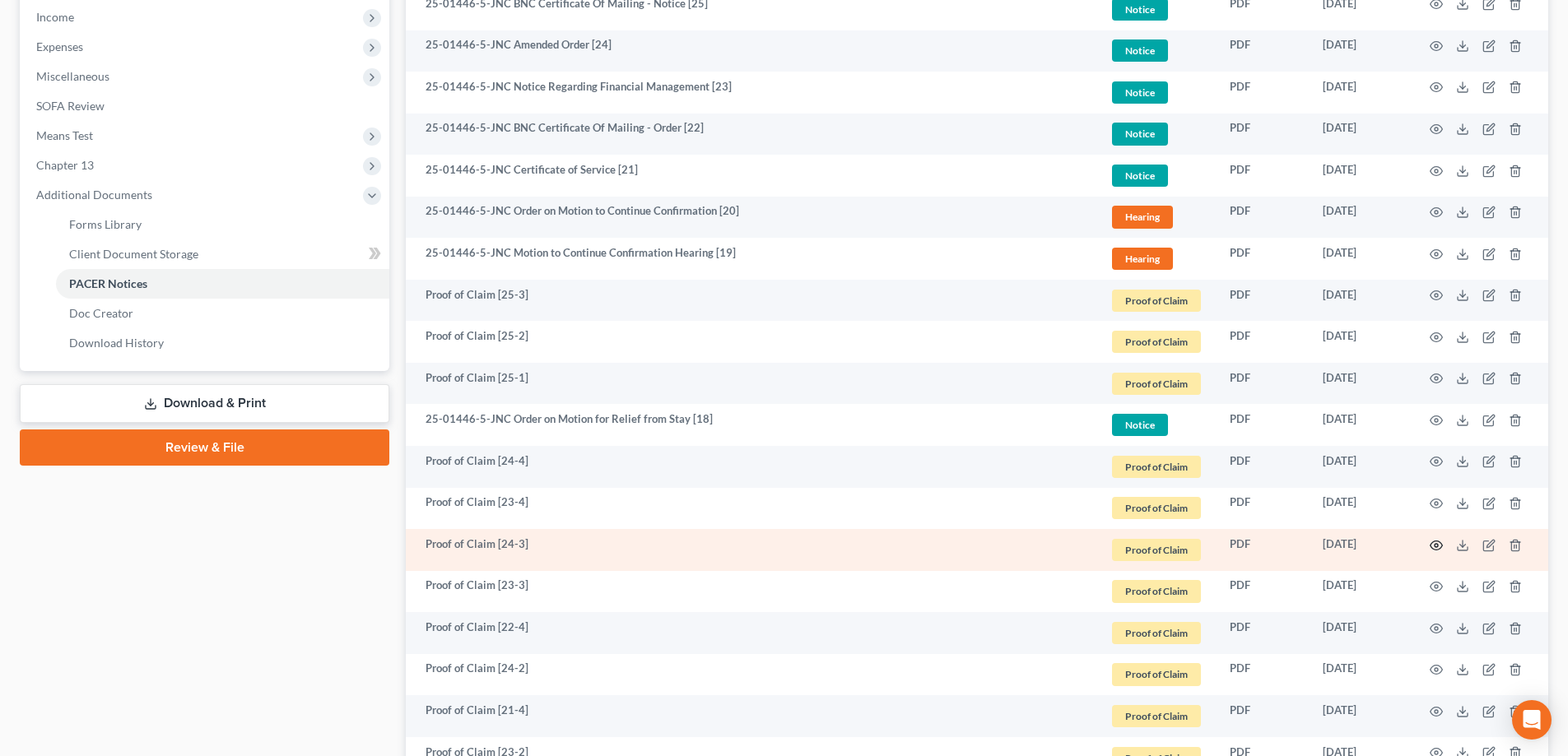
click at [776, 549] on icon "button" at bounding box center [1437, 546] width 14 height 14
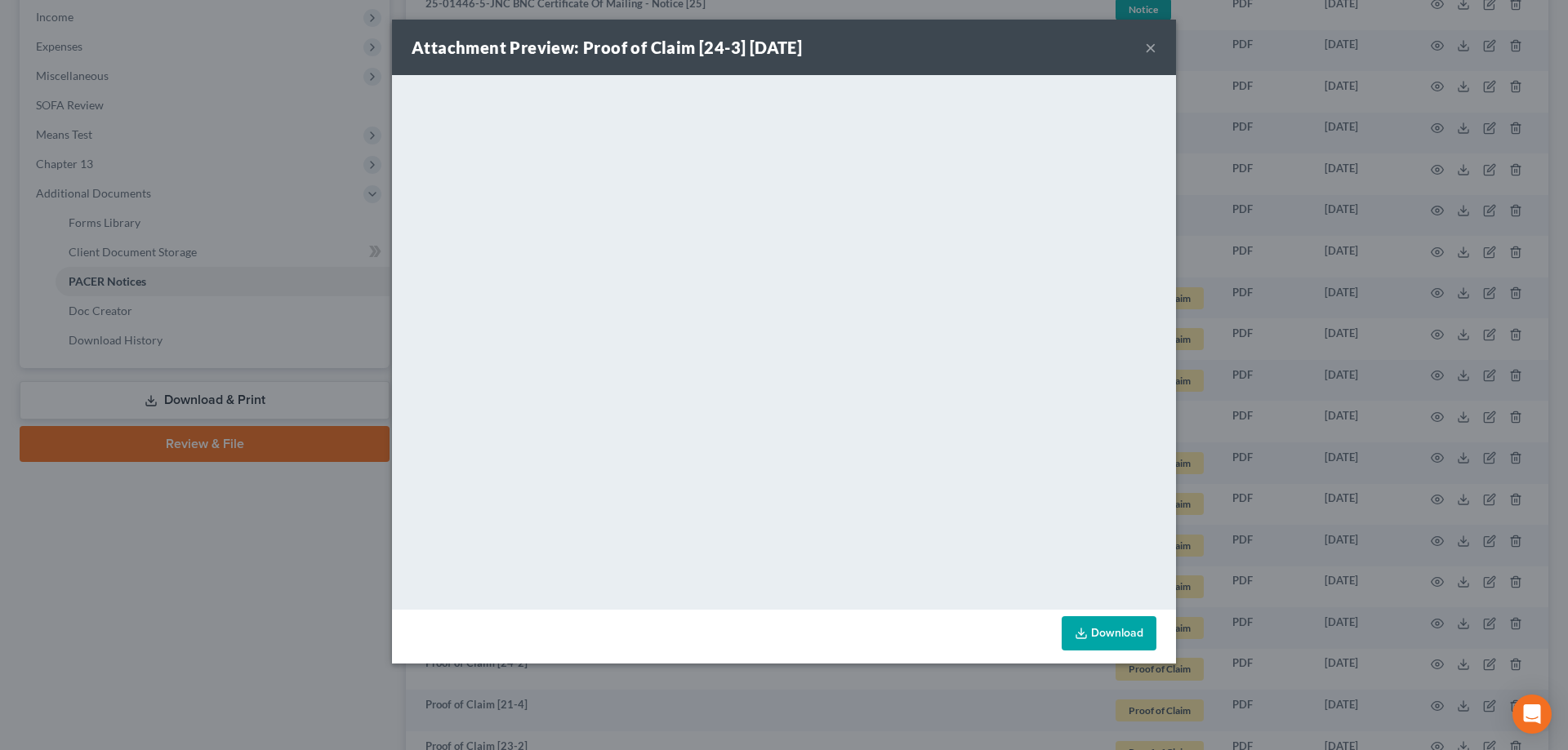
click at [770, 51] on button "×" at bounding box center [1150, 47] width 12 height 19
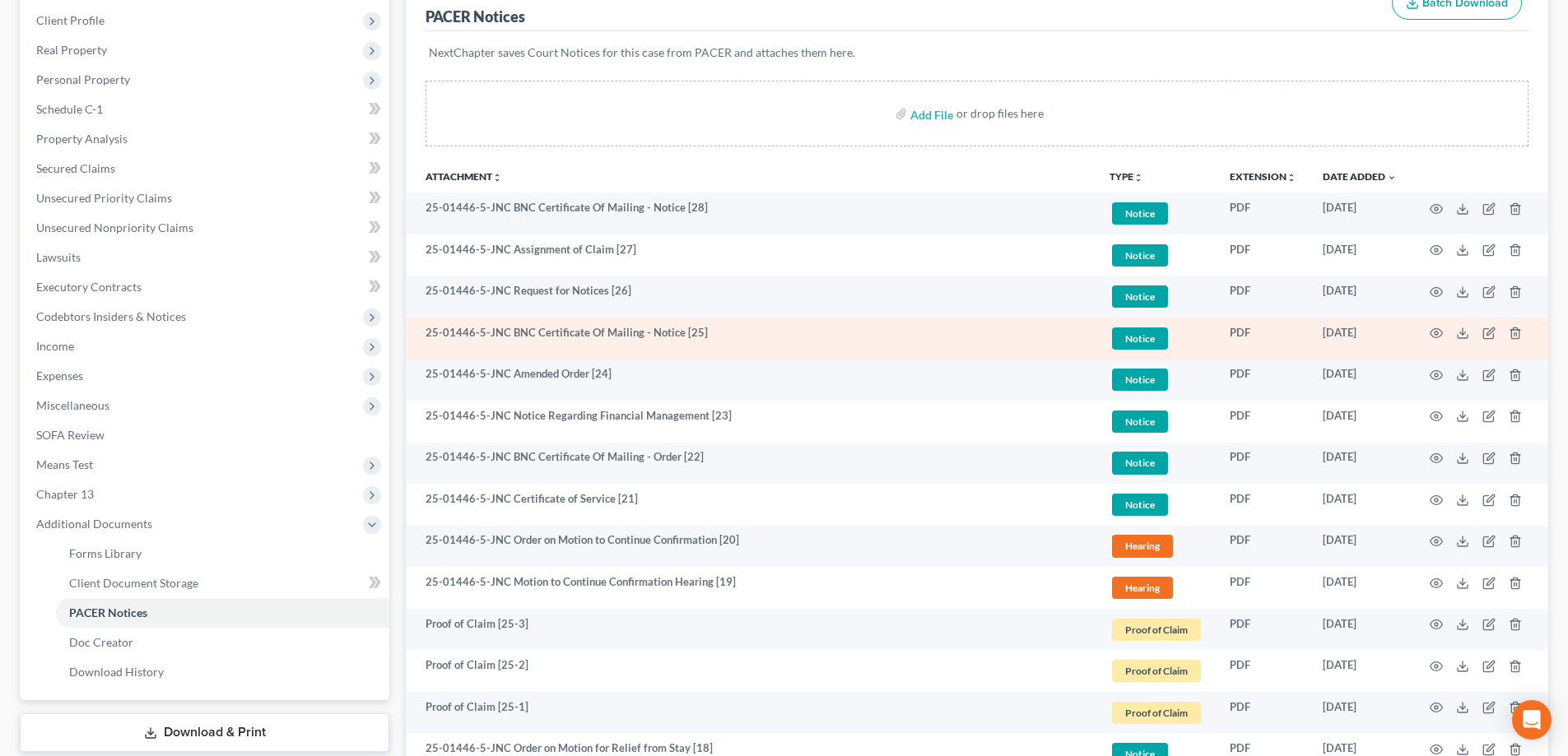
scroll to position [389, 0]
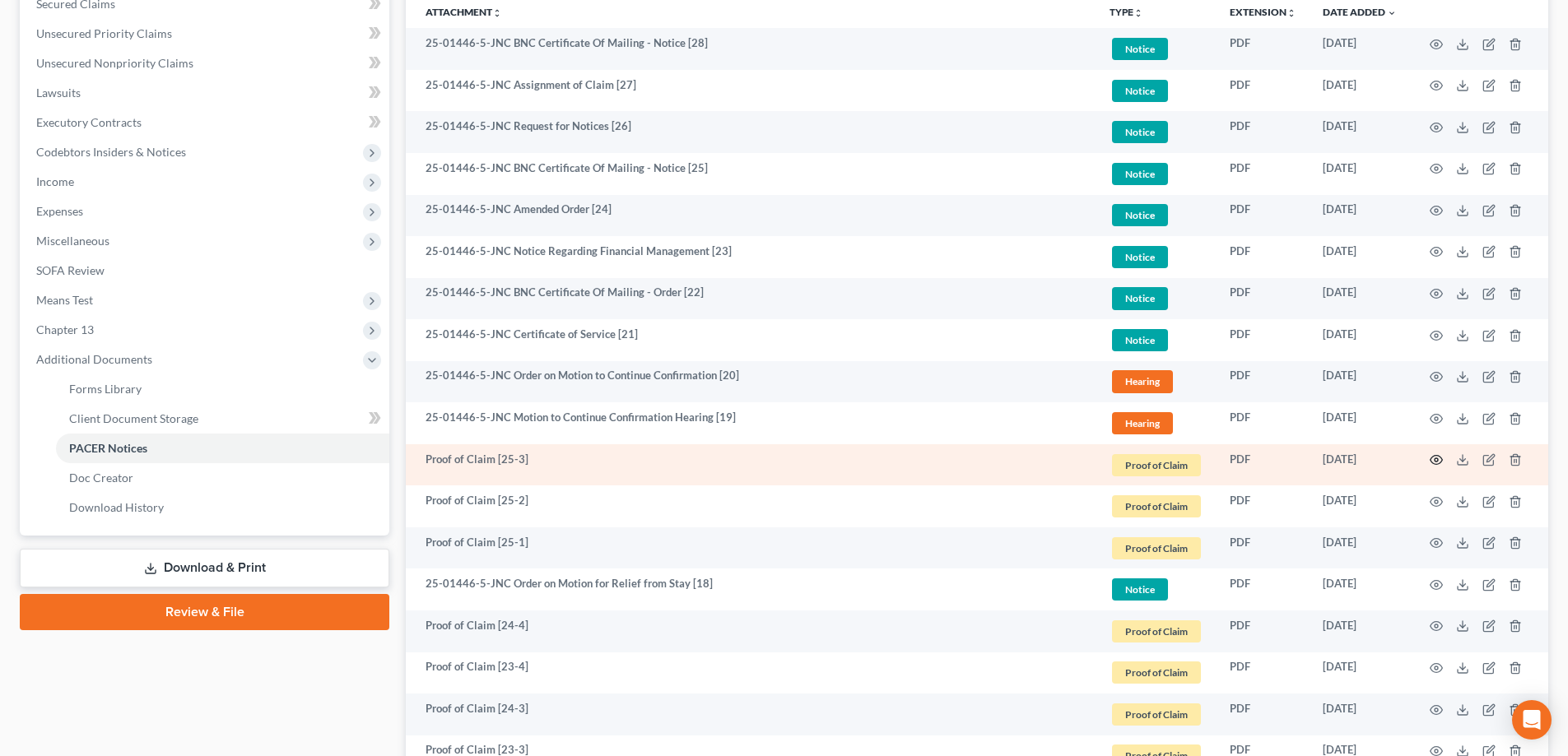
click at [776, 459] on icon "button" at bounding box center [1437, 460] width 13 height 9
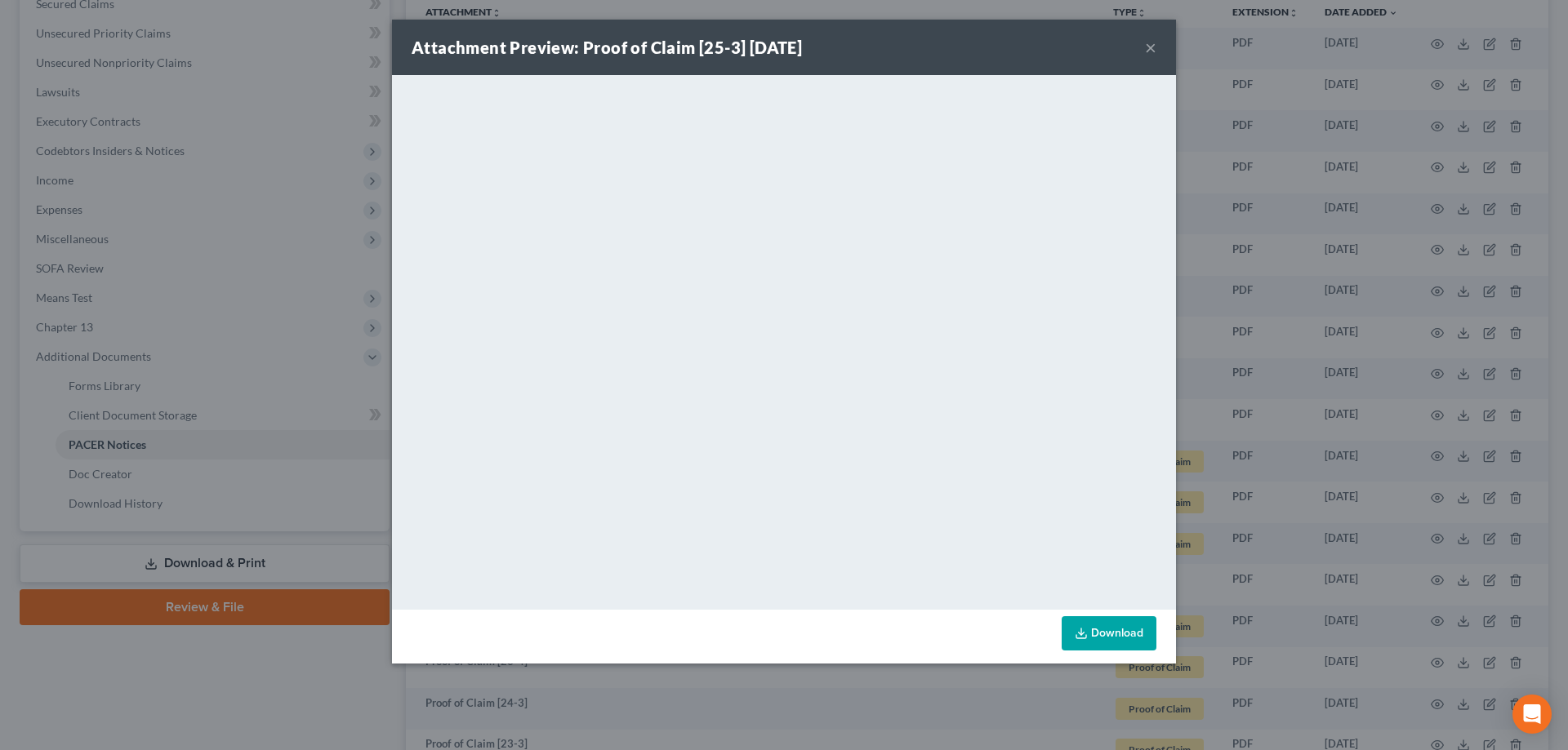
click at [770, 50] on button "×" at bounding box center [1150, 47] width 12 height 19
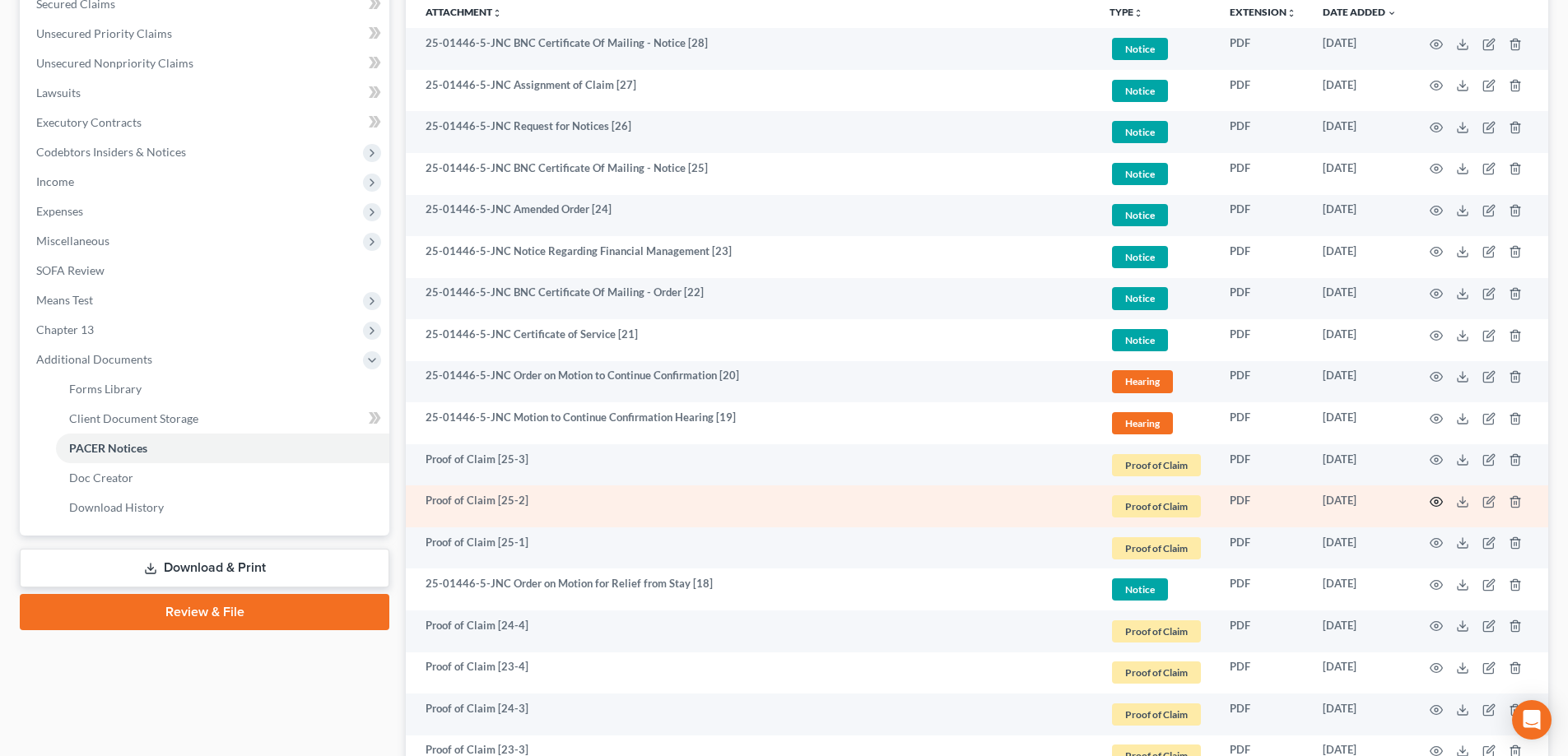
click at [776, 501] on icon "button" at bounding box center [1437, 502] width 14 height 14
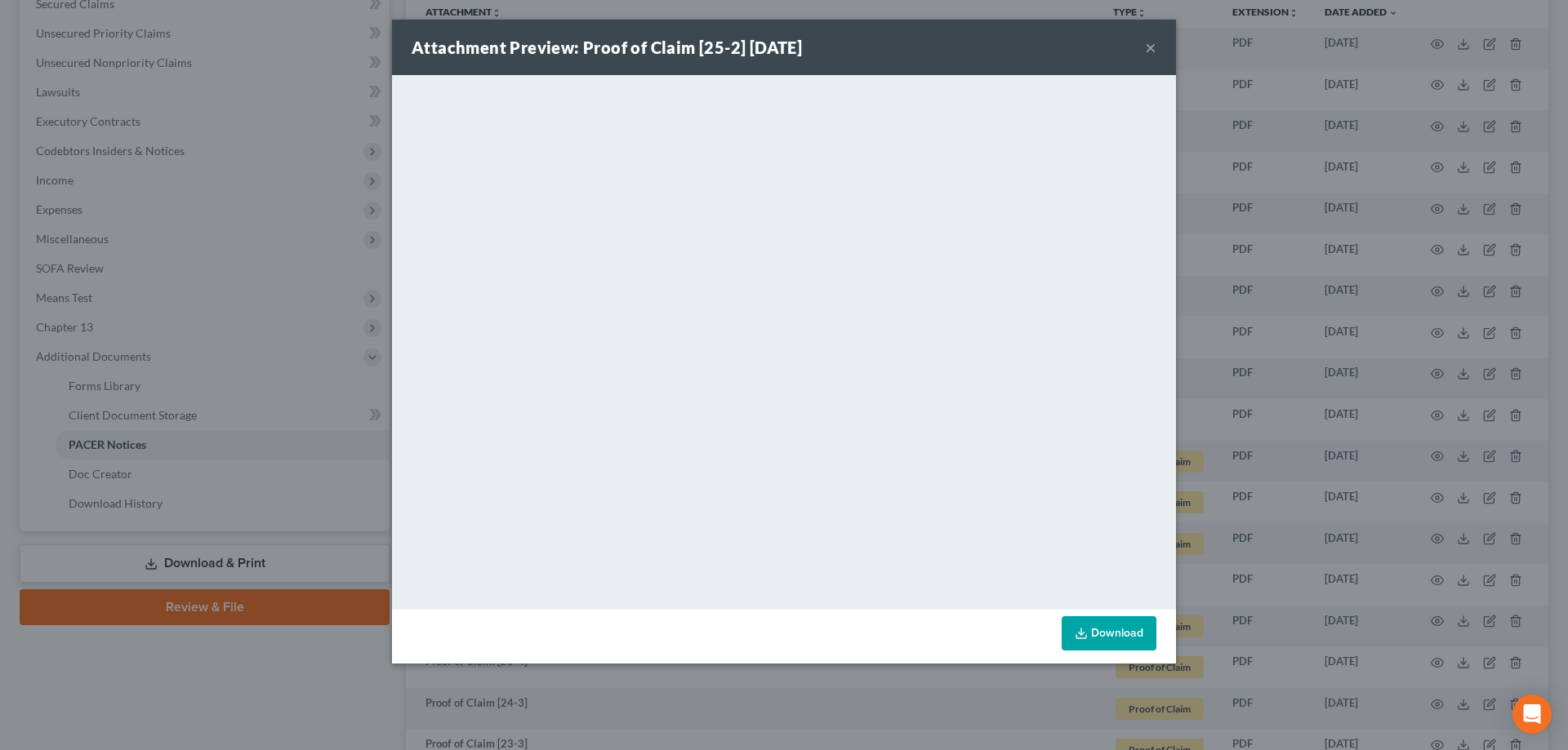
click at [770, 48] on button "×" at bounding box center [1150, 47] width 12 height 19
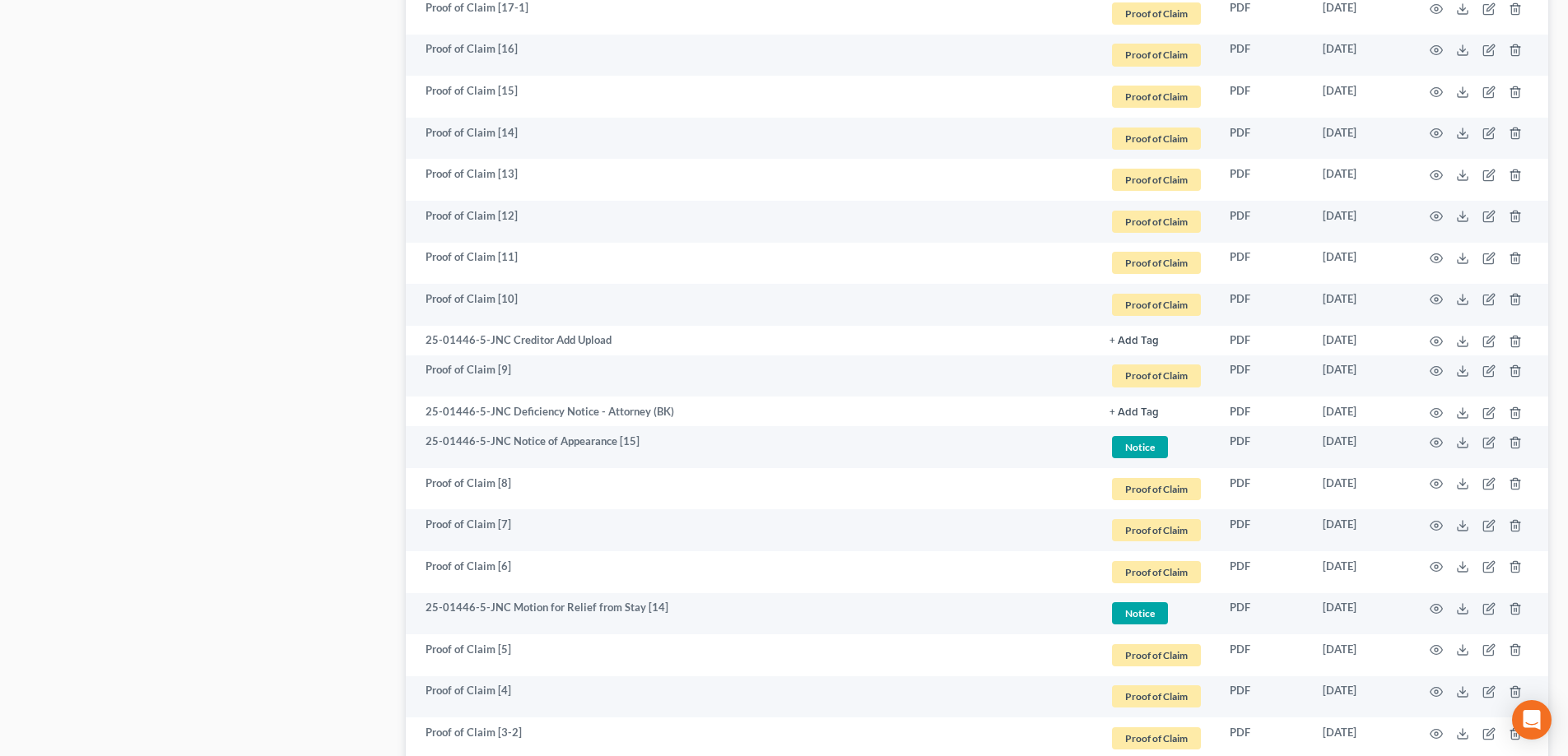
scroll to position [2364, 0]
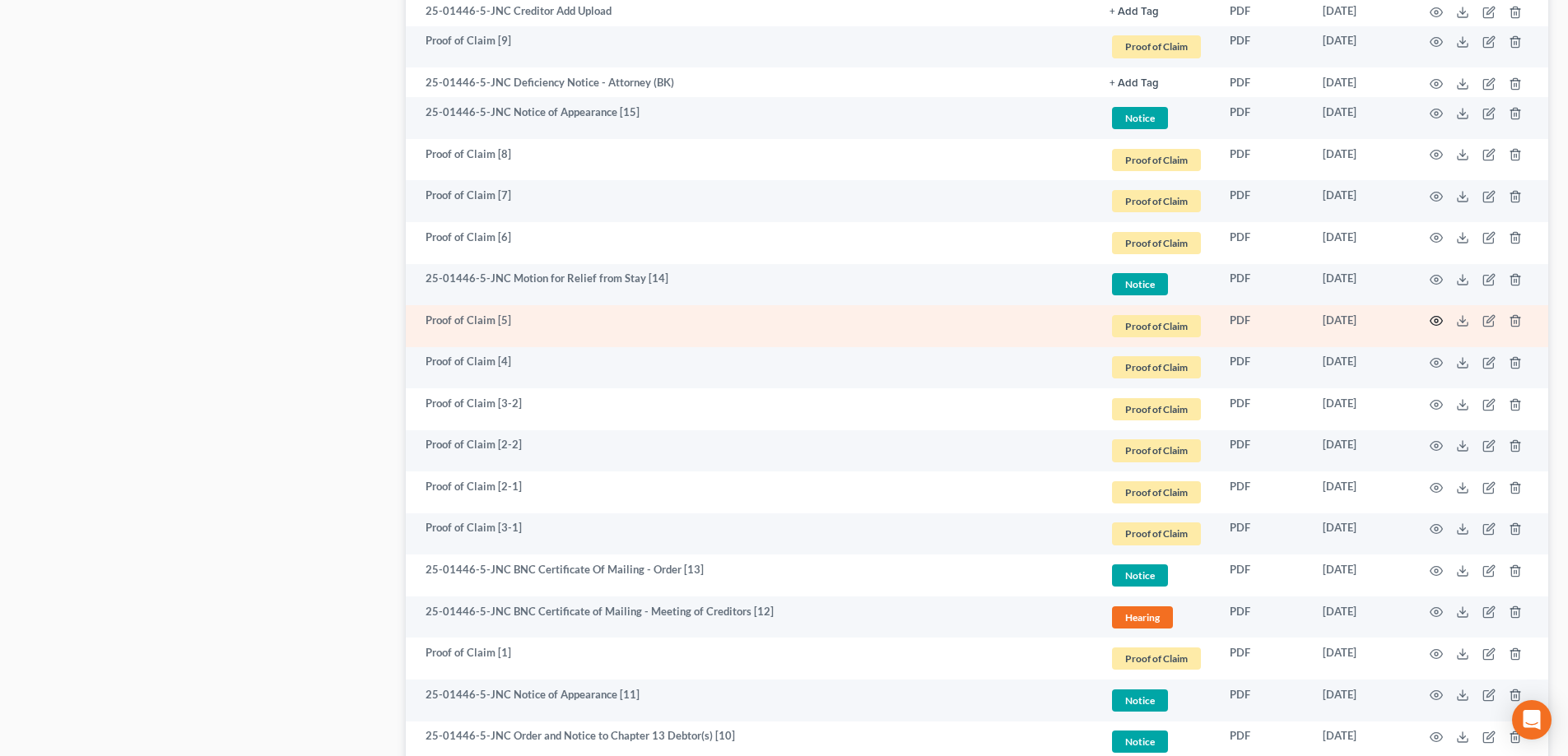
click at [776, 322] on icon "button" at bounding box center [1437, 321] width 13 height 9
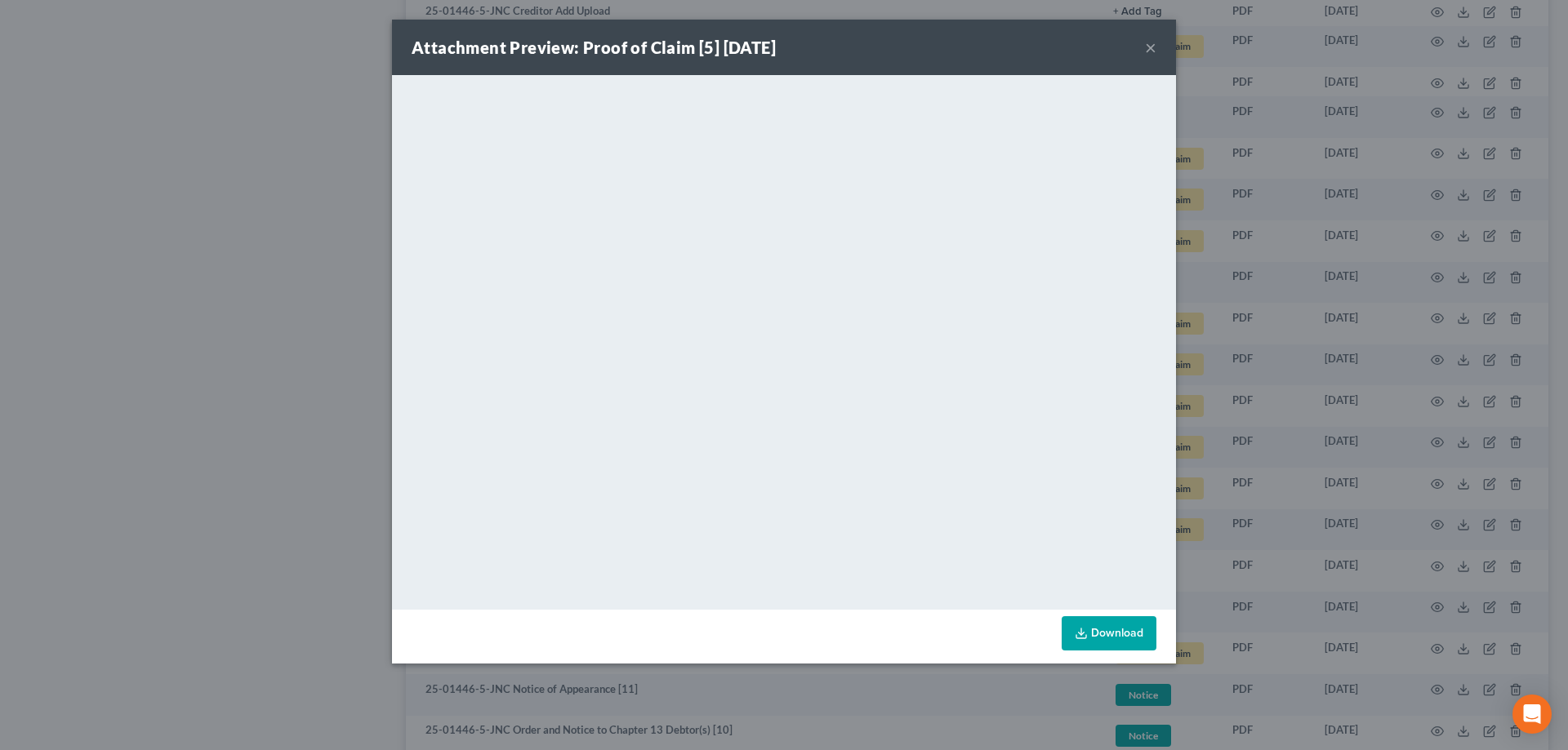
click at [770, 45] on button "×" at bounding box center [1150, 47] width 12 height 19
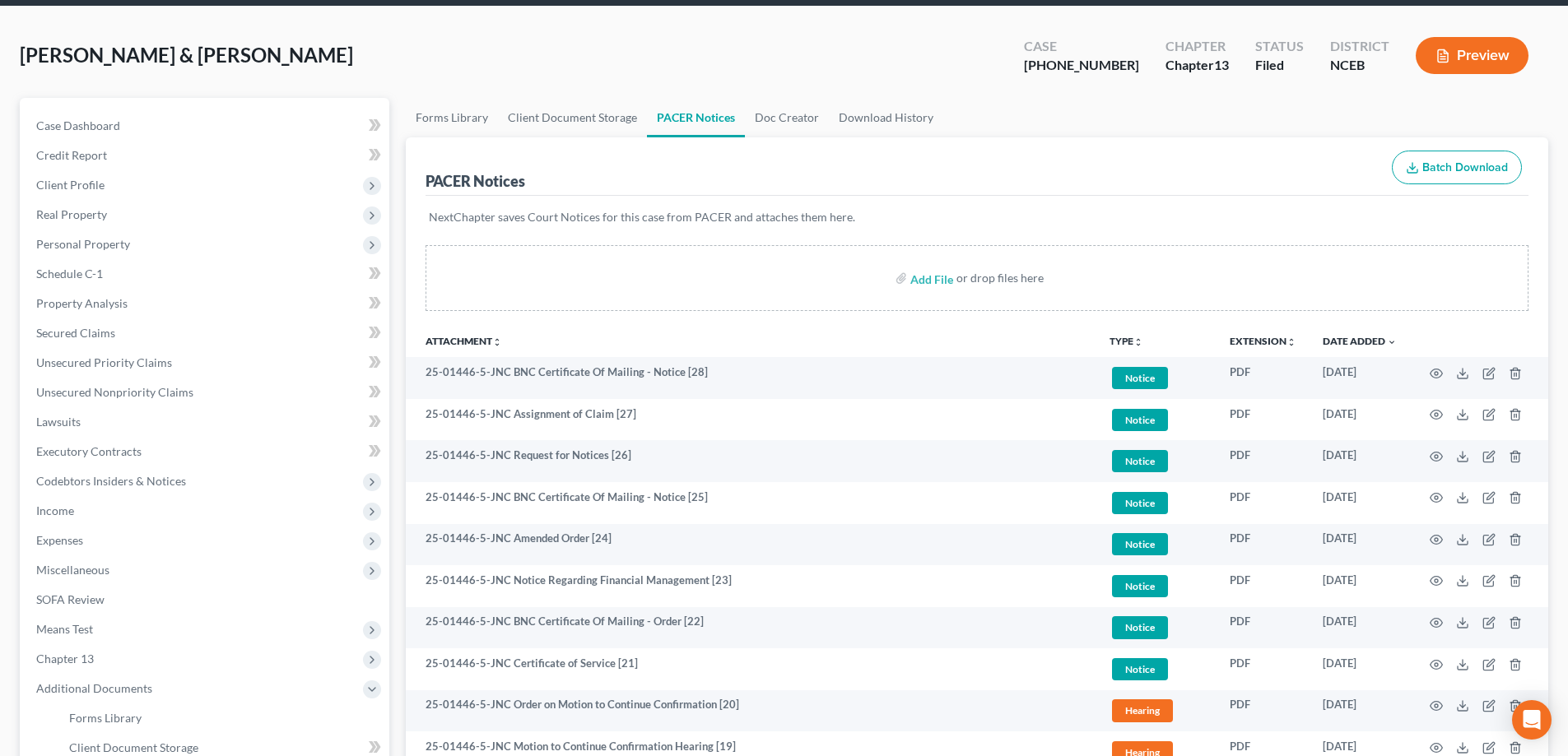
scroll to position [554, 0]
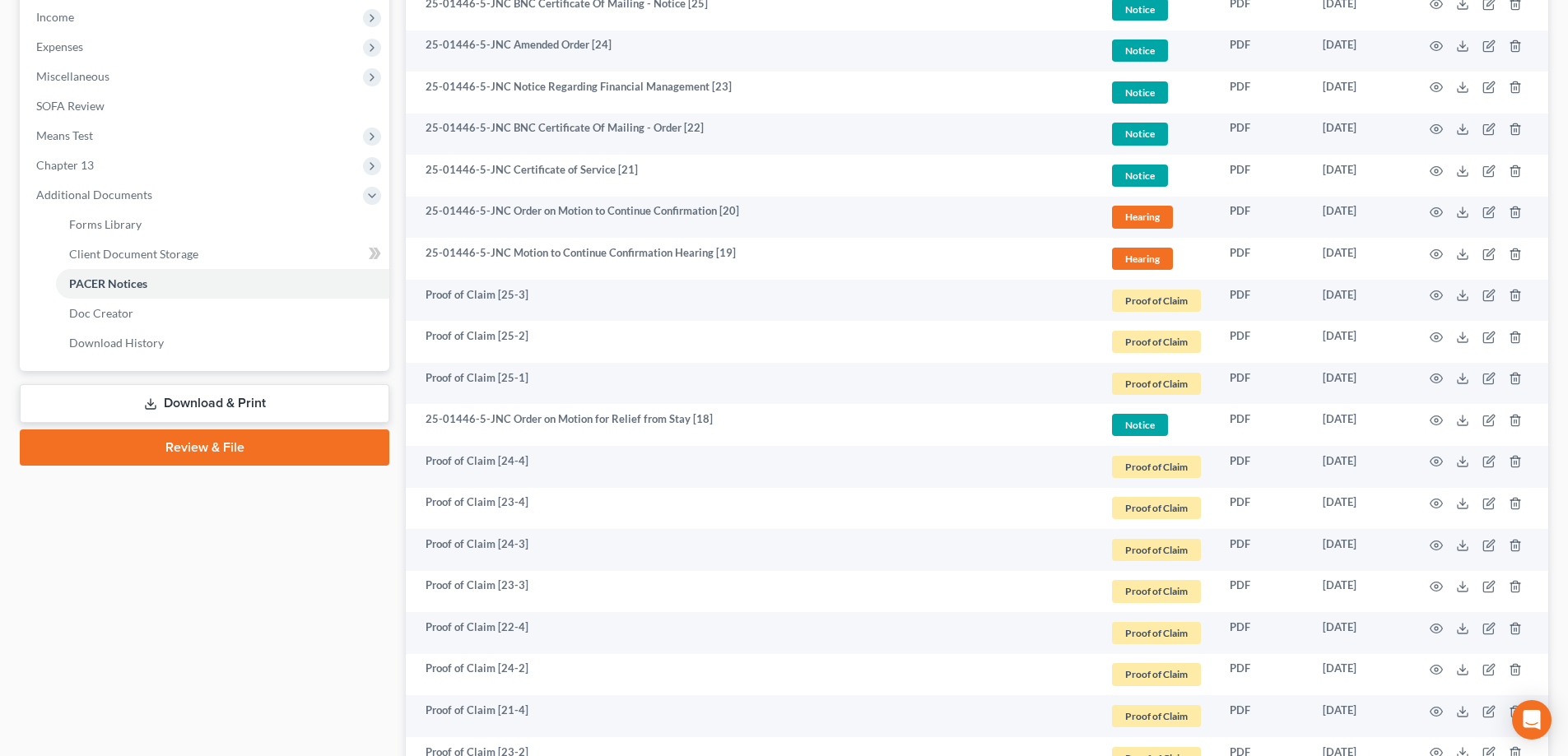
click at [238, 410] on link "Download & Print" at bounding box center [204, 403] width 369 height 39
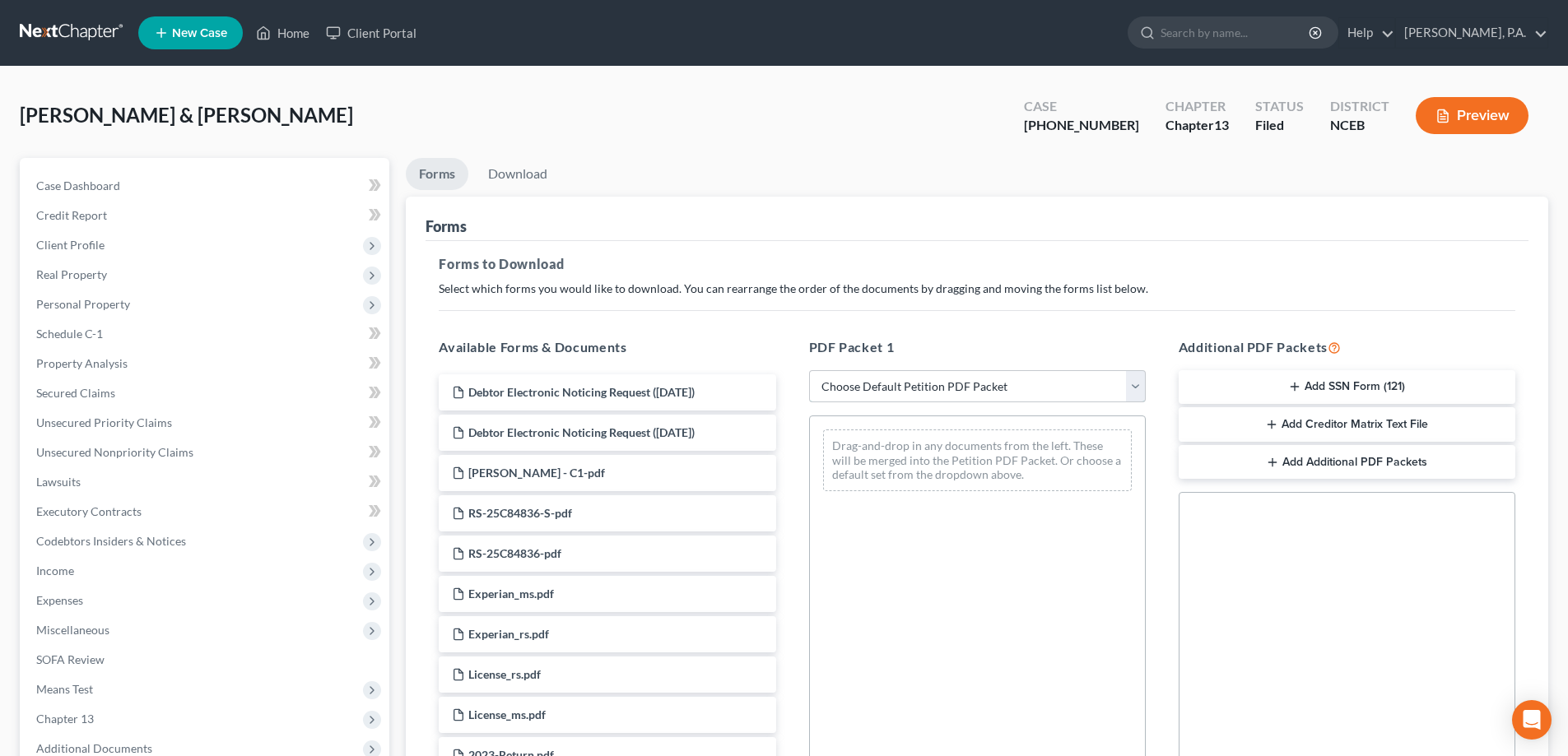
click at [776, 390] on select "Choose Default Petition PDF Packet Complete Bankruptcy Petition (all forms and …" at bounding box center [977, 387] width 336 height 33
click at [776, 343] on h5 "PDF Packet 1" at bounding box center [977, 347] width 336 height 19
click at [87, 282] on span "Real Property" at bounding box center [206, 275] width 366 height 29
click at [98, 301] on span "Properties Owned" at bounding box center [116, 304] width 94 height 14
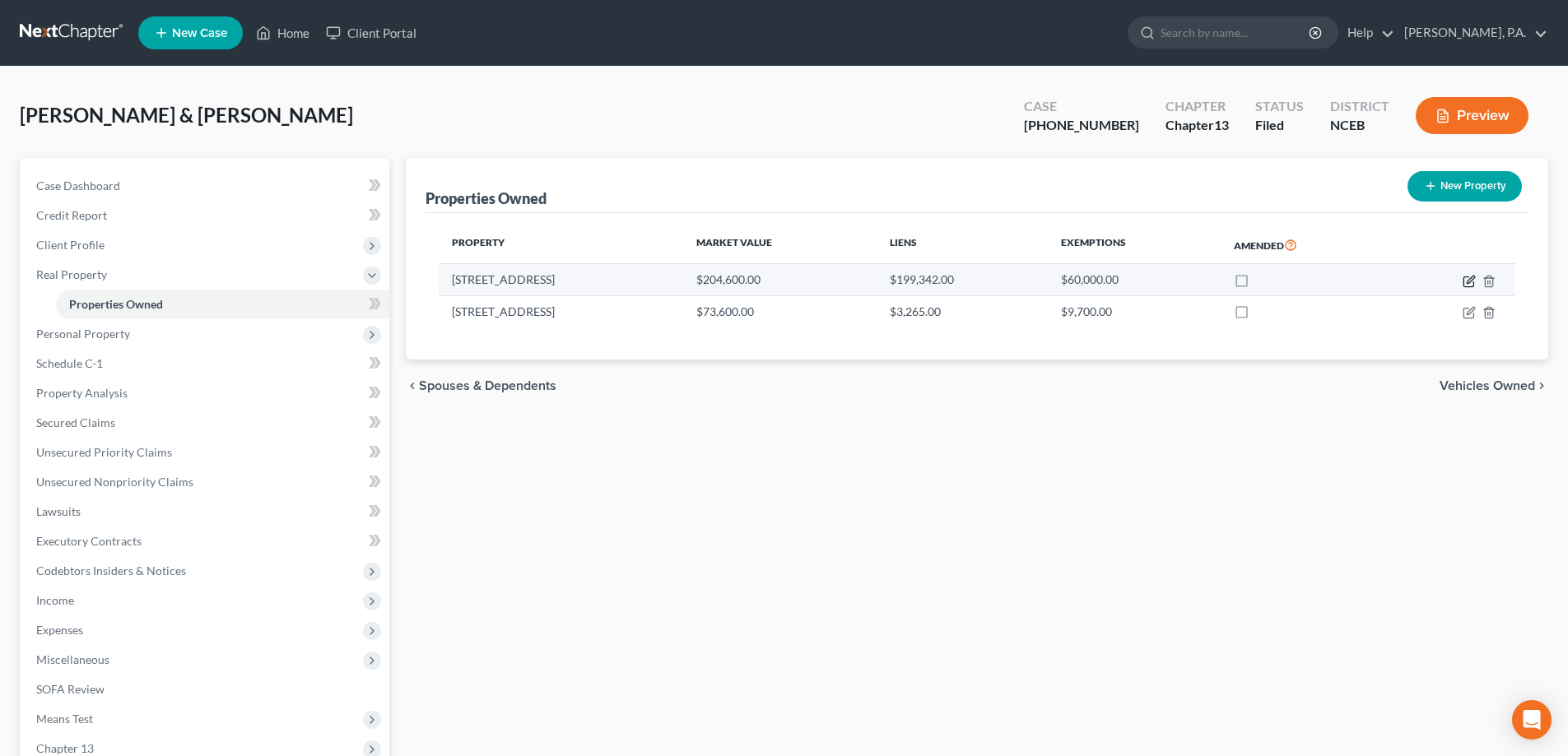
click at [776, 282] on icon "button" at bounding box center [1471, 280] width 8 height 8
select select "28"
select select "2"
select select "5"
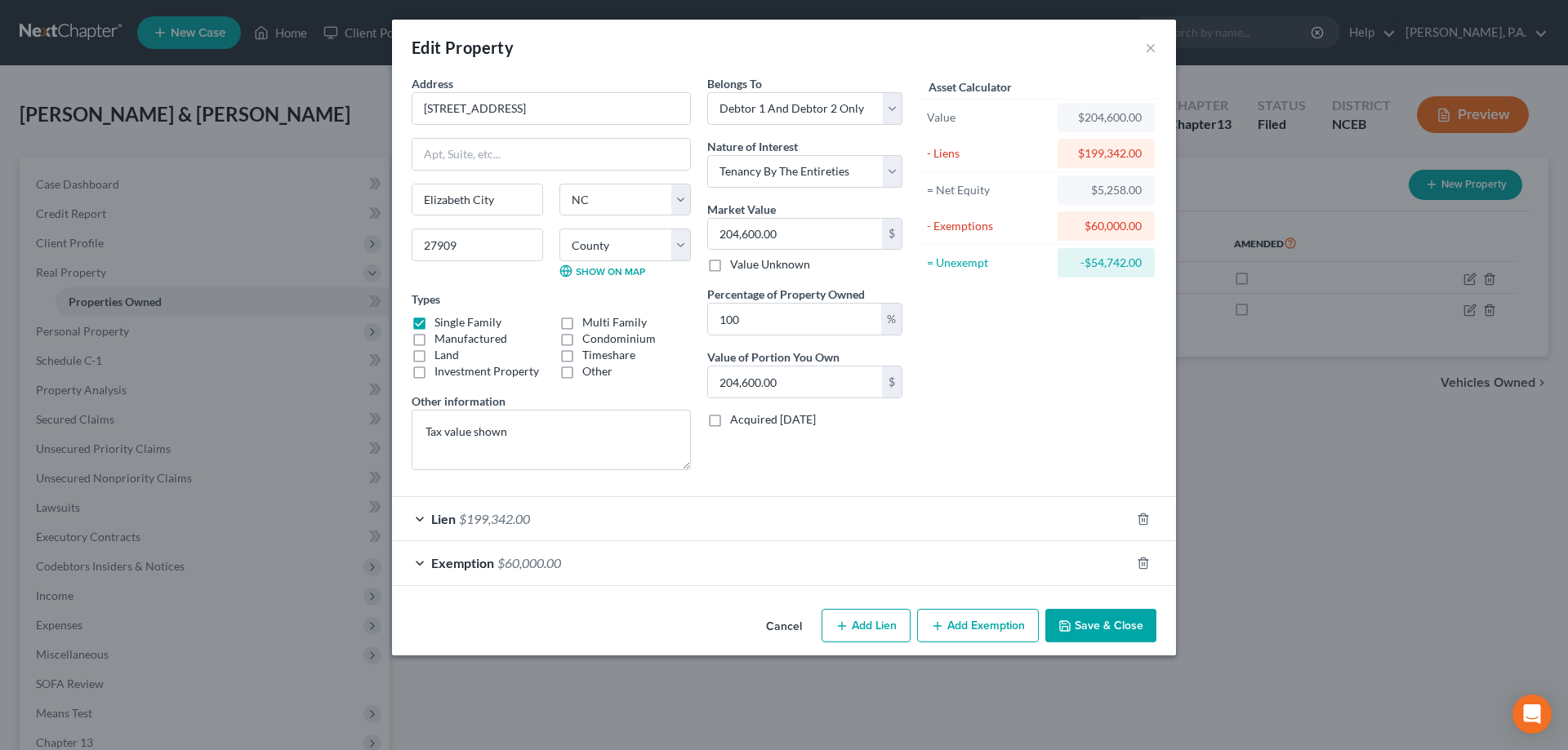
click at [770, 570] on div "Exemption $60,000.00" at bounding box center [760, 562] width 738 height 43
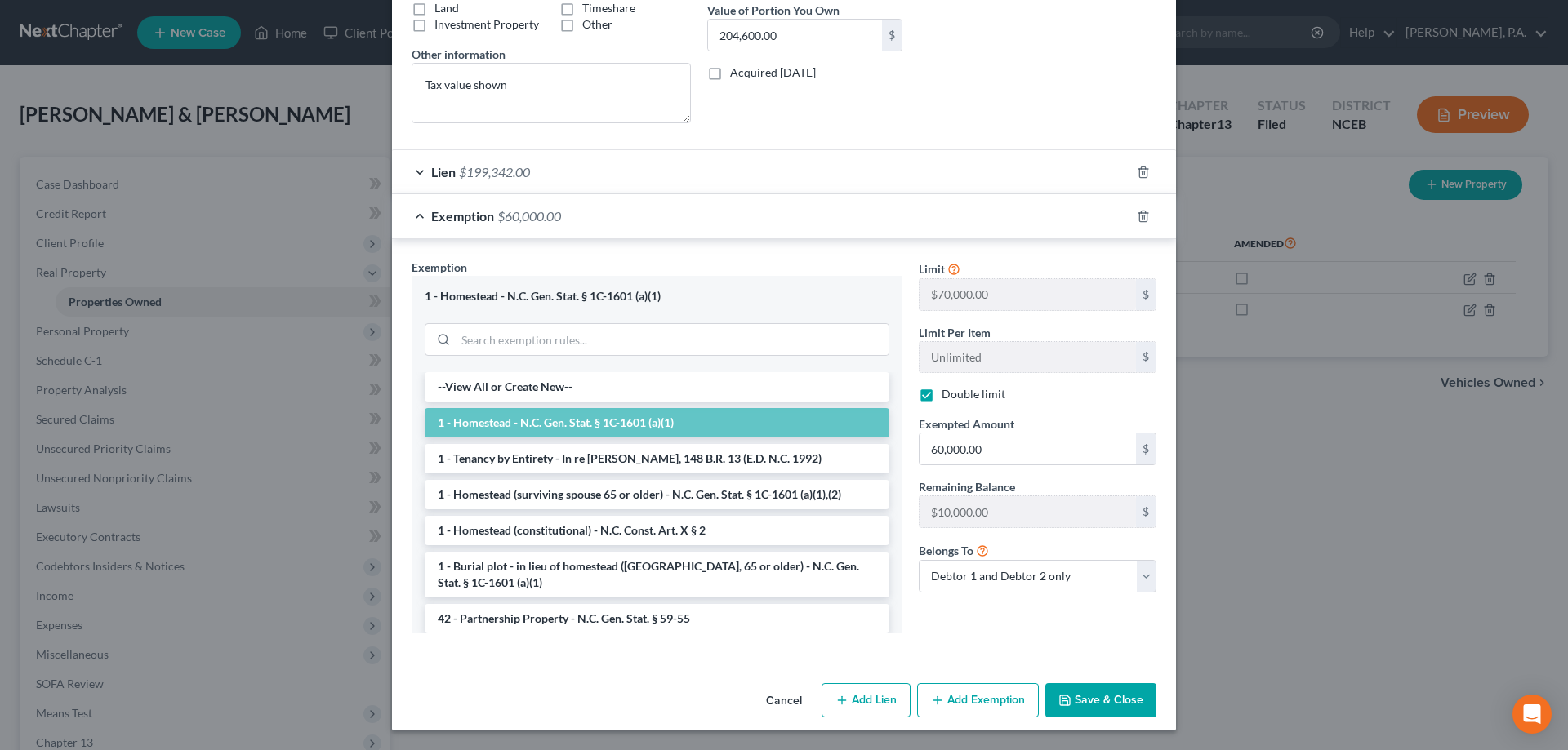
scroll to position [33, 0]
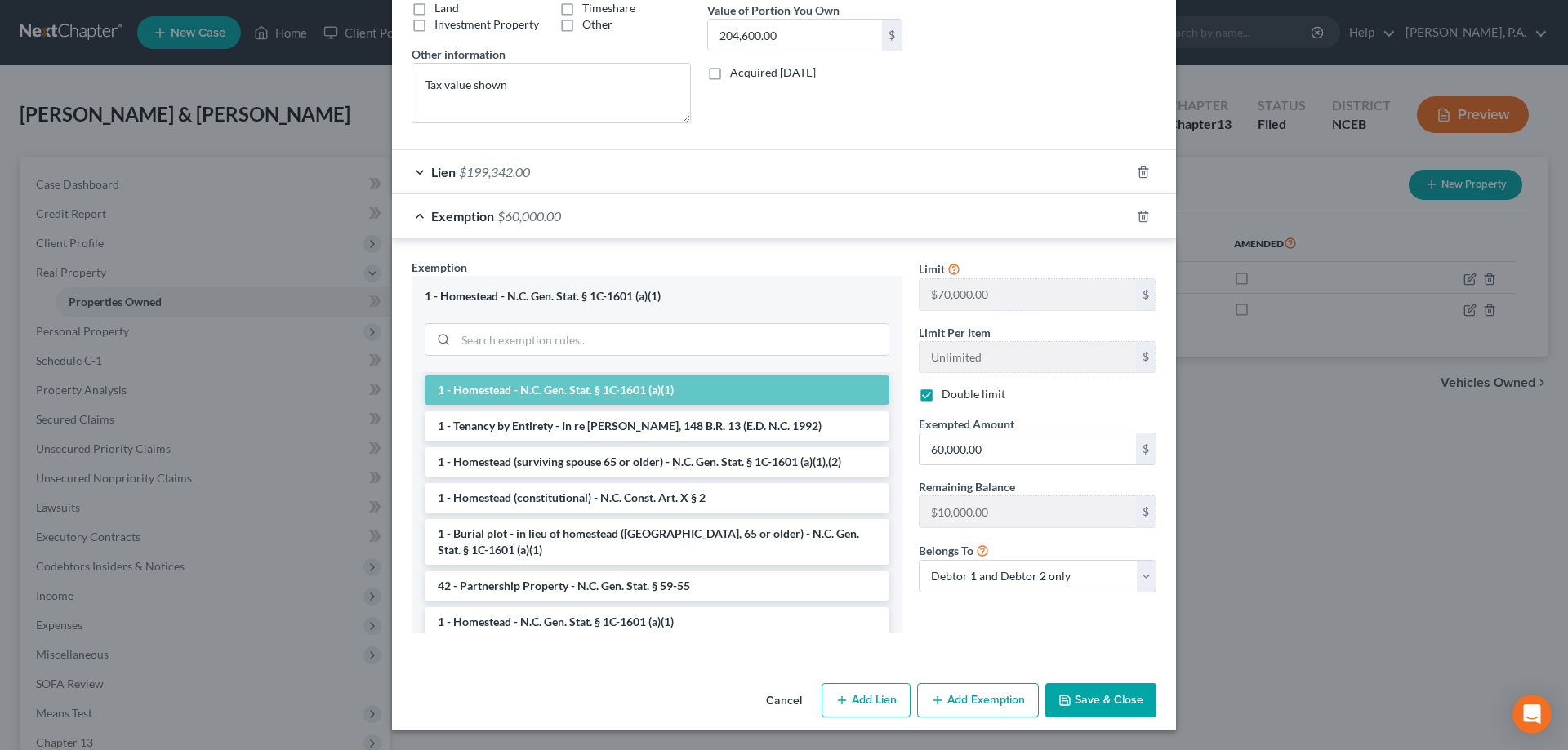
click at [770, 695] on button "Cancel" at bounding box center [784, 701] width 62 height 33
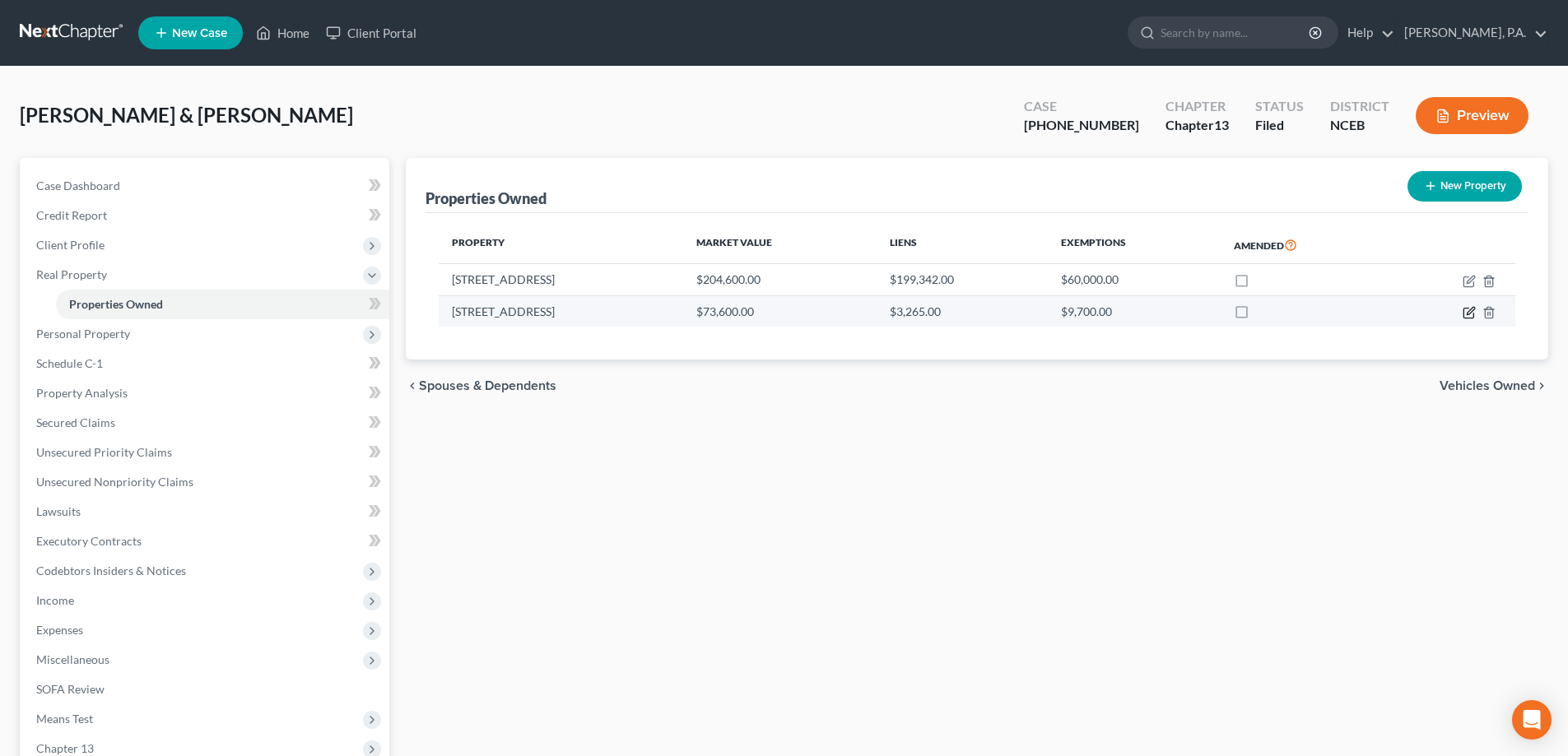
click at [776, 310] on icon "button" at bounding box center [1470, 313] width 14 height 14
select select "44"
select select "2"
select select "5"
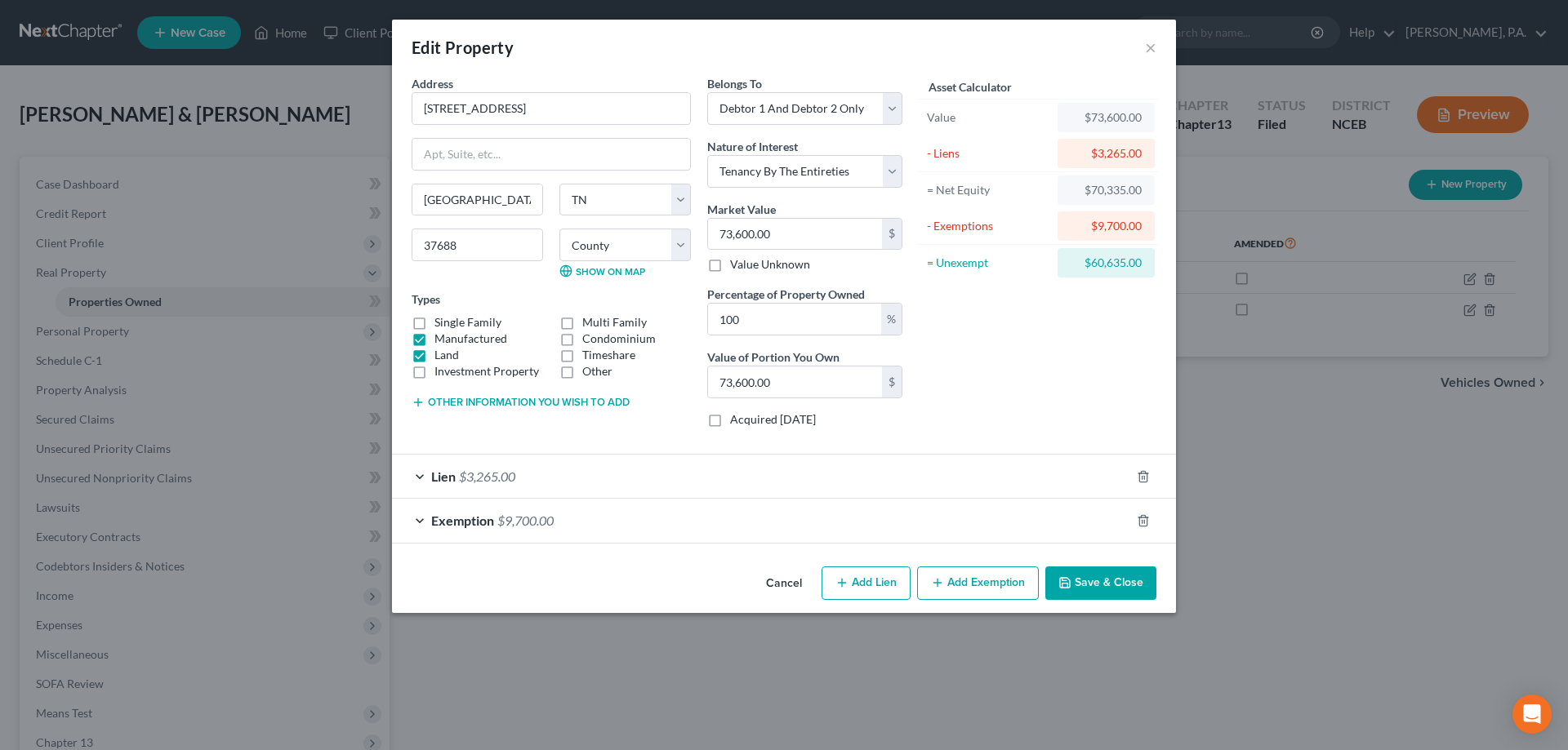
click at [770, 577] on button "Add Exemption" at bounding box center [978, 584] width 122 height 35
select select "2"
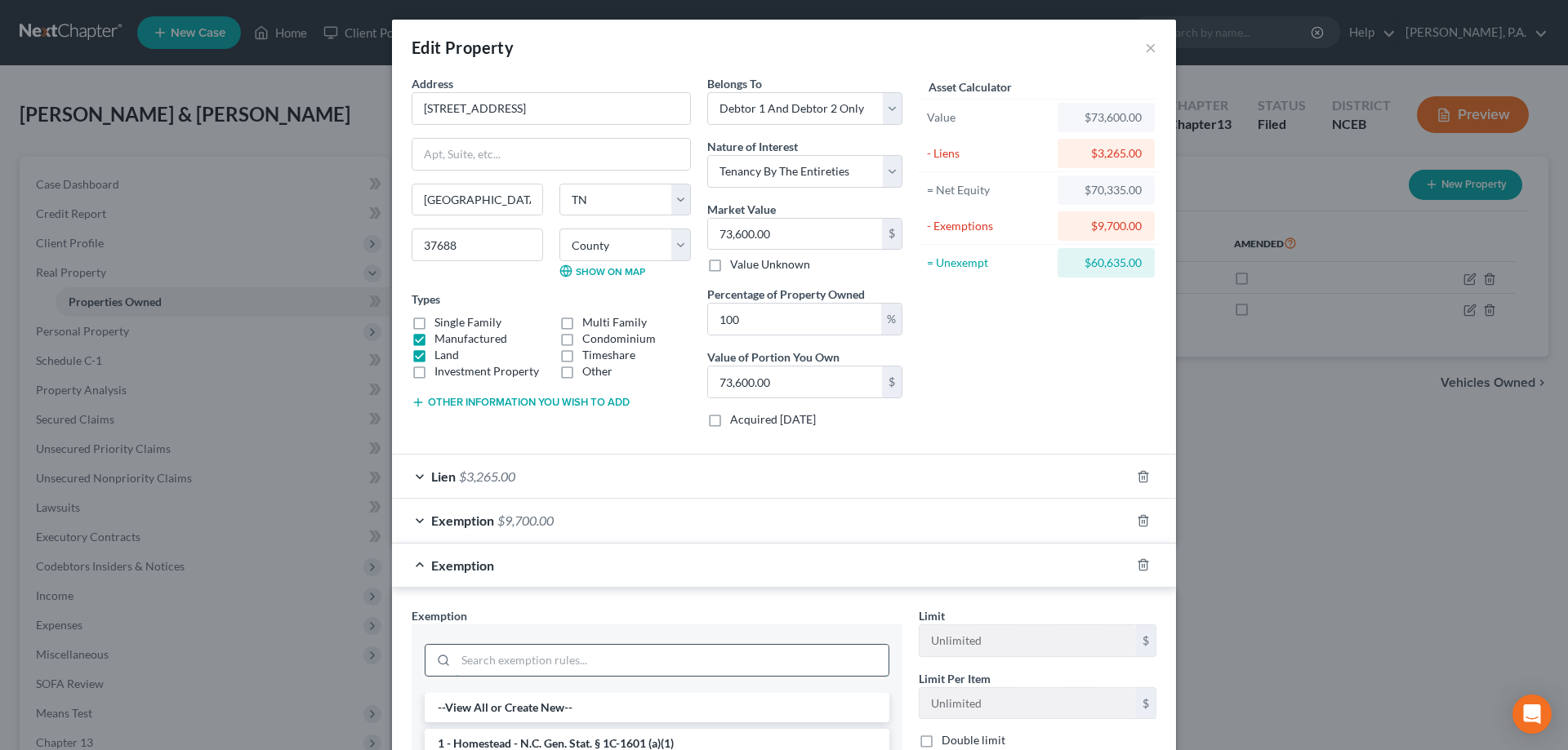
click at [770, 659] on input "search" at bounding box center [671, 660] width 433 height 31
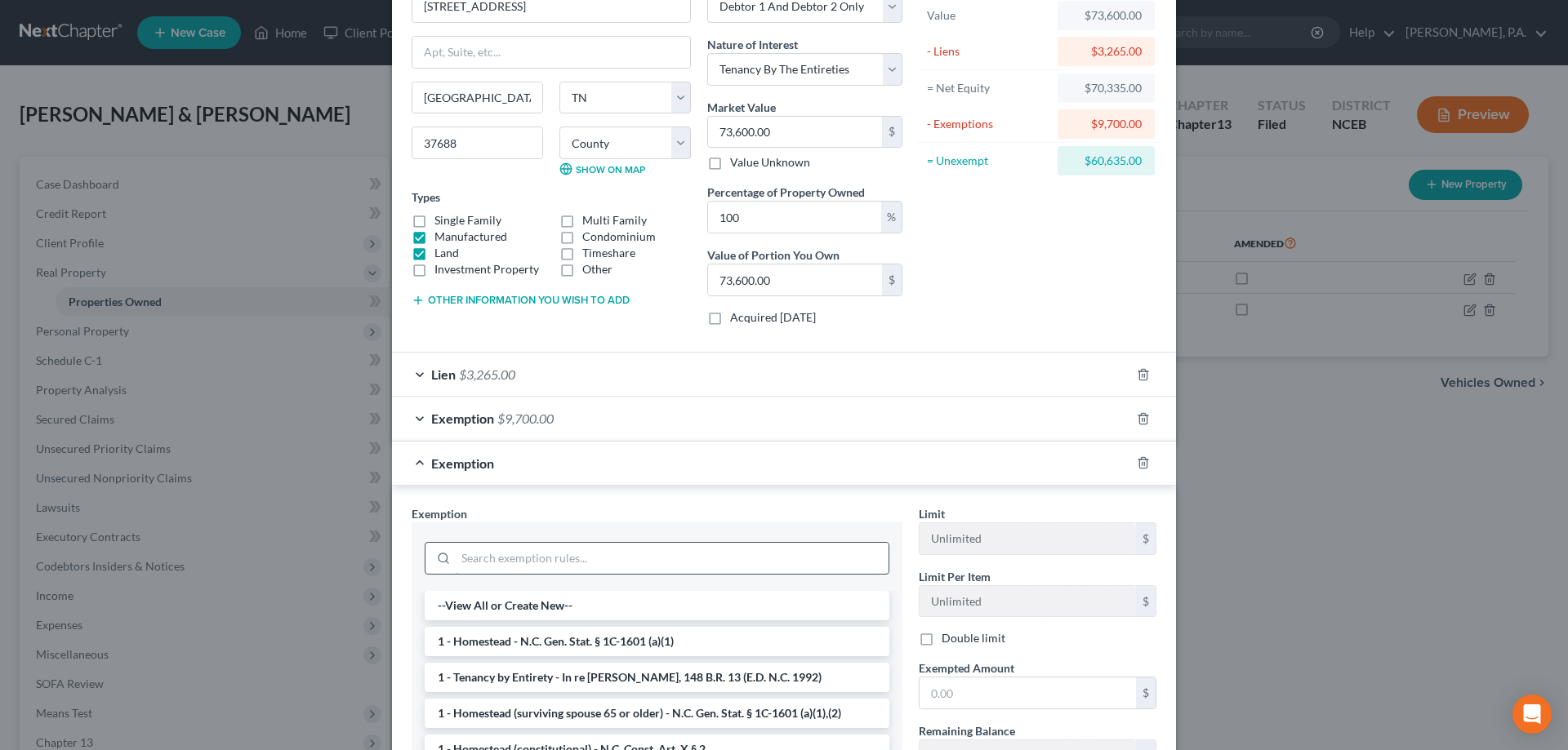
scroll to position [163, 0]
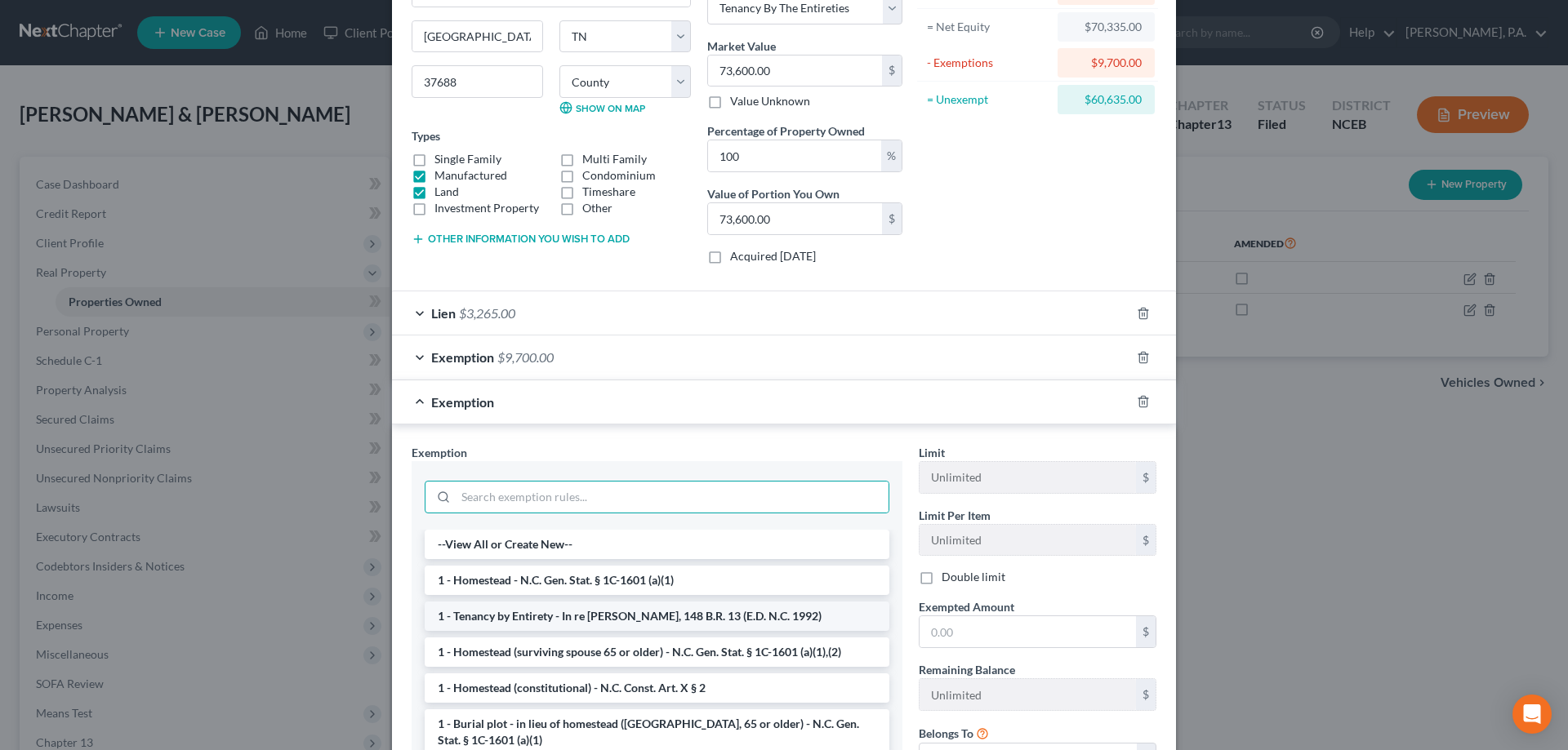
click at [742, 615] on li "1 - Tenancy by Entirety - In re [PERSON_NAME], 148 B.R. 13 (E.D. N.C. 1992)" at bounding box center [657, 616] width 465 height 29
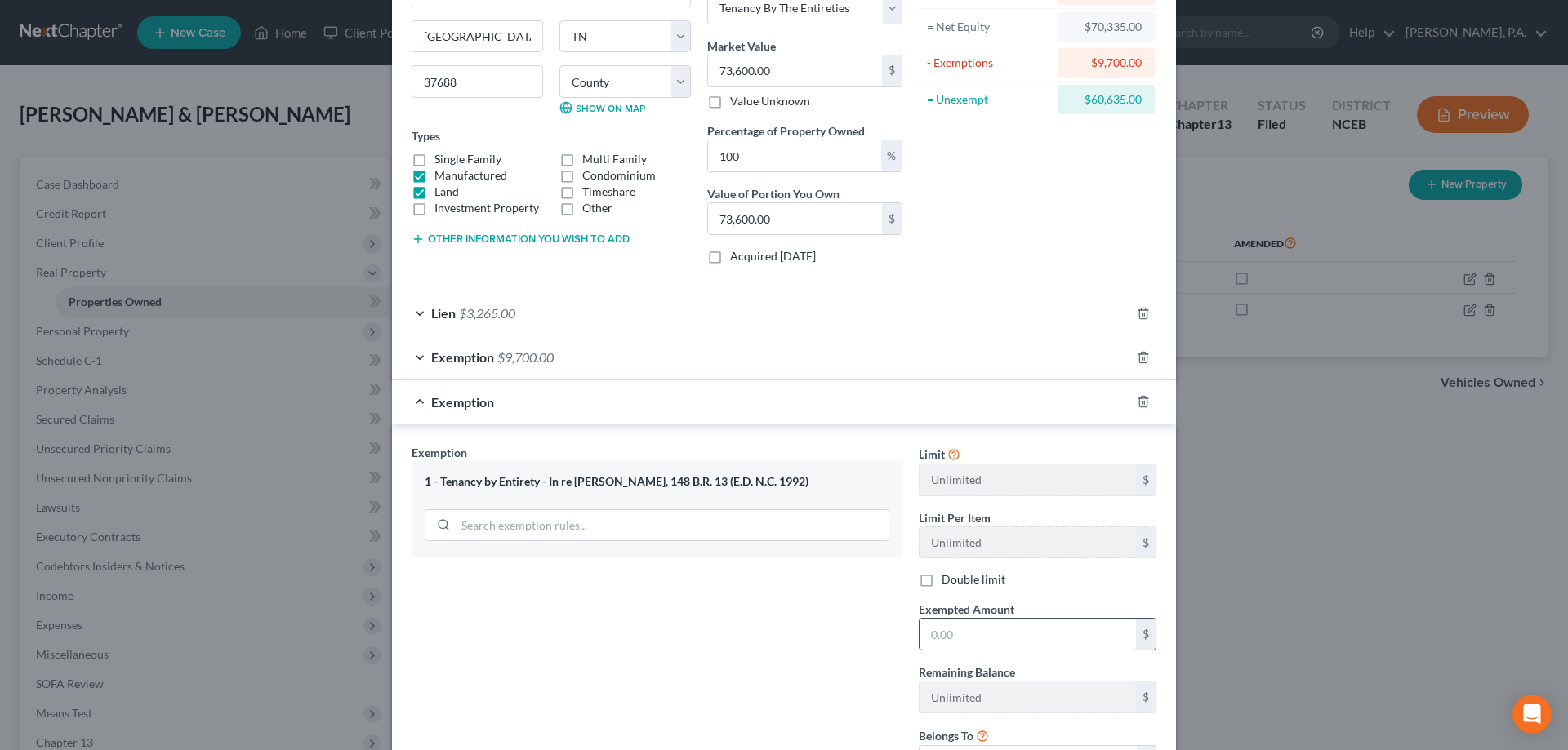
click at [770, 630] on input "text" at bounding box center [1027, 634] width 216 height 31
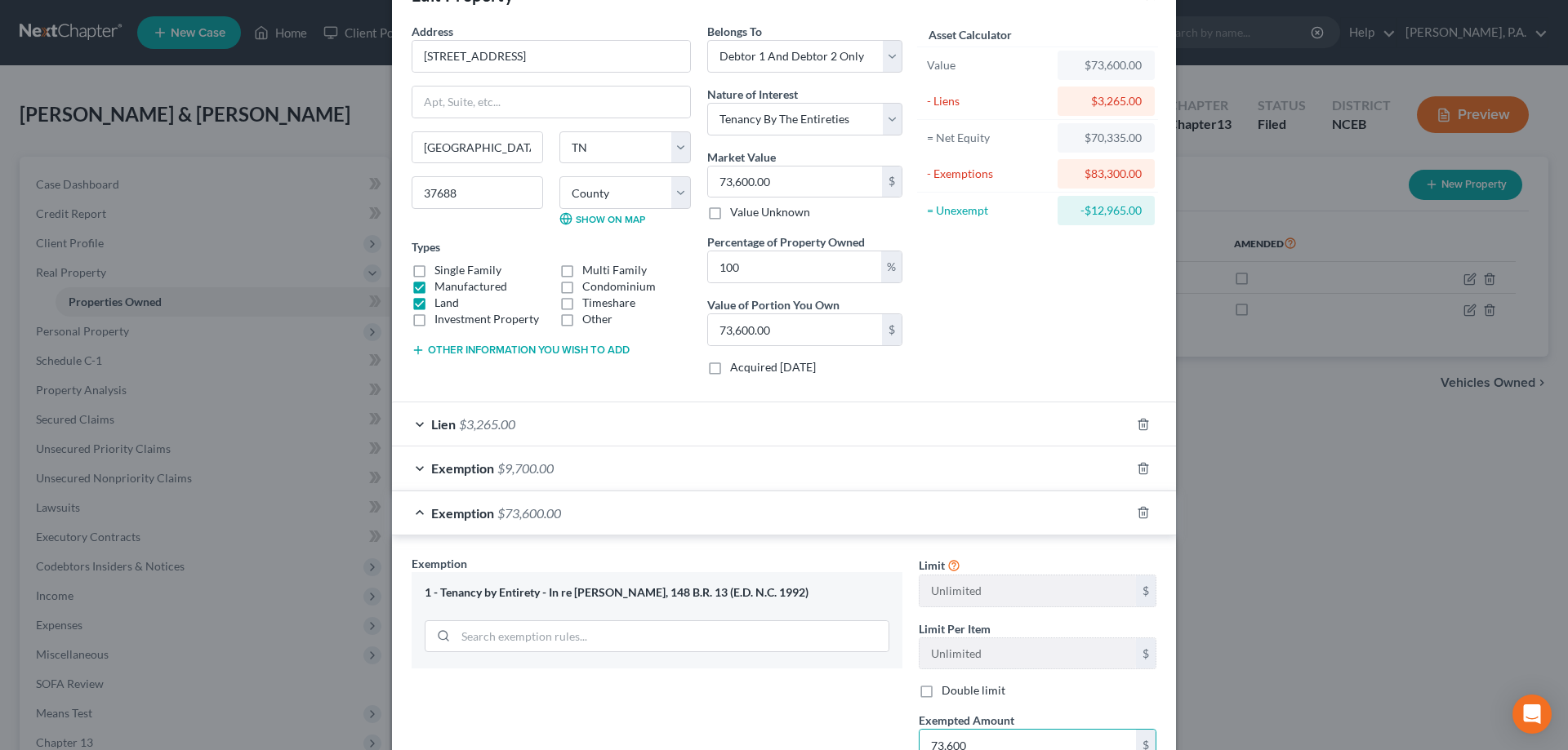
scroll to position [0, 0]
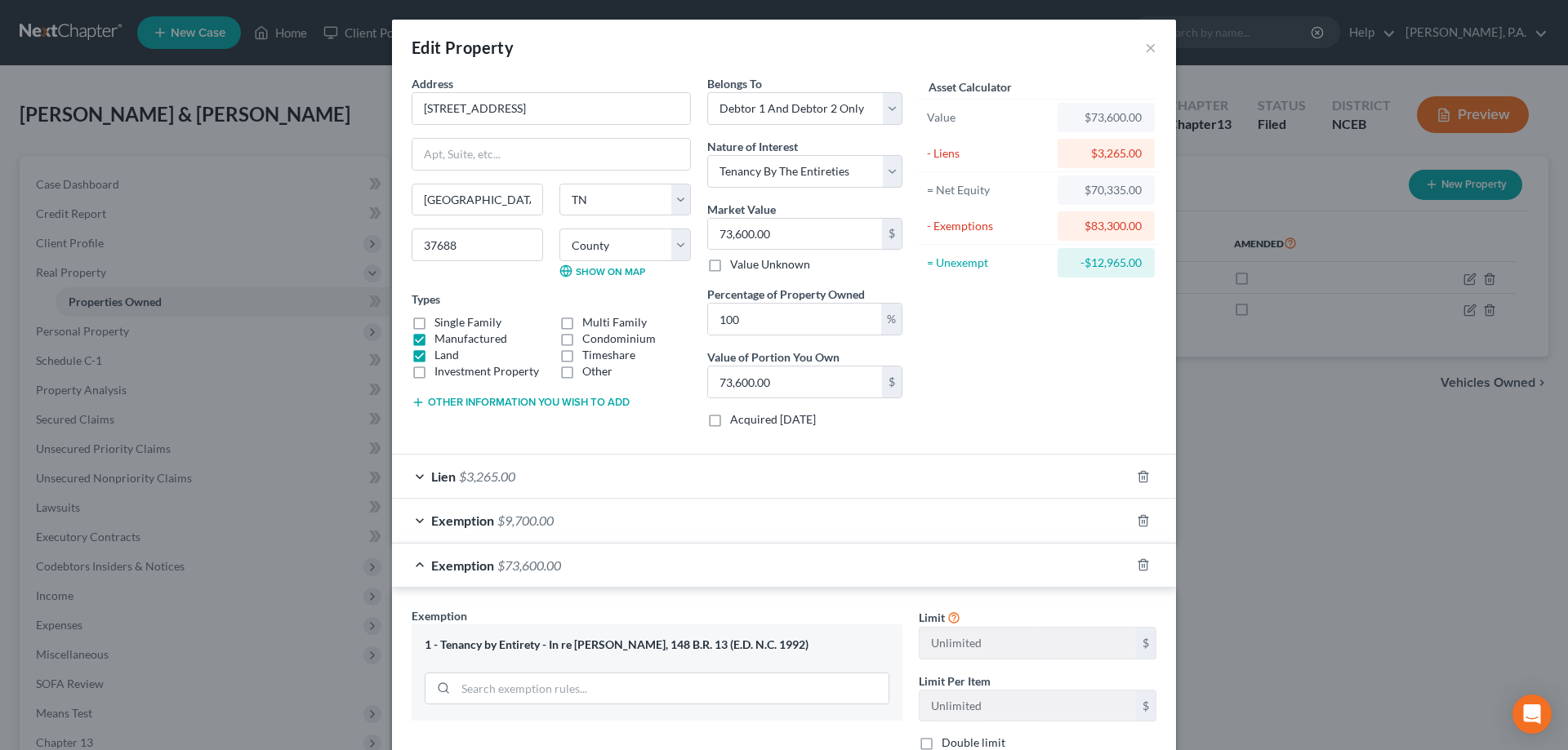
type input "73,600"
click at [647, 475] on div "Lien $3,265.00" at bounding box center [760, 476] width 738 height 43
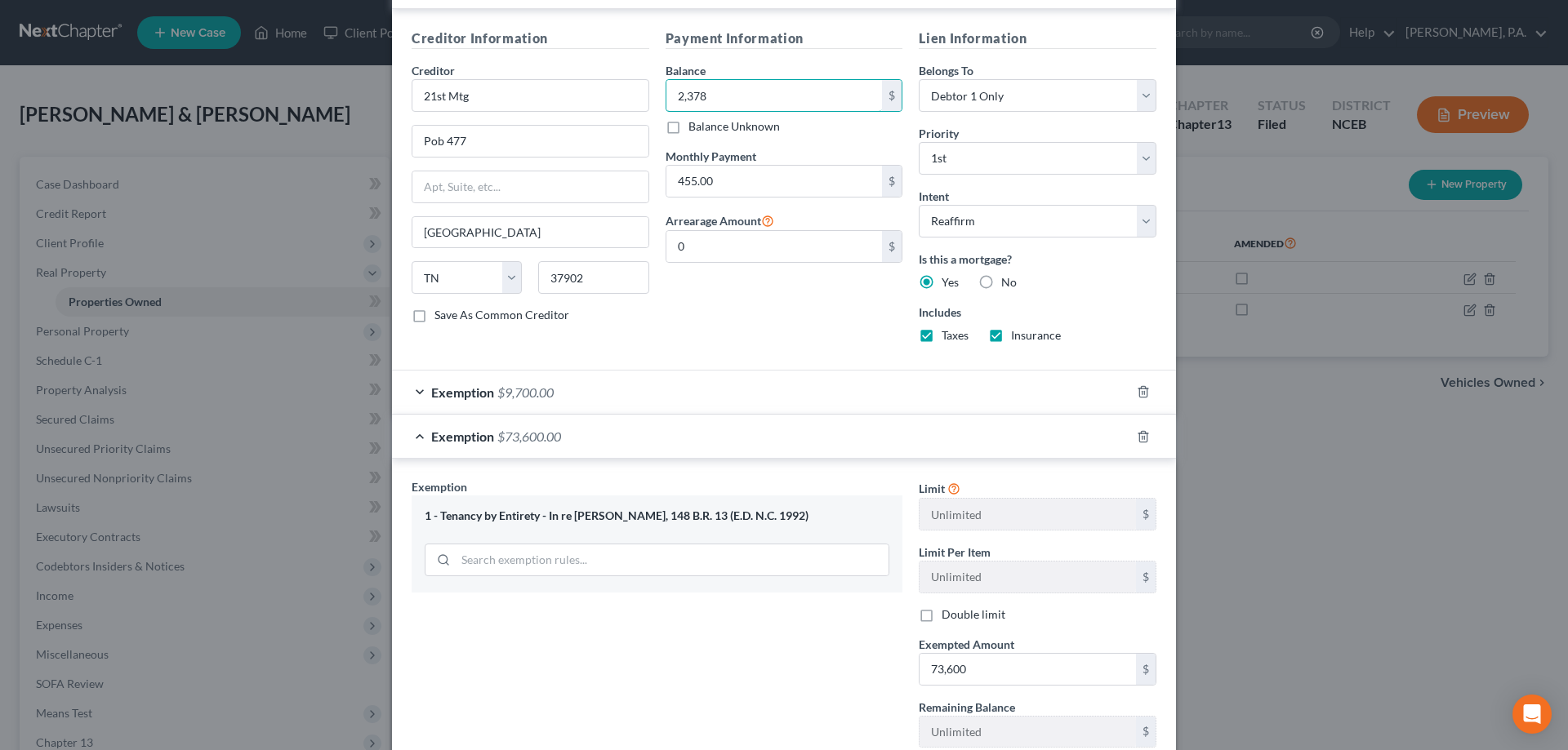
scroll to position [668, 0]
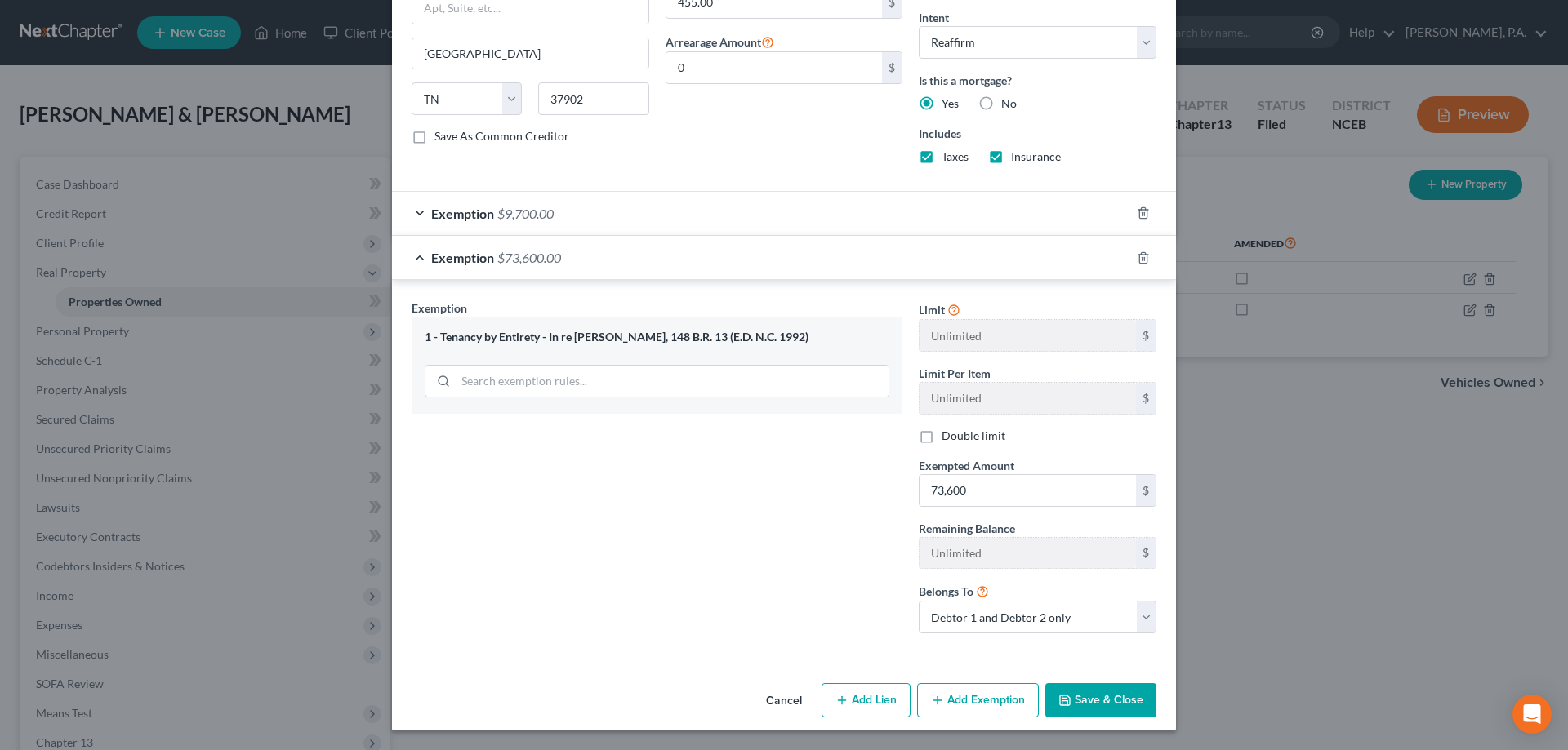
type input "2,378"
click at [770, 704] on button "Save & Close" at bounding box center [1100, 701] width 111 height 35
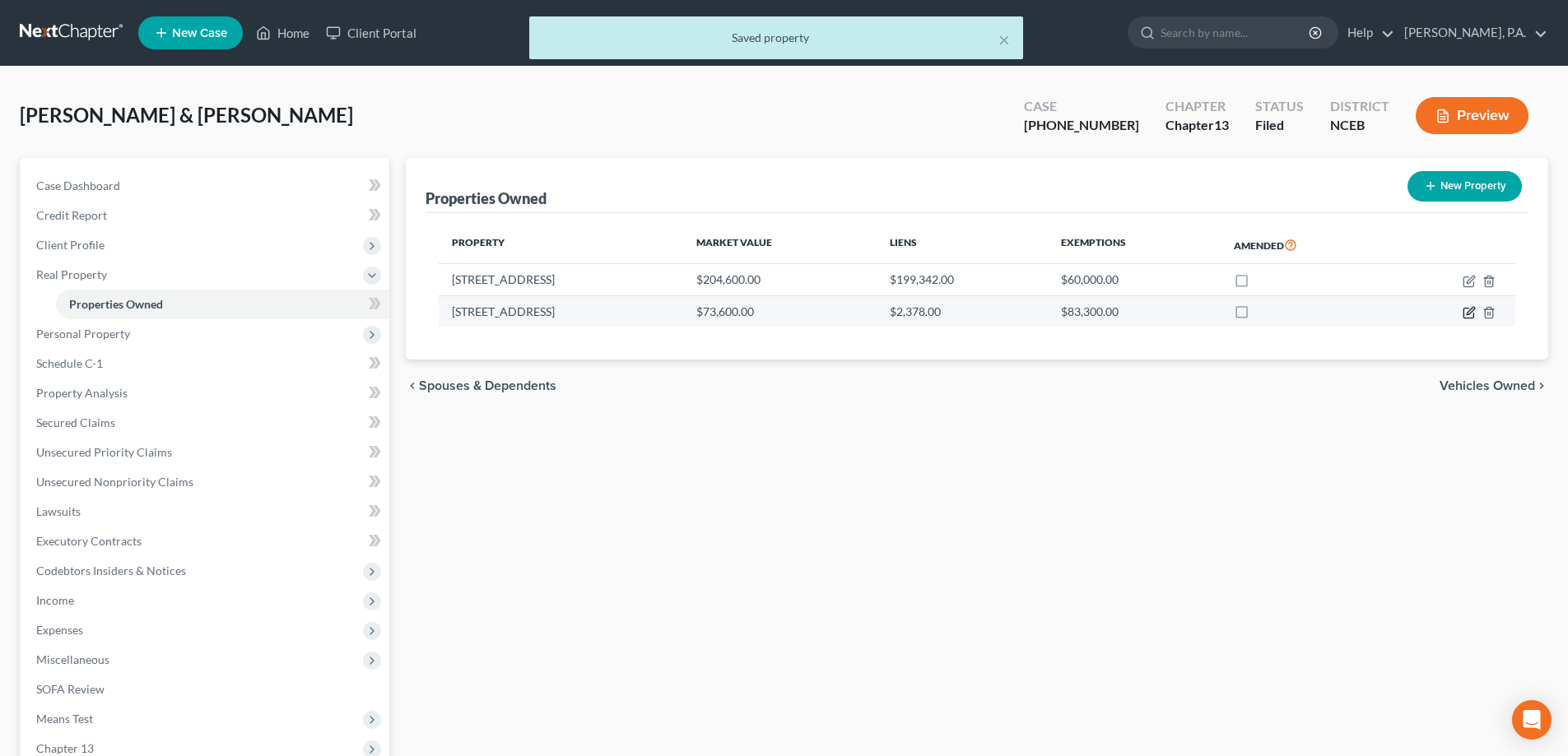
click at [776, 311] on icon "button" at bounding box center [1470, 313] width 14 height 14
select select "44"
select select "2"
select select "5"
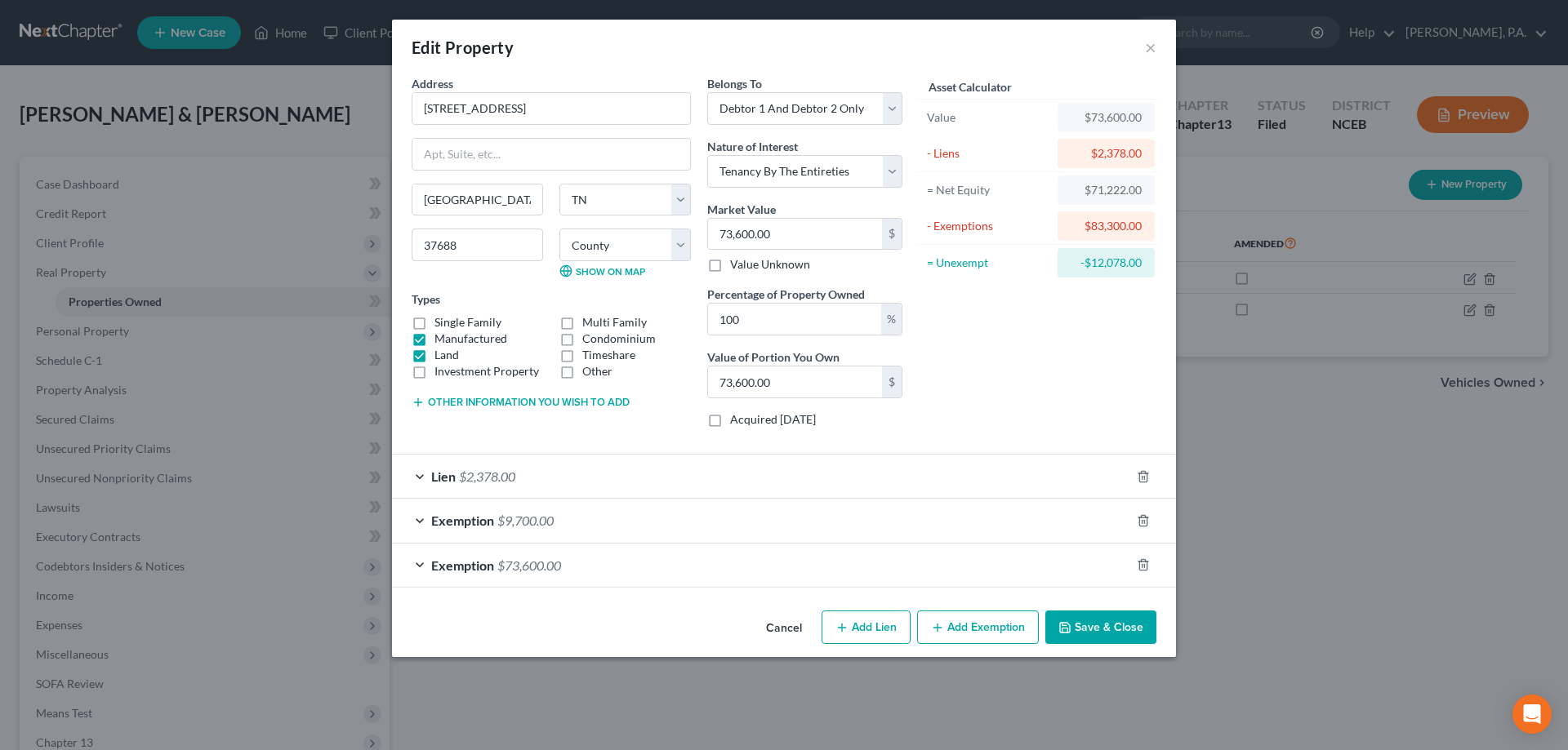
click at [770, 557] on div "Exemption $73,600.00" at bounding box center [760, 565] width 738 height 43
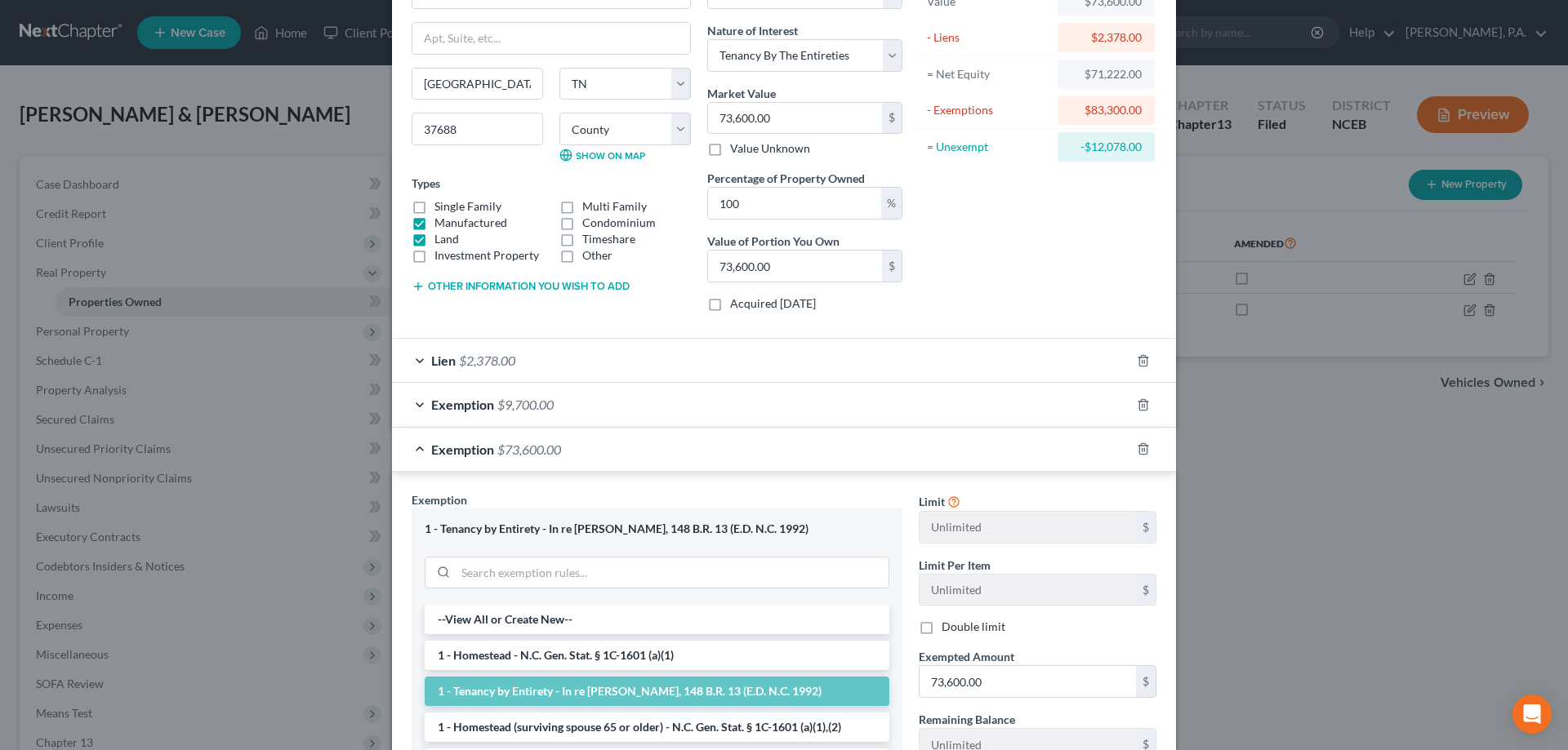
scroll to position [327, 0]
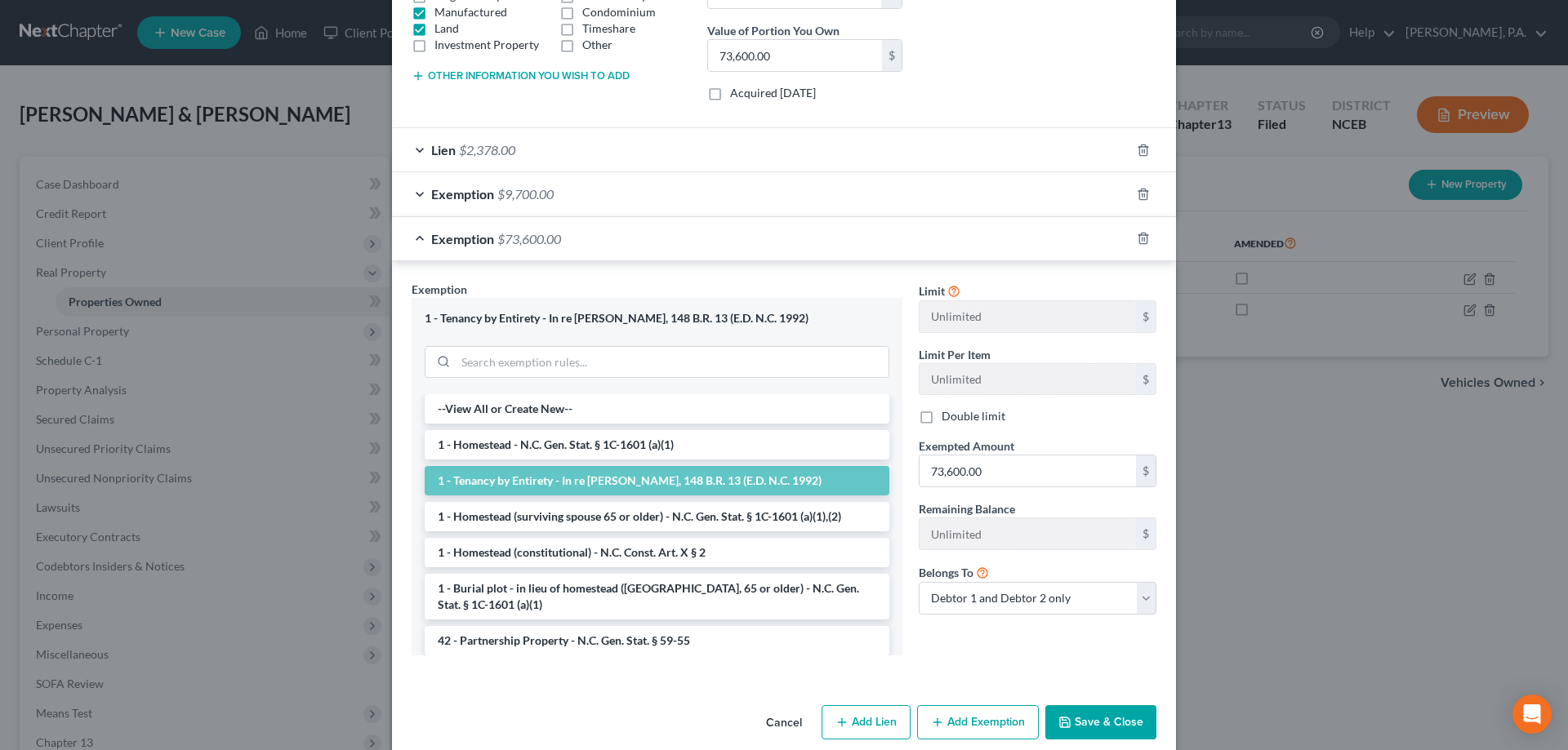
click at [770, 728] on button "Cancel" at bounding box center [784, 723] width 62 height 33
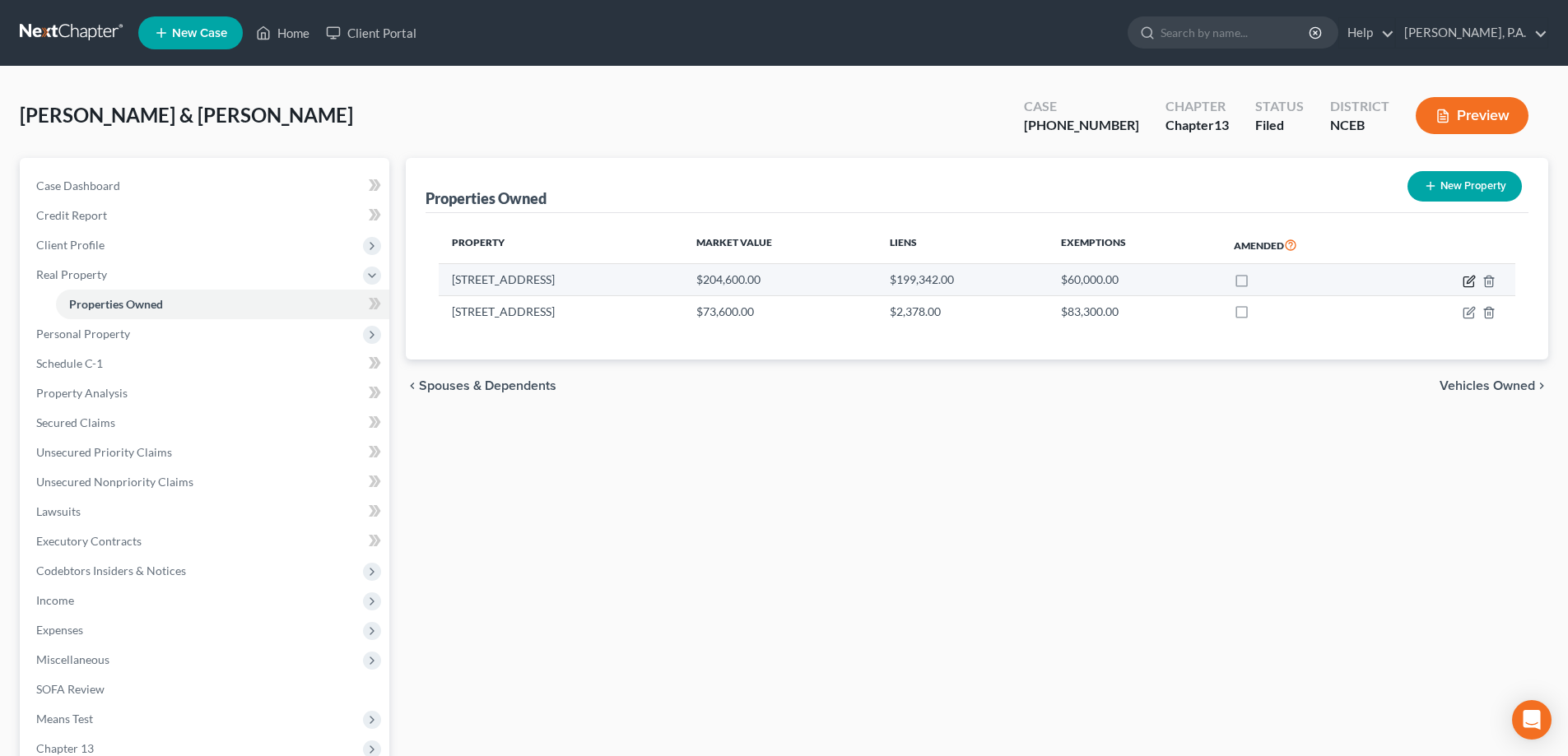
click at [776, 280] on icon "button" at bounding box center [1471, 280] width 8 height 8
select select "28"
select select "69"
select select "2"
select select "5"
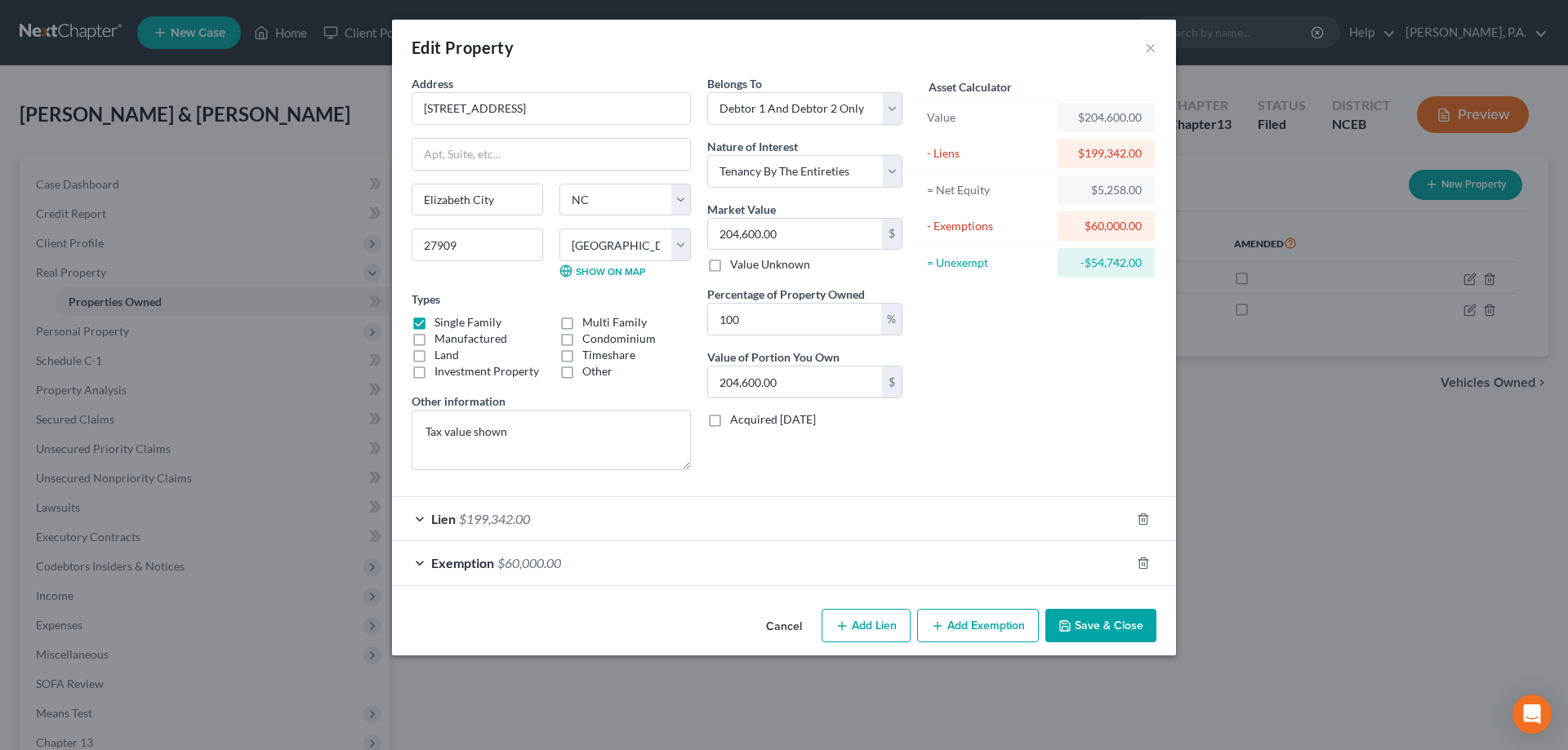
click at [770, 620] on button "Add Exemption" at bounding box center [978, 627] width 122 height 35
select select "2"
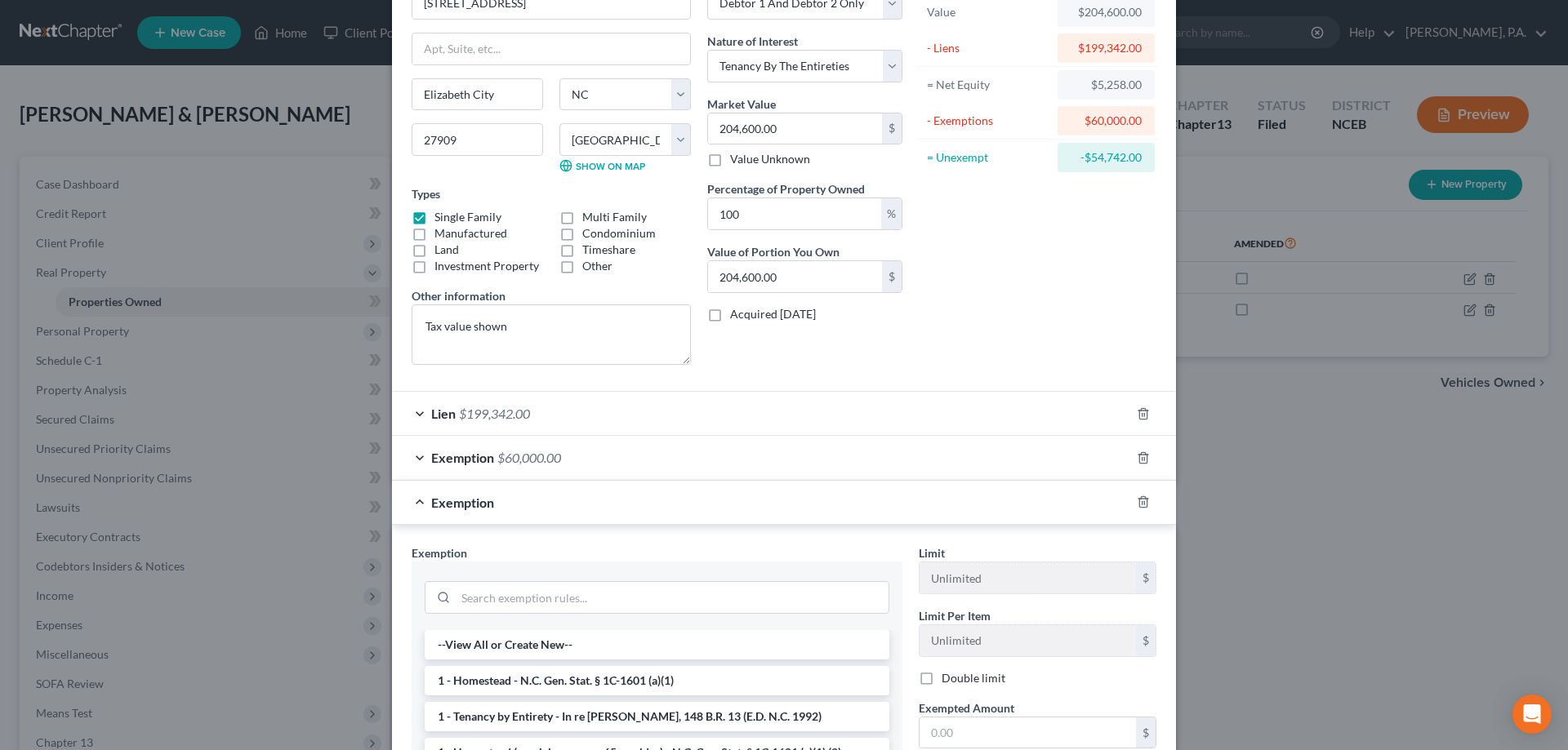
scroll to position [163, 0]
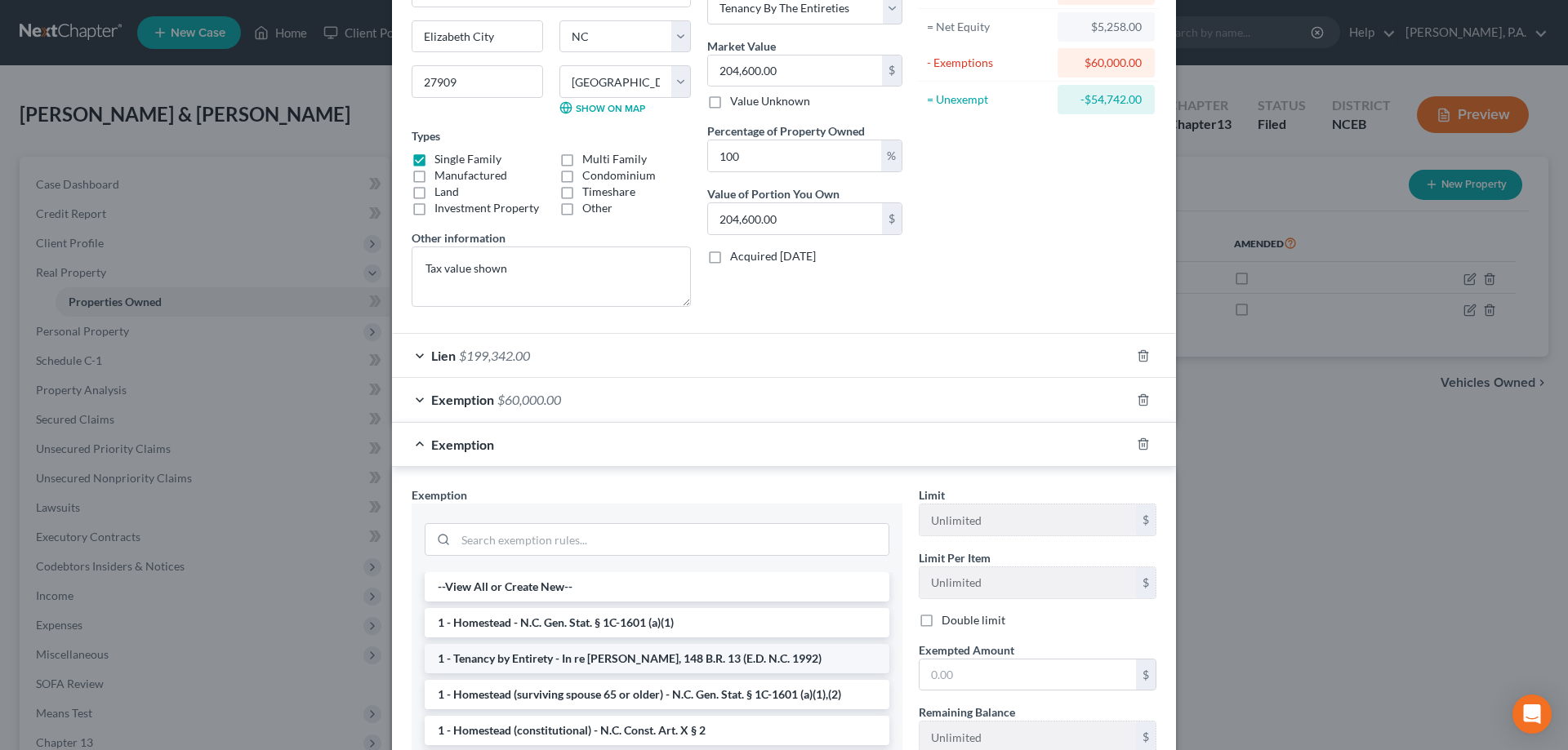
click at [732, 660] on li "1 - Tenancy by Entirety - In re [PERSON_NAME], 148 B.R. 13 (E.D. N.C. 1992)" at bounding box center [657, 658] width 465 height 29
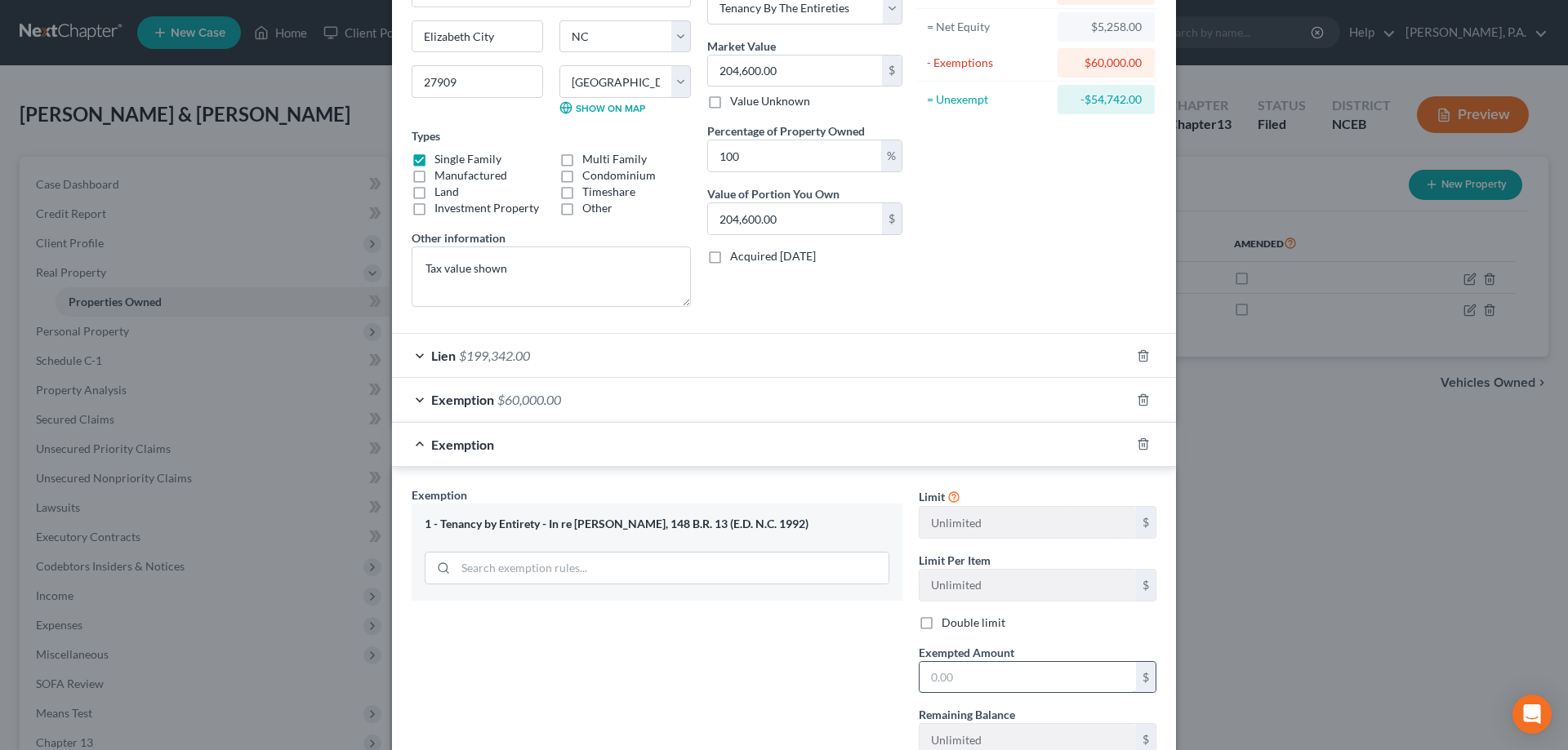
click at [770, 675] on input "text" at bounding box center [1027, 678] width 216 height 31
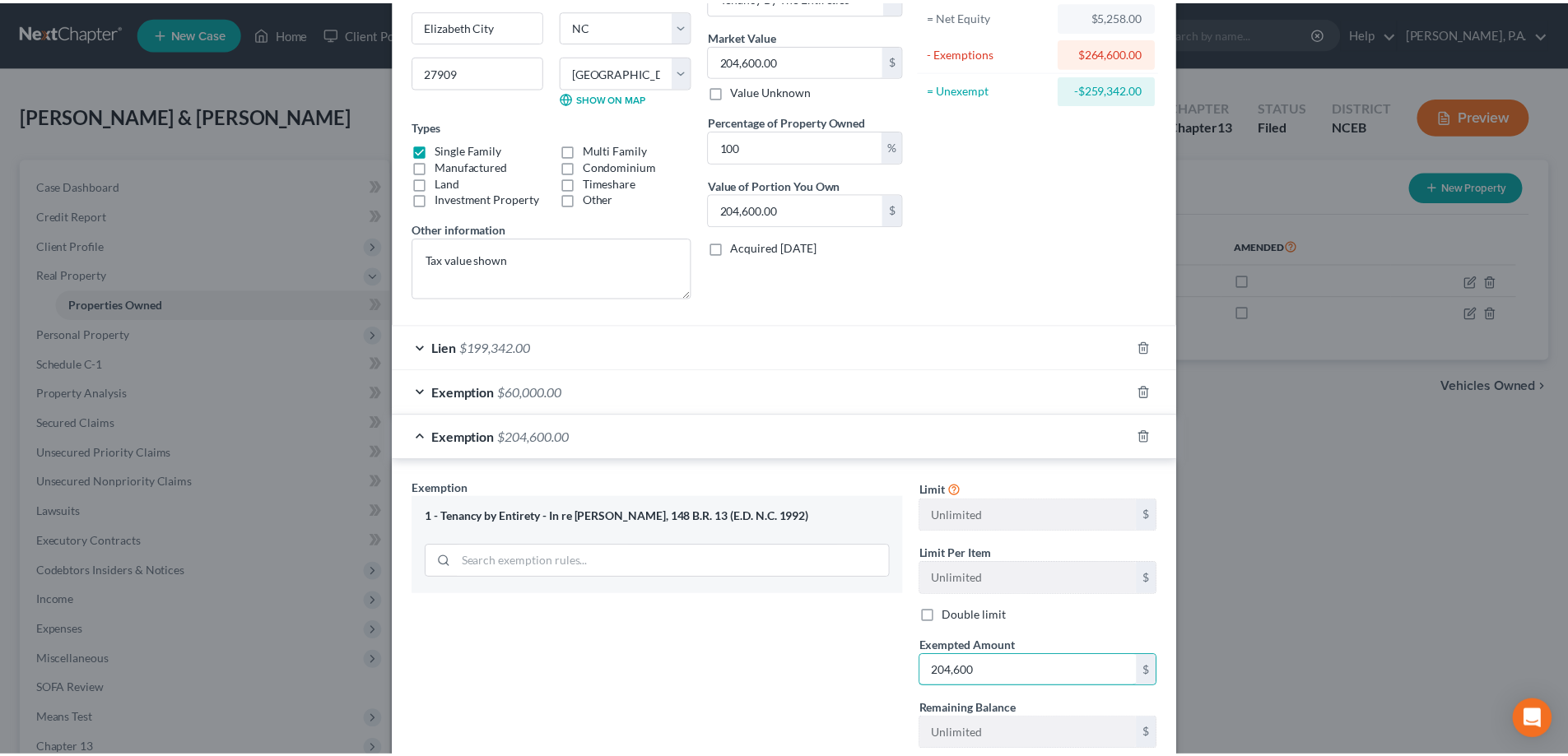
scroll to position [329, 0]
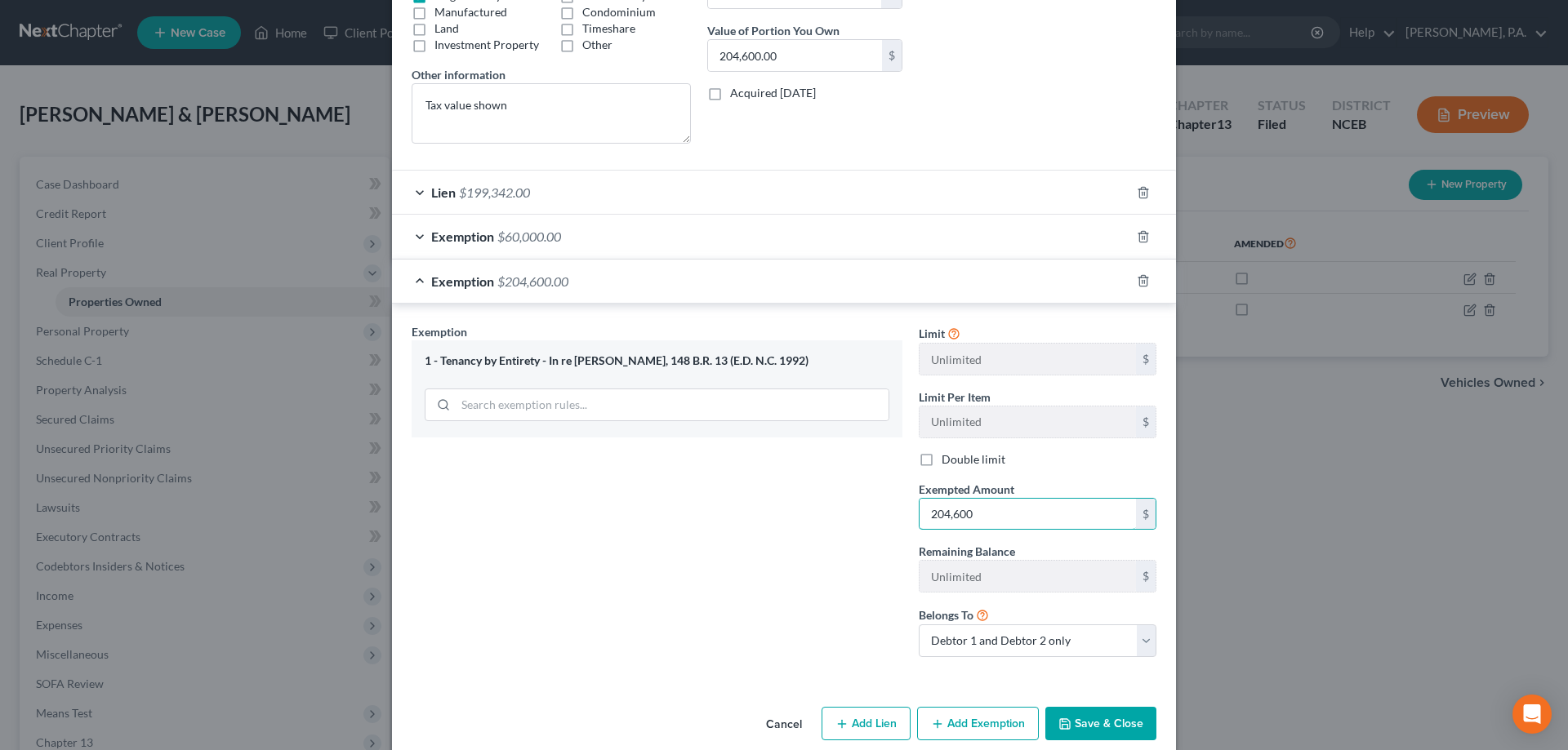
type input "204,600"
click at [770, 711] on button "Save & Close" at bounding box center [1100, 724] width 111 height 35
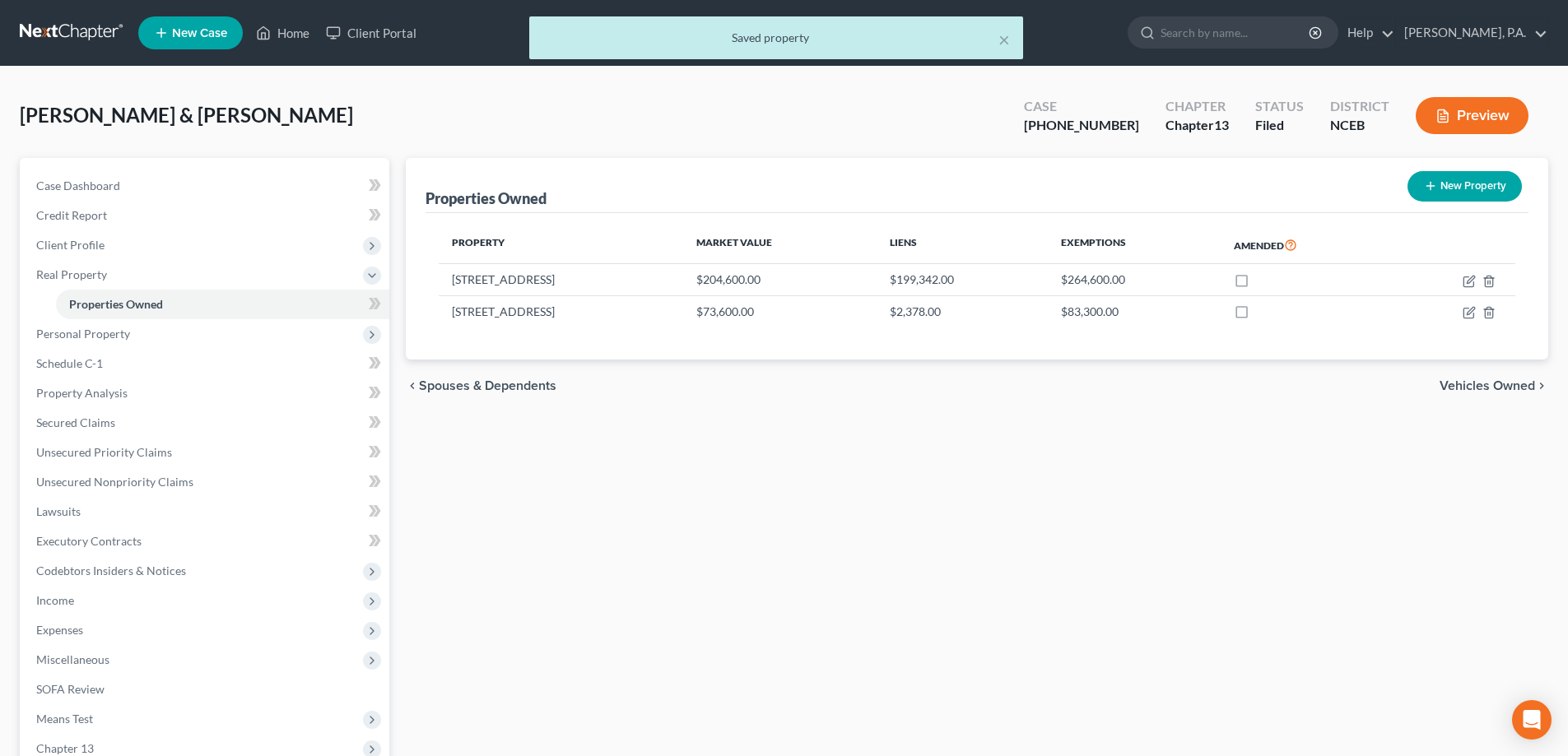
click at [53, 33] on div "× Saved property" at bounding box center [776, 42] width 1568 height 51
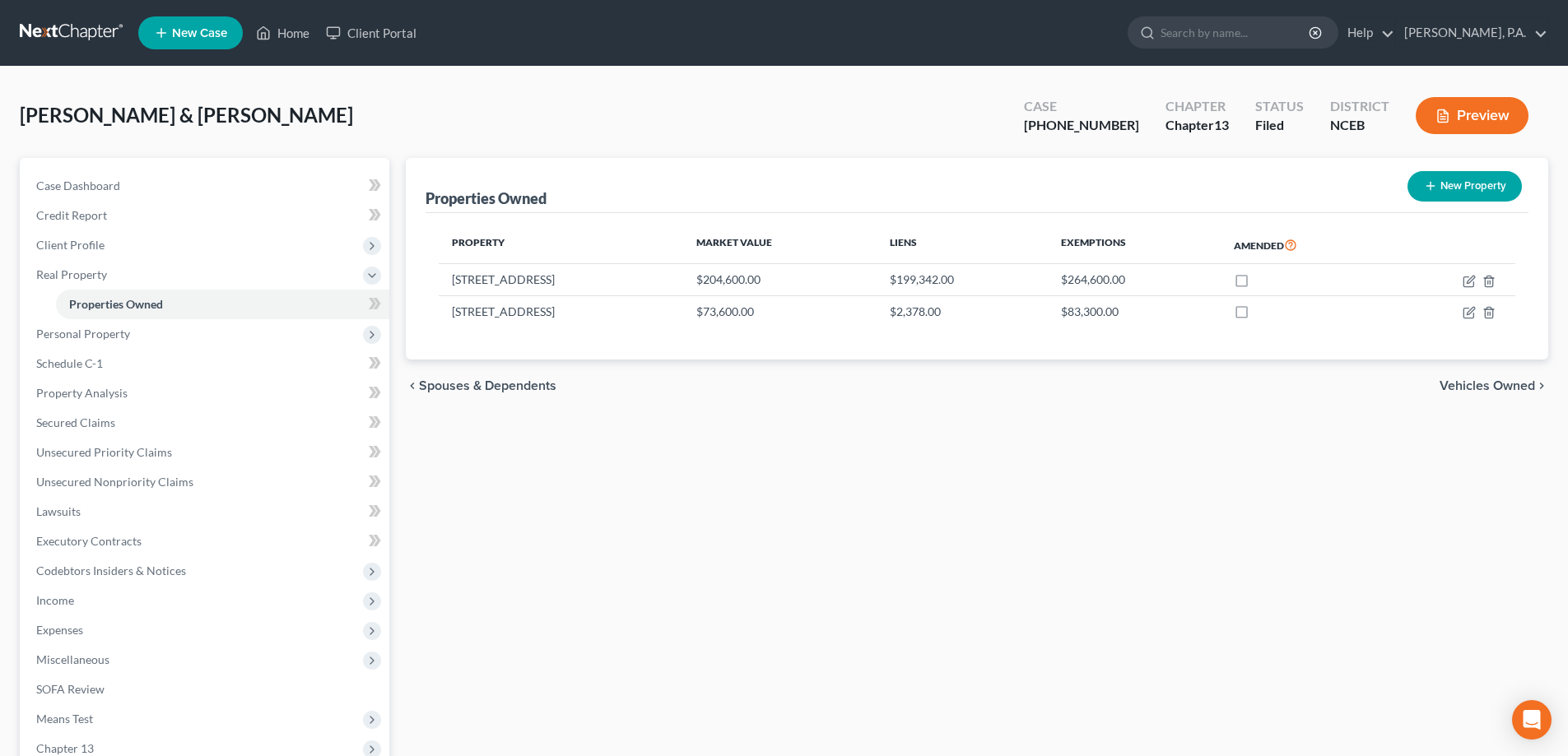
click at [80, 29] on link at bounding box center [72, 33] width 105 height 29
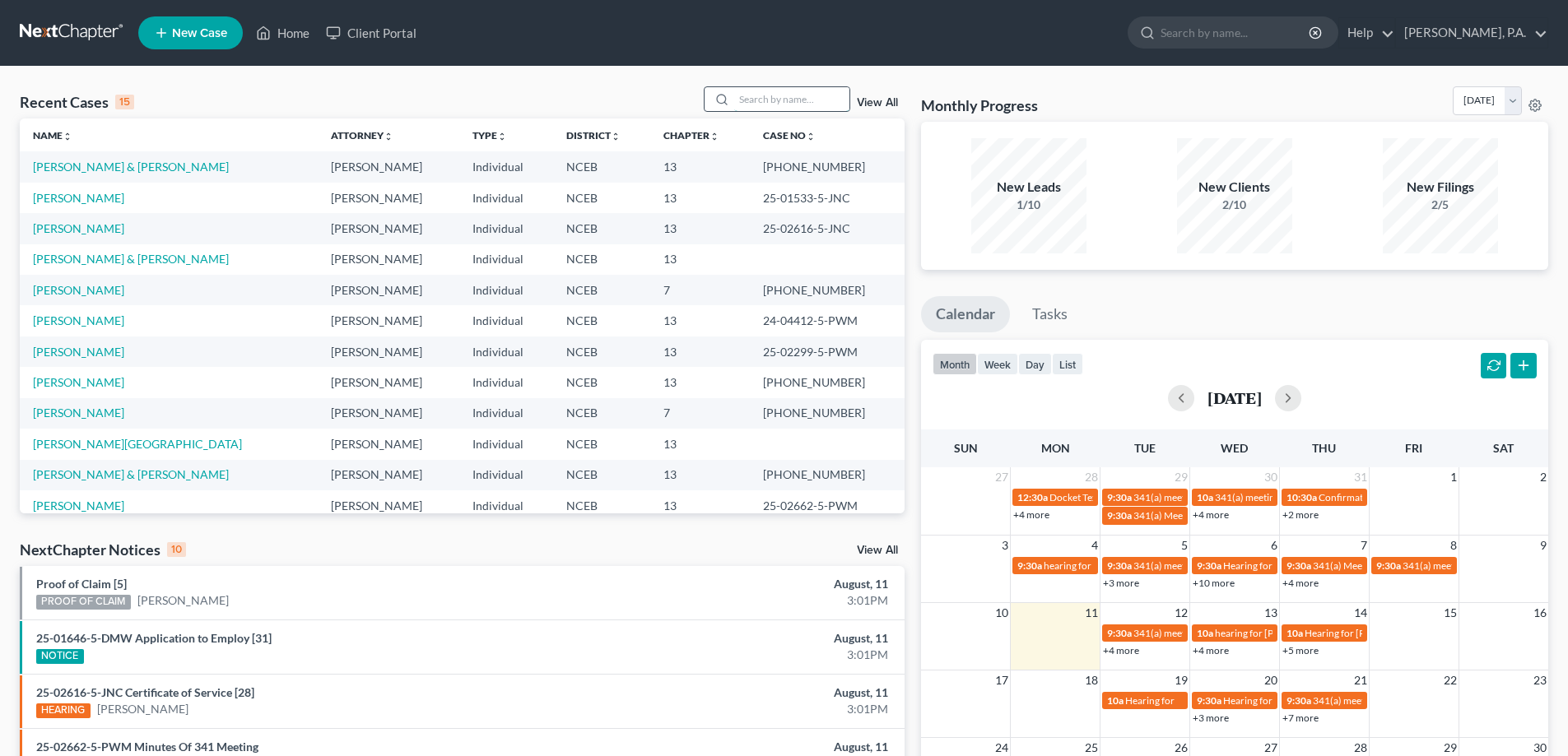
click at [752, 99] on input "search" at bounding box center [791, 99] width 116 height 24
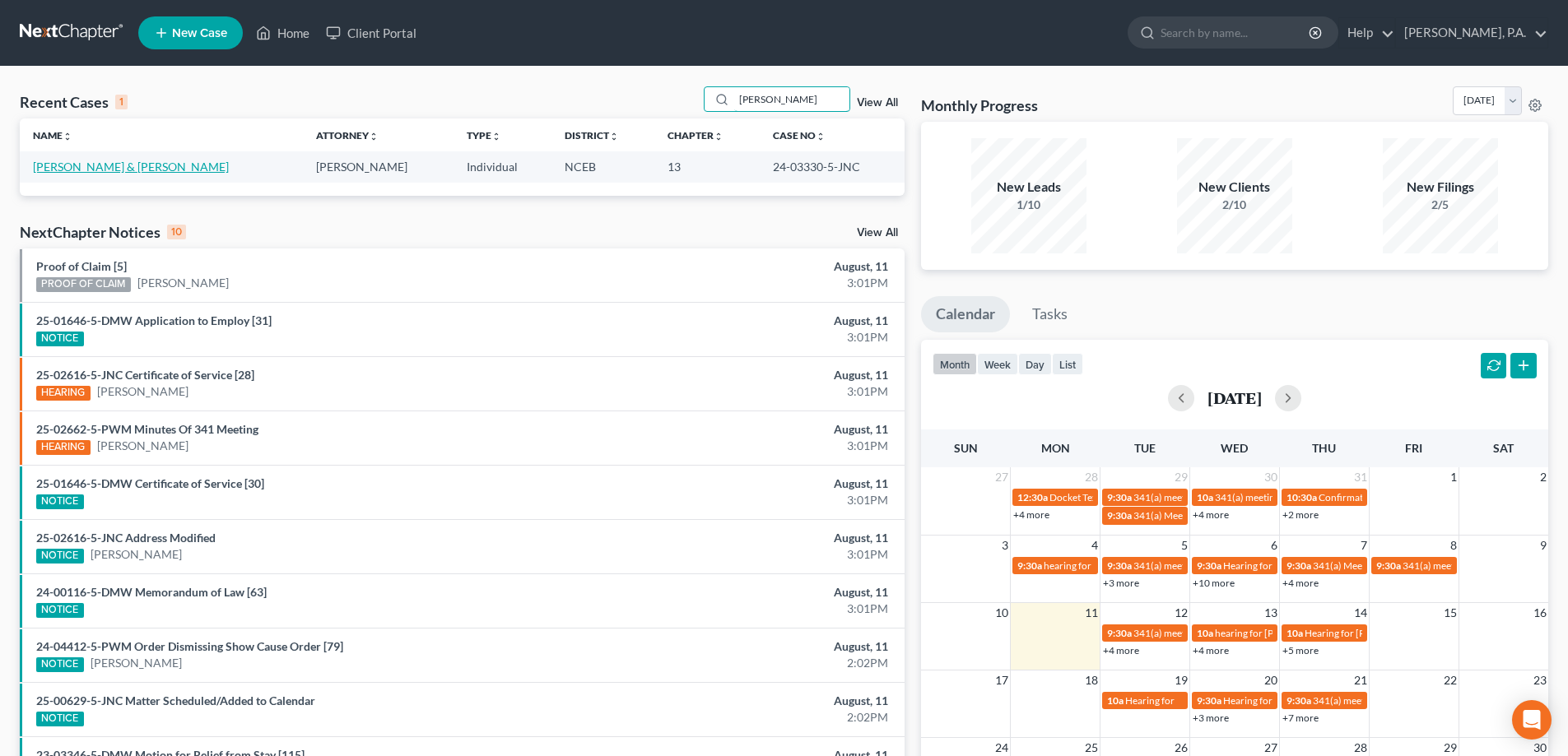
type input "[PERSON_NAME]"
click at [168, 161] on link "[PERSON_NAME] & [PERSON_NAME]" at bounding box center [131, 166] width 196 height 14
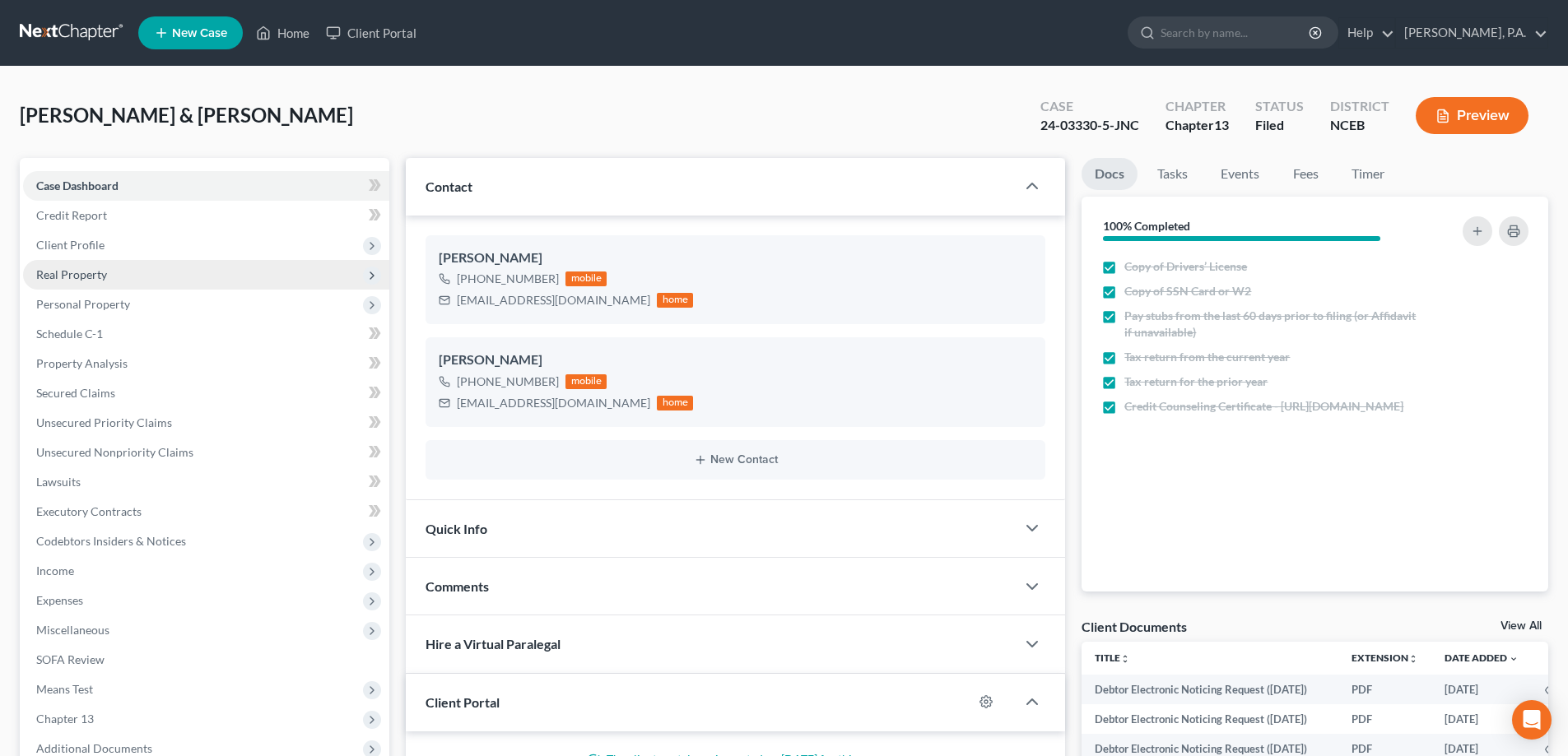
click at [107, 282] on span "Real Property" at bounding box center [206, 275] width 366 height 29
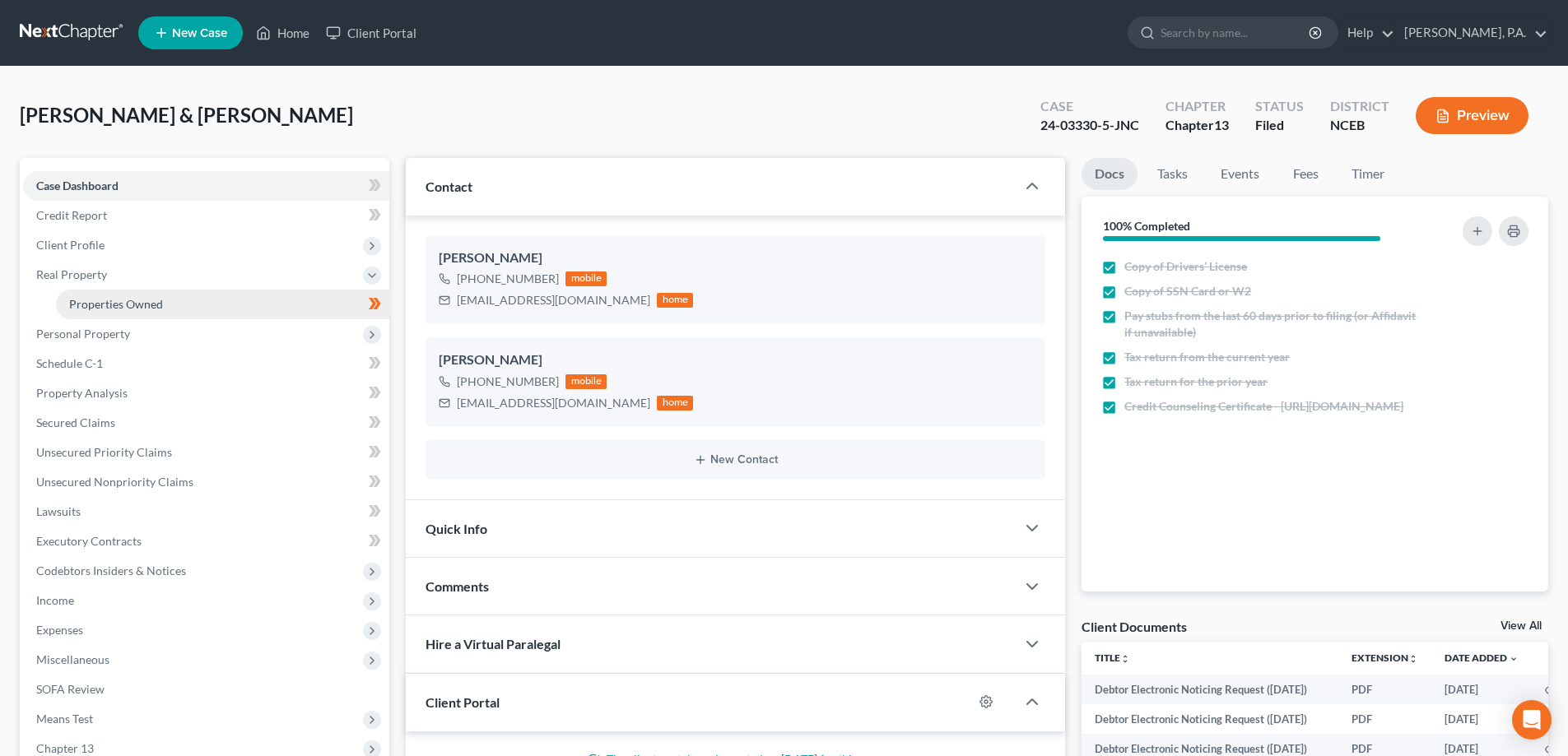
click at [118, 295] on link "Properties Owned" at bounding box center [223, 304] width 333 height 29
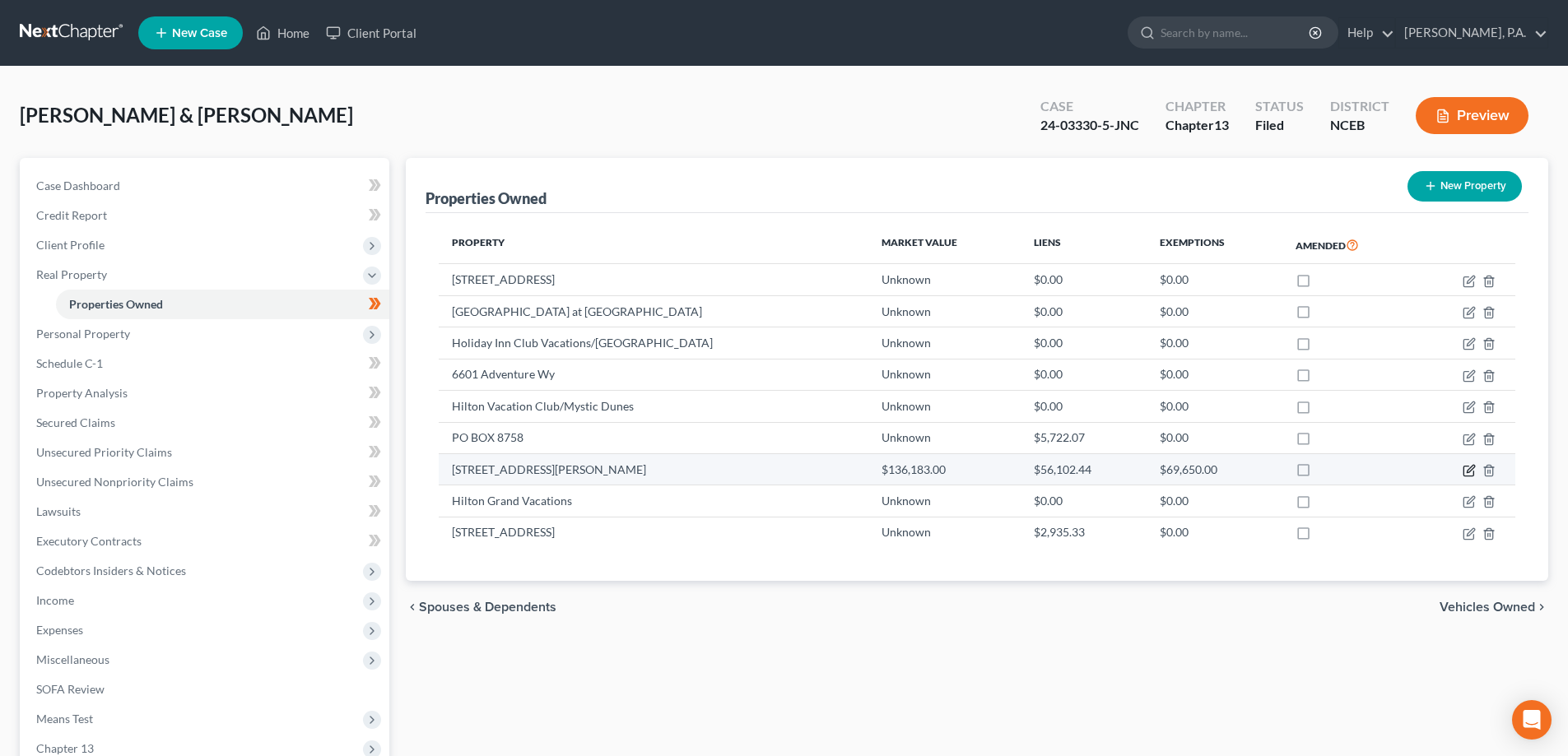
click at [1473, 470] on icon "button" at bounding box center [1470, 471] width 14 height 14
select select "28"
select select "2"
select select "5"
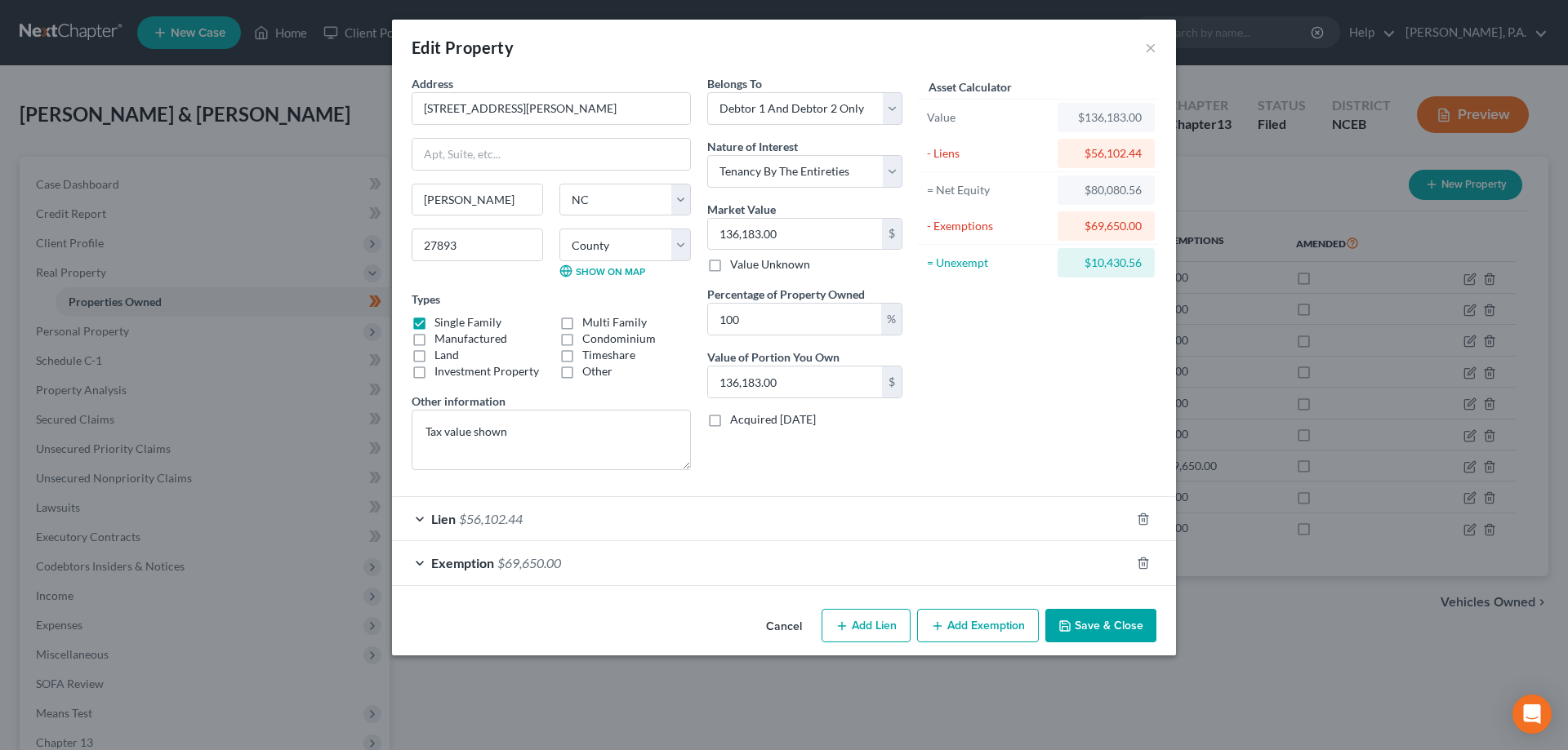
click at [1017, 530] on div "Lien $56,102.44" at bounding box center [760, 519] width 738 height 43
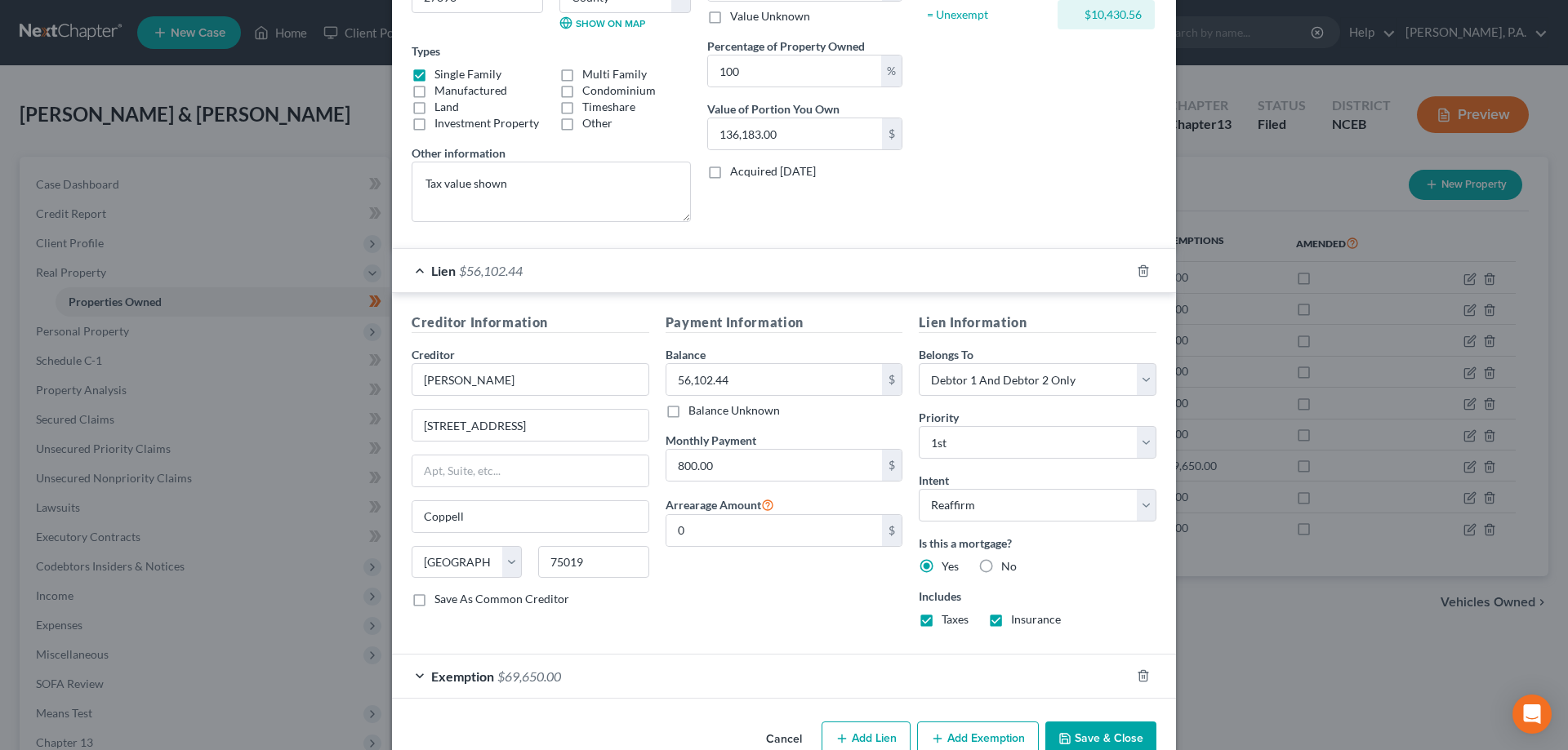
scroll to position [286, 0]
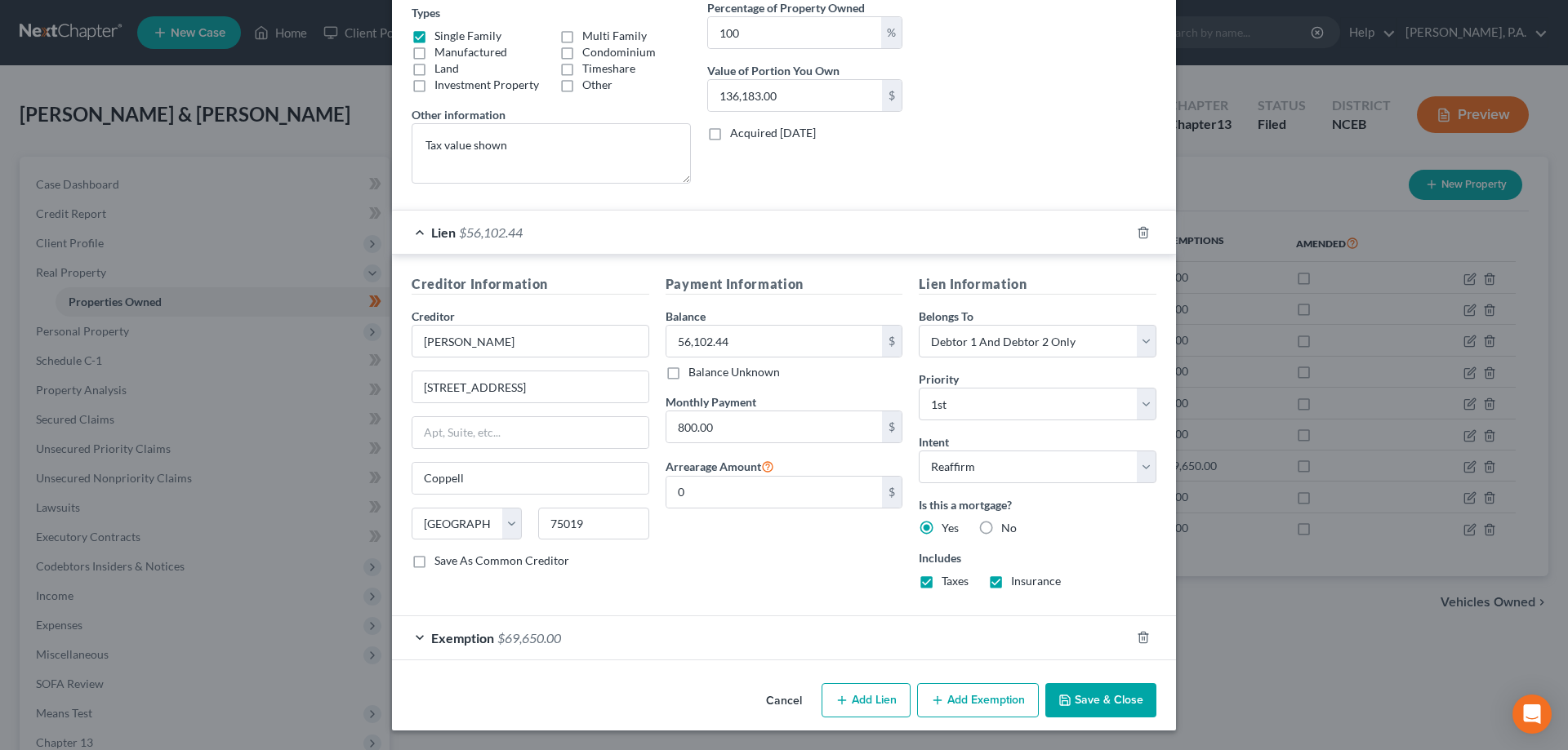
click at [861, 629] on div "Exemption $69,650.00" at bounding box center [760, 637] width 738 height 43
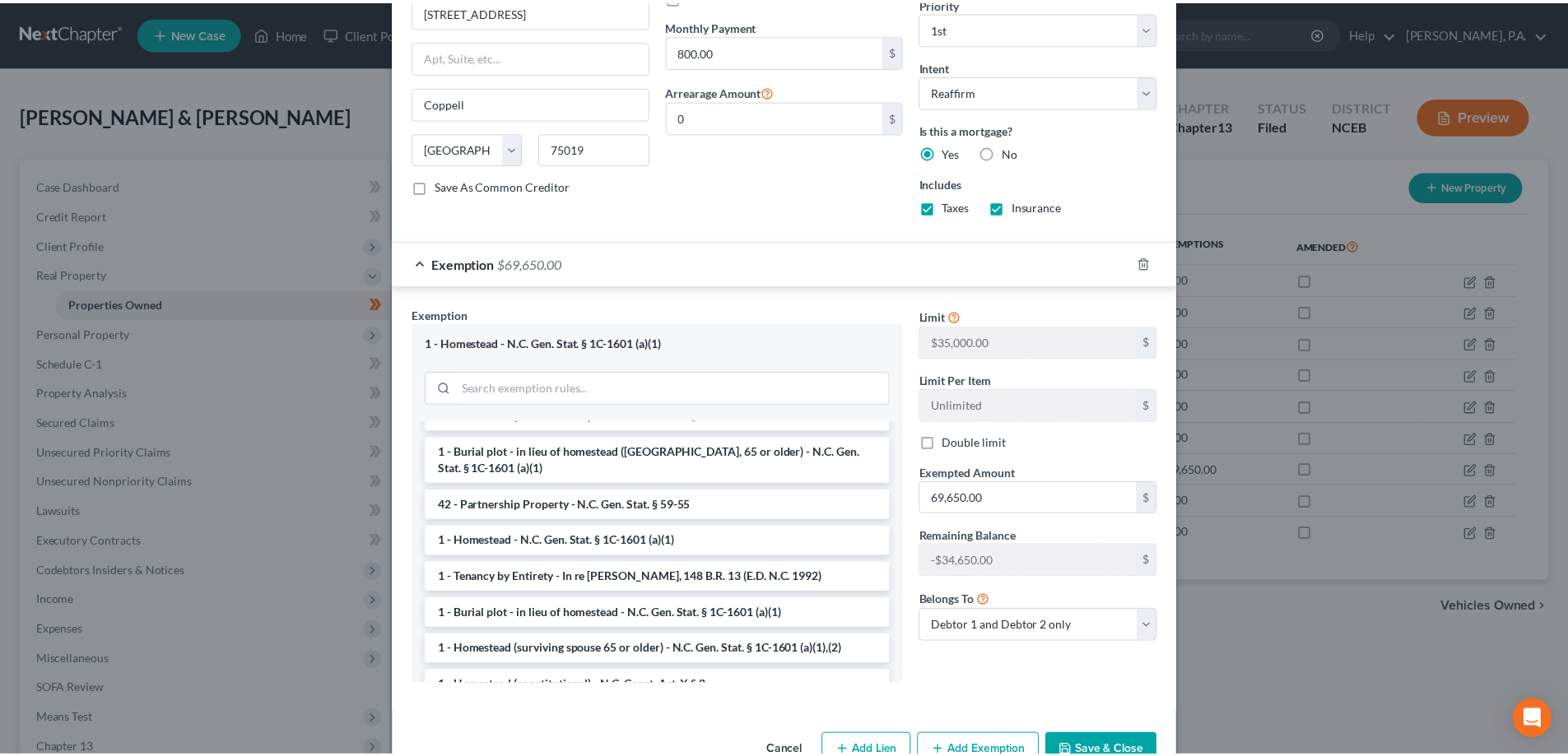
scroll to position [713, 0]
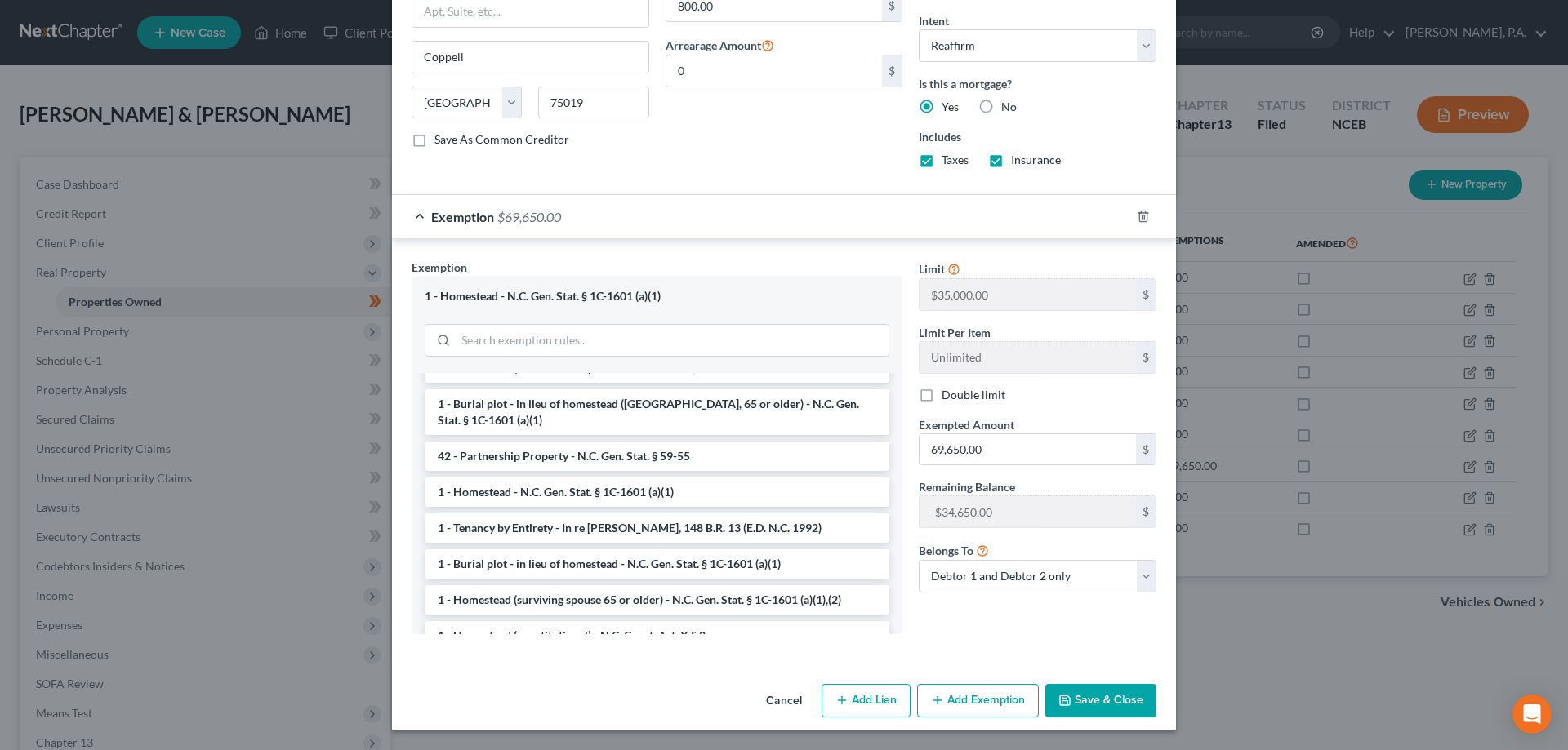
click at [777, 697] on button "Cancel" at bounding box center [784, 702] width 62 height 33
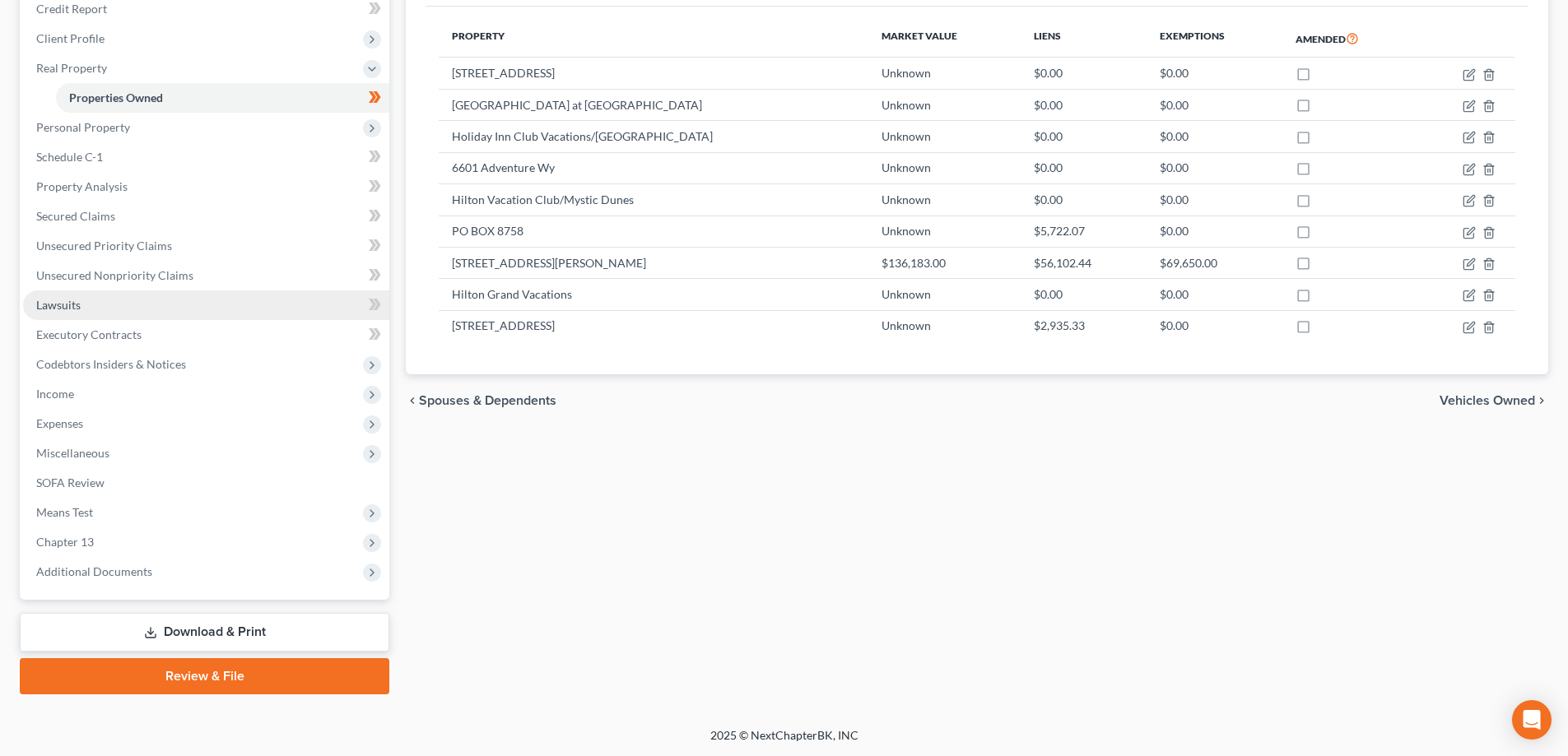
scroll to position [207, 0]
click at [282, 534] on span "Chapter 13" at bounding box center [206, 541] width 366 height 29
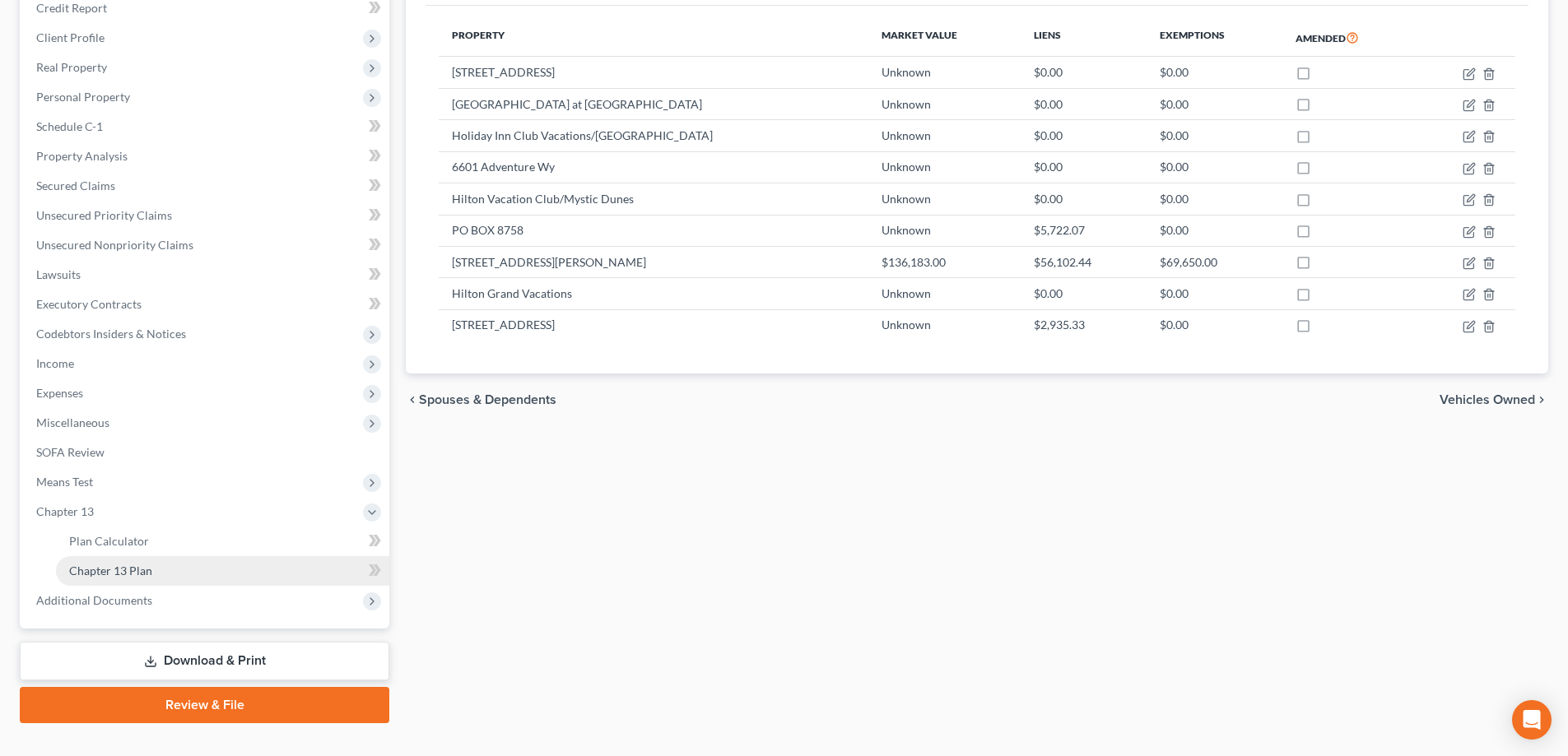
click at [297, 563] on link "Chapter 13 Plan" at bounding box center [223, 570] width 333 height 29
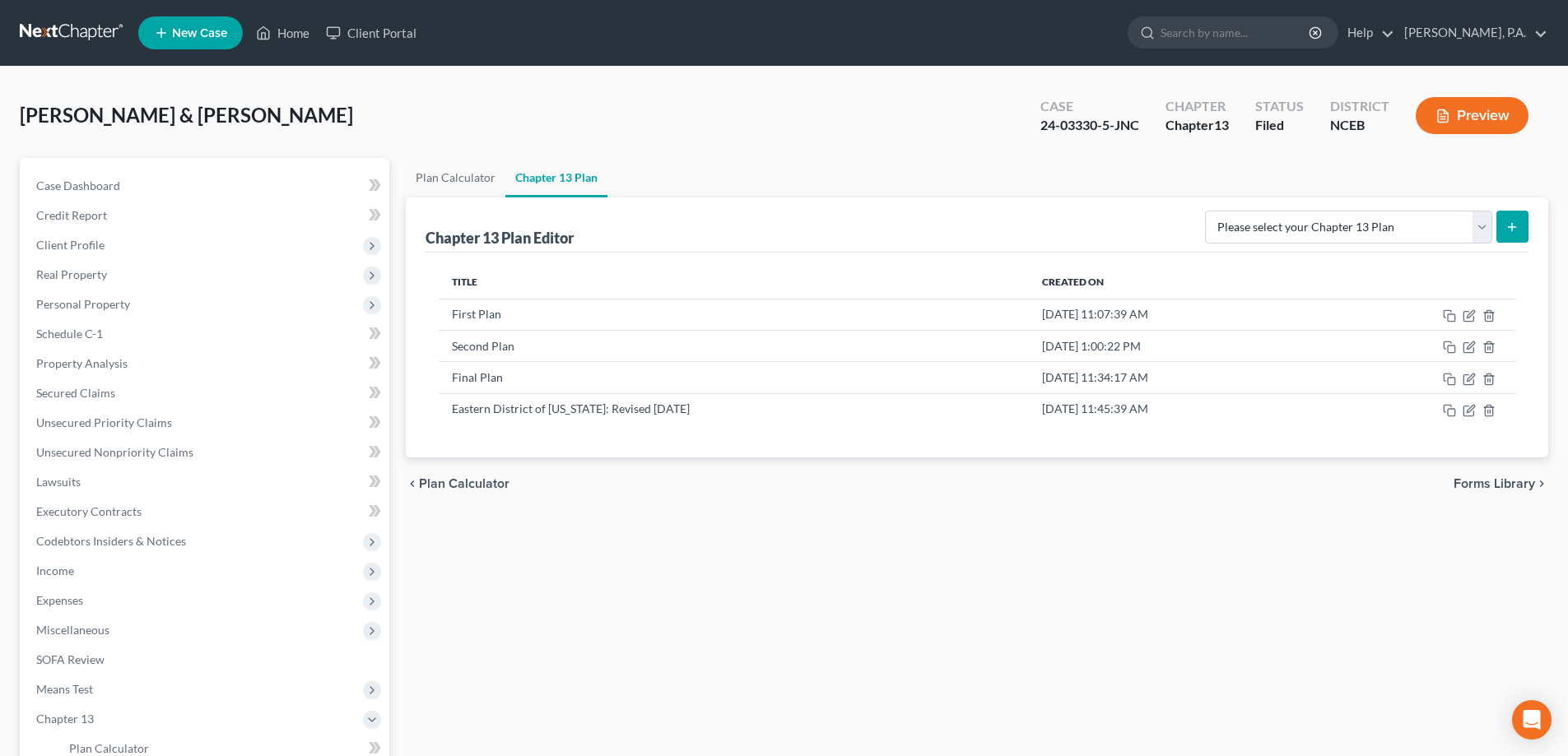
click at [58, 27] on link at bounding box center [72, 33] width 105 height 29
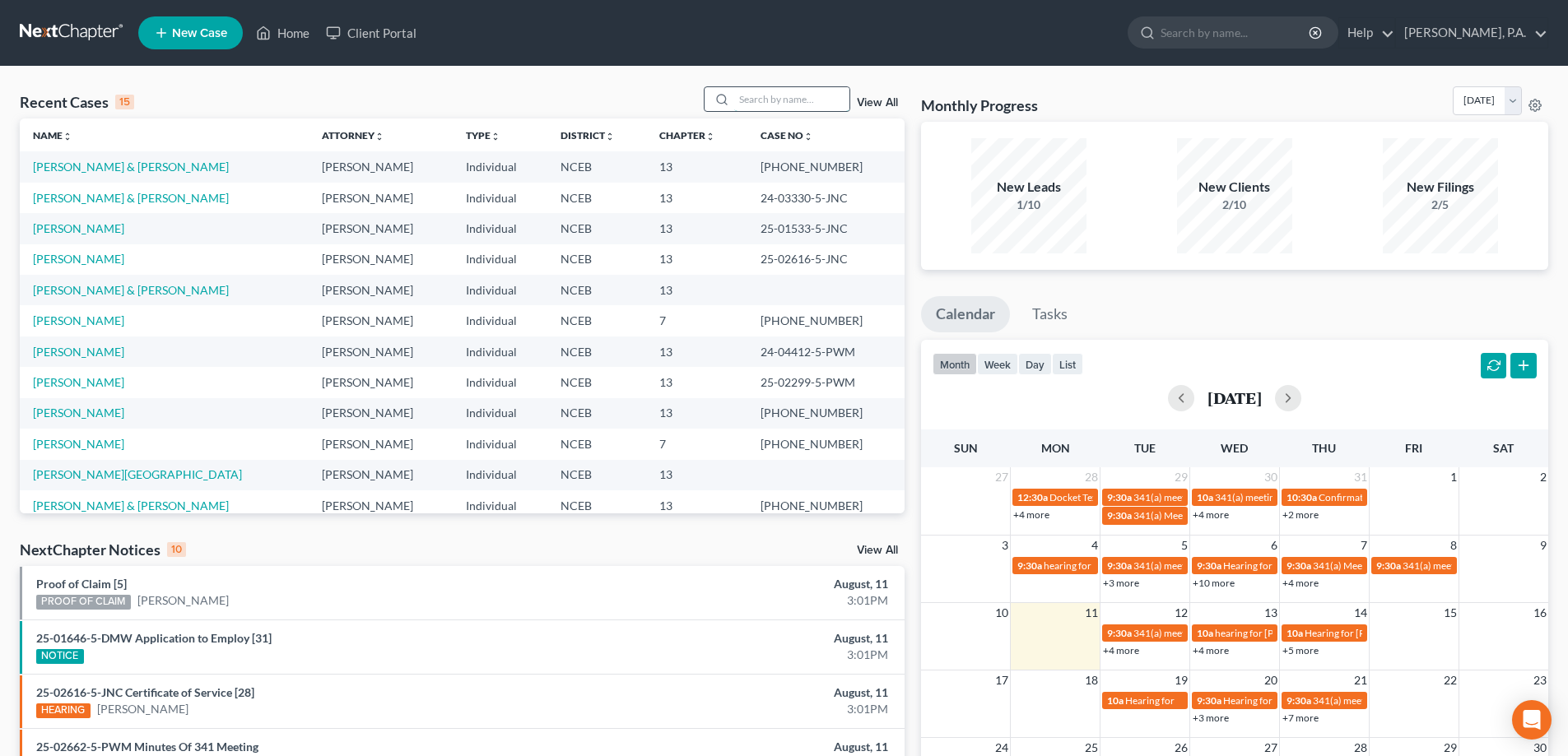
click at [780, 99] on input "search" at bounding box center [791, 99] width 116 height 24
click at [106, 169] on link "[PERSON_NAME] & [PERSON_NAME]" at bounding box center [131, 166] width 196 height 14
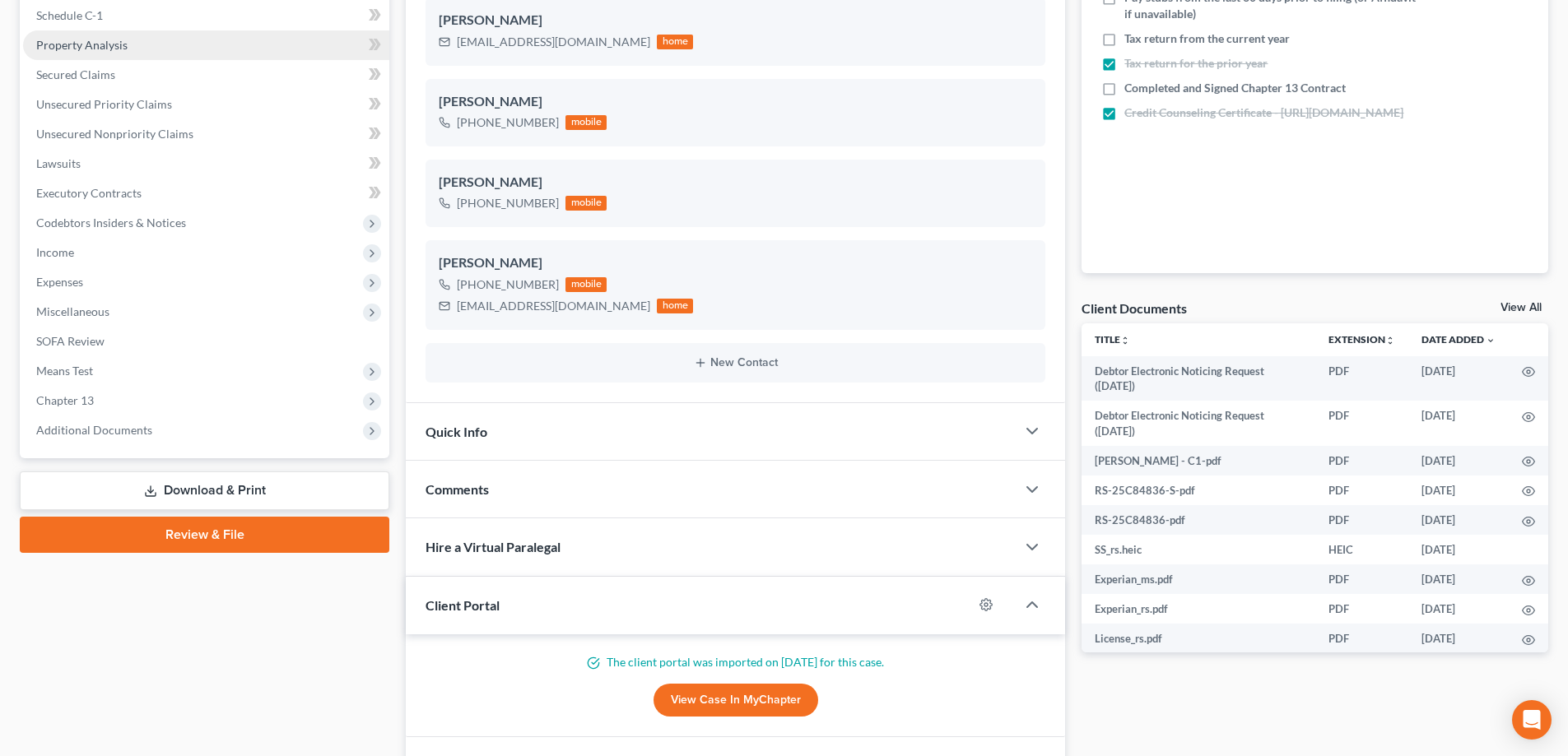
scroll to position [329, 0]
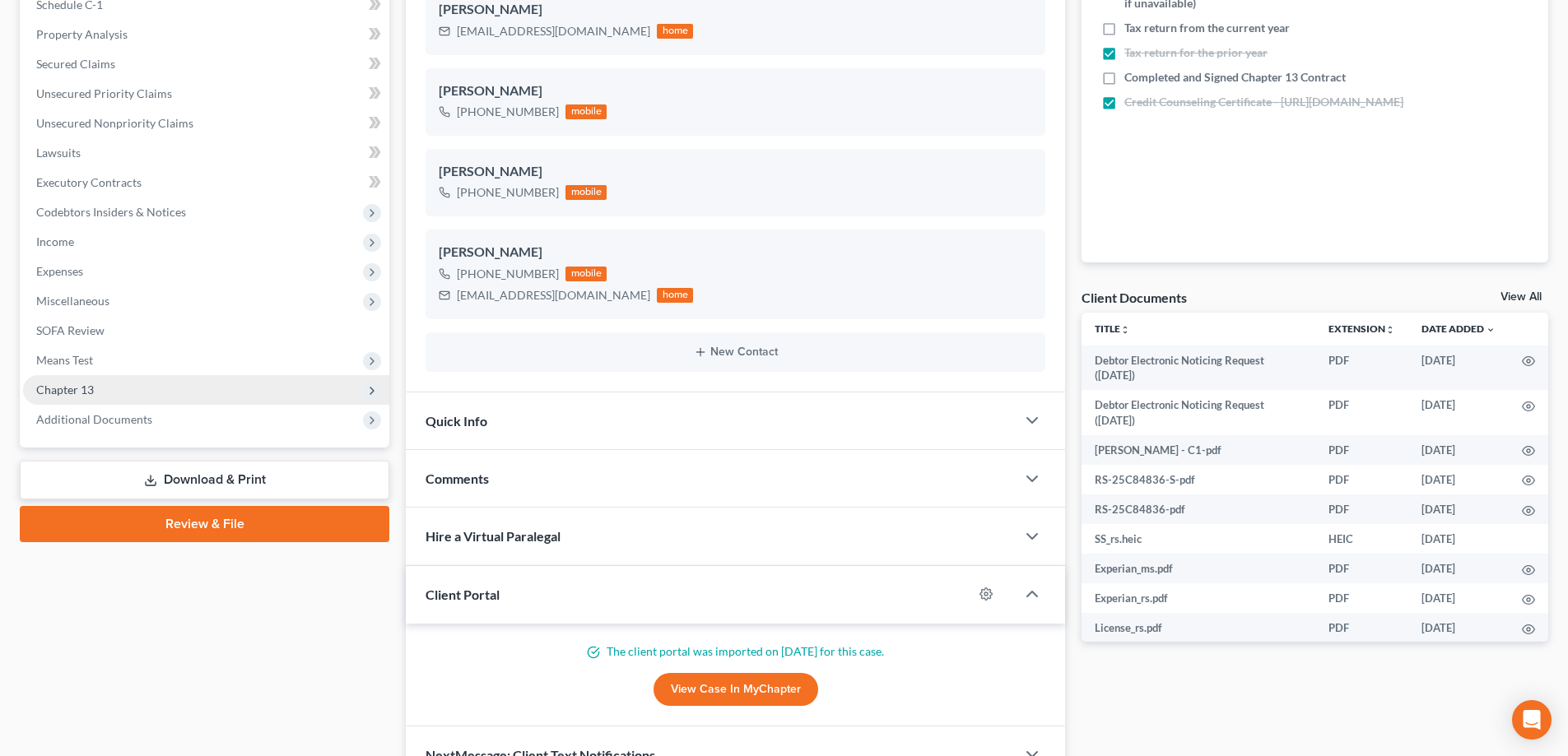
click at [181, 399] on span "Chapter 13" at bounding box center [206, 390] width 366 height 29
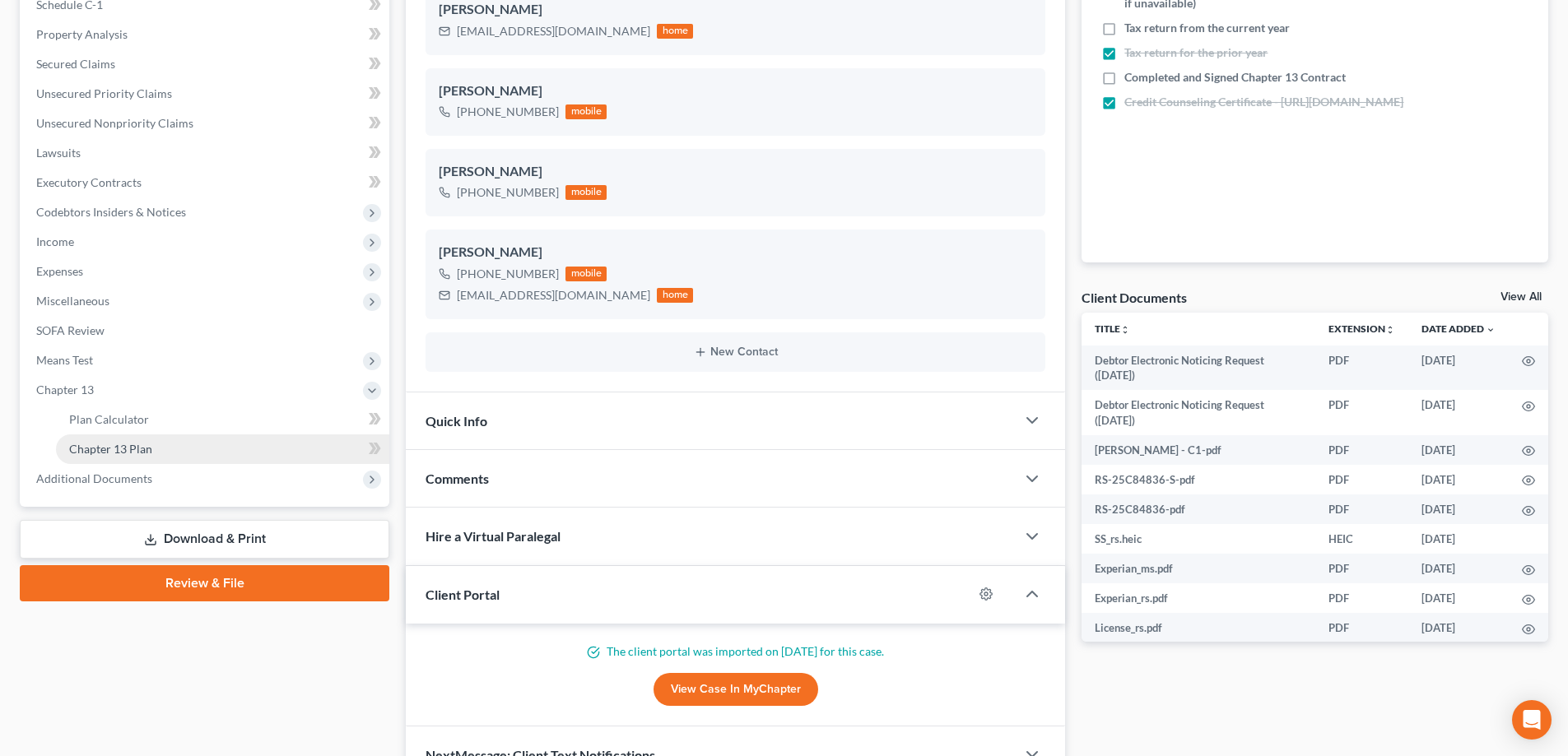
click at [196, 437] on link "Chapter 13 Plan" at bounding box center [223, 449] width 333 height 29
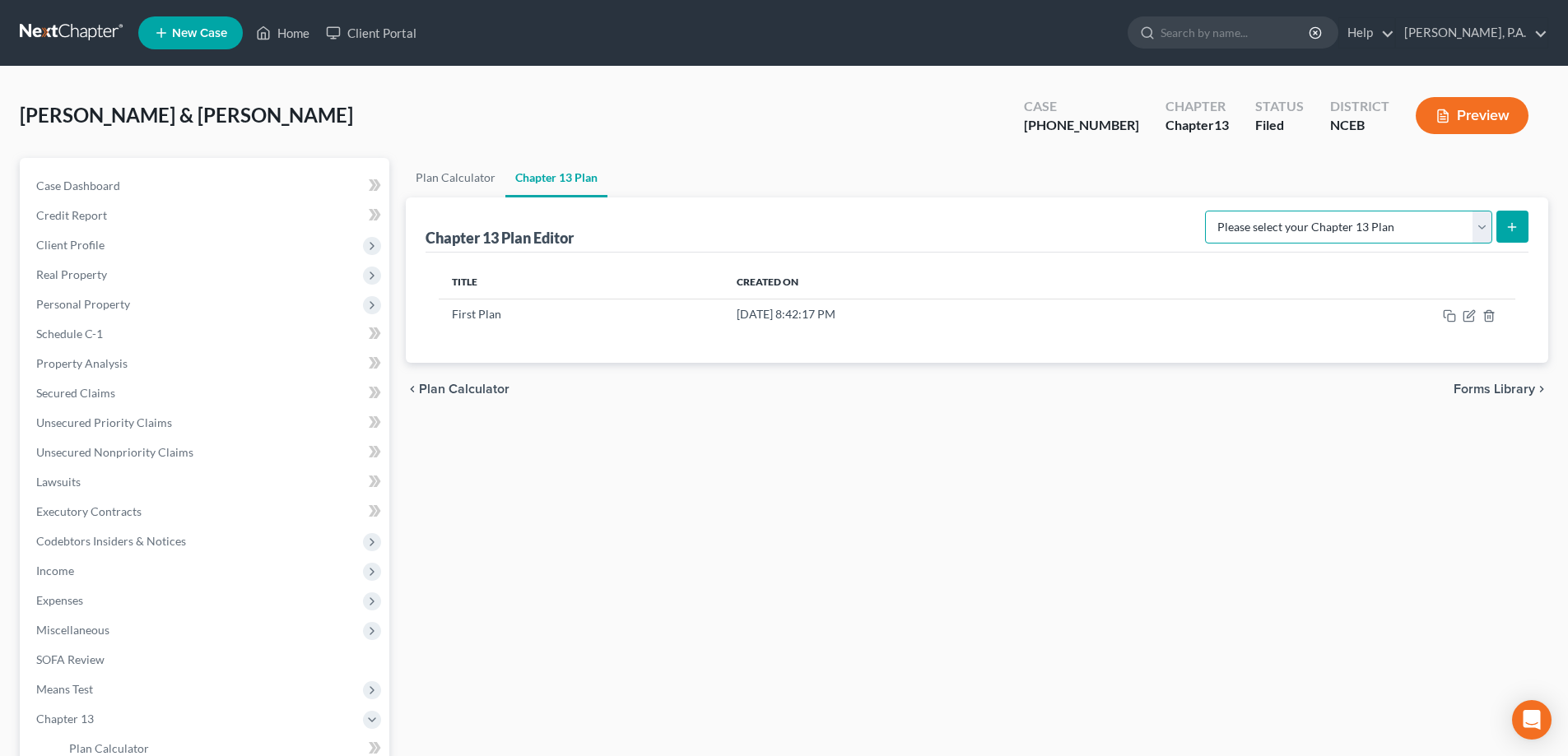
click at [1474, 228] on select "Please select your Chapter 13 Plan Eastern District of North Carolina: Effectiv…" at bounding box center [1349, 227] width 288 height 33
click at [1067, 228] on div "Chapter 13 Plan Editor Please select your Chapter 13 Plan Eastern District of N…" at bounding box center [977, 224] width 1103 height 55
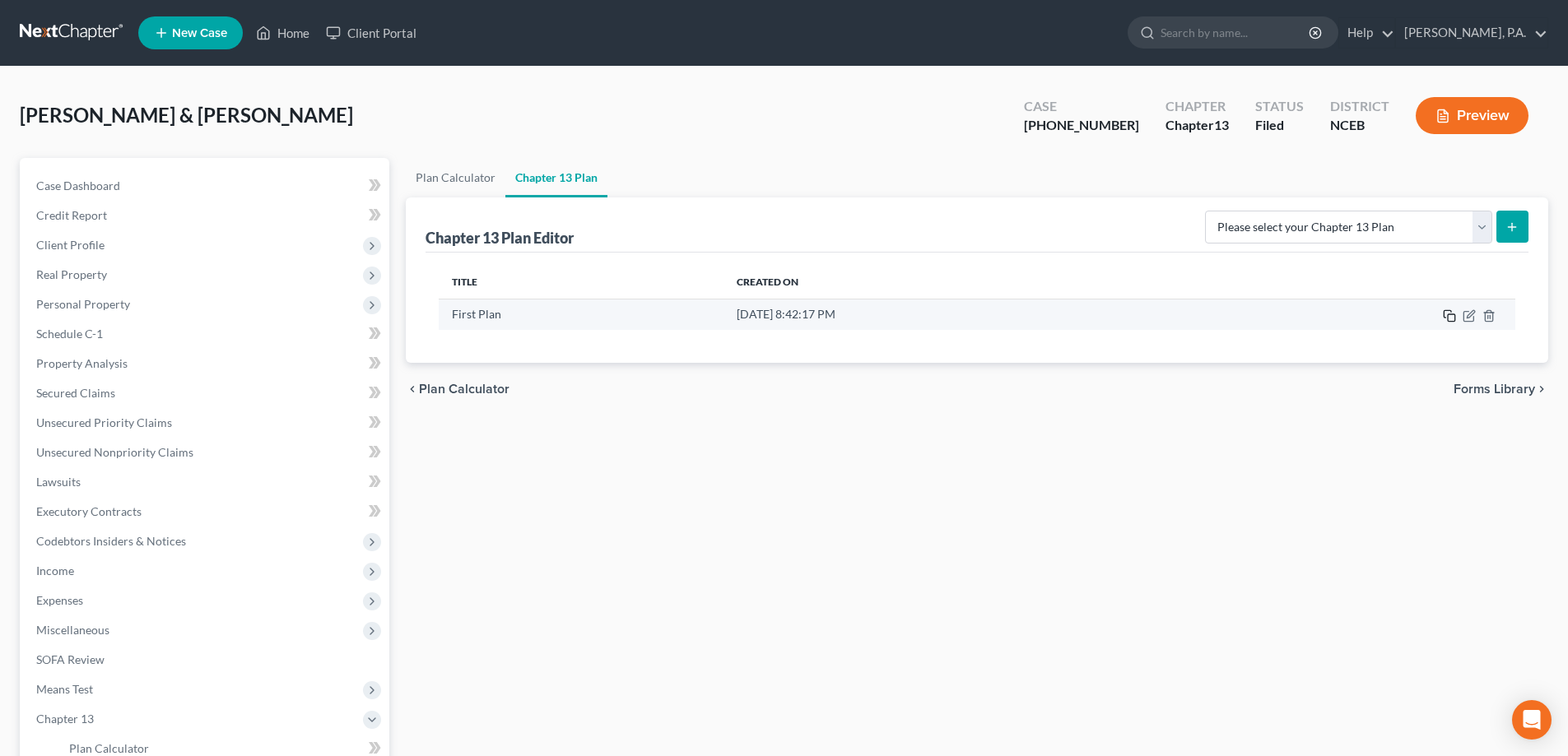
click at [1448, 313] on icon "button" at bounding box center [1449, 316] width 14 height 14
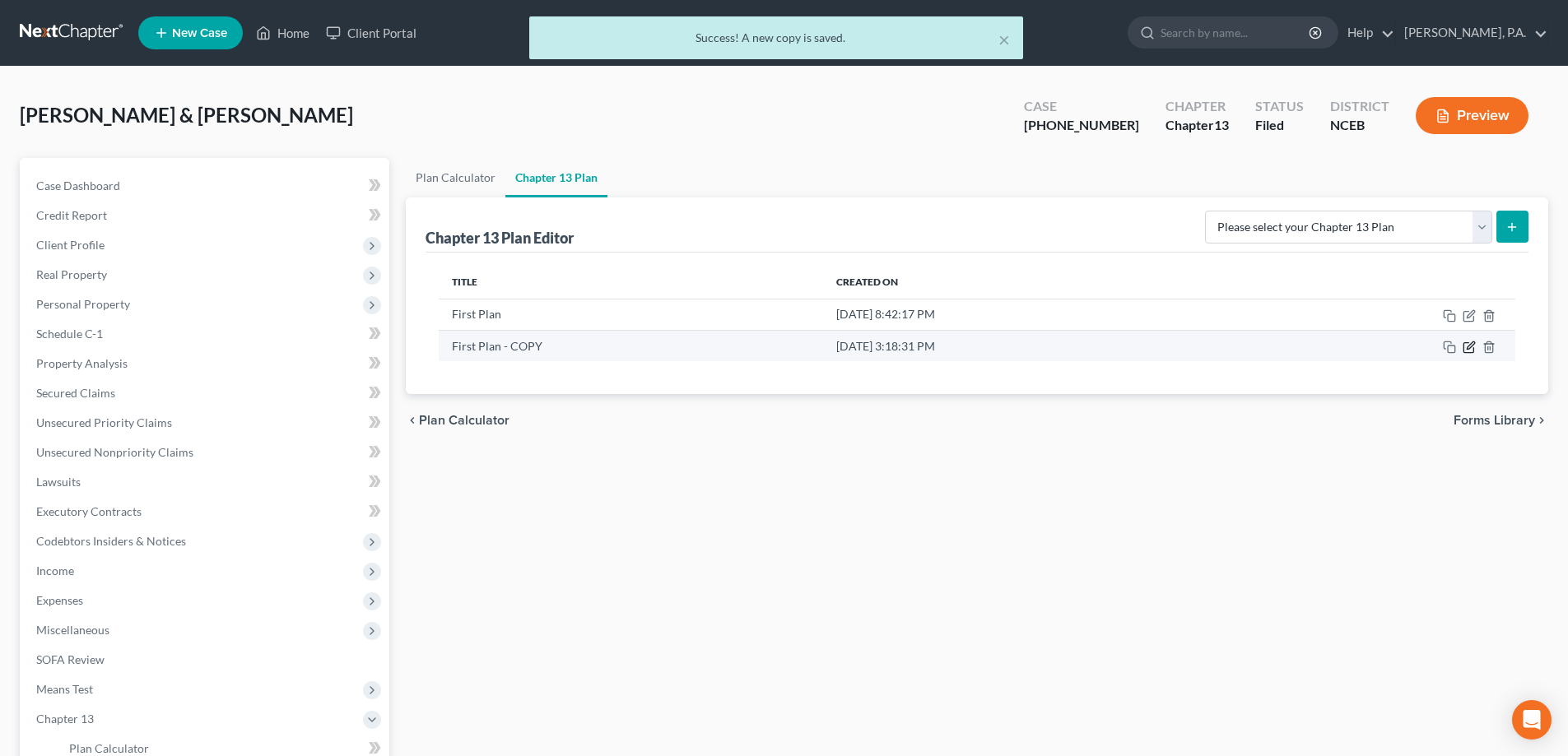
click at [1468, 348] on icon "button" at bounding box center [1471, 345] width 8 height 8
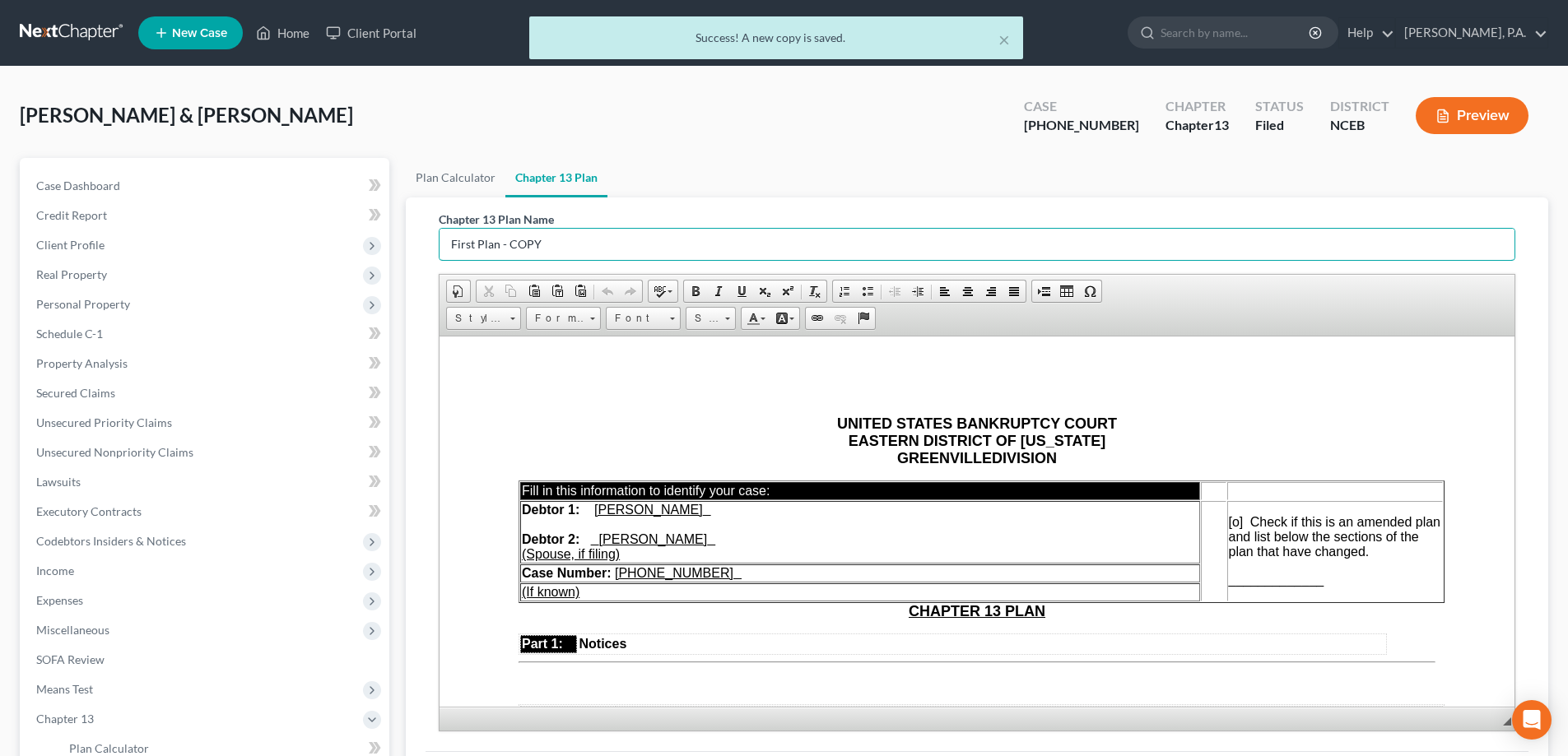
drag, startPoint x: 446, startPoint y: 254, endPoint x: 411, endPoint y: 254, distance: 35.0
click at [411, 254] on div "Chapter 13 Plan Name First Plan - COPY Rich Text Editor, document-ckeditor Edit…" at bounding box center [976, 504] width 1142 height 614
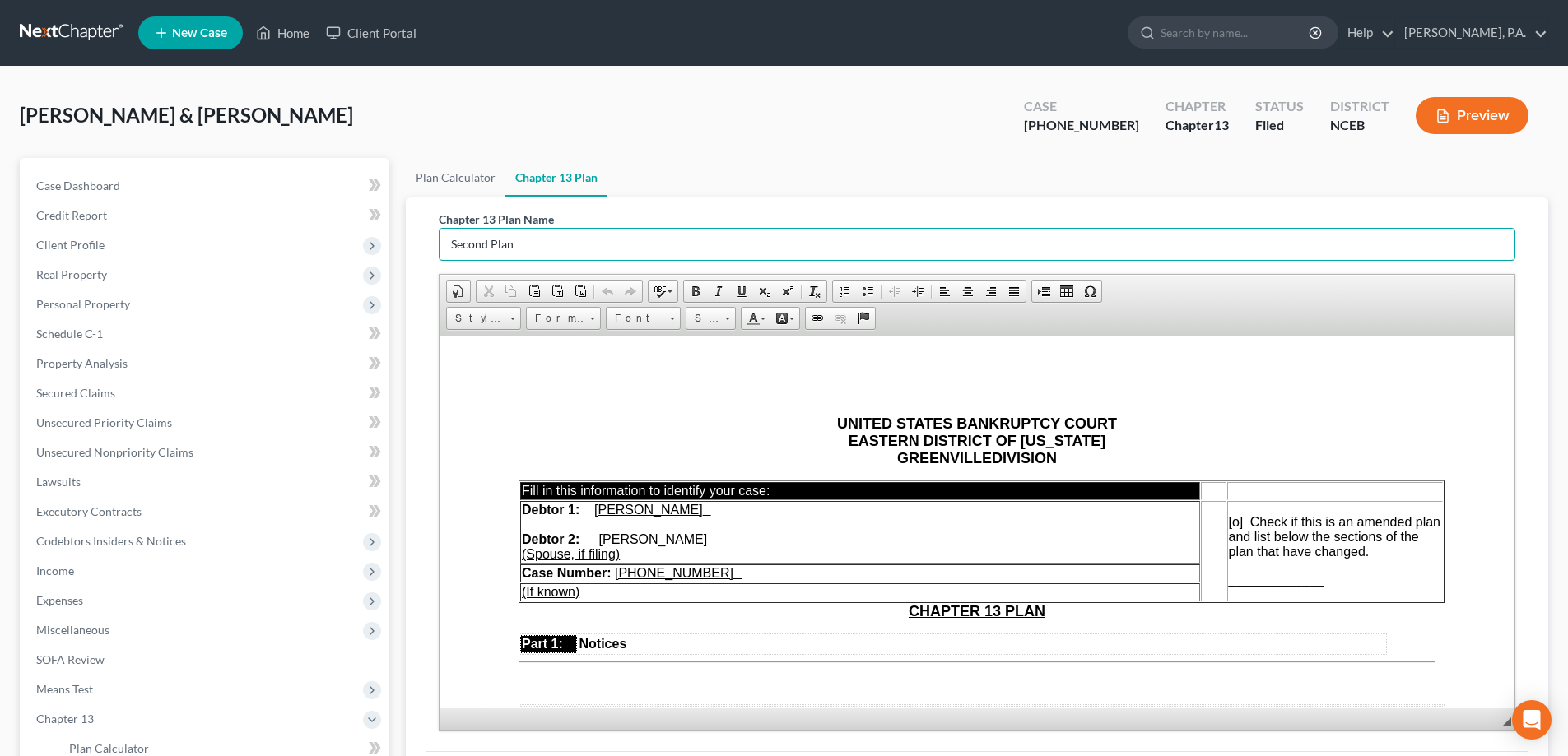
type input "Second Plan"
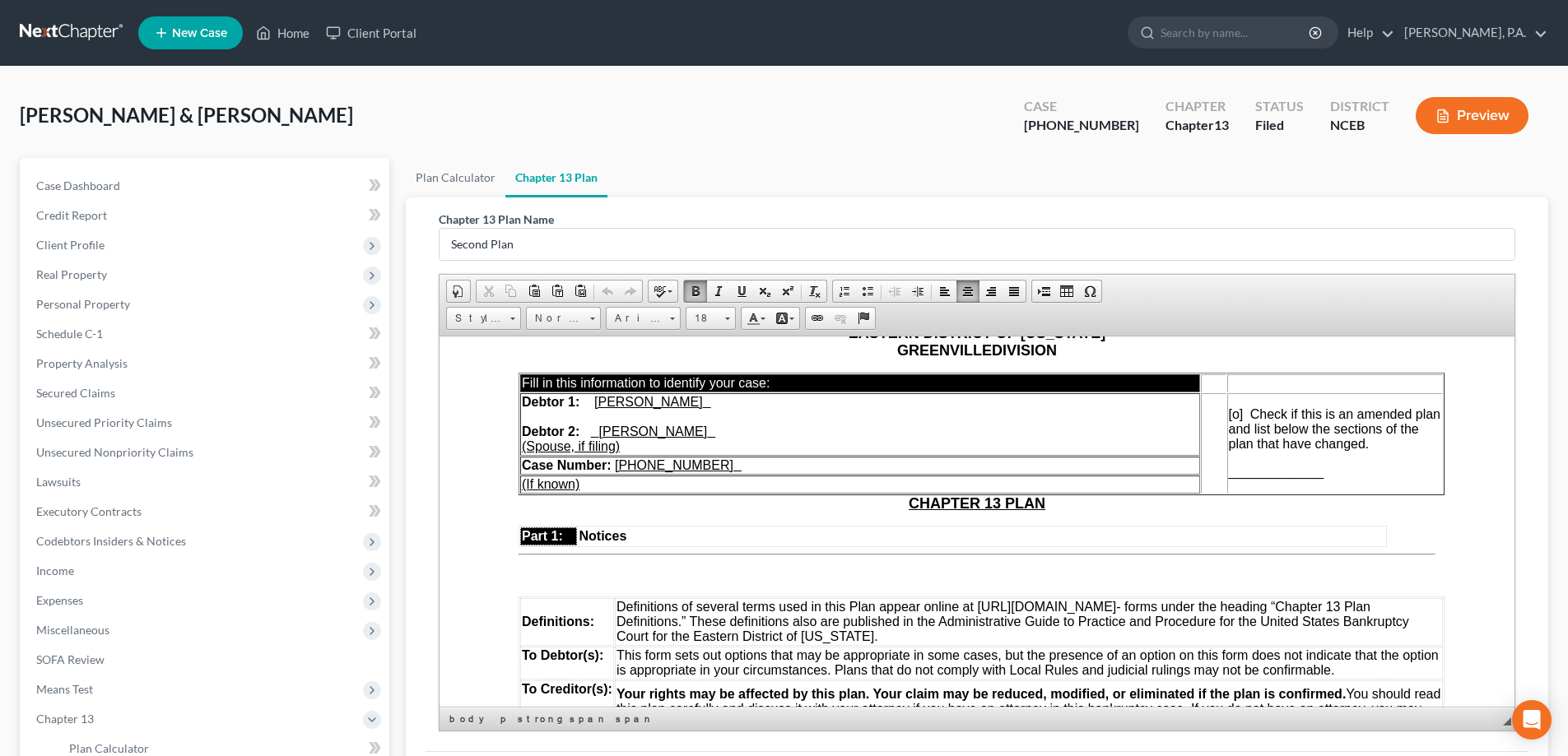
scroll to position [164, 0]
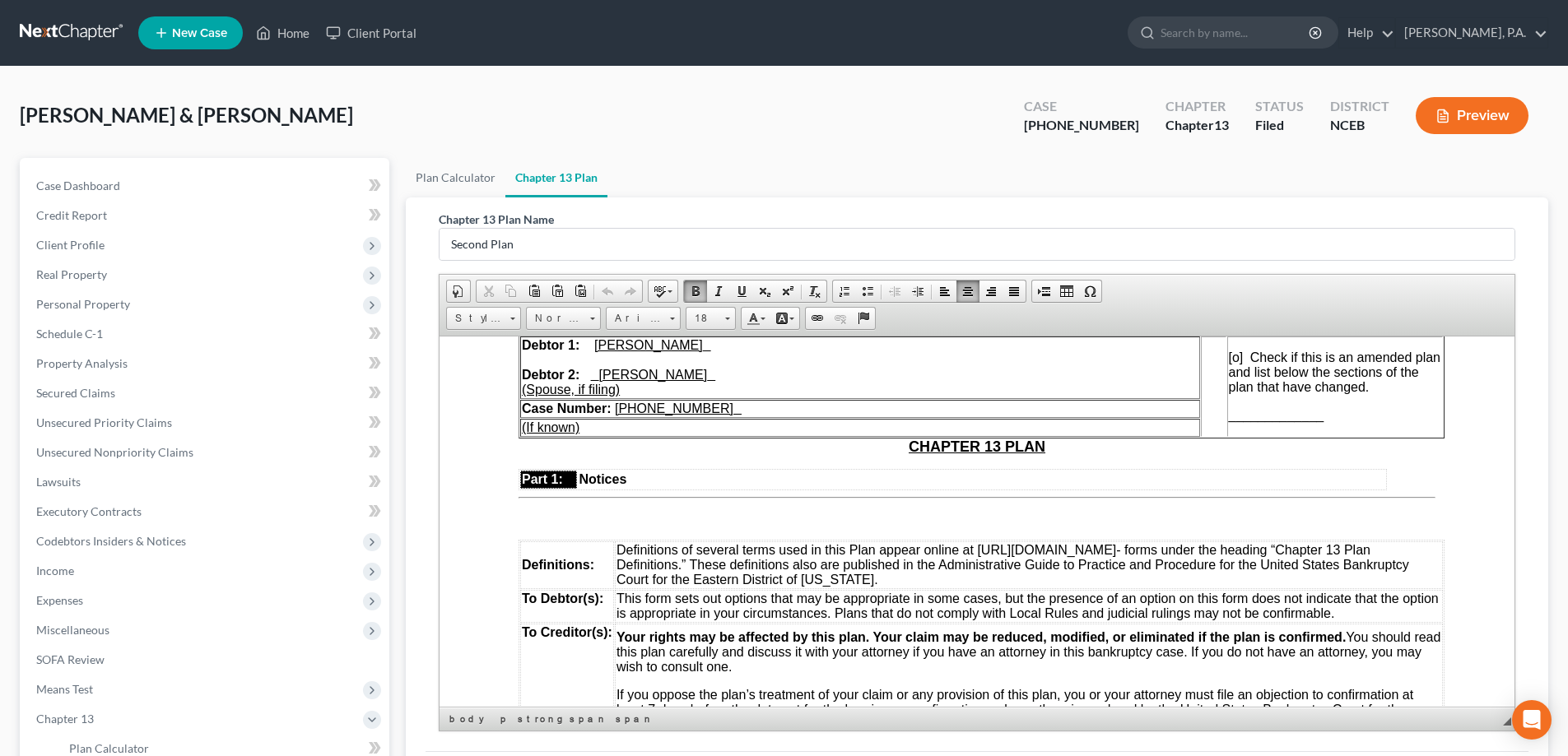
click at [684, 408] on u "[PHONE_NUMBER]" at bounding box center [674, 407] width 119 height 14
click at [1232, 356] on span "[o]" at bounding box center [1236, 357] width 15 height 14
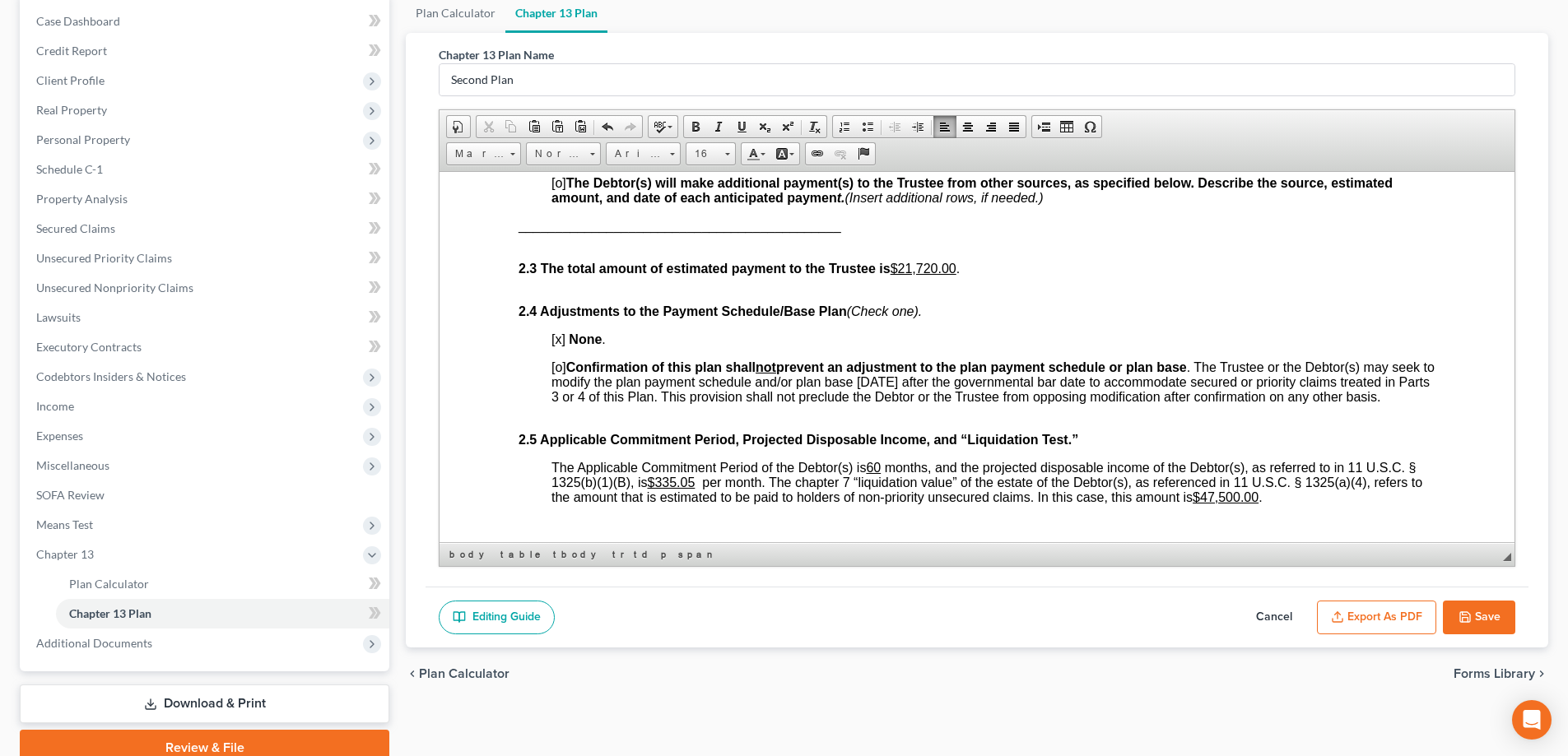
scroll to position [1317, 0]
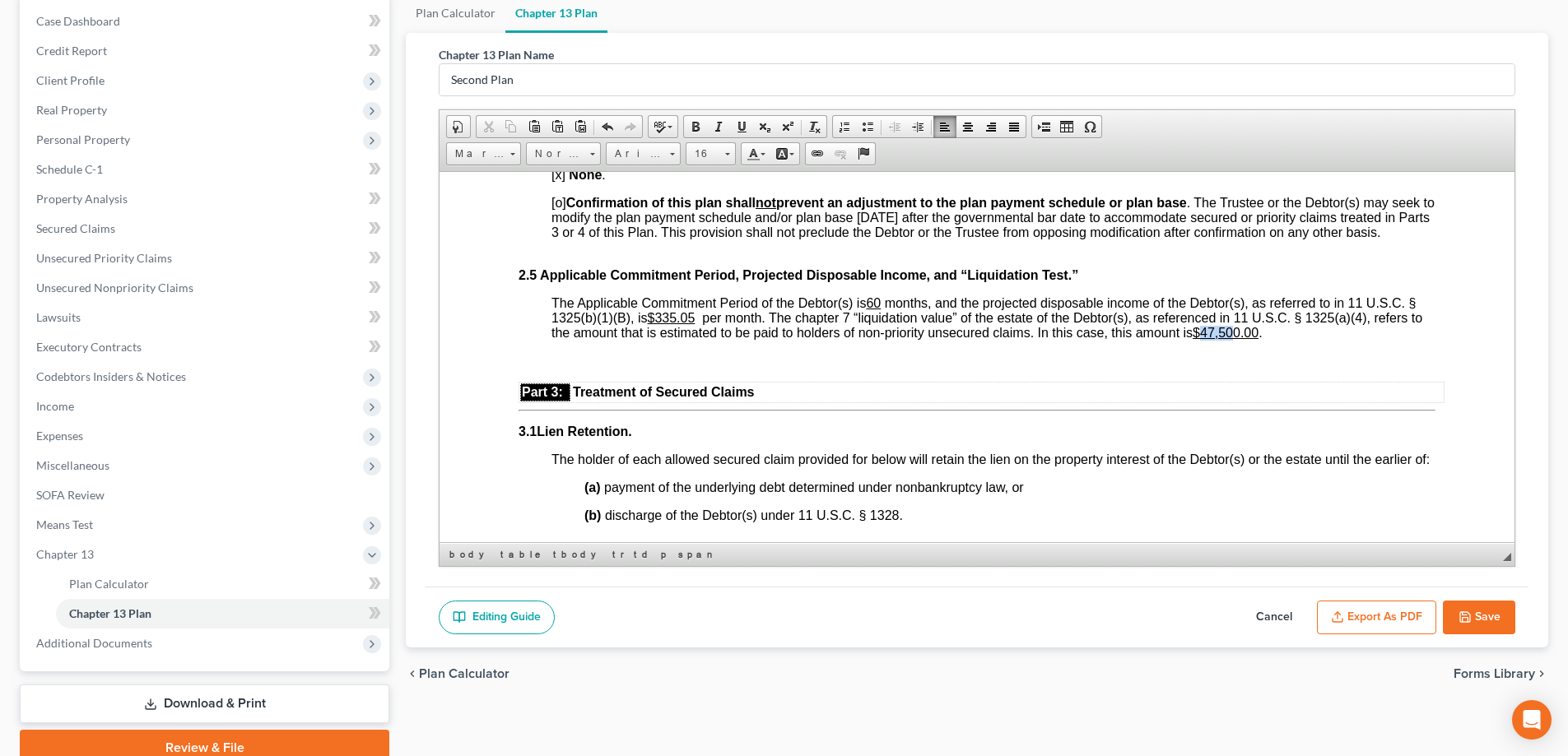
drag, startPoint x: 1218, startPoint y: 347, endPoint x: 1253, endPoint y: 348, distance: 35.0
click at [1253, 339] on u "$47,500.00" at bounding box center [1226, 331] width 66 height 14
click at [1489, 615] on button "Save" at bounding box center [1479, 618] width 73 height 35
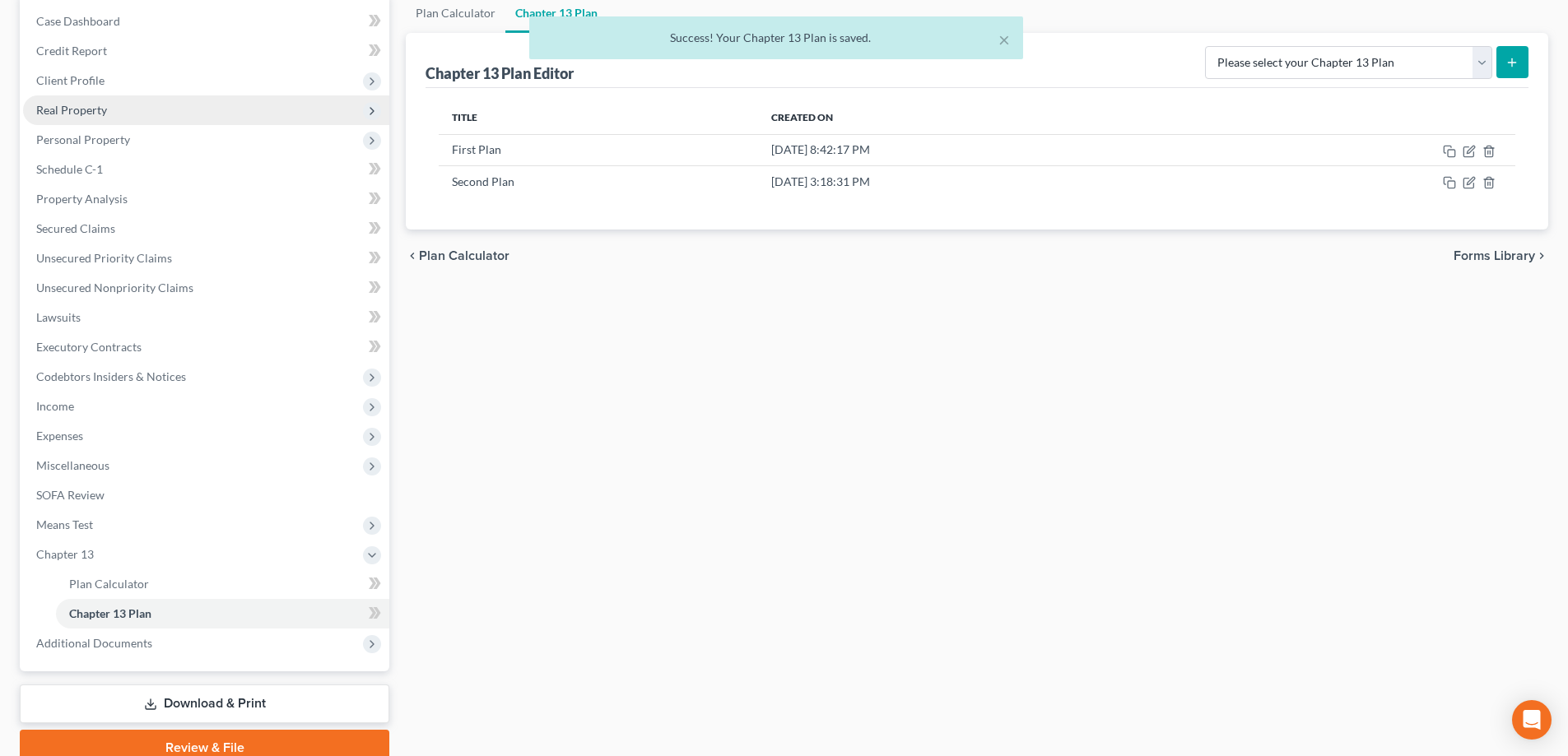
click at [195, 116] on span "Real Property" at bounding box center [206, 110] width 366 height 29
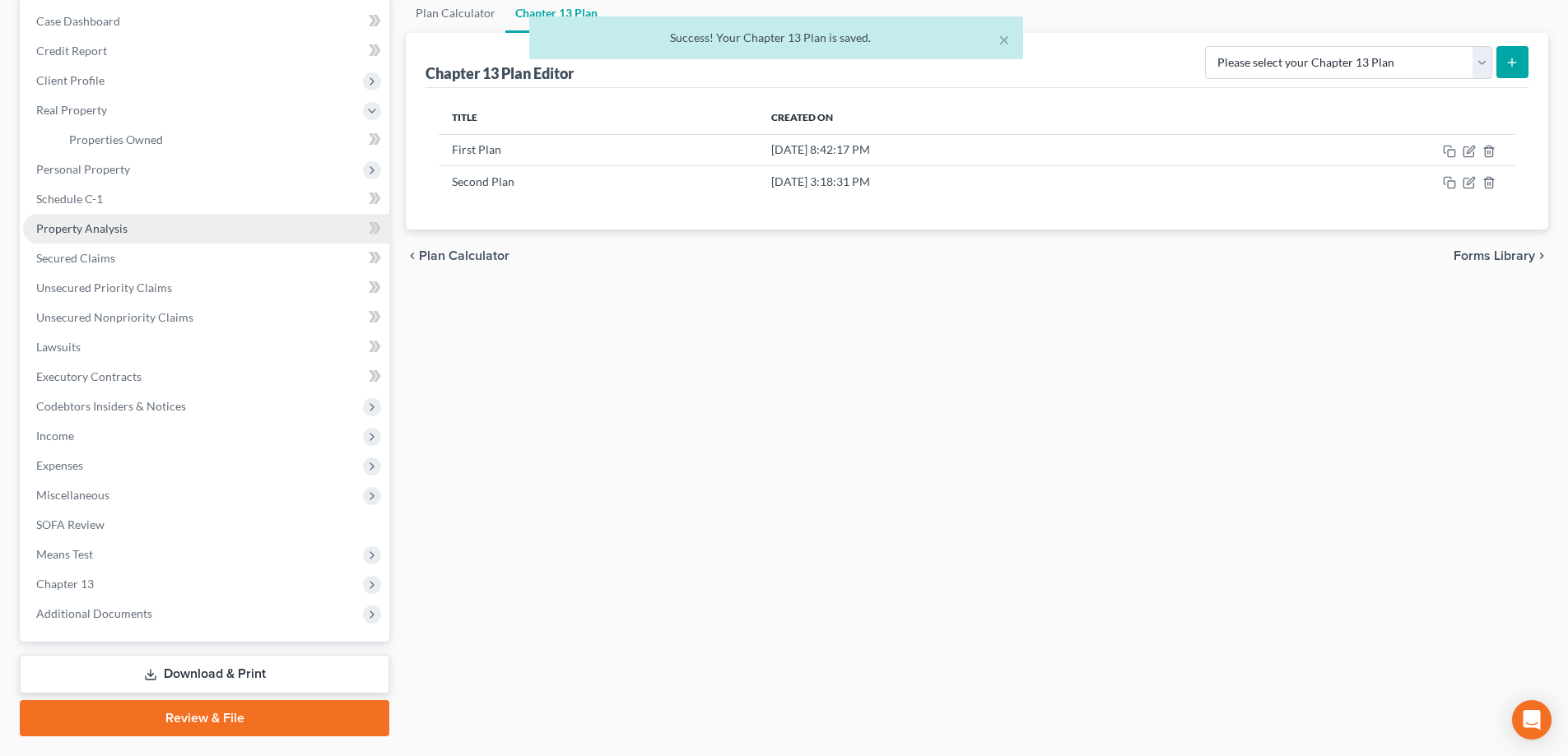
click at [196, 236] on link "Property Analysis" at bounding box center [206, 228] width 366 height 29
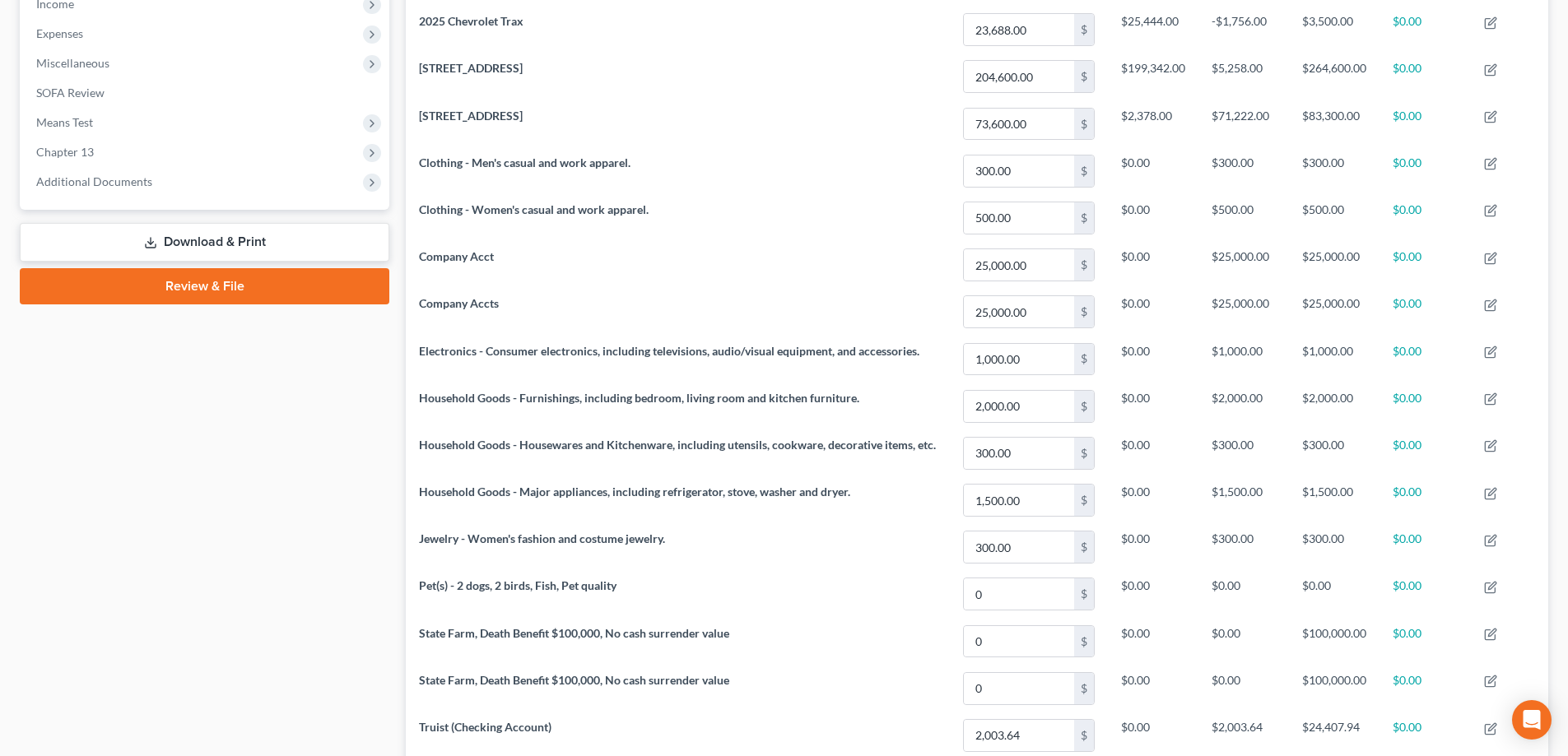
scroll to position [238, 0]
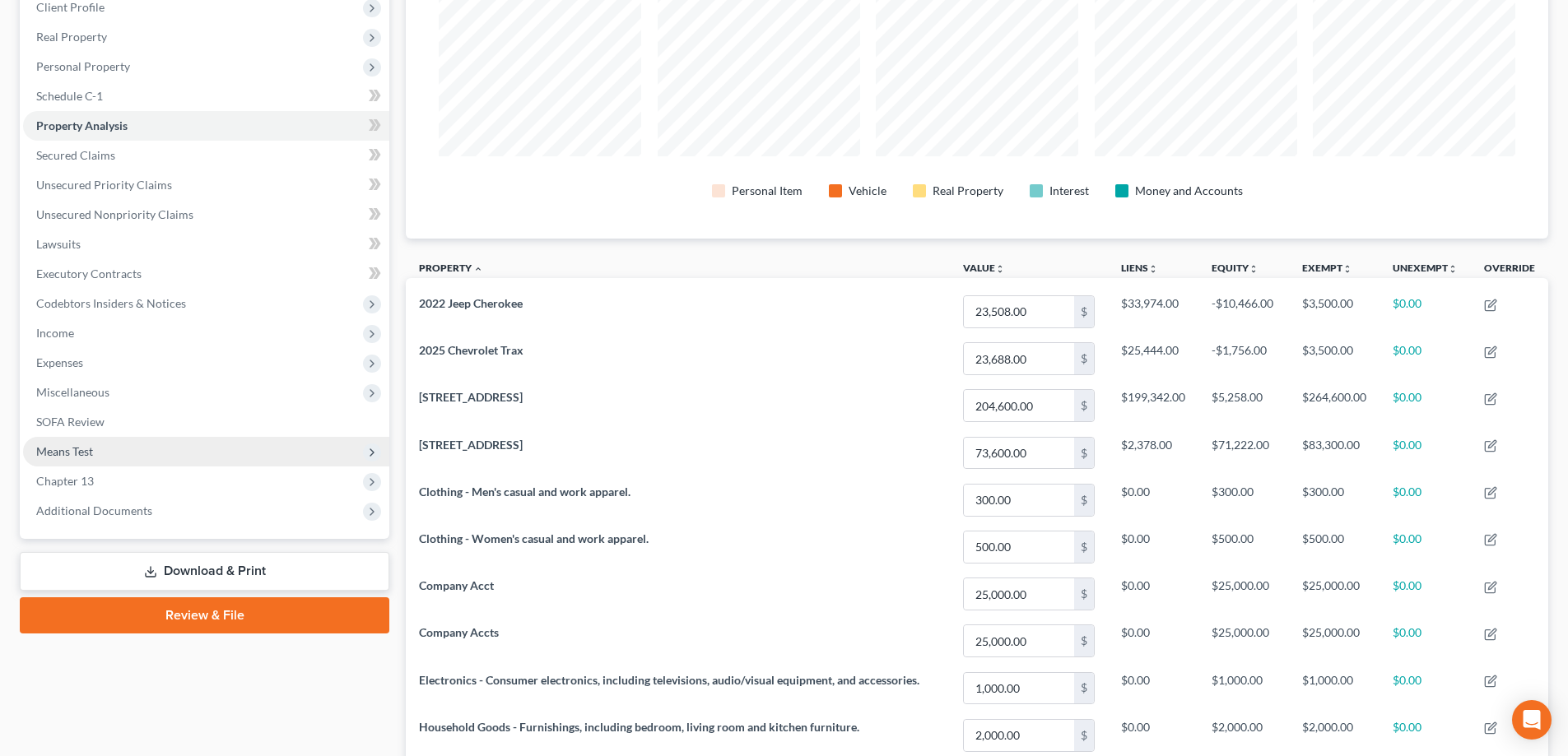
click at [303, 464] on span "Means Test" at bounding box center [206, 452] width 366 height 29
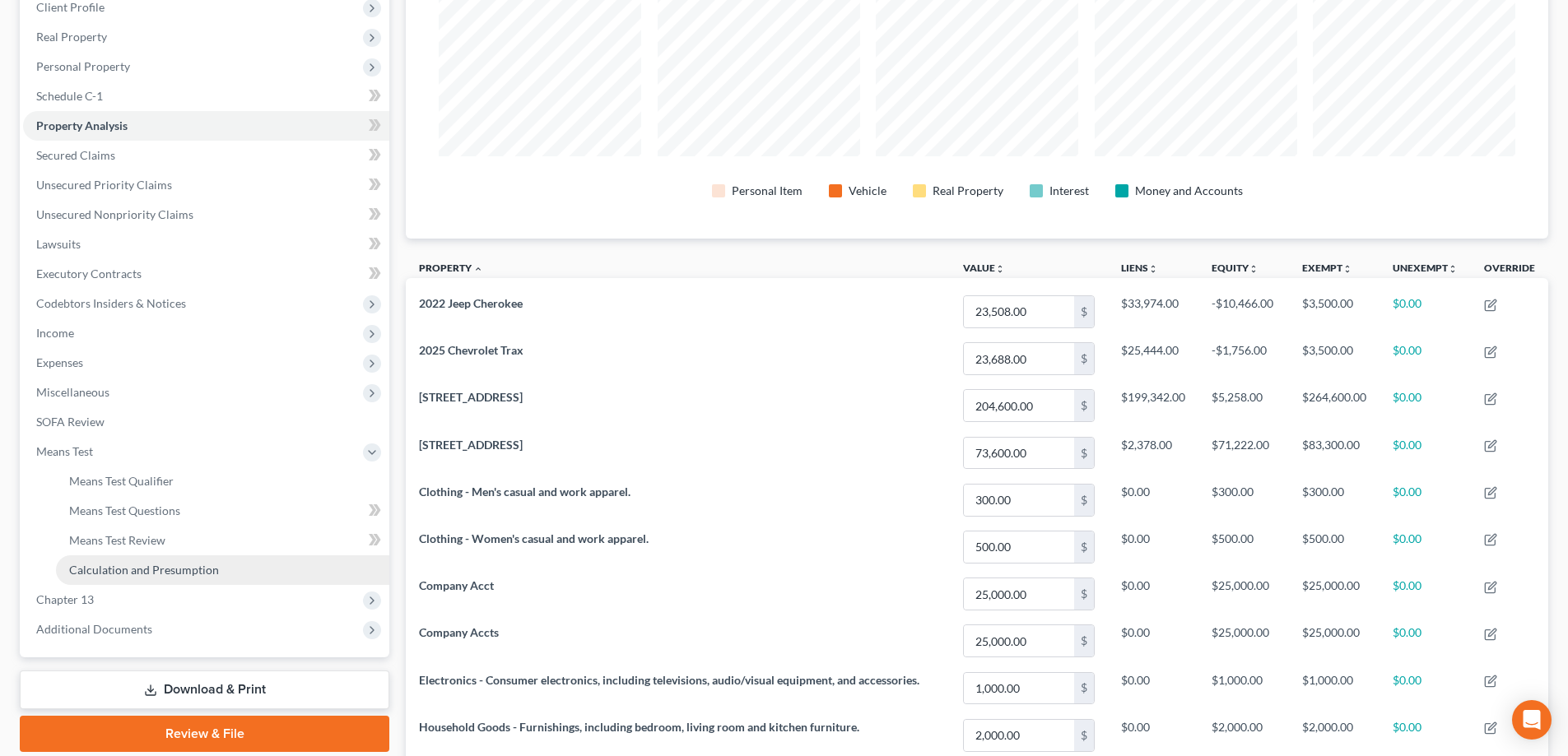
click at [326, 579] on link "Calculation and Presumption" at bounding box center [223, 570] width 333 height 29
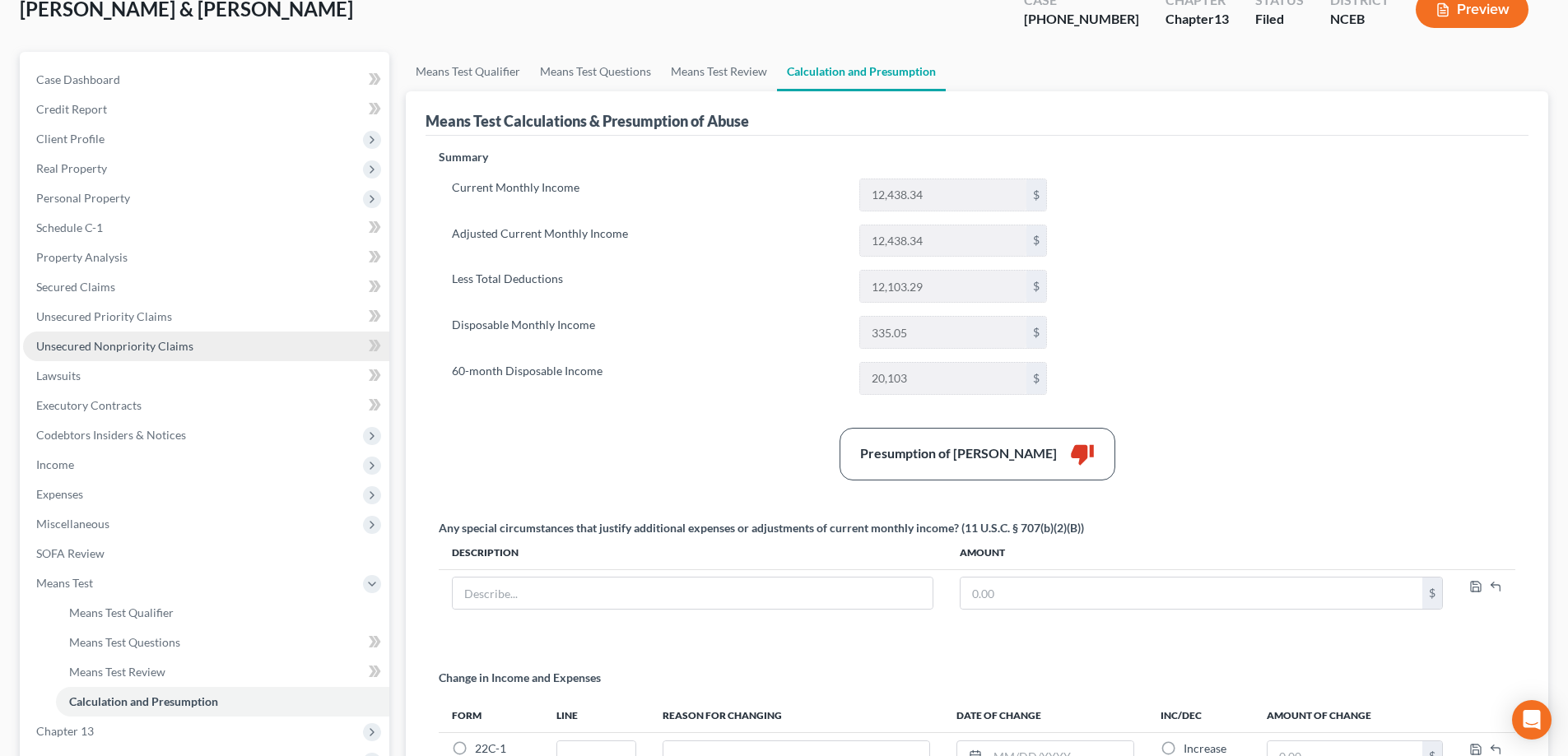
scroll to position [164, 0]
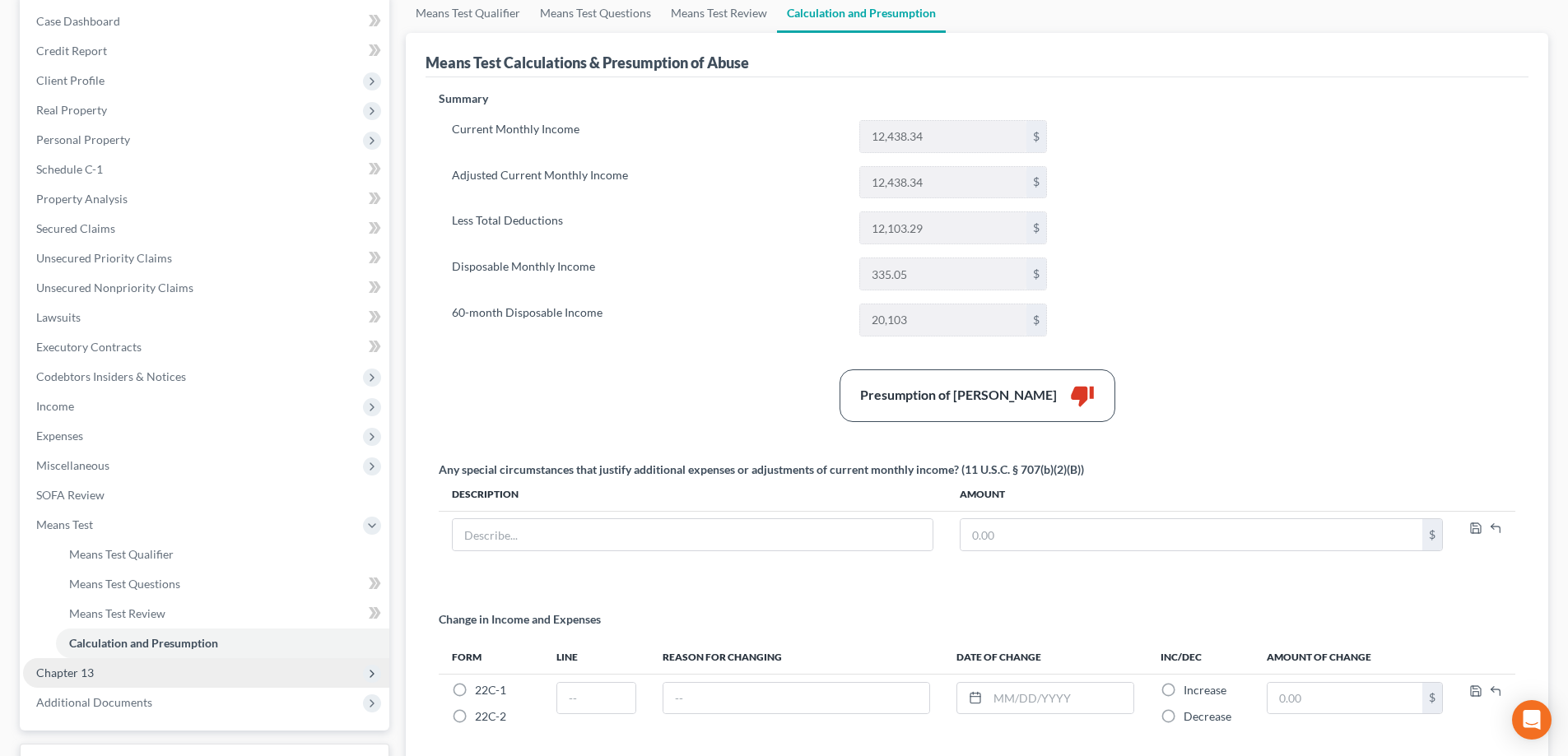
click at [233, 666] on span "Chapter 13" at bounding box center [206, 672] width 366 height 29
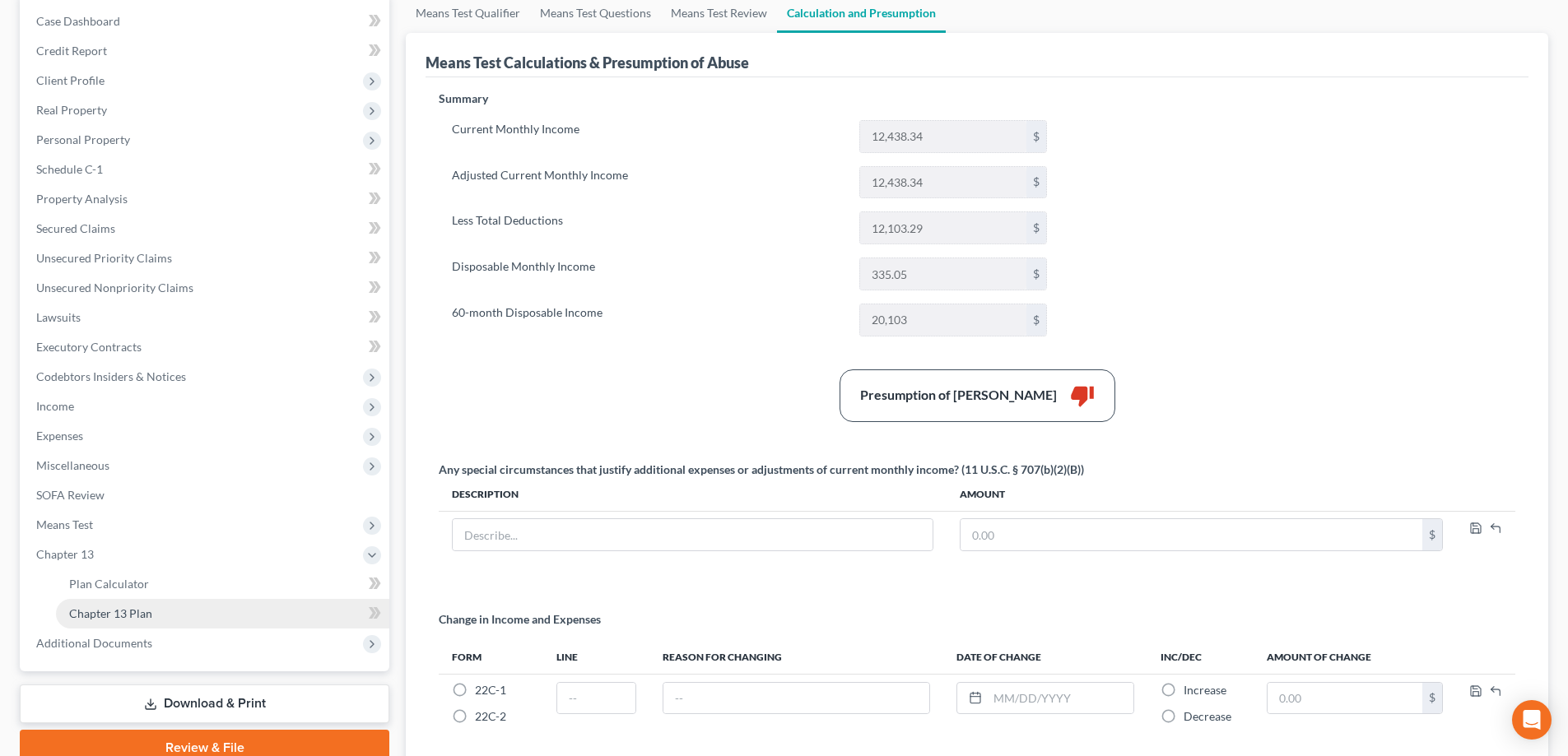
click at [293, 619] on link "Chapter 13 Plan" at bounding box center [223, 613] width 333 height 29
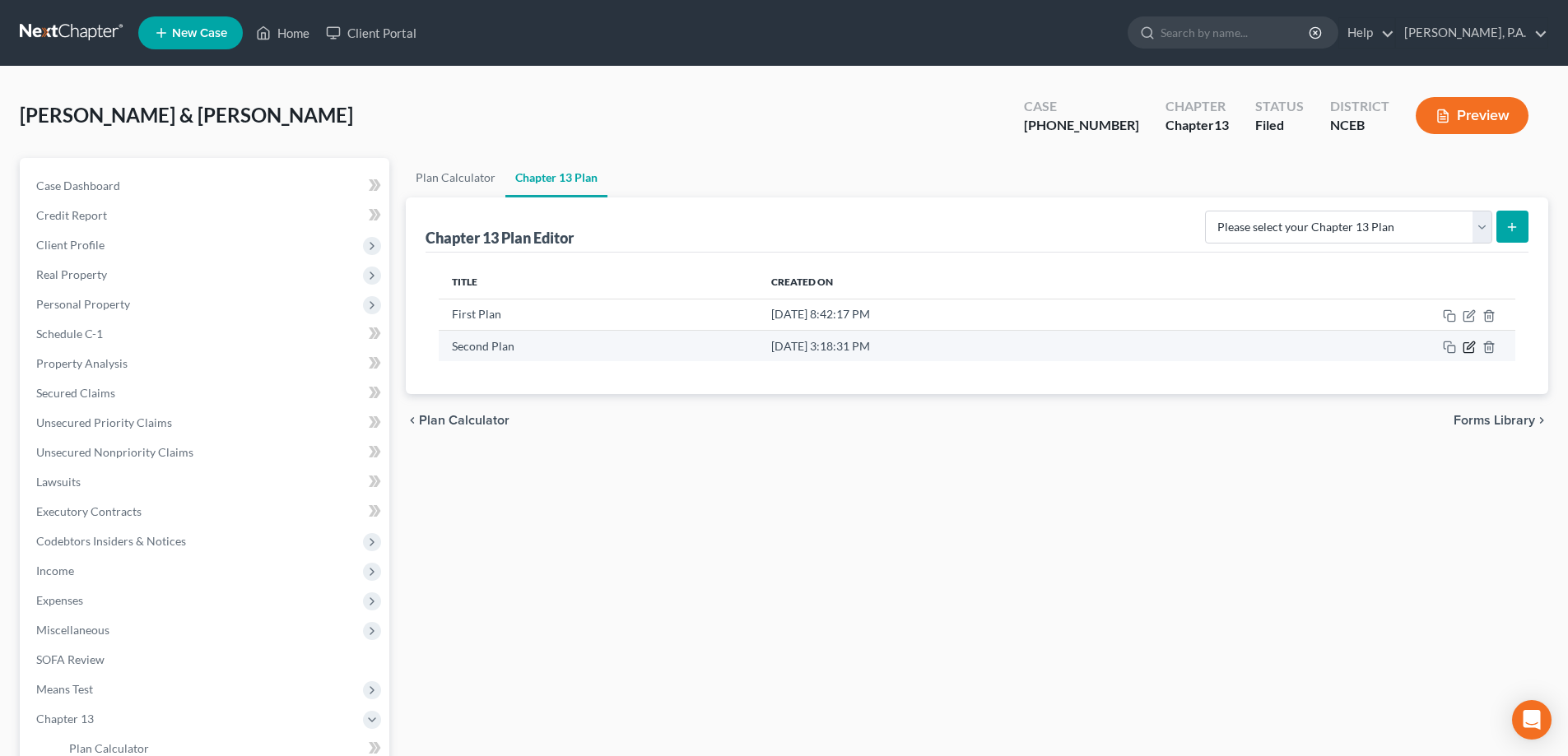
click at [1468, 342] on icon "button" at bounding box center [1470, 348] width 14 height 14
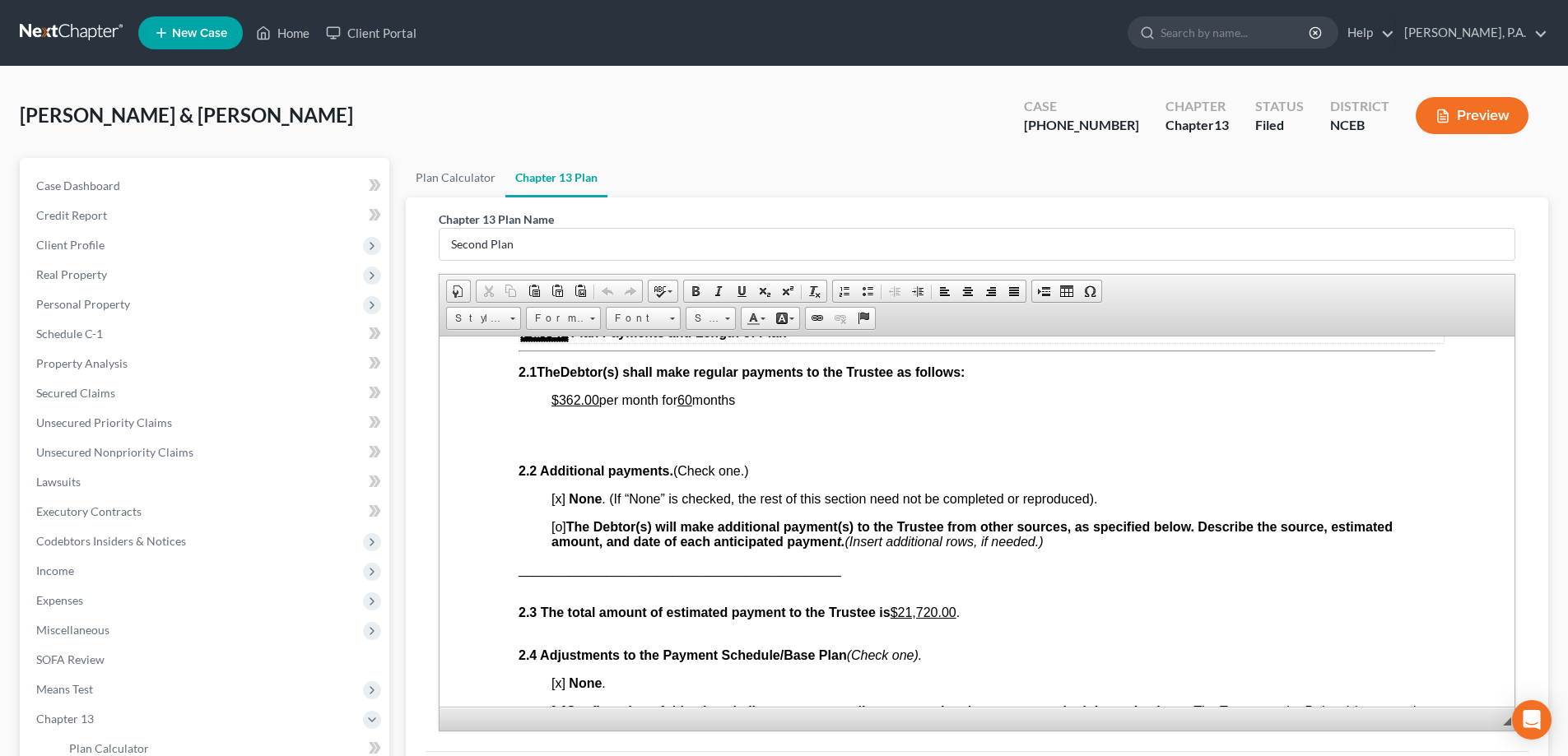
scroll to position [987, 0]
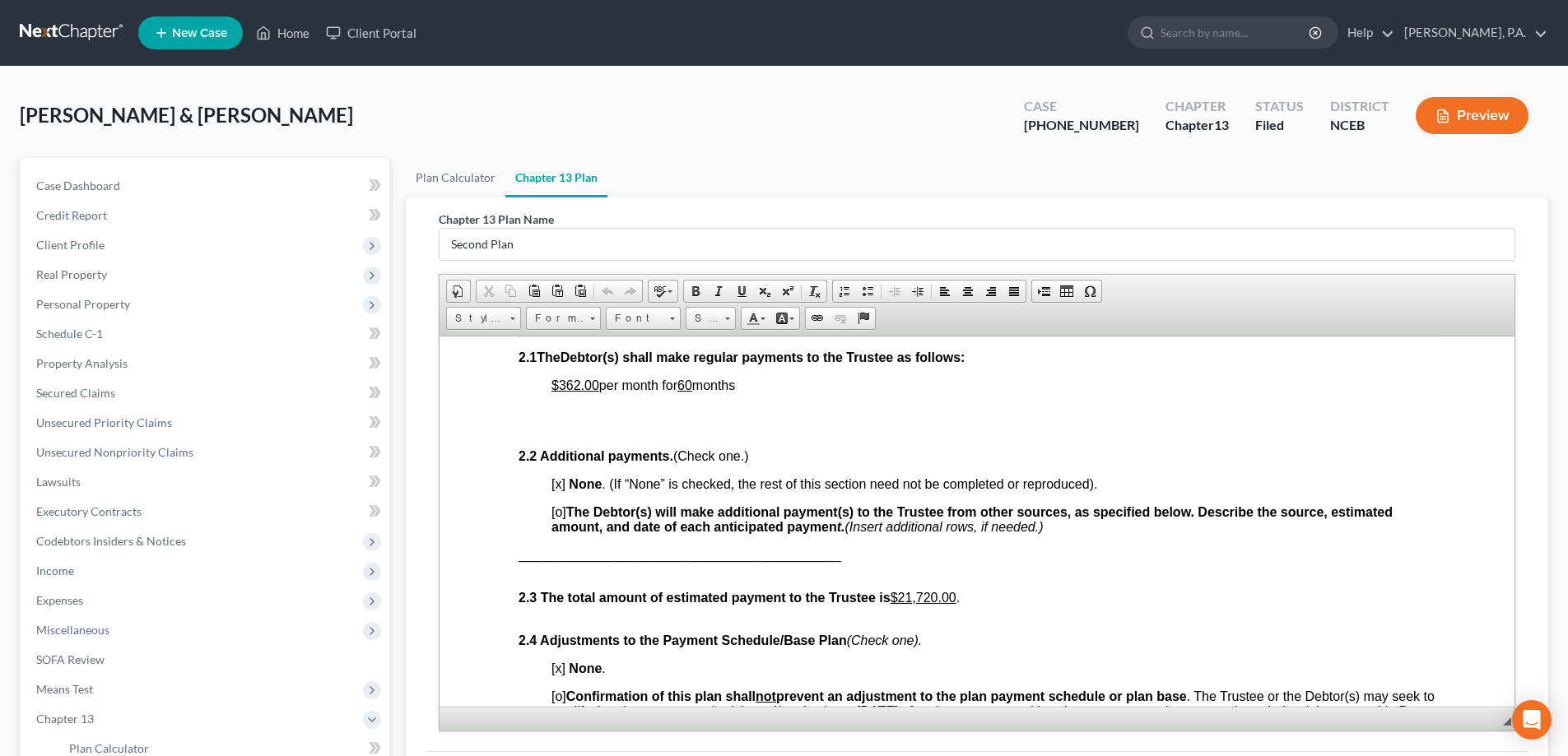
click at [747, 387] on p "$362.00 per month for 60 months" at bounding box center [993, 385] width 884 height 15
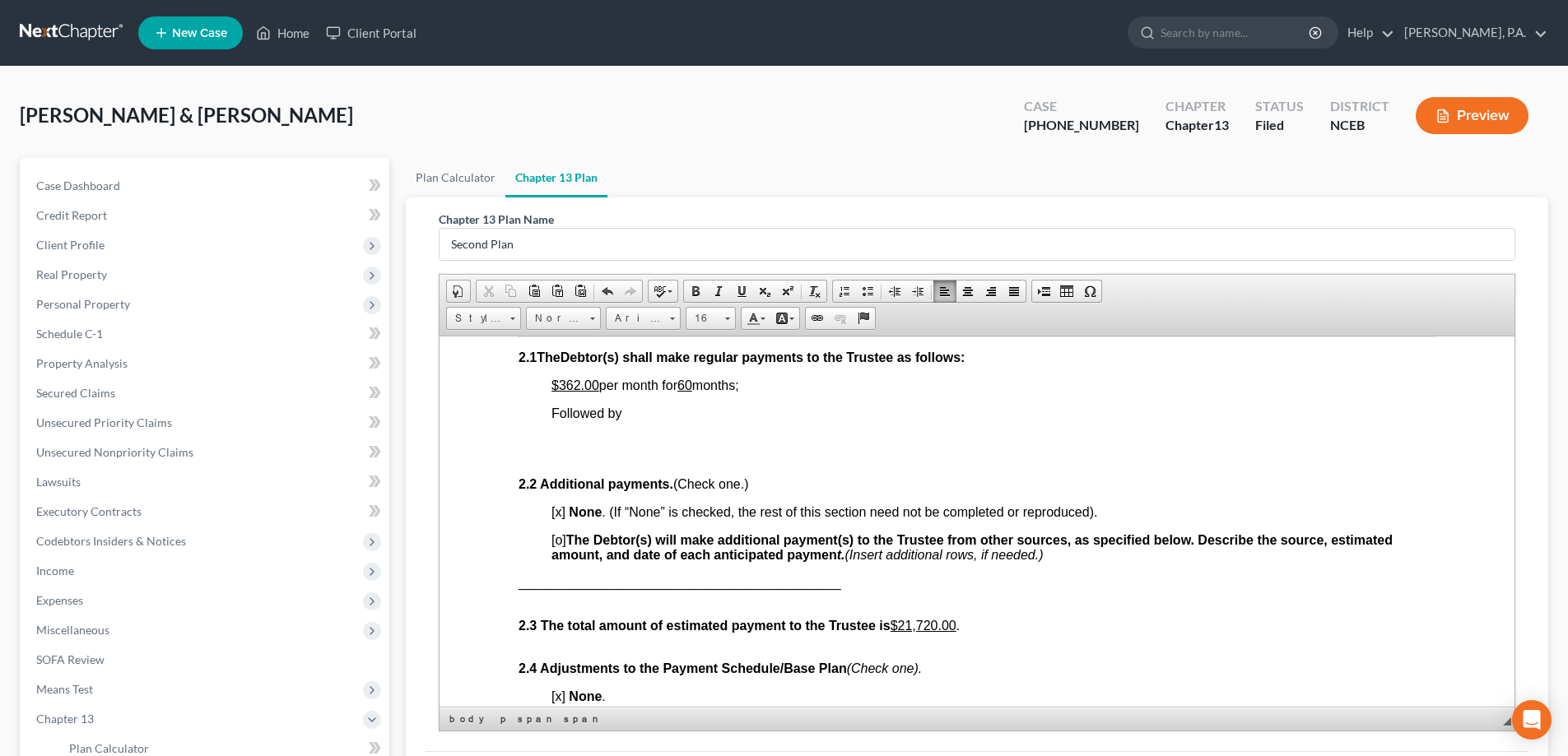
click at [645, 412] on p "​Followed by" at bounding box center [993, 412] width 884 height 15
click at [786, 419] on p "Followed by $450.00 ​ per month for" at bounding box center [993, 412] width 884 height 15
click at [732, 459] on p at bounding box center [993, 448] width 884 height 29
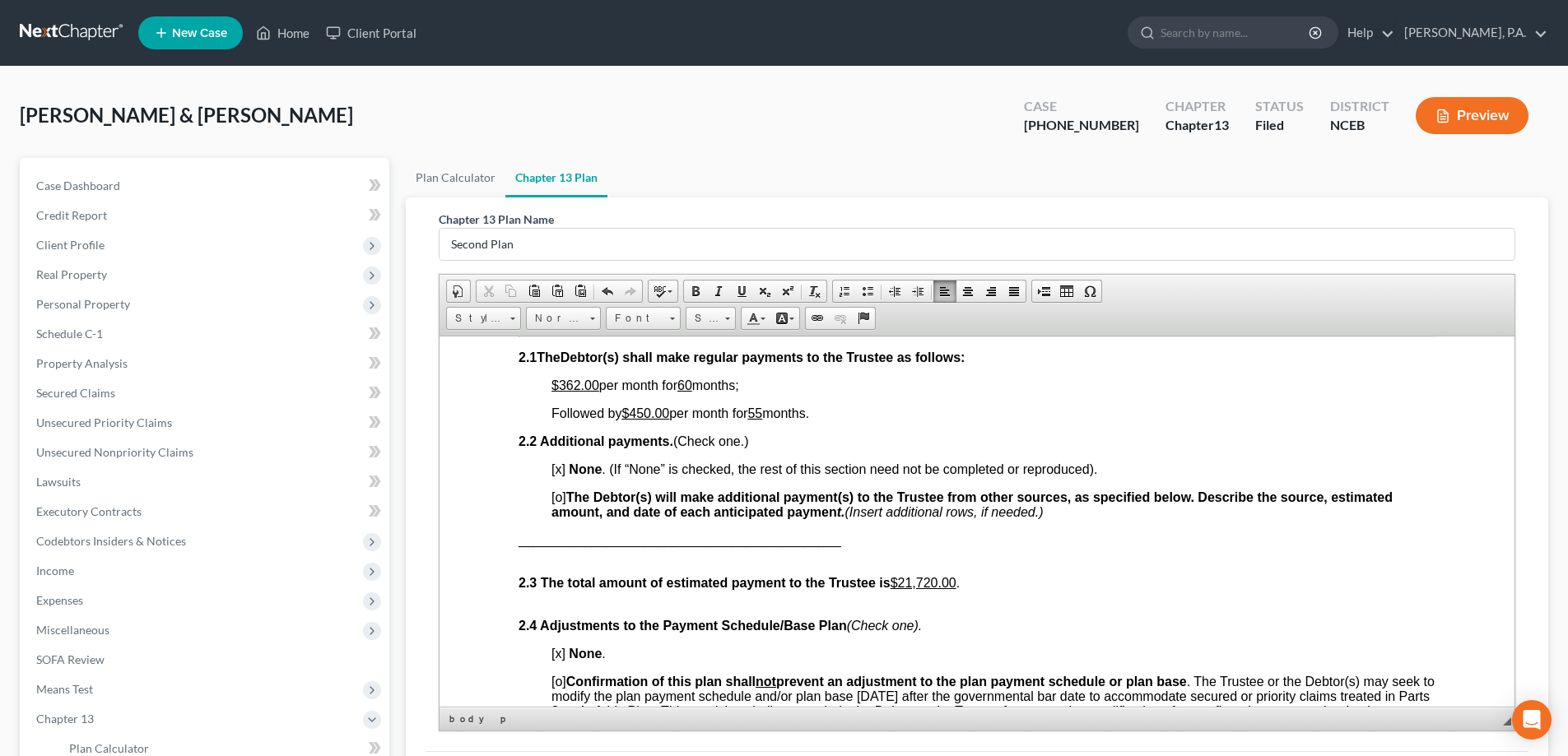
click at [692, 385] on u "60" at bounding box center [684, 385] width 15 height 14
click at [762, 413] on u "55" at bounding box center [754, 412] width 15 height 14
click at [907, 582] on u "$21,720.00" at bounding box center [923, 582] width 66 height 14
click at [925, 578] on u "$28 ,078 .00" at bounding box center [923, 582] width 66 height 14
click at [926, 580] on u "$28 , 78 .00" at bounding box center [920, 582] width 58 height 14
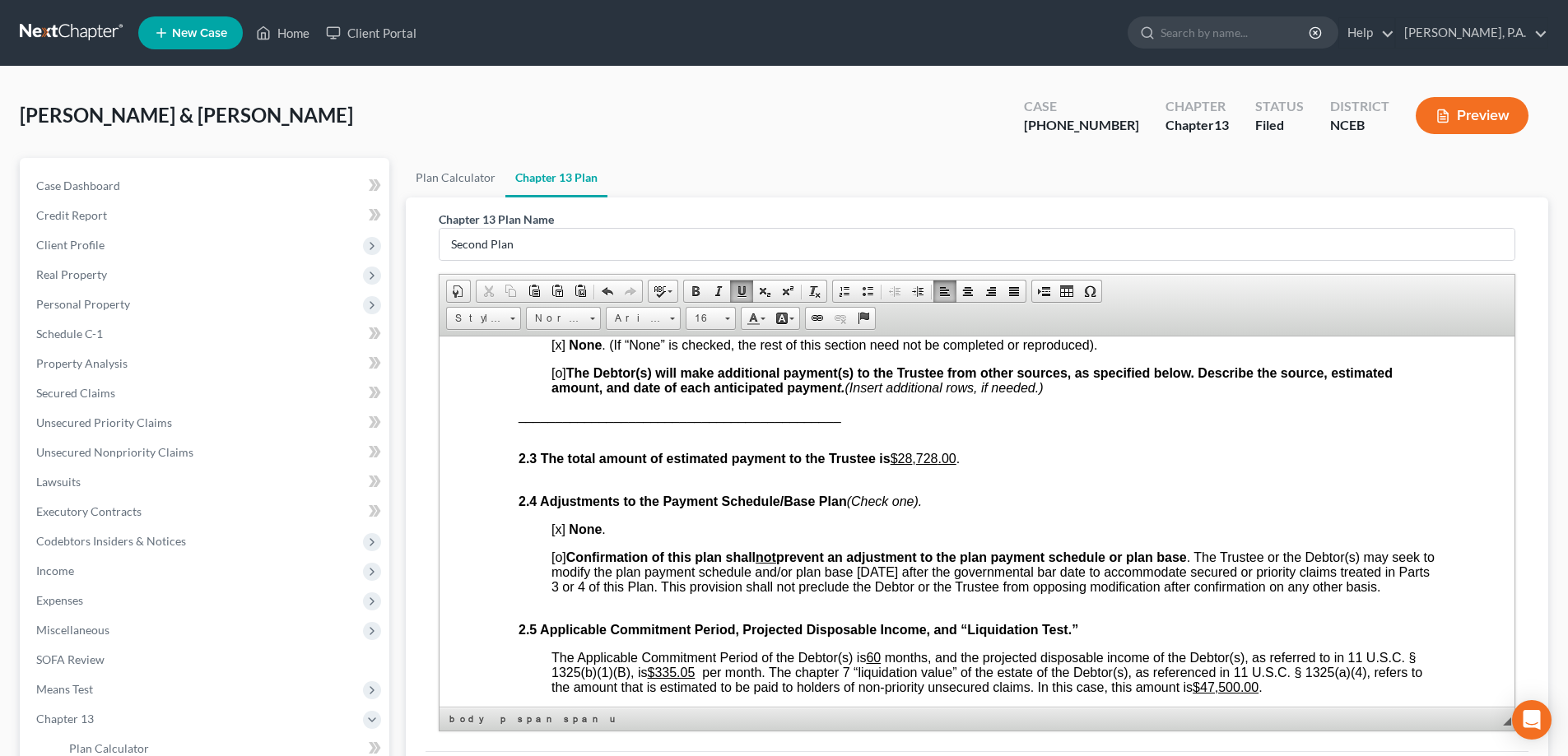
scroll to position [1151, 0]
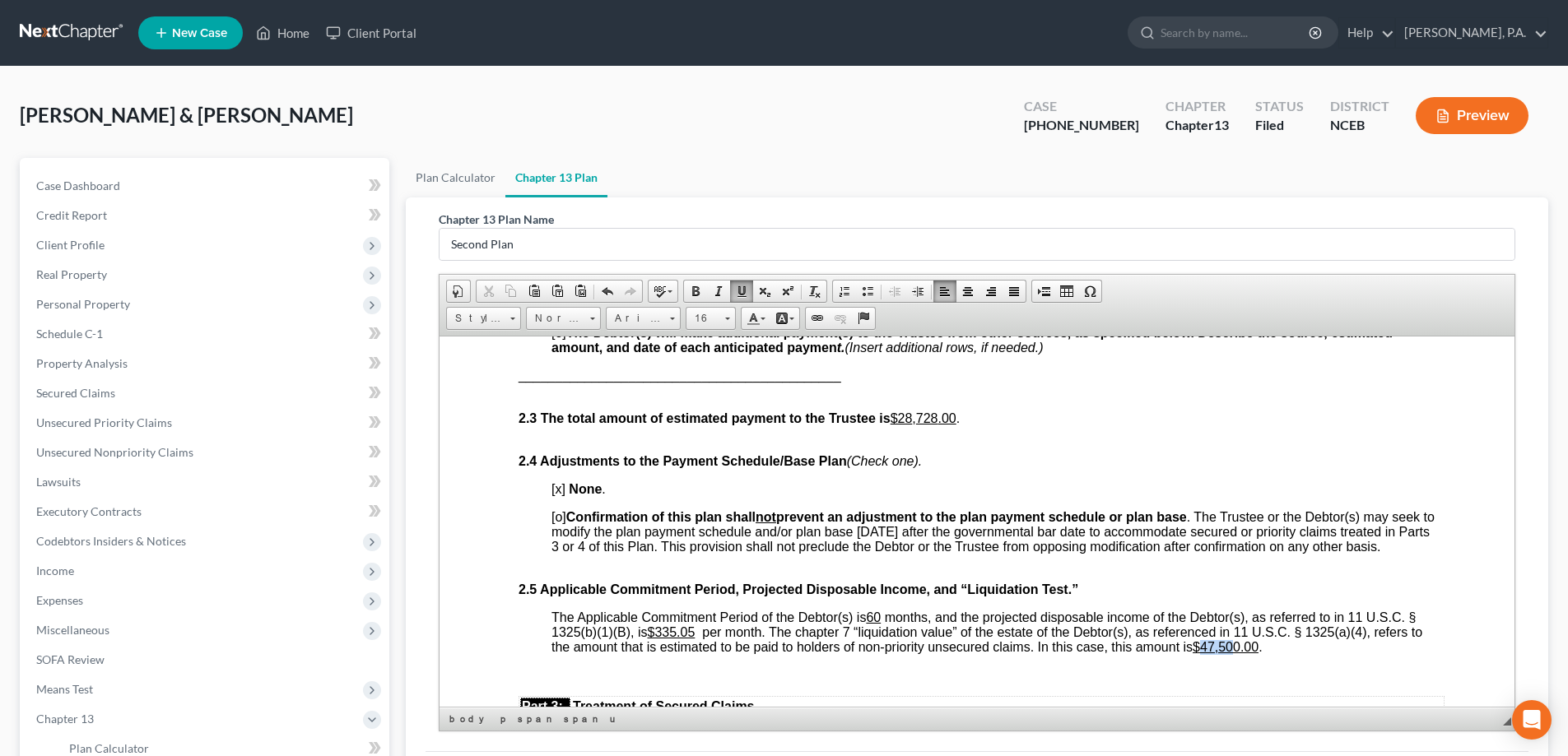
drag, startPoint x: 1219, startPoint y: 663, endPoint x: 1248, endPoint y: 661, distance: 29.1
click at [1248, 653] on u "$47,500.00" at bounding box center [1226, 646] width 66 height 14
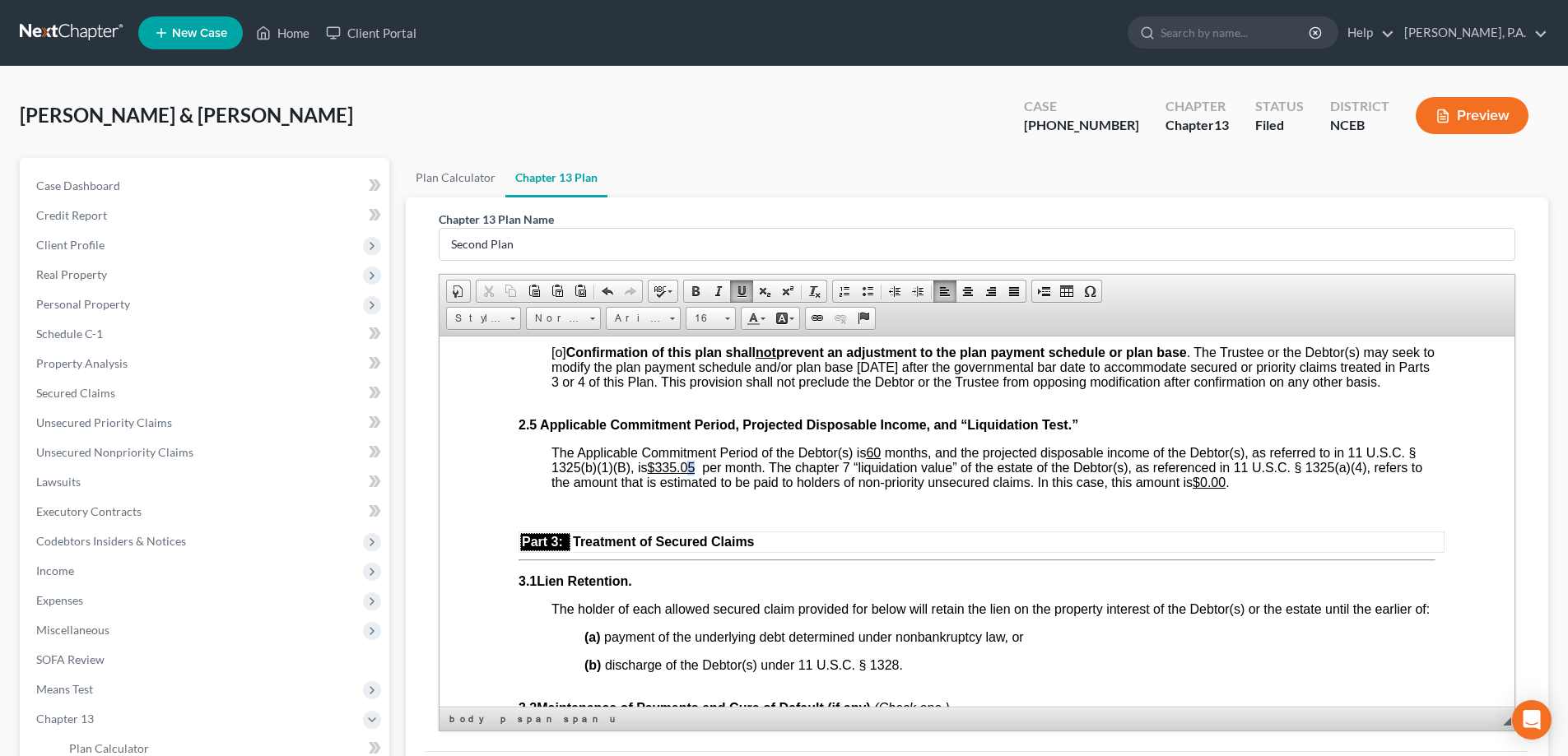
click at [695, 474] on u "$335.05​" at bounding box center [671, 466] width 48 height 14
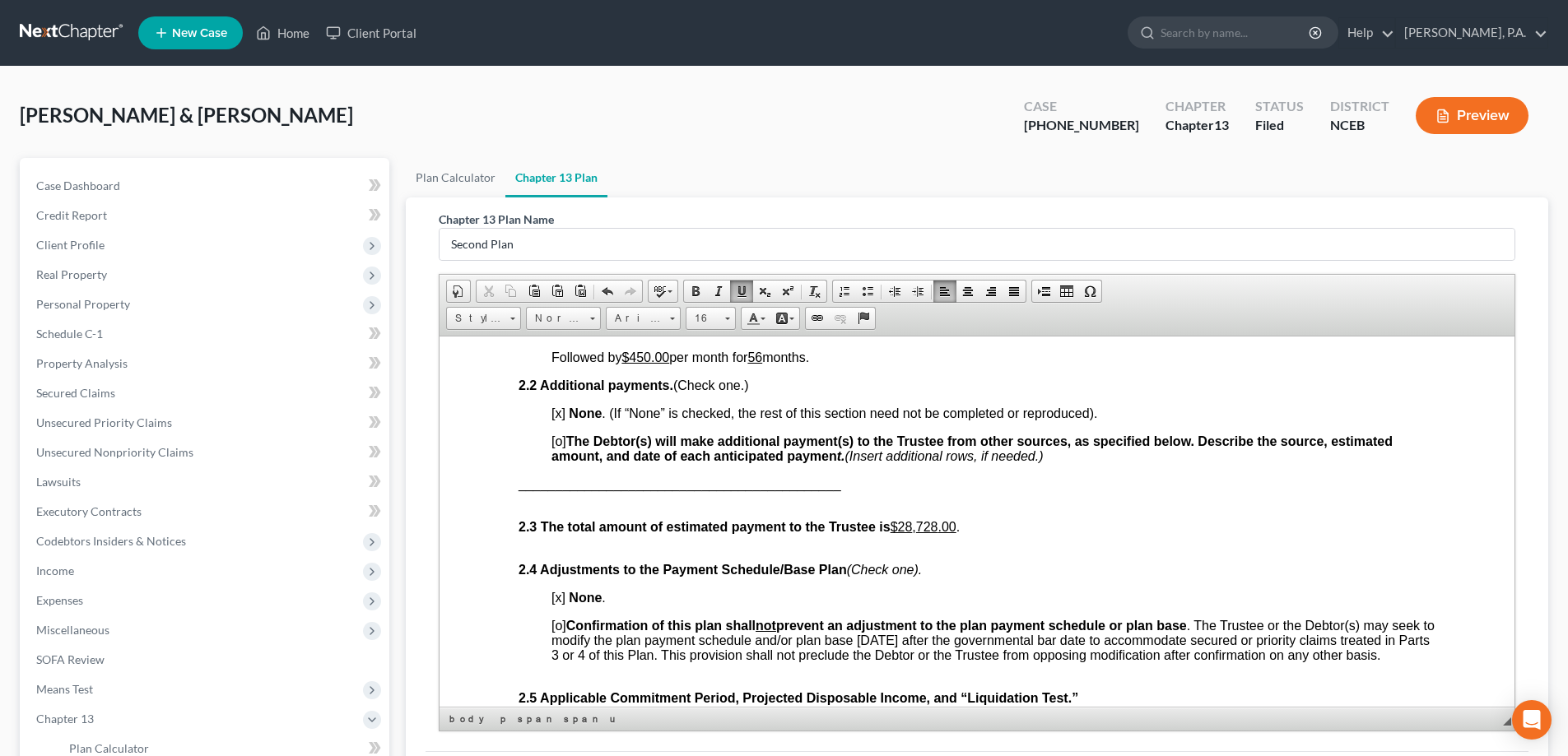
scroll to position [987, 0]
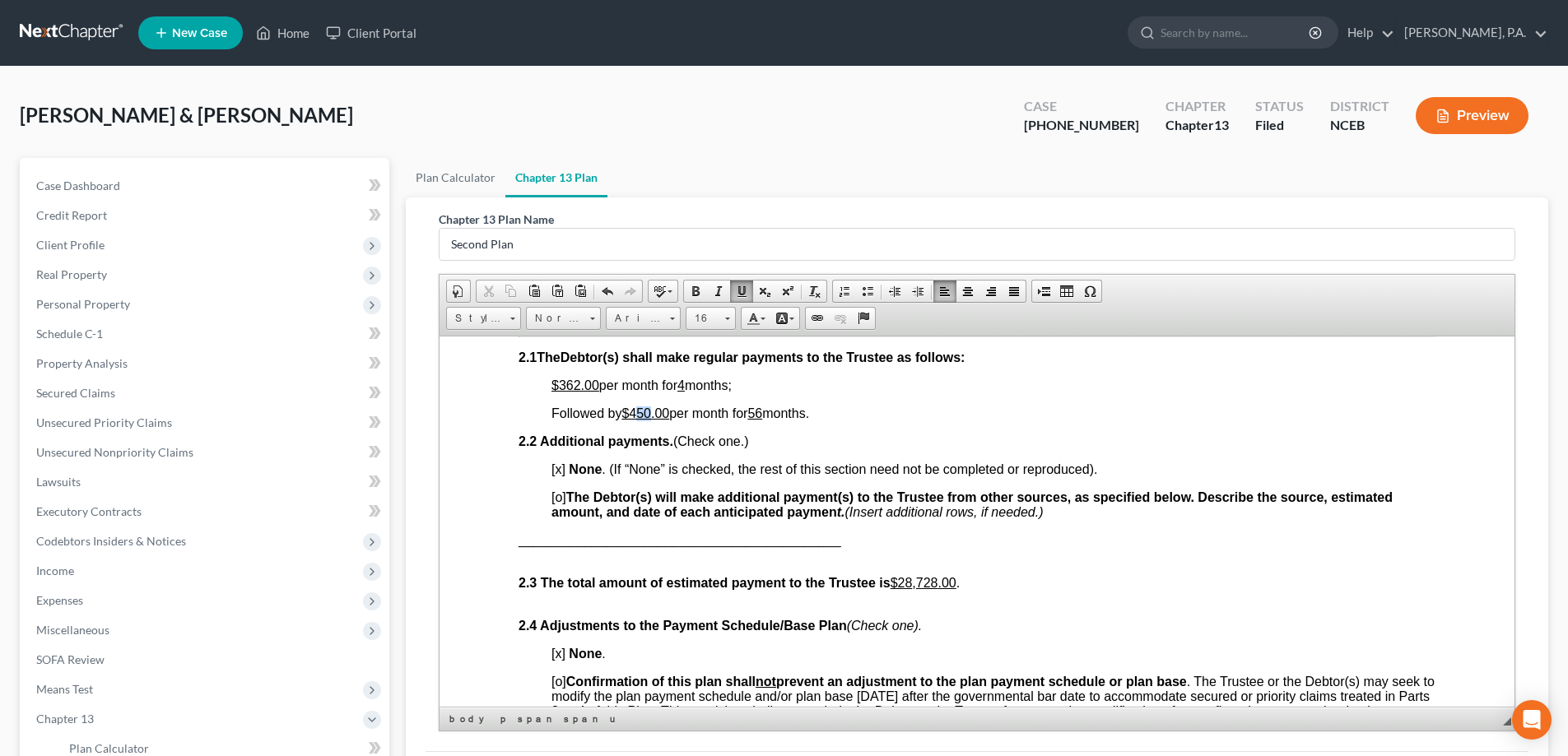
drag, startPoint x: 640, startPoint y: 415, endPoint x: 651, endPoint y: 415, distance: 11.0
click at [651, 415] on u "$450.00" at bounding box center [645, 412] width 48 height 14
drag, startPoint x: 926, startPoint y: 586, endPoint x: 941, endPoint y: 586, distance: 15.0
click at [941, 586] on u "$28 , 728 .00" at bounding box center [923, 582] width 66 height 14
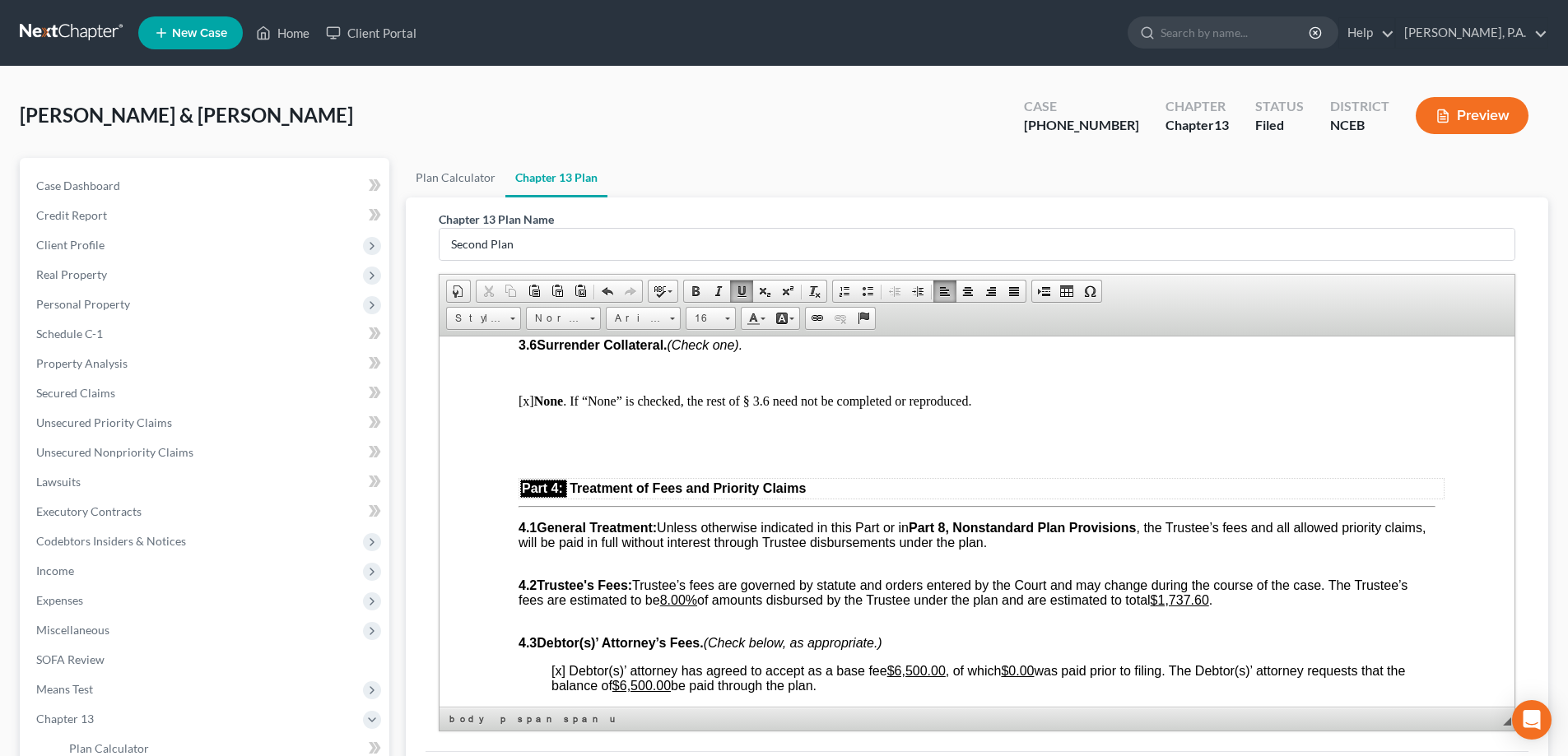
scroll to position [2798, 0]
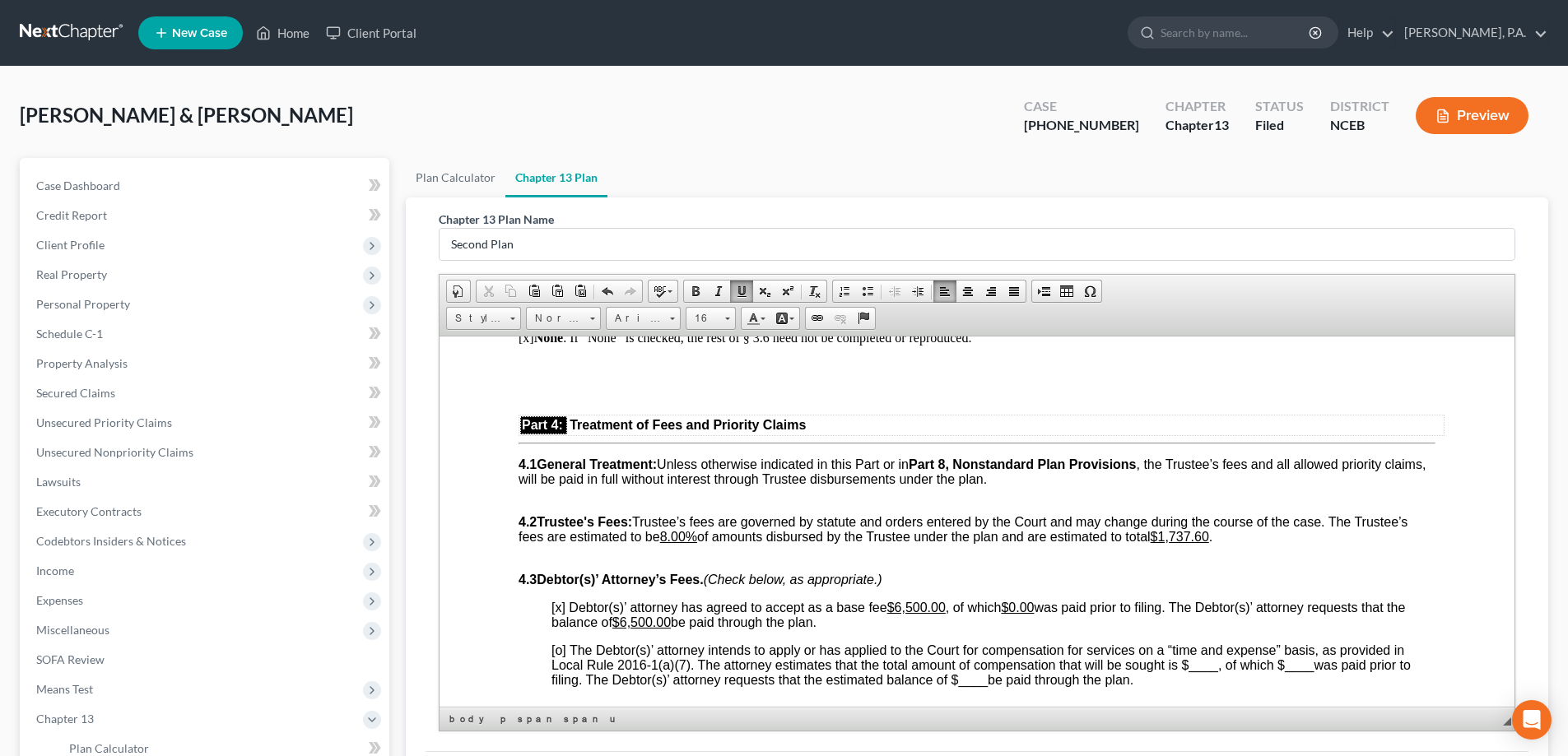
click at [1170, 543] on u "$1,737.60" at bounding box center [1180, 535] width 58 height 14
drag, startPoint x: 1170, startPoint y: 566, endPoint x: 1217, endPoint y: 564, distance: 47.0
click at [1209, 543] on u "$1,737.60" at bounding box center [1180, 535] width 58 height 14
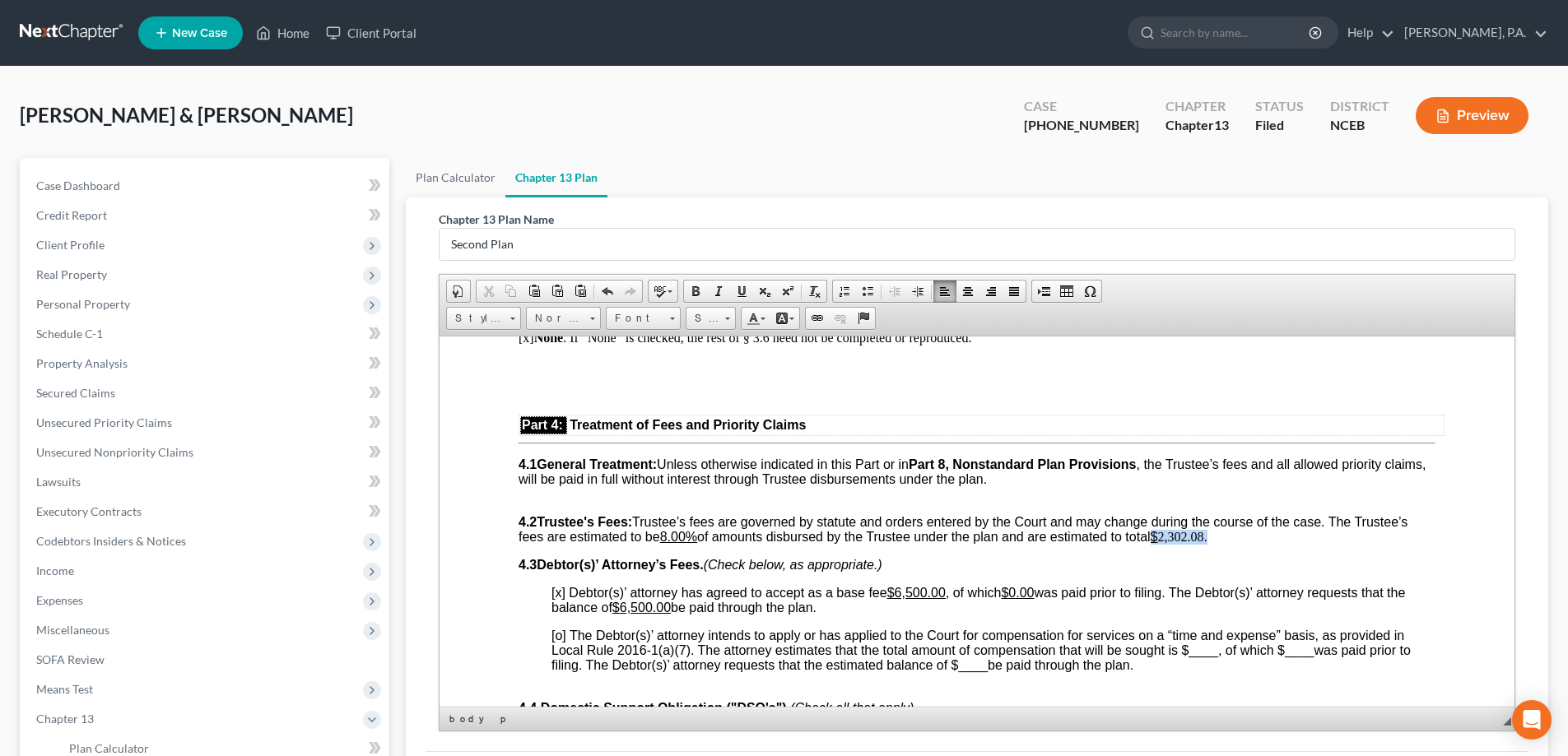
drag, startPoint x: 1223, startPoint y: 565, endPoint x: 1163, endPoint y: 565, distance: 60.0
click at [1163, 544] on p "4.2 Trustee's Fees: Trustee’s fees are governed by statute and orders entered b…" at bounding box center [976, 529] width 917 height 29
click at [742, 292] on span at bounding box center [742, 292] width 14 height 14
click at [745, 294] on span at bounding box center [742, 292] width 14 height 14
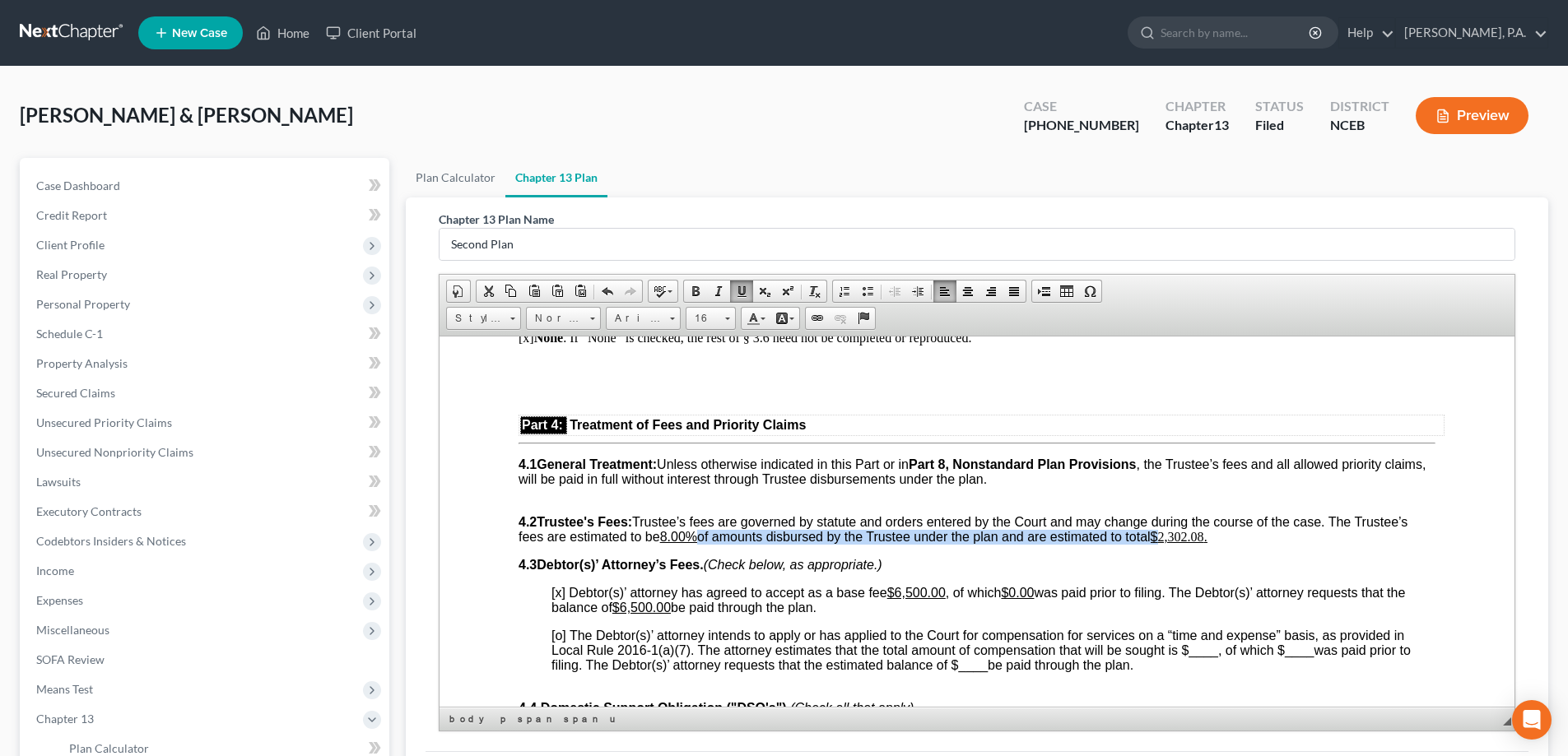
click at [1129, 543] on span "4.2 Trustee's Fees: Trustee’s fees are governed by statute and orders entered b…" at bounding box center [962, 529] width 889 height 29
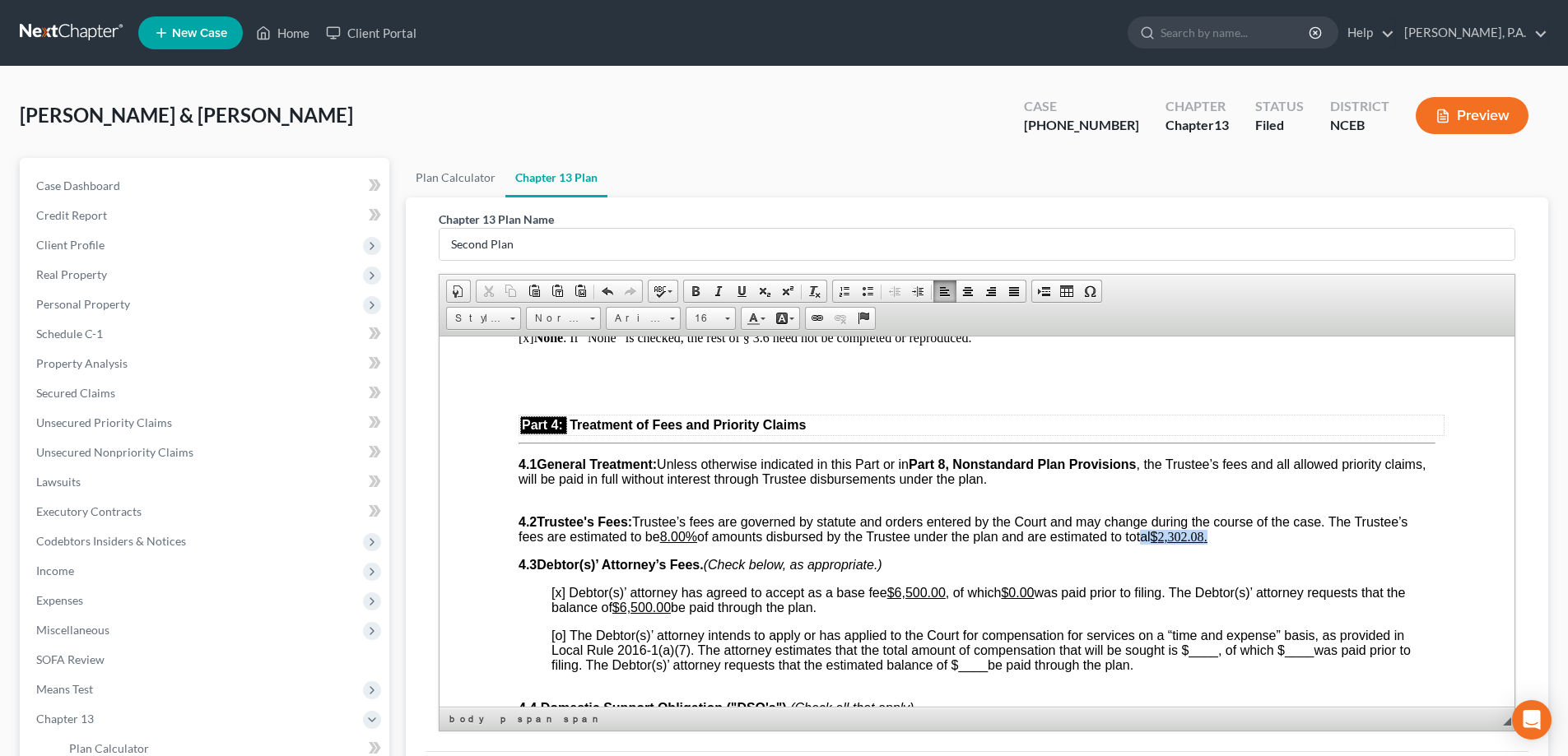
drag, startPoint x: 1184, startPoint y: 562, endPoint x: 1226, endPoint y: 566, distance: 42.2
click at [1226, 544] on p "4.2 Trustee's Fees: Trustee’s fees are governed by statute and orders entered b…" at bounding box center [976, 529] width 917 height 29
click at [985, 543] on span "4.2 Trustee's Fees: Trustee’s fees are governed by statute and orders entered b…" at bounding box center [962, 529] width 889 height 29
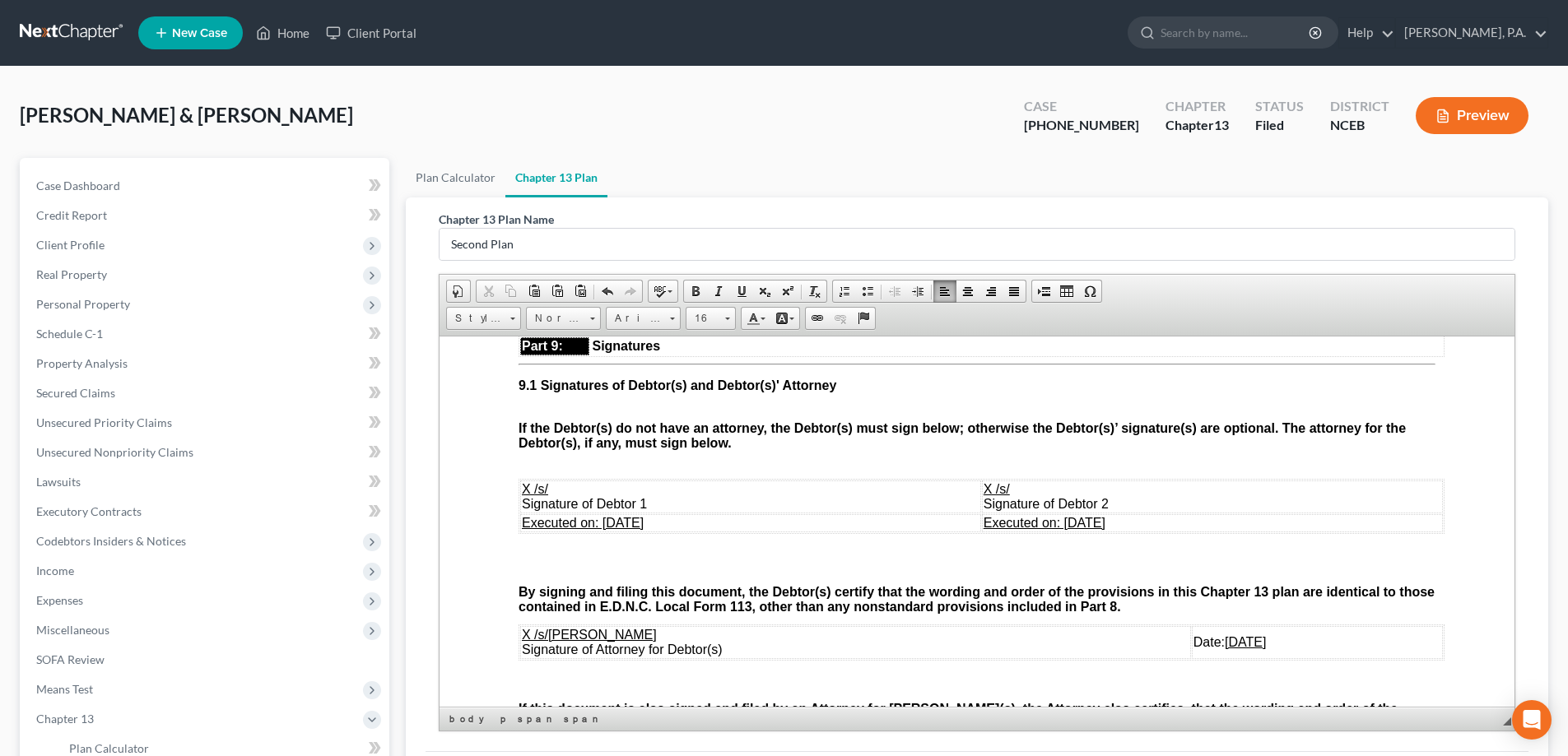
scroll to position [5102, 0]
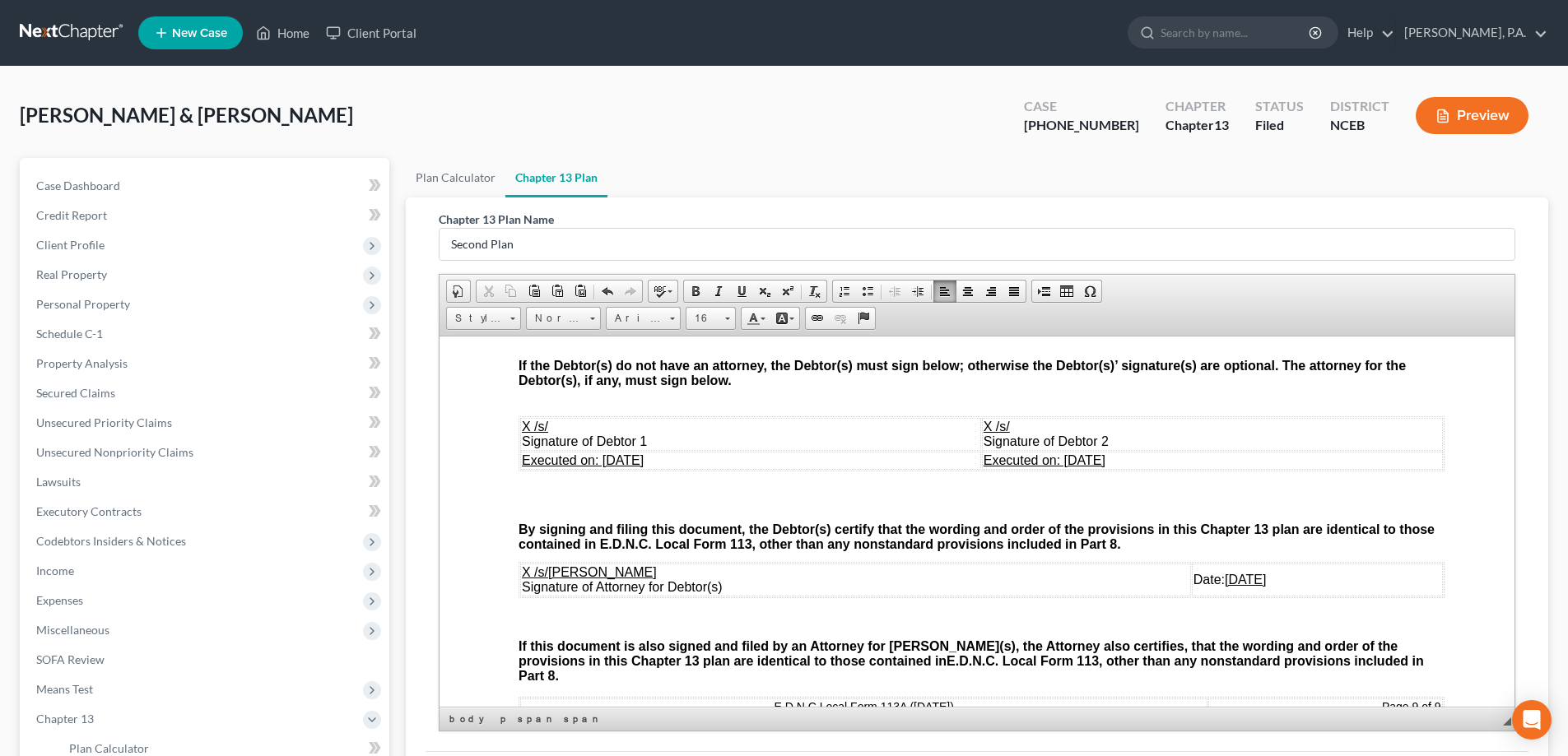
drag, startPoint x: 604, startPoint y: 488, endPoint x: 666, endPoint y: 487, distance: 62.0
click at [644, 466] on span "Executed on: 04/22/2025" at bounding box center [582, 460] width 122 height 14
drag, startPoint x: 1034, startPoint y: 491, endPoint x: 1103, endPoint y: 485, distance: 69.3
click at [1103, 469] on td "Executed on: 04/22/2025" at bounding box center [1212, 460] width 461 height 18
click at [1233, 586] on u "04/22/2025" at bounding box center [1245, 578] width 41 height 14
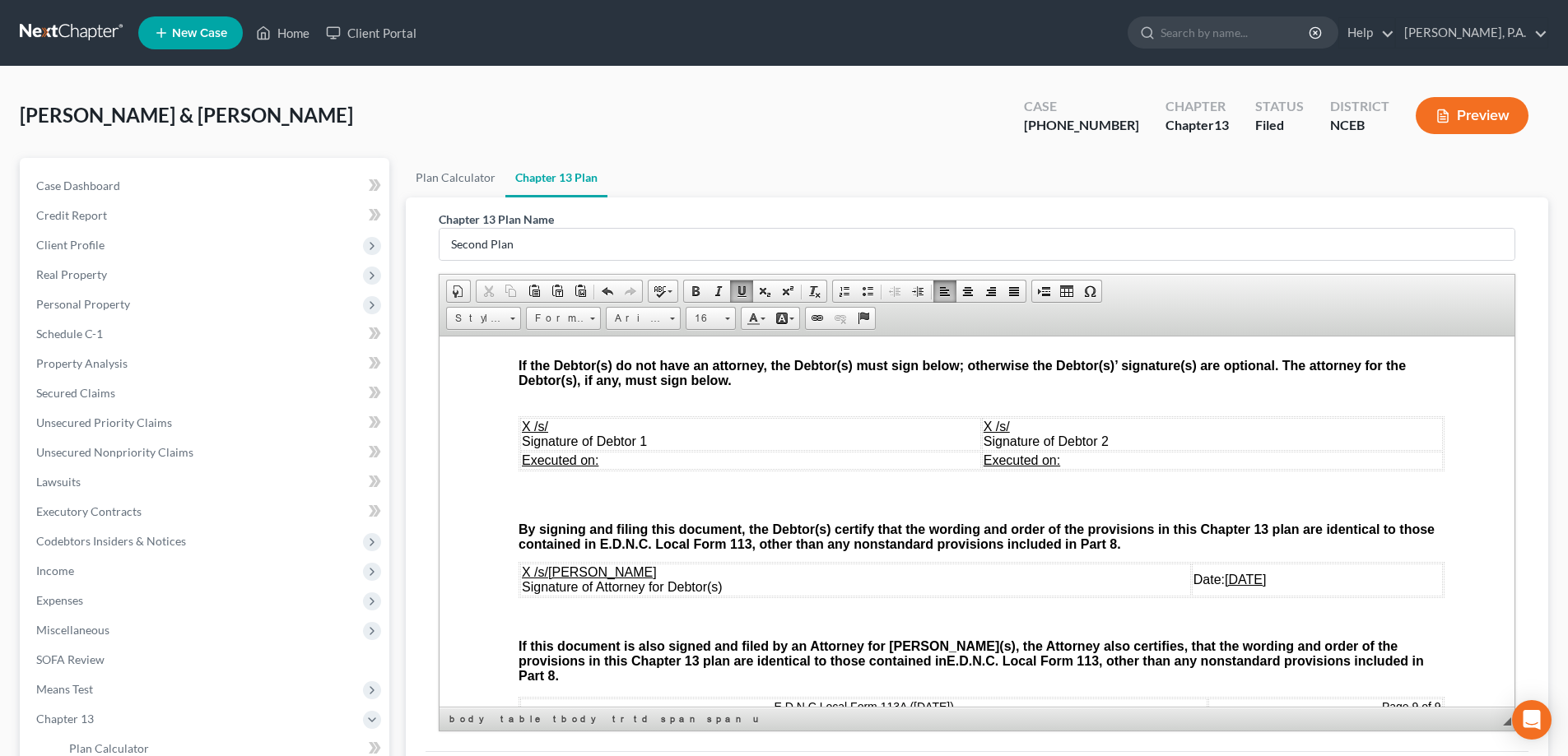
click at [1225, 586] on u "04/22/2025" at bounding box center [1245, 578] width 41 height 14
drag, startPoint x: 1185, startPoint y: 609, endPoint x: 1196, endPoint y: 609, distance: 11.0
click at [1225, 586] on u "08/22/2025" at bounding box center [1245, 578] width 41 height 14
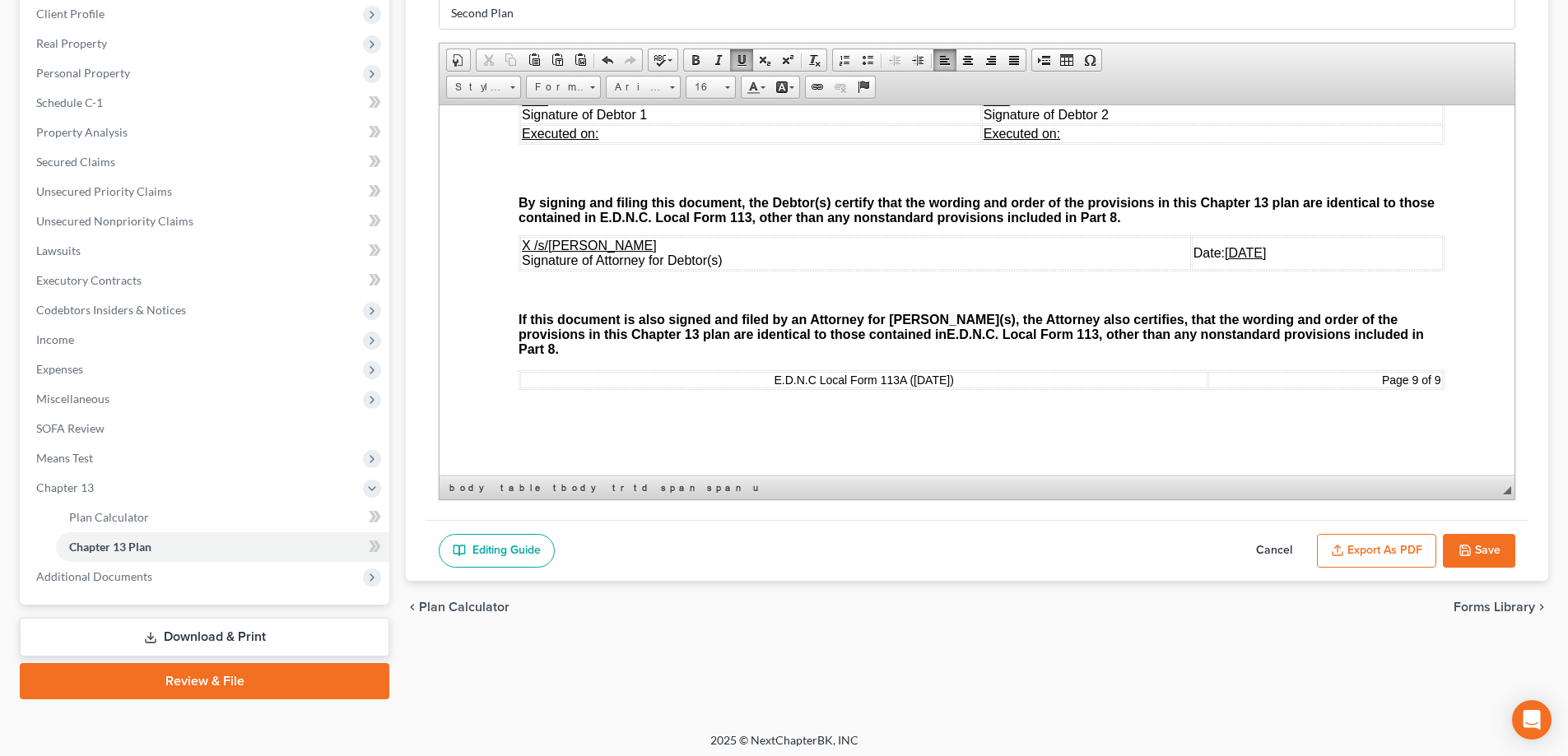
scroll to position [237, 0]
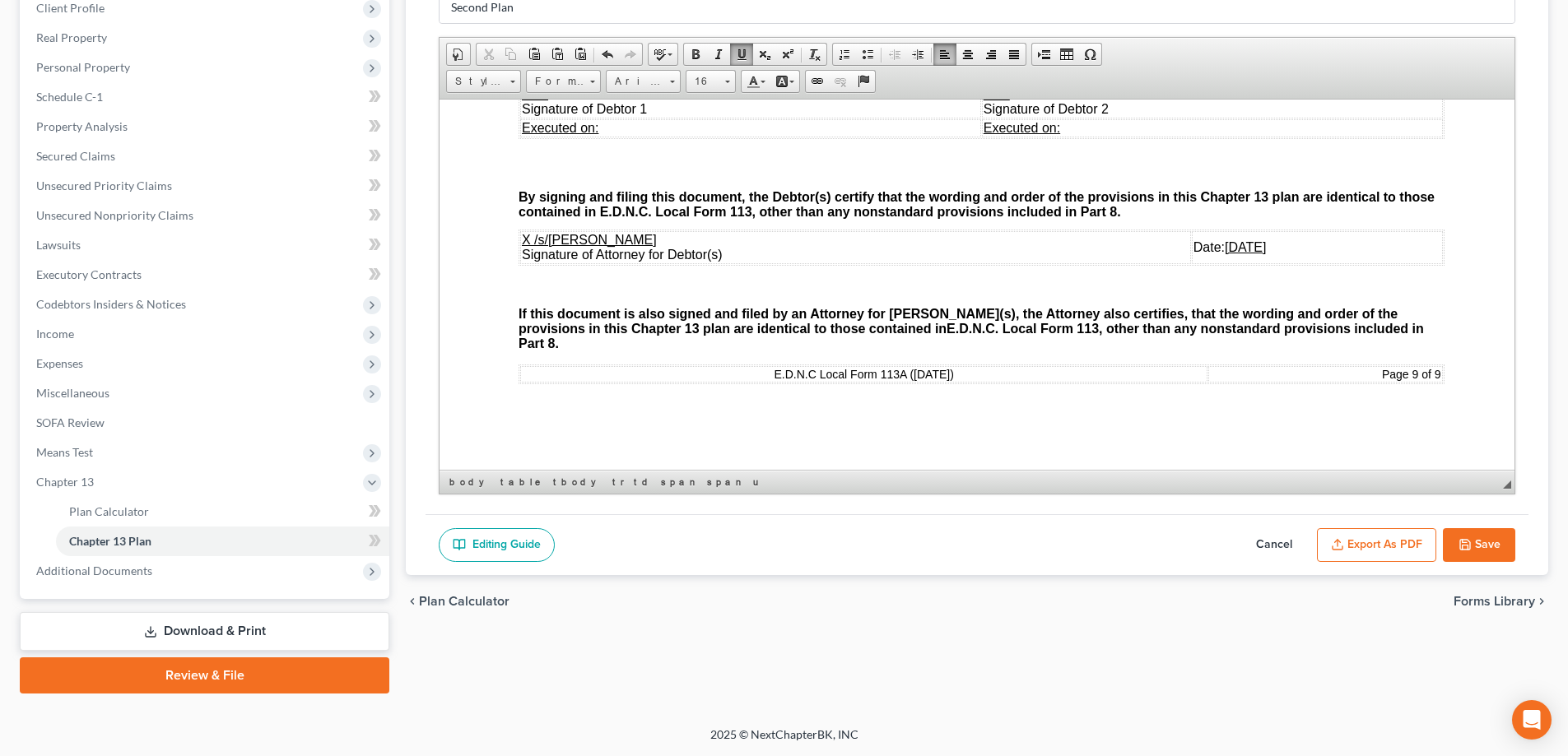
click at [1386, 551] on button "Export as PDF" at bounding box center [1376, 546] width 120 height 35
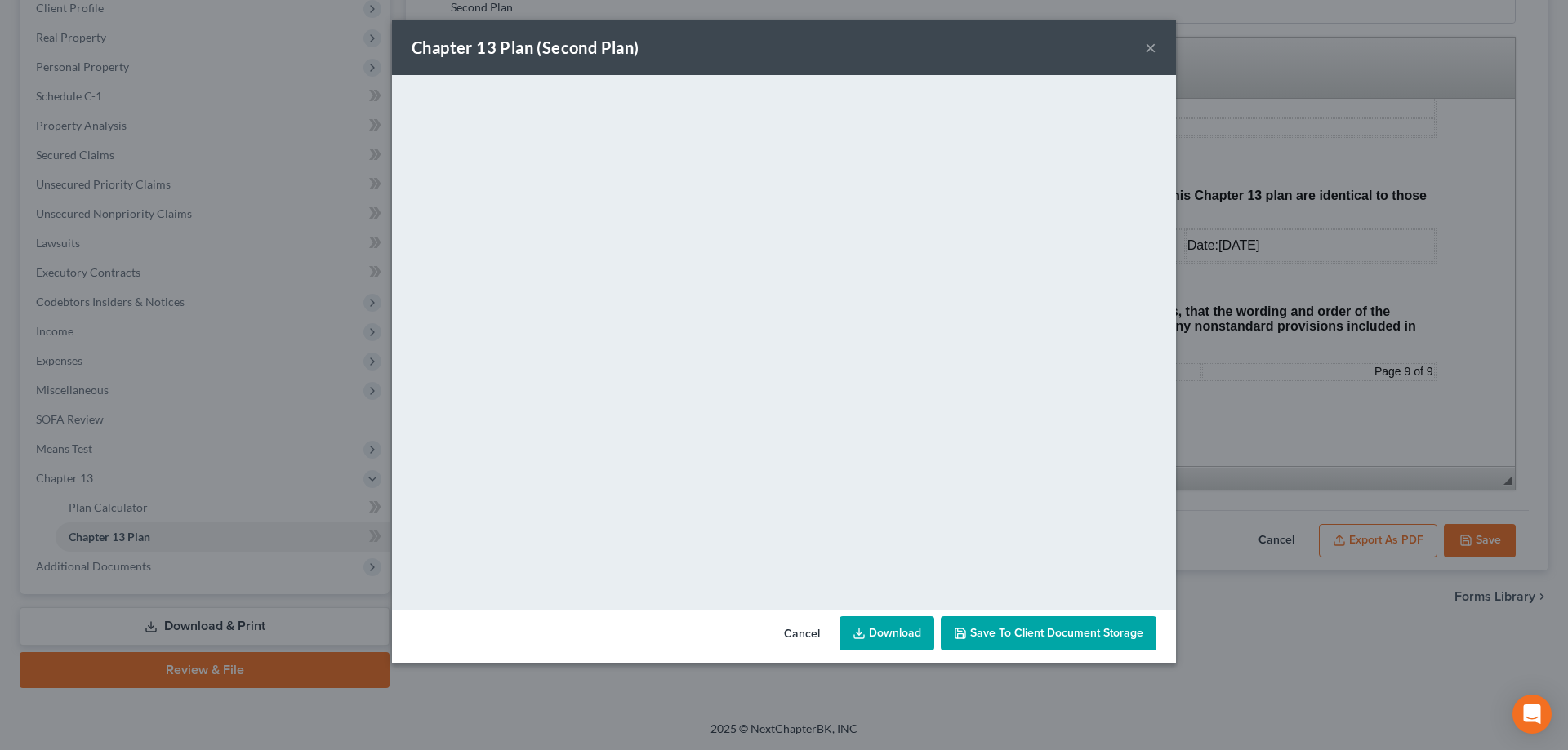
click at [1151, 44] on button "×" at bounding box center [1150, 47] width 12 height 19
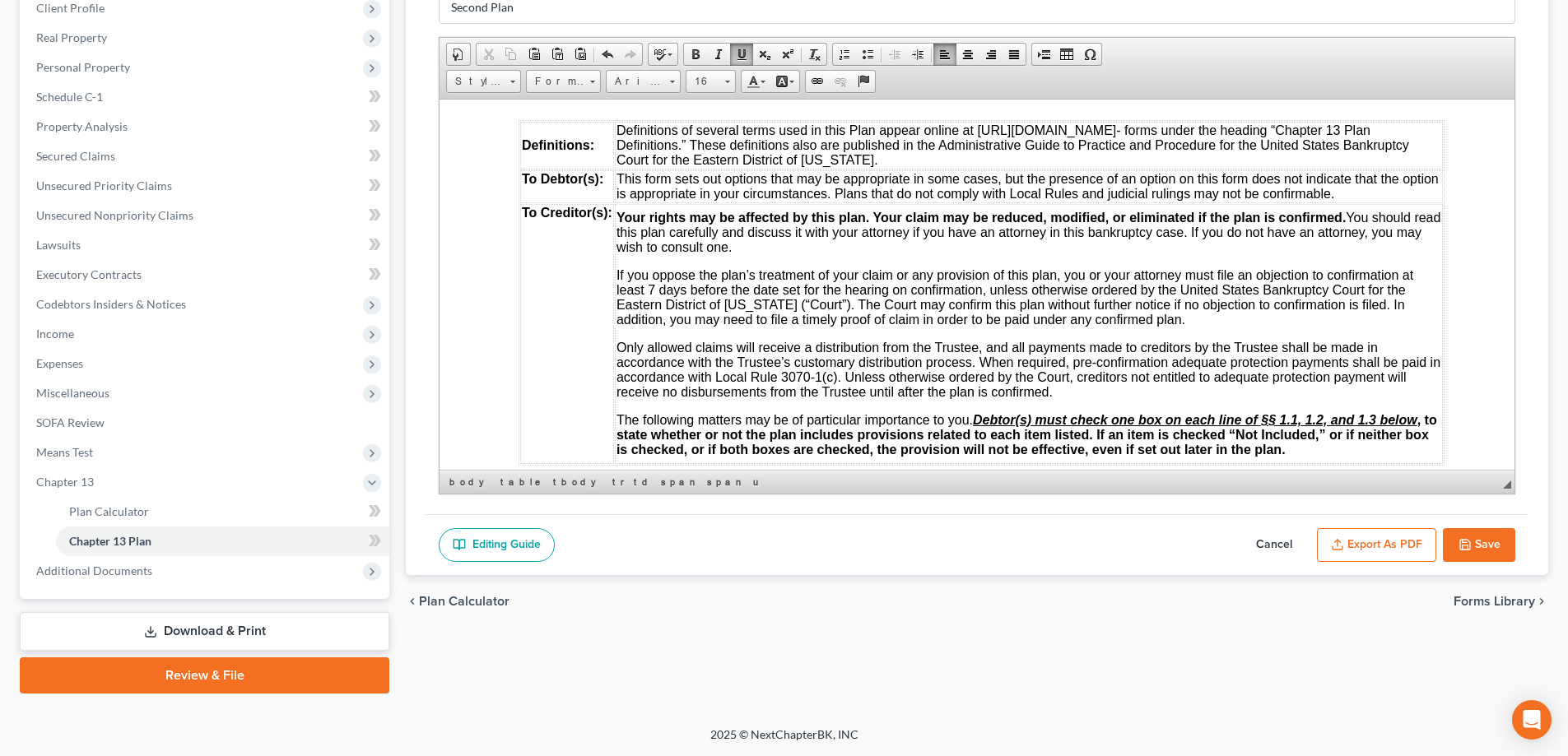
scroll to position [164, 0]
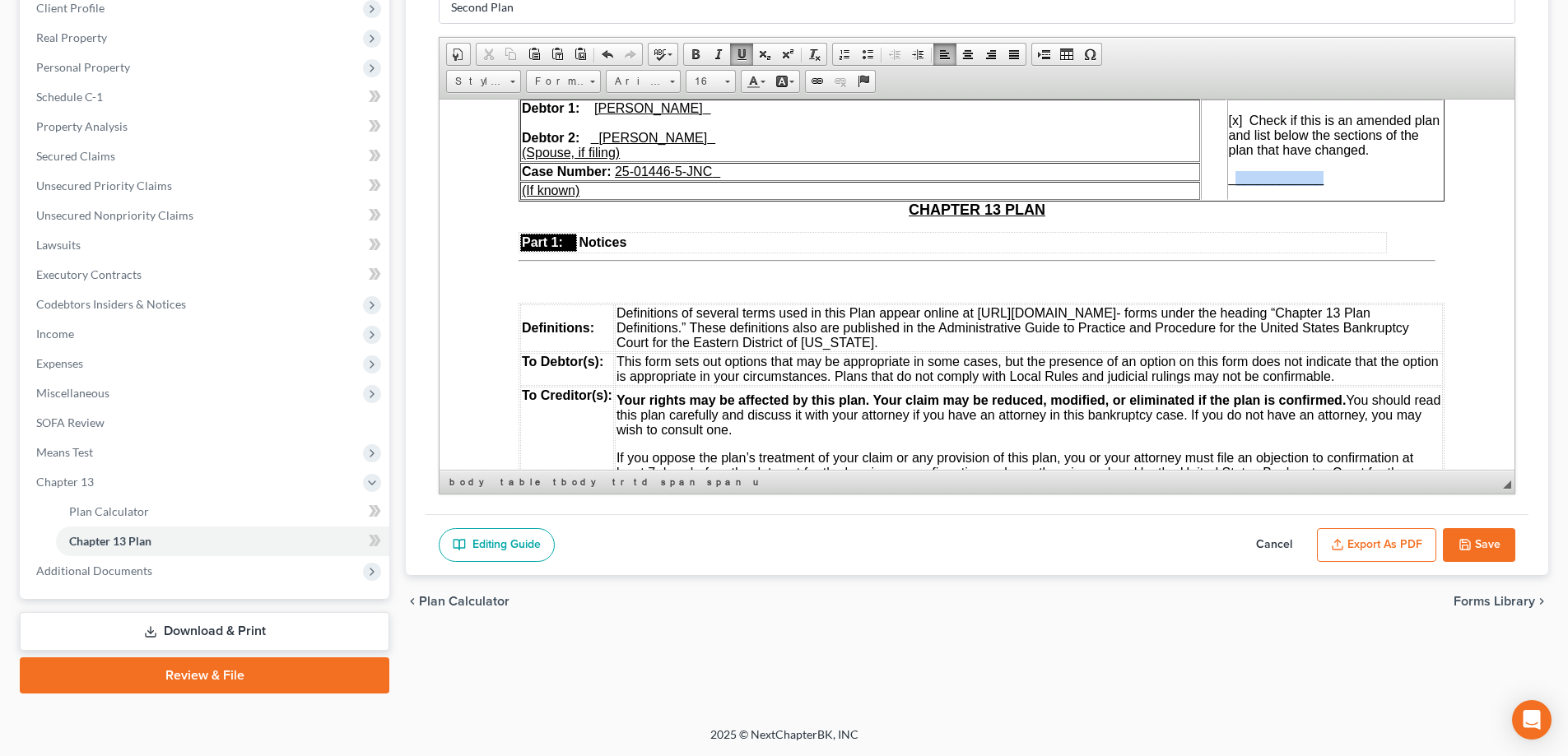
drag, startPoint x: 1324, startPoint y: 178, endPoint x: 1233, endPoint y: 187, distance: 91.4
click at [1233, 187] on td "[x] Check if this is an amended plan and list below the sections of the plan th…" at bounding box center [1335, 149] width 216 height 100
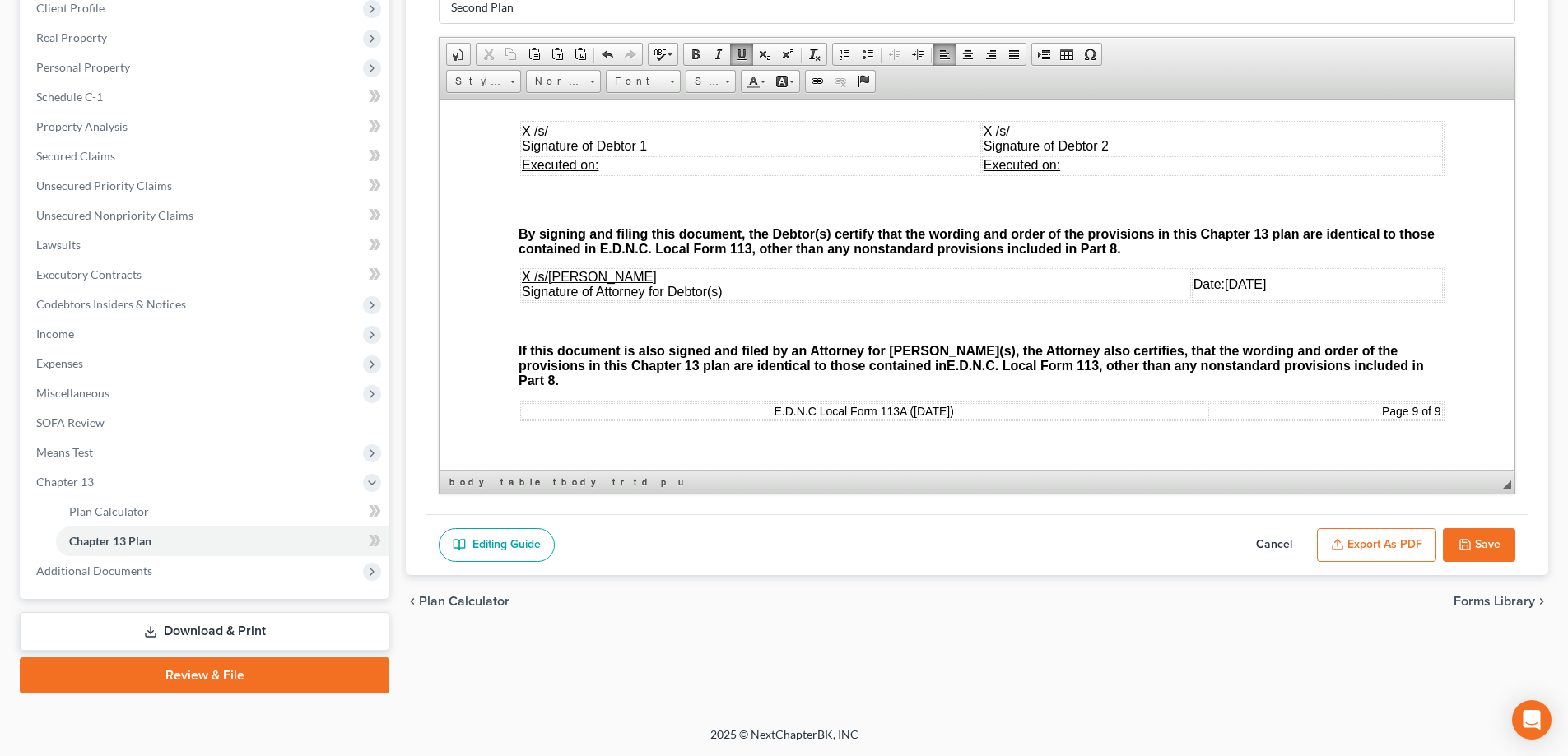
scroll to position [5211, 0]
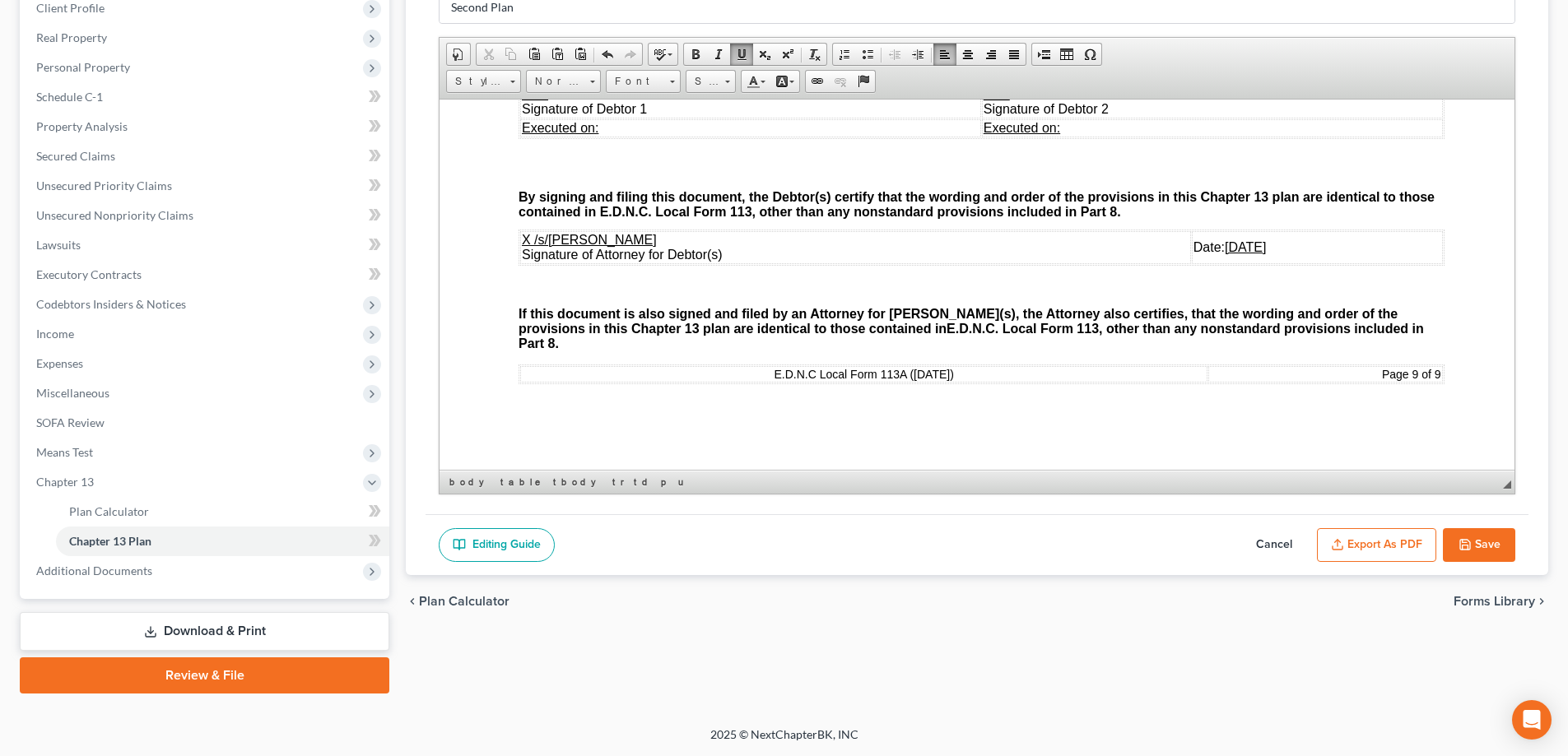
click at [1401, 543] on button "Export as PDF" at bounding box center [1376, 546] width 120 height 35
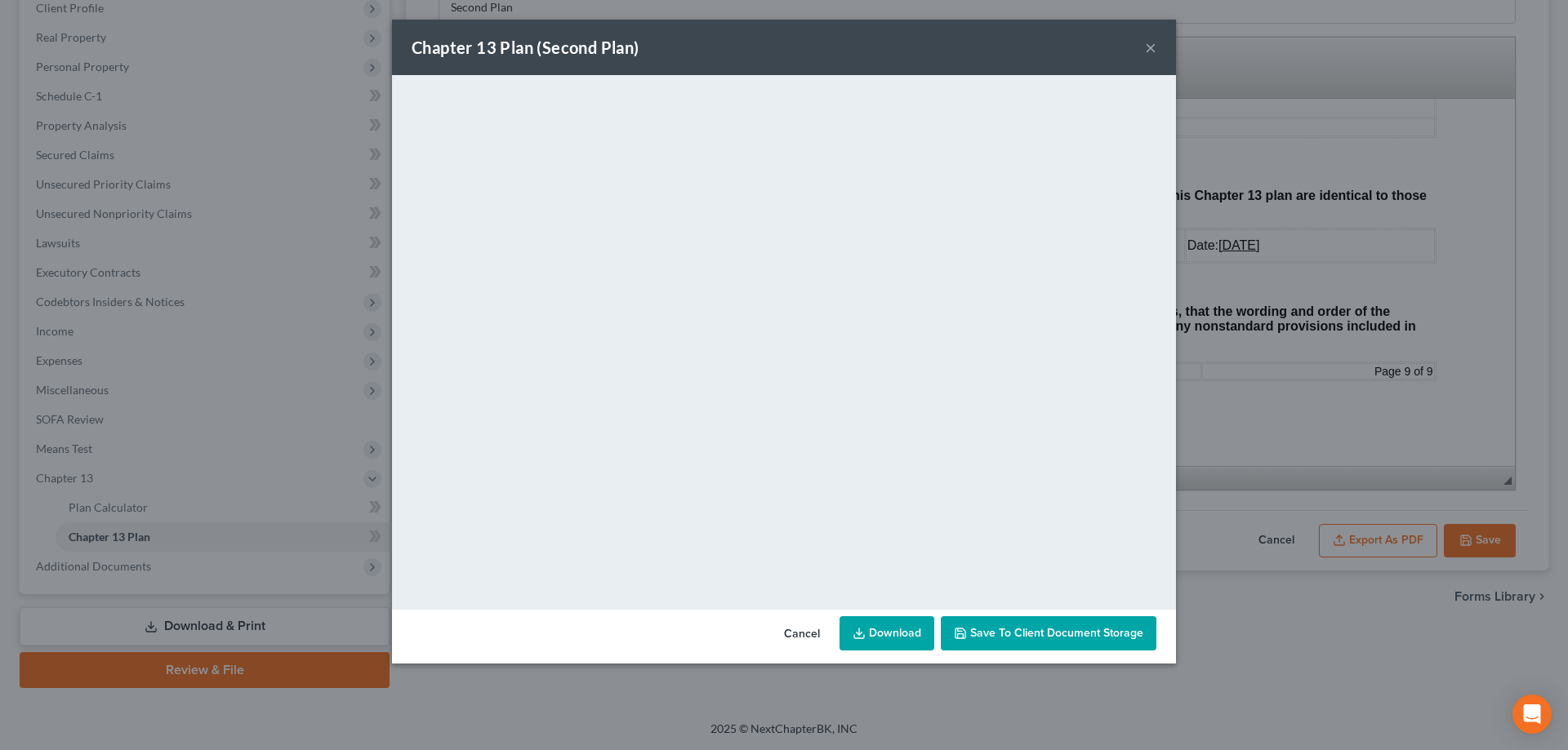
click at [1149, 43] on button "×" at bounding box center [1150, 47] width 12 height 19
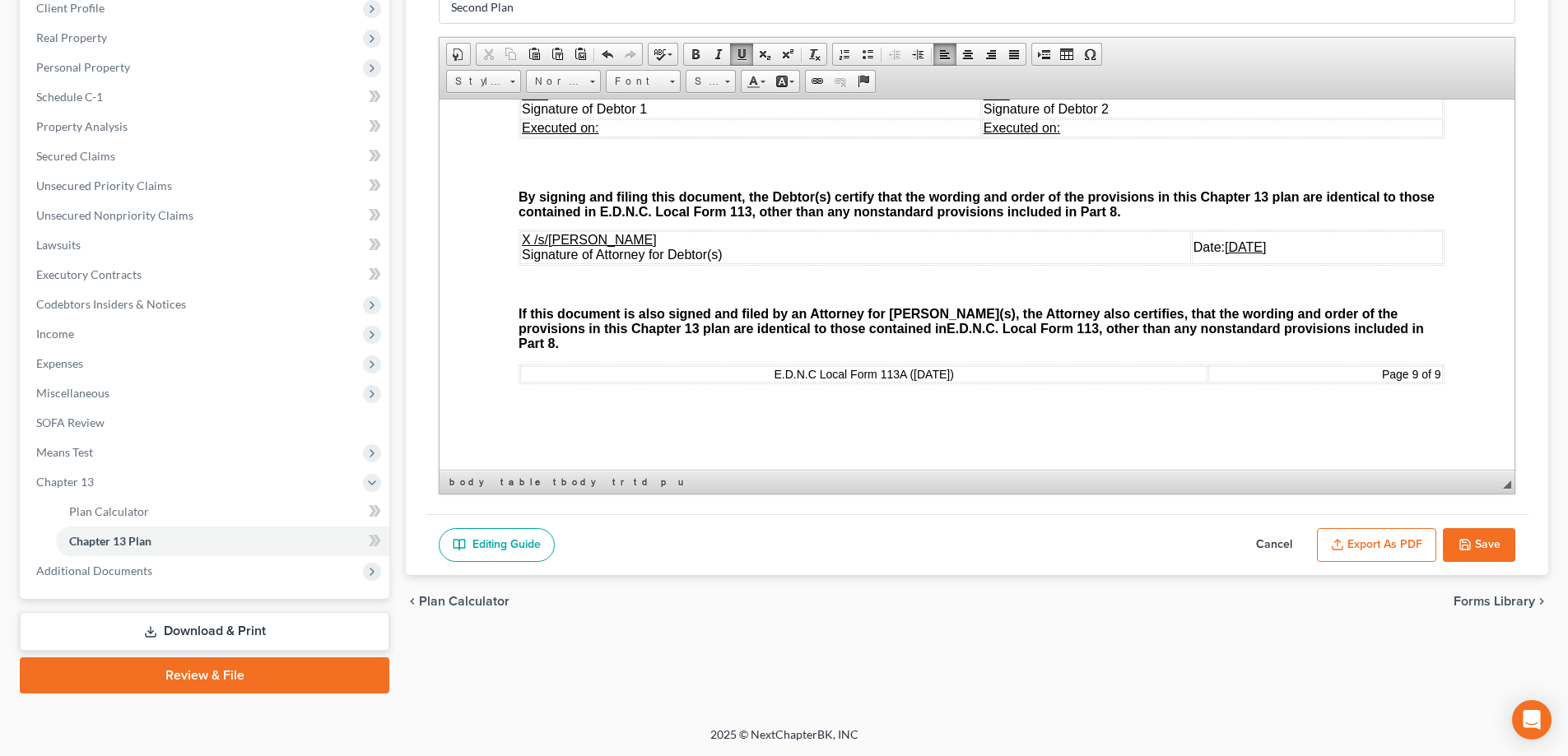
click at [1485, 543] on button "Save" at bounding box center [1479, 546] width 73 height 35
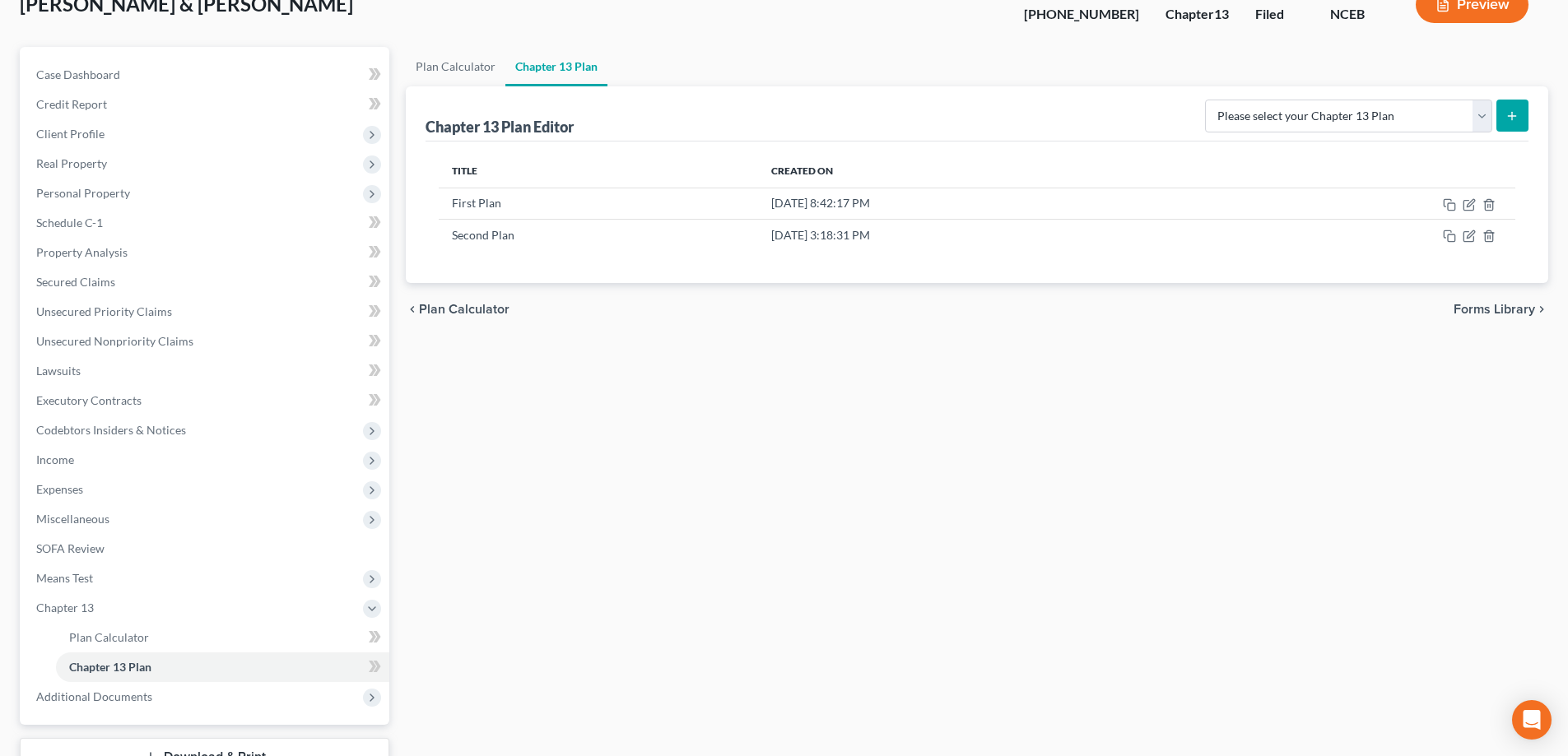
scroll to position [0, 0]
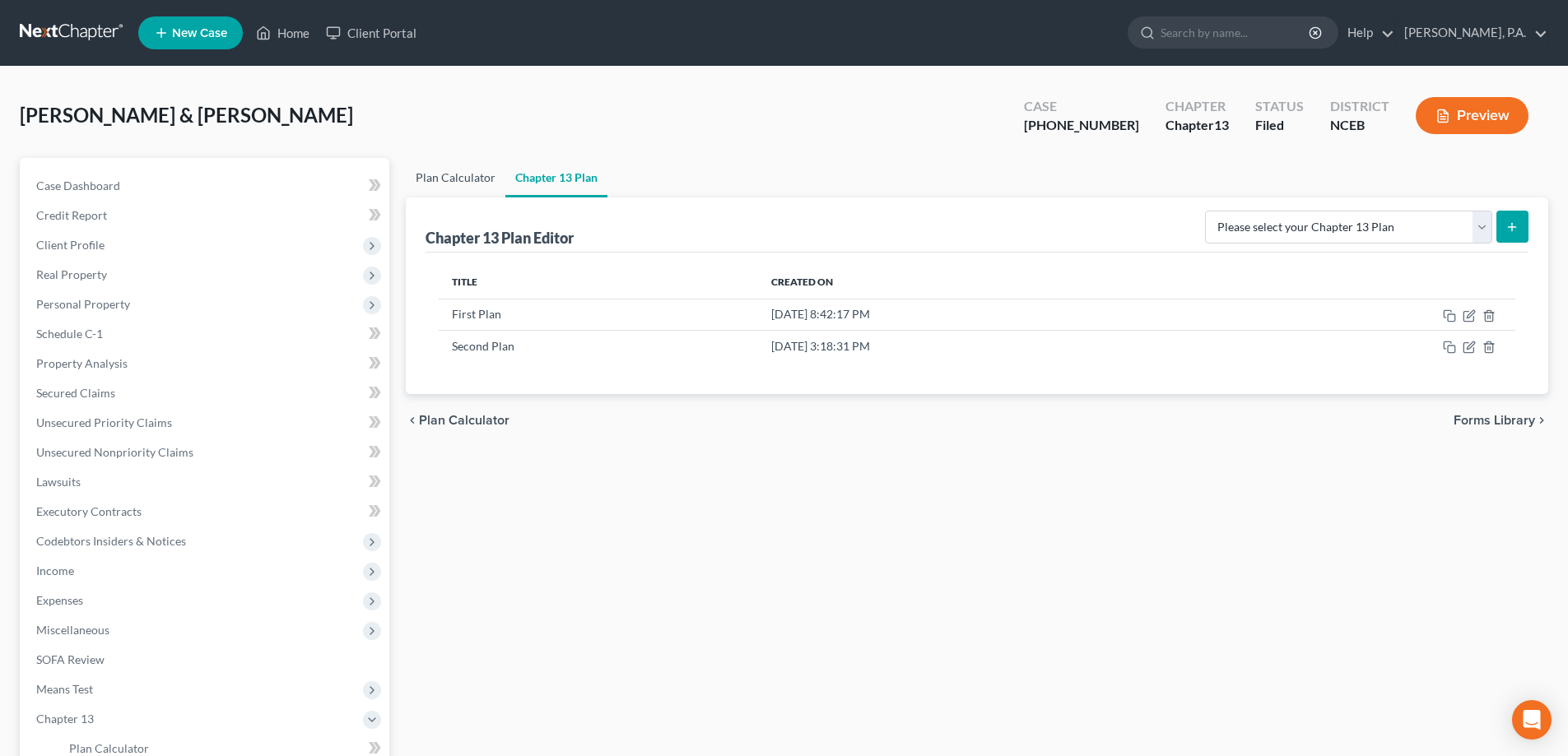
click at [465, 186] on link "Plan Calculator" at bounding box center [455, 178] width 99 height 40
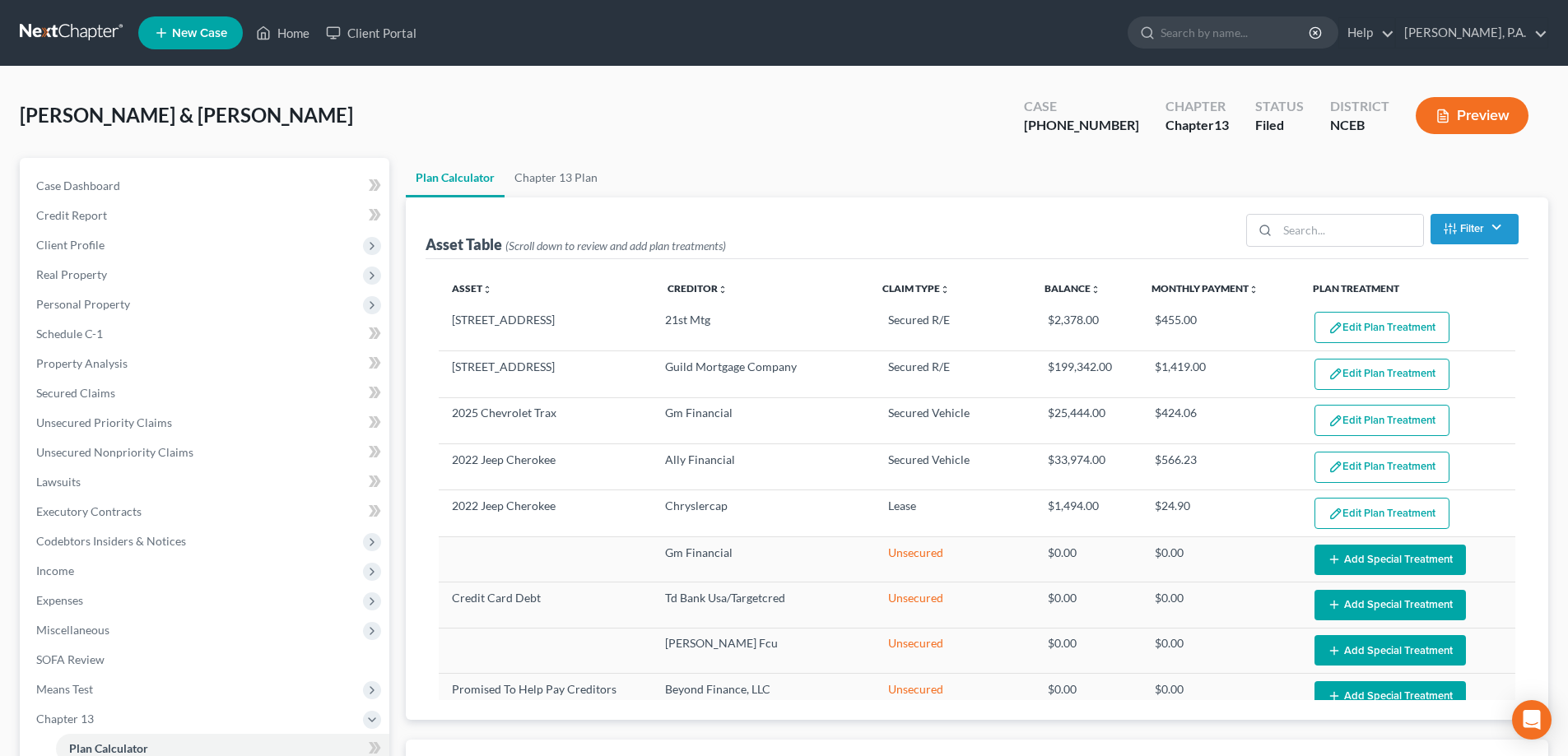
select select "59"
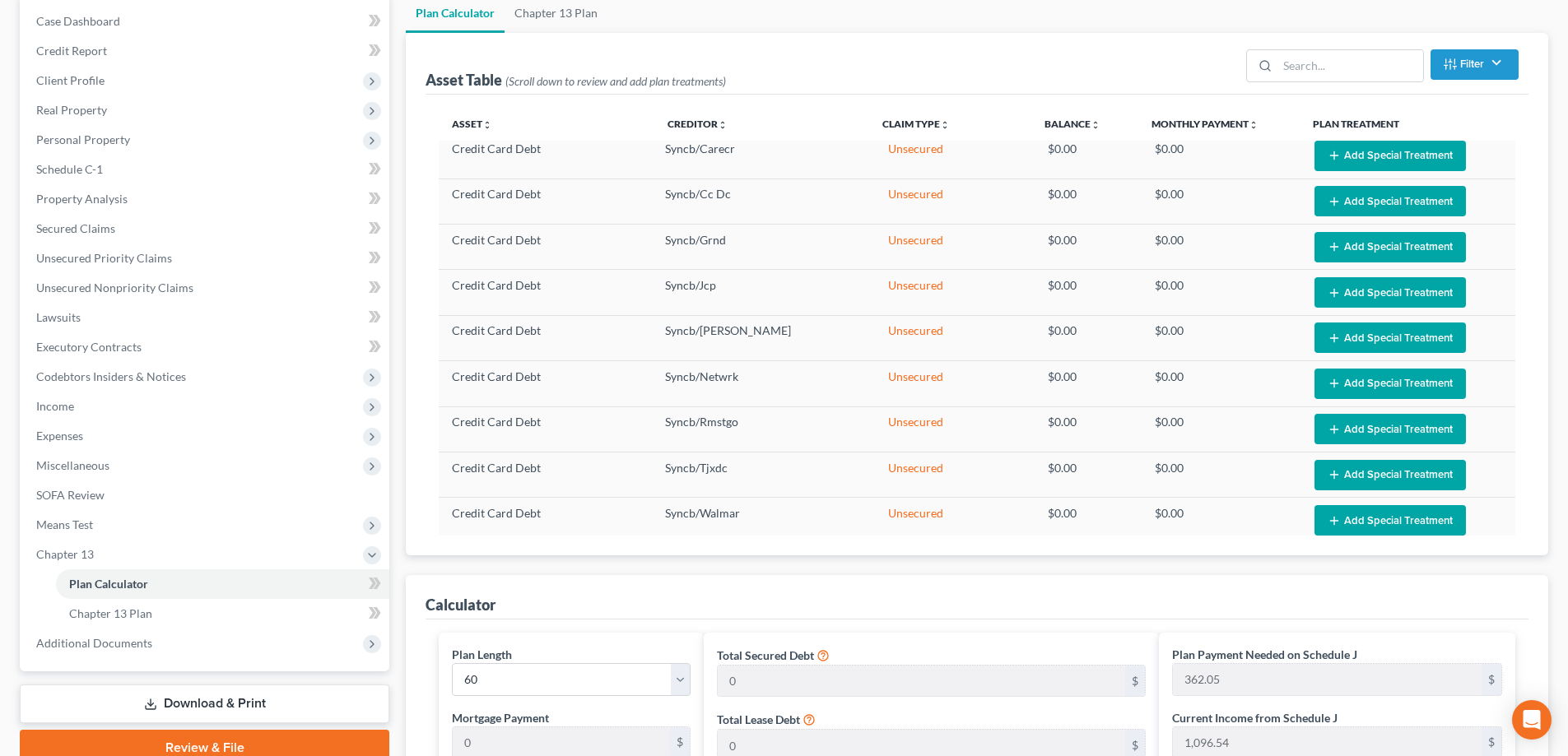
scroll to position [2730, 0]
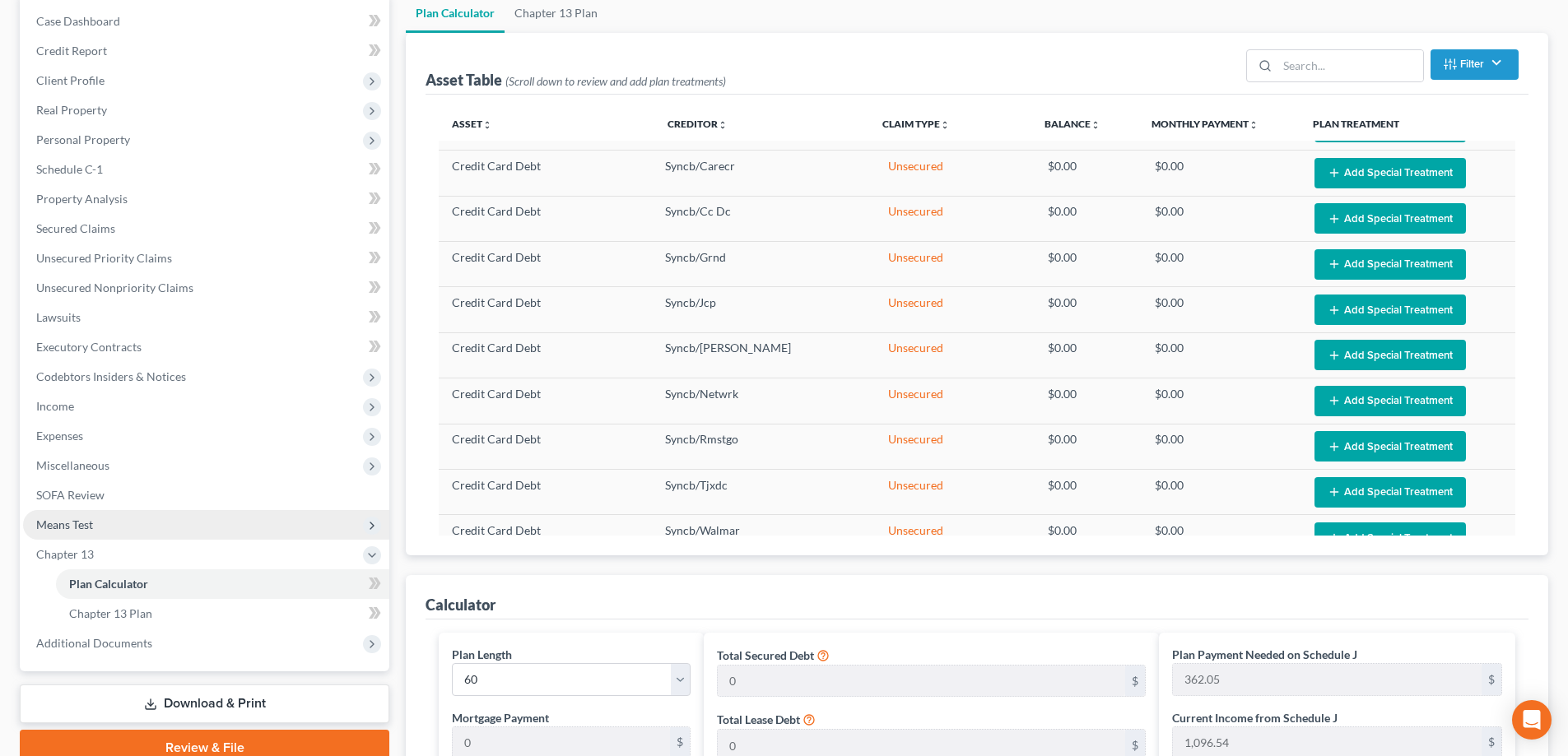
click at [304, 524] on span "Means Test" at bounding box center [206, 525] width 366 height 29
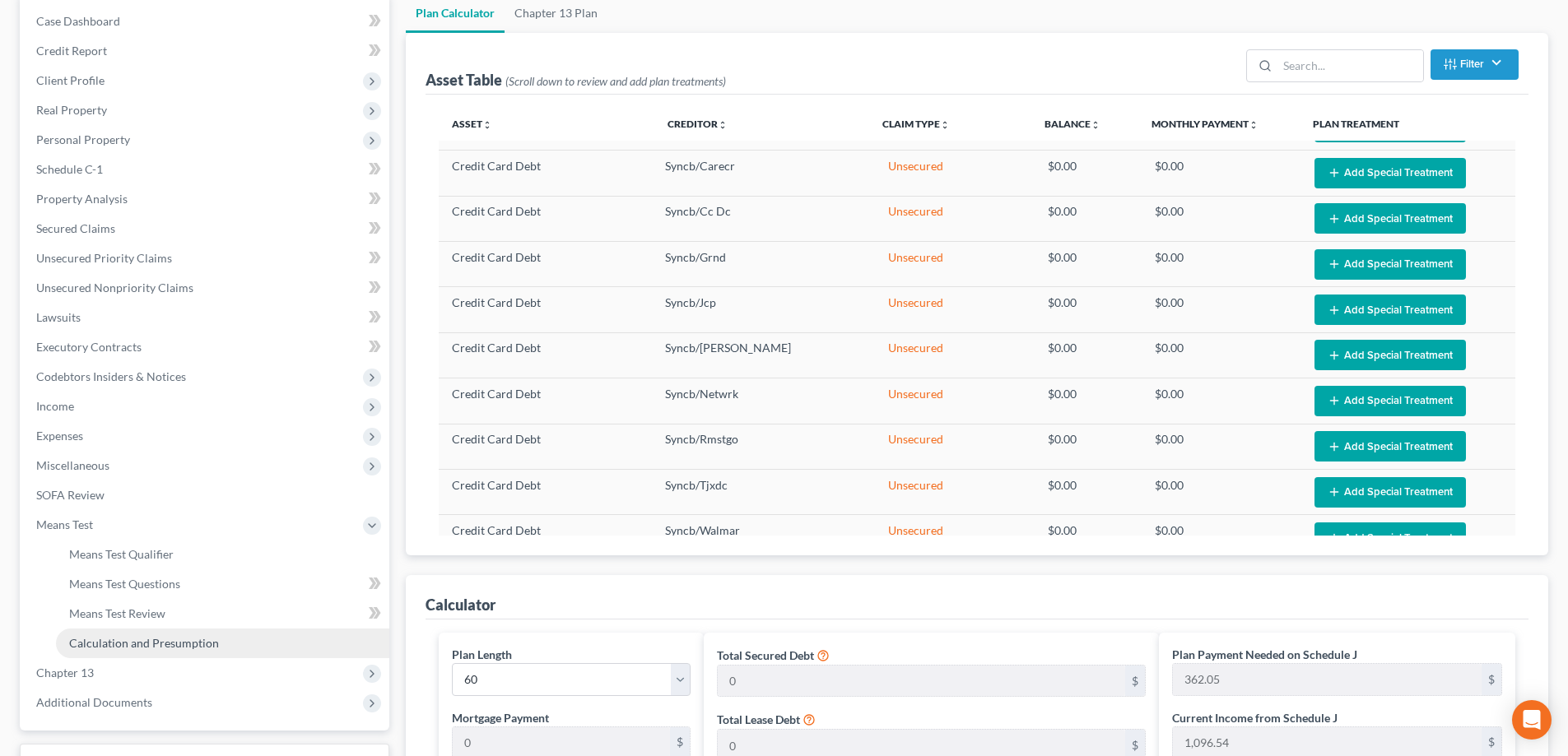
click at [328, 636] on link "Calculation and Presumption" at bounding box center [223, 643] width 333 height 29
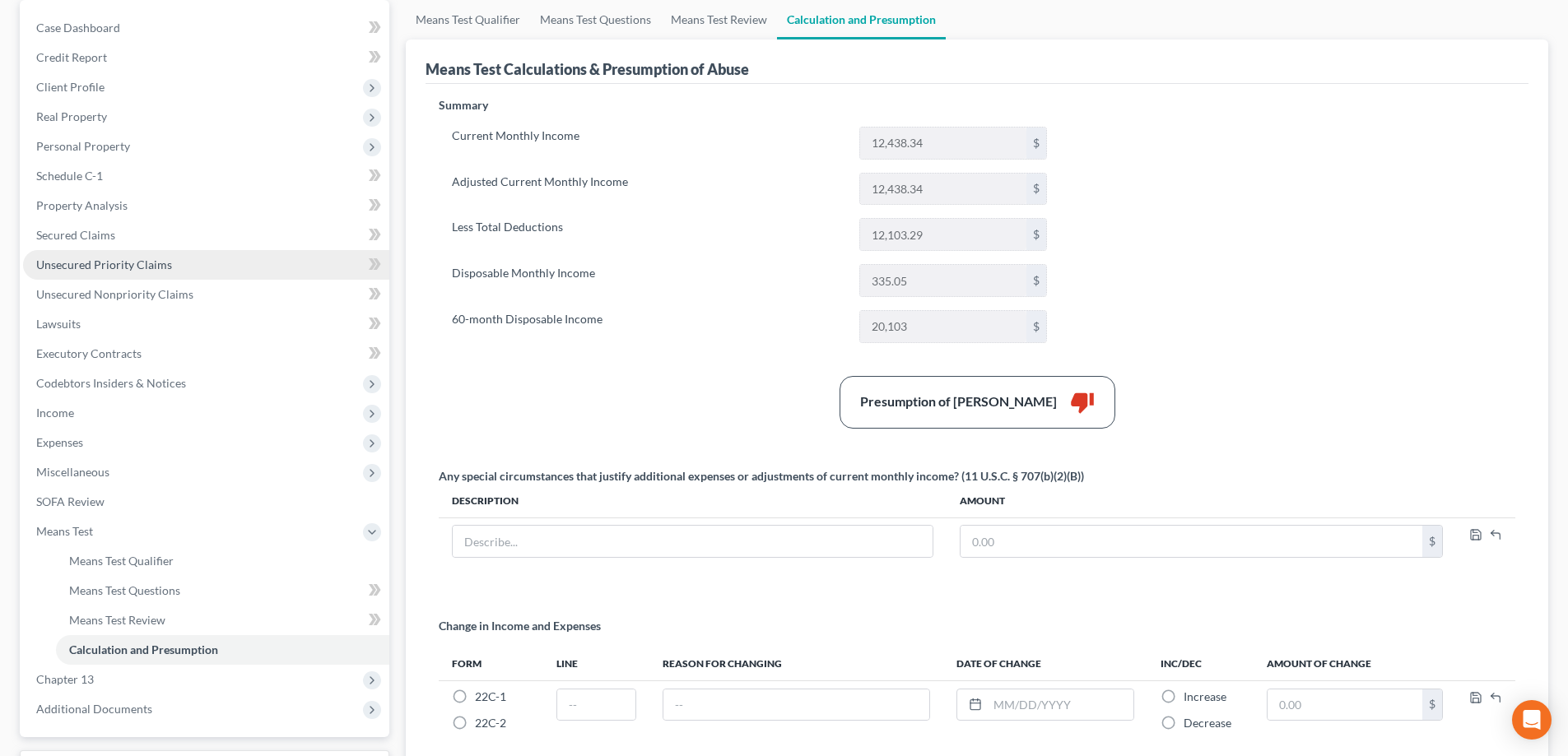
scroll to position [308, 0]
